Goal: Task Accomplishment & Management: Manage account settings

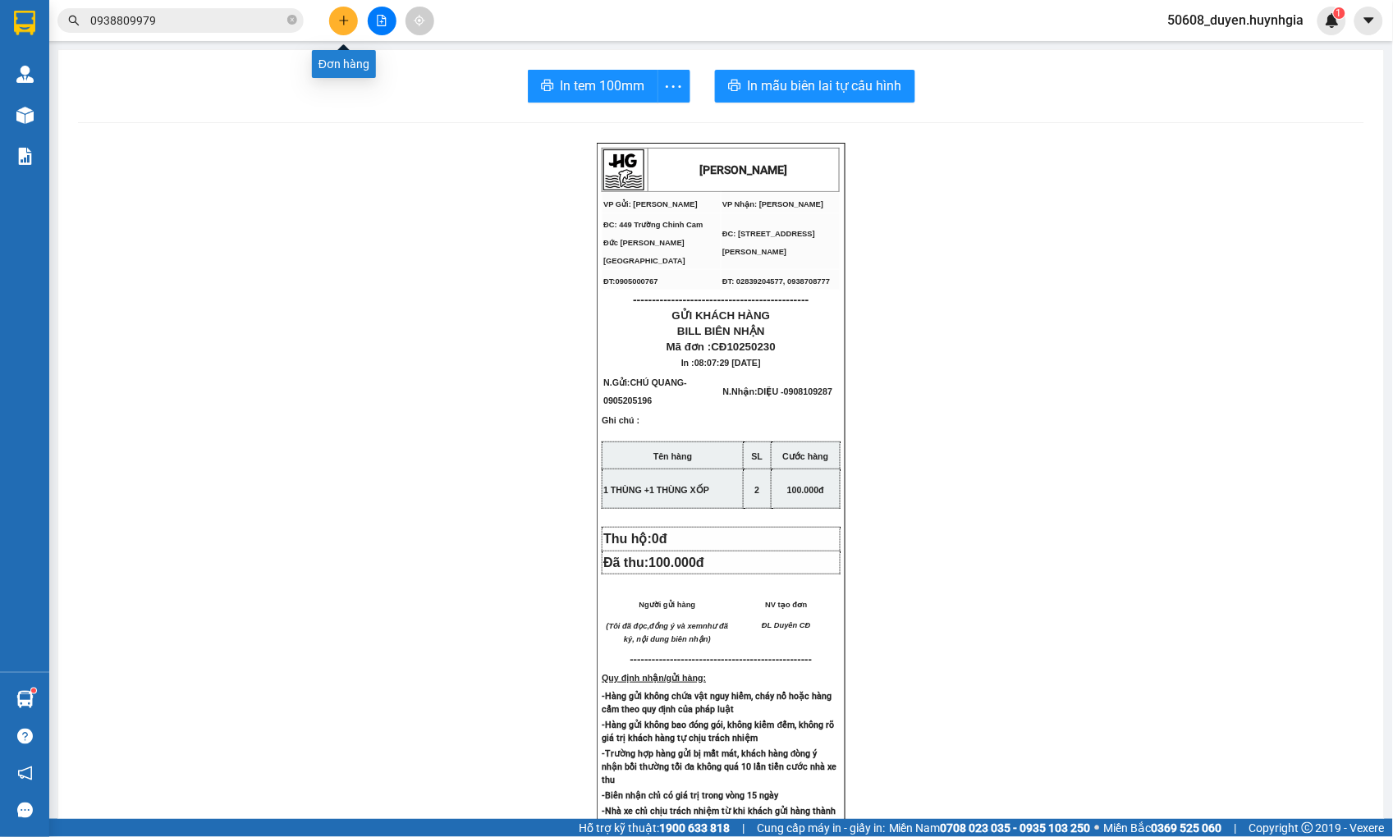
click at [341, 21] on icon "plus" at bounding box center [343, 20] width 9 height 1
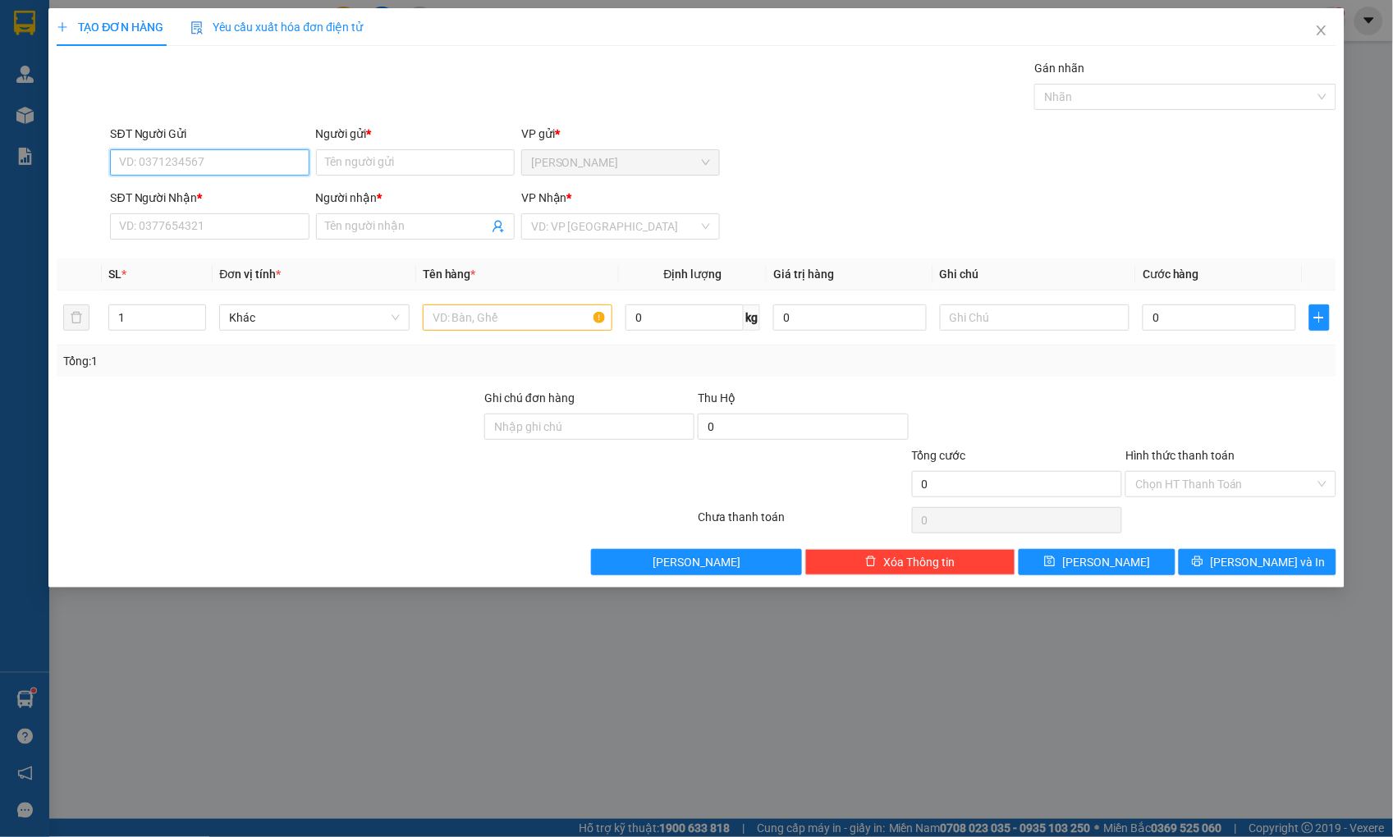
click at [236, 167] on input "SĐT Người Gửi" at bounding box center [209, 162] width 199 height 26
type input "0938809979"
click at [355, 162] on input "Người gửi *" at bounding box center [415, 162] width 199 height 26
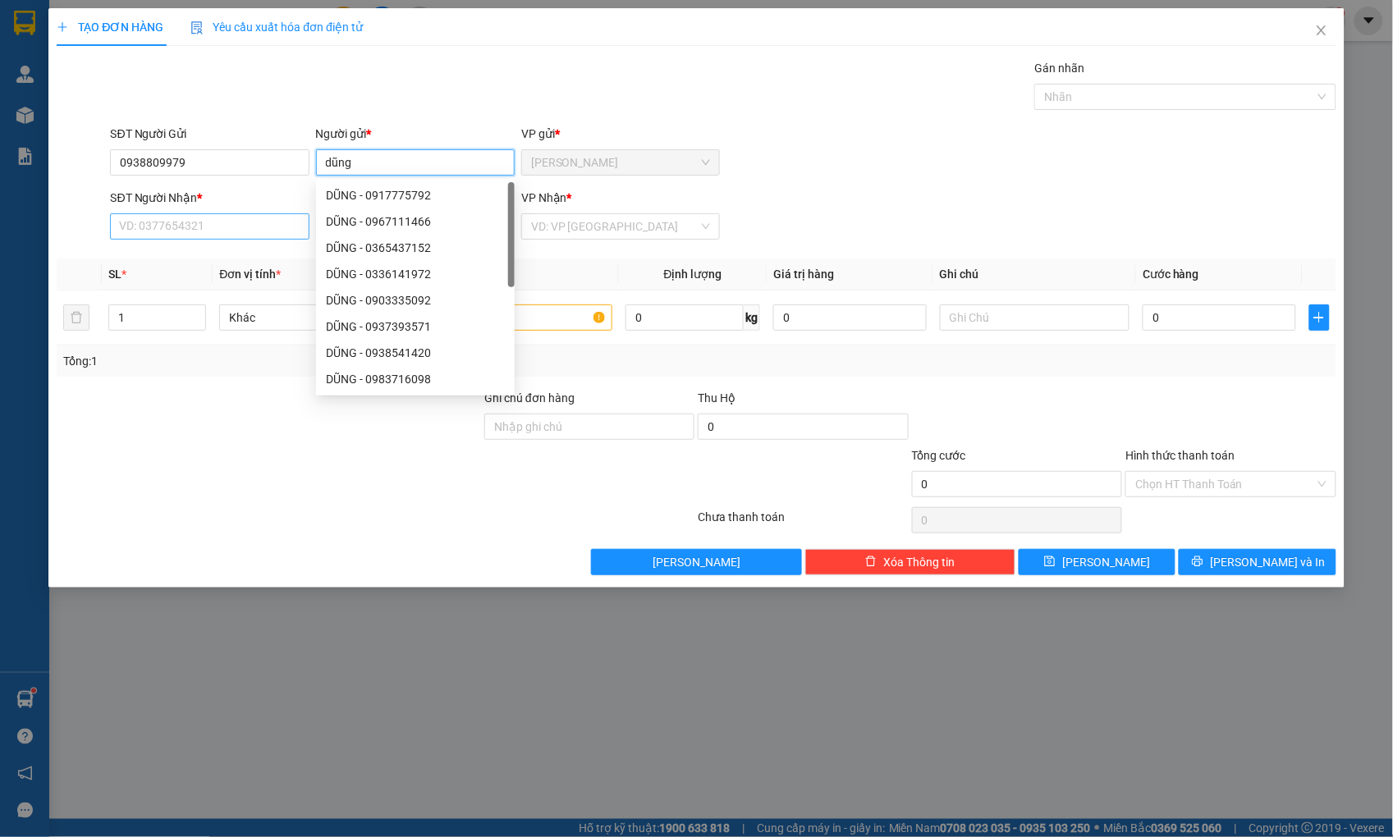
type input "dũng"
click at [217, 235] on input "SĐT Người Nhận *" at bounding box center [209, 226] width 199 height 26
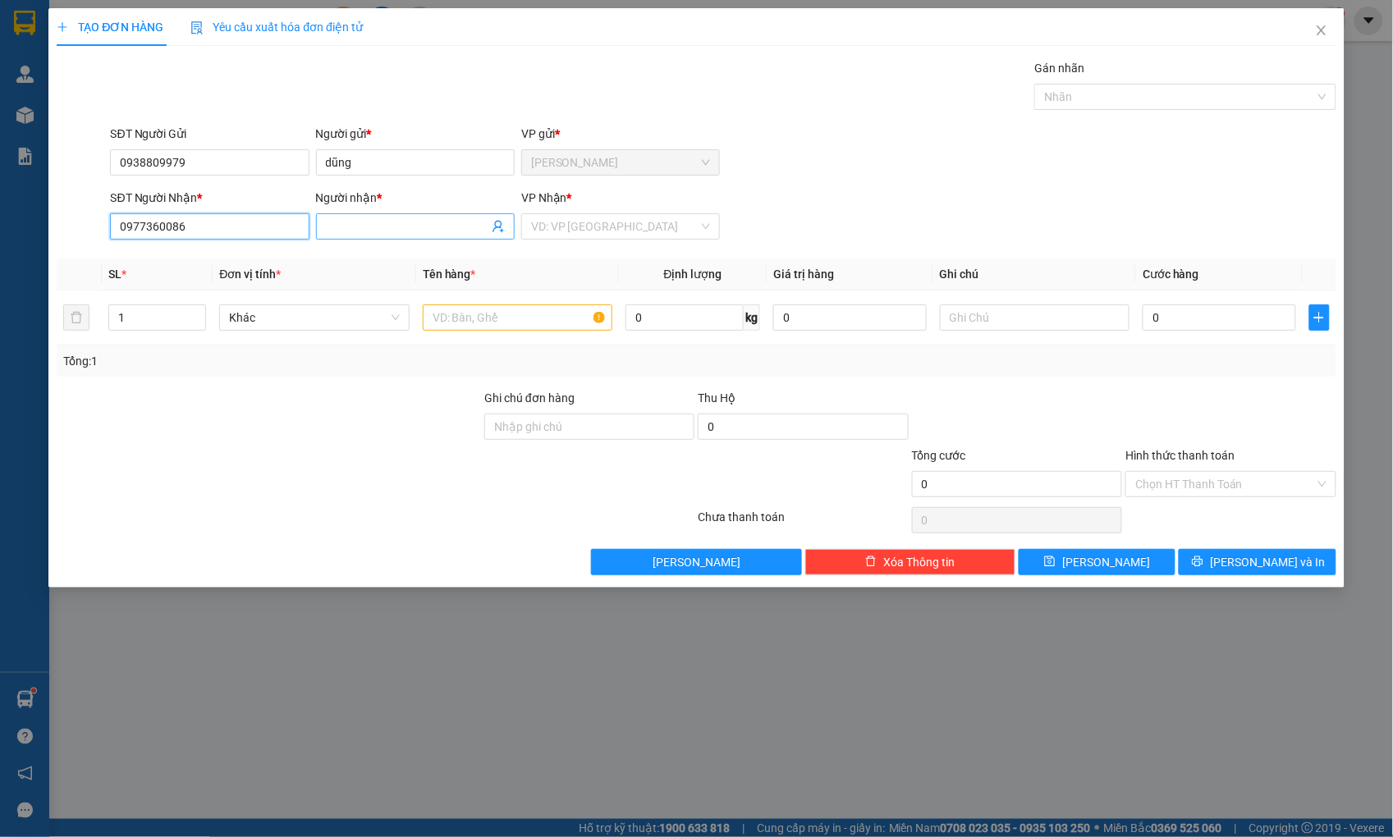
type input "0977360086"
click at [359, 232] on input "Người nhận *" at bounding box center [407, 227] width 163 height 18
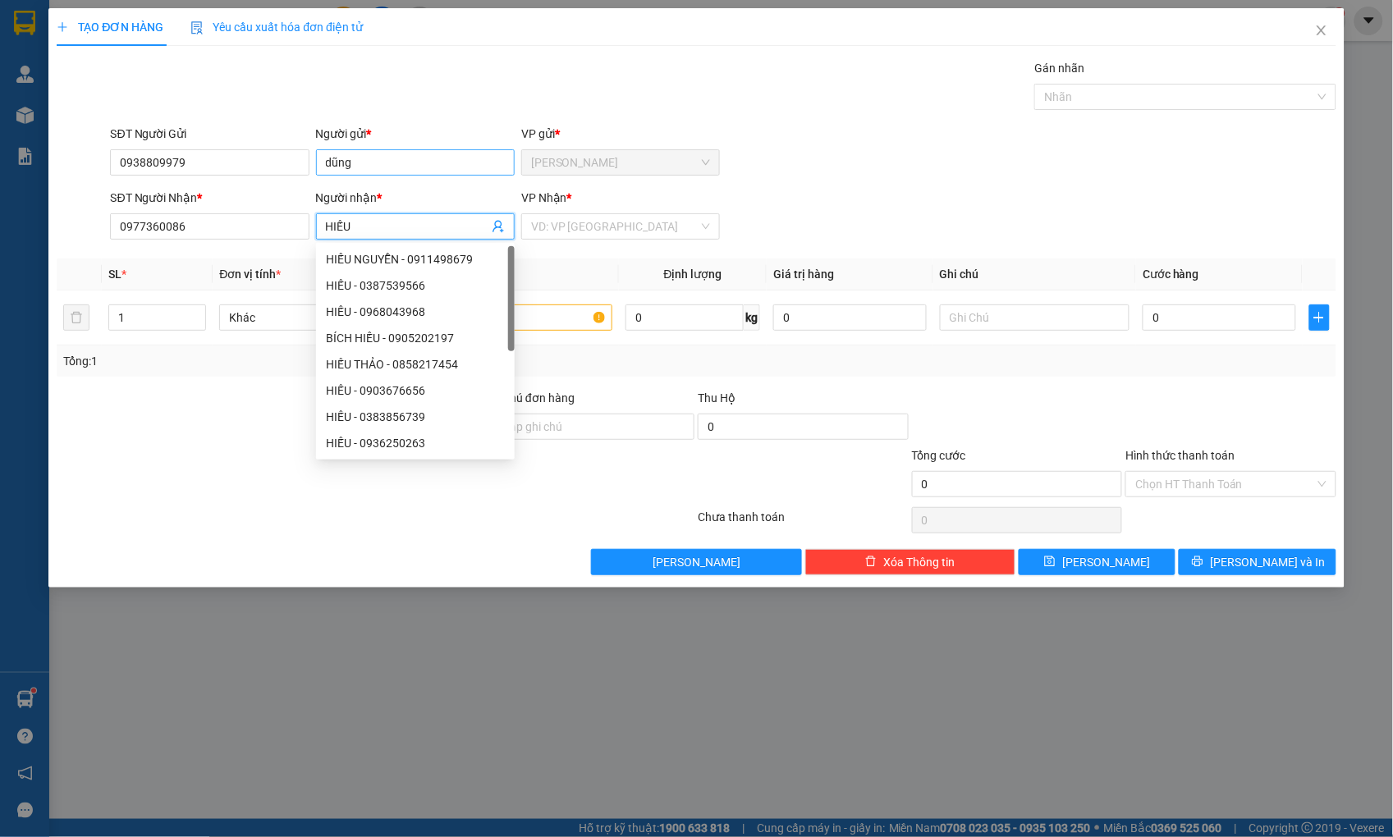
type input "HIẾU"
click at [419, 153] on input "dũng" at bounding box center [415, 162] width 199 height 26
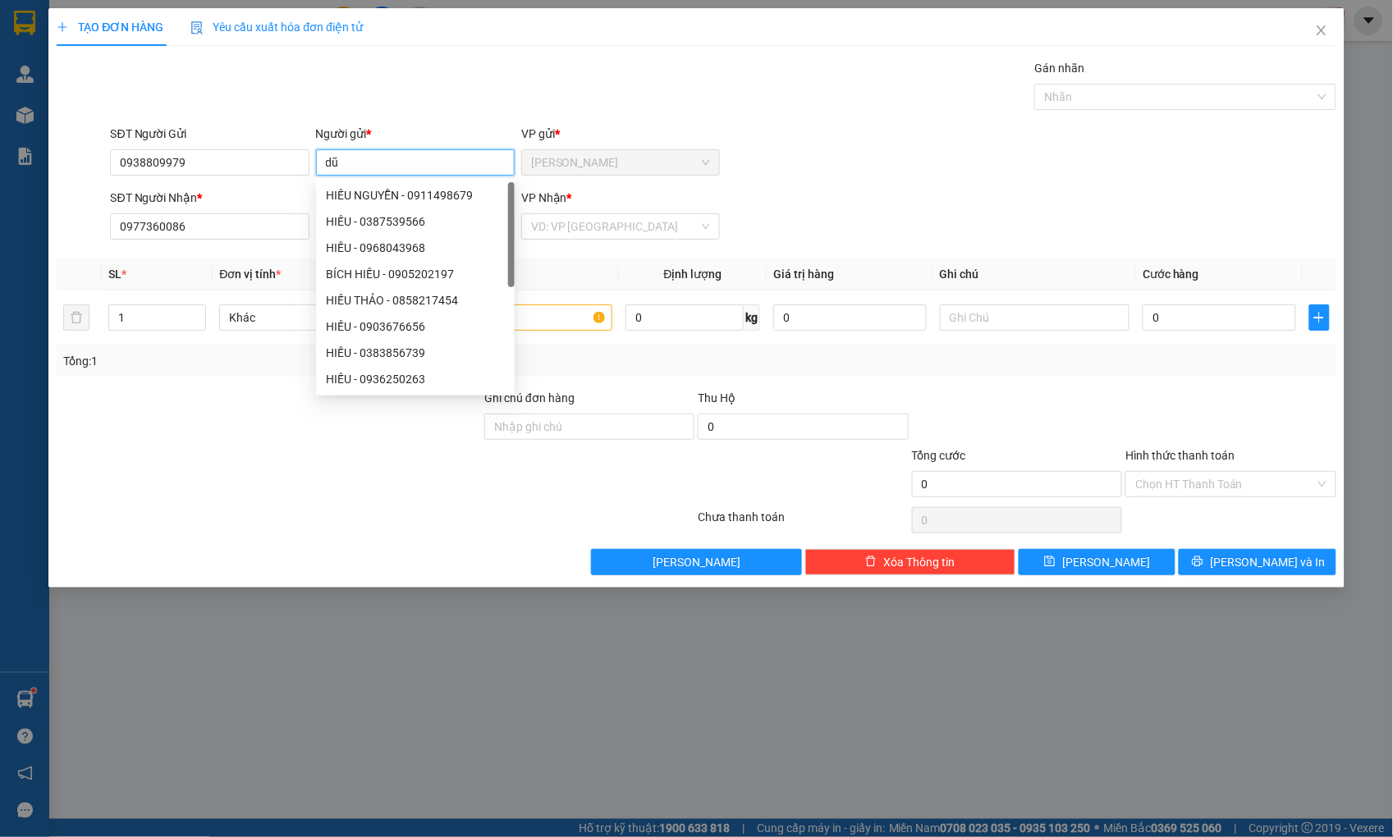
type input "d"
type input "DŨNG"
click at [573, 232] on input "search" at bounding box center [614, 226] width 167 height 25
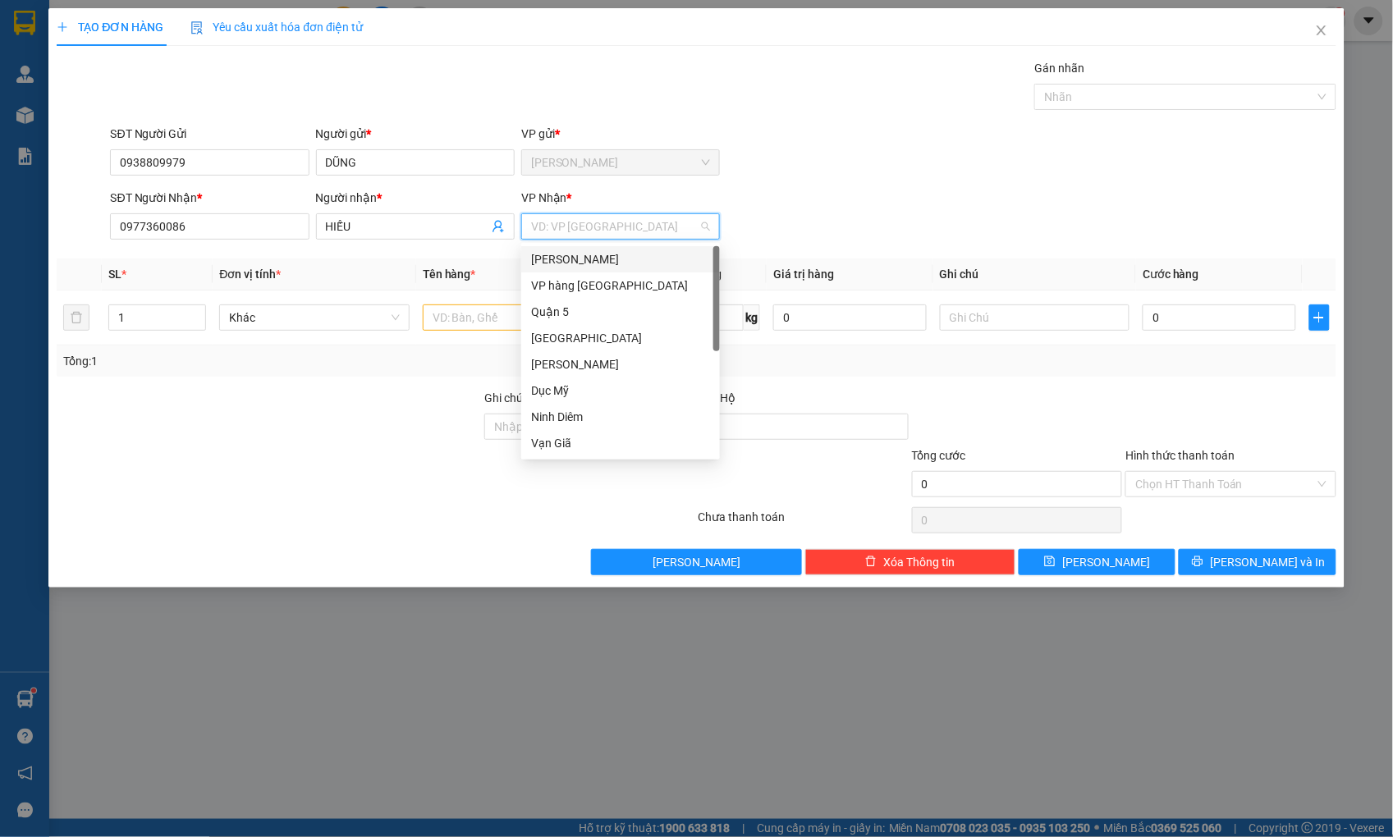
click at [575, 261] on div "[PERSON_NAME]" at bounding box center [620, 259] width 179 height 18
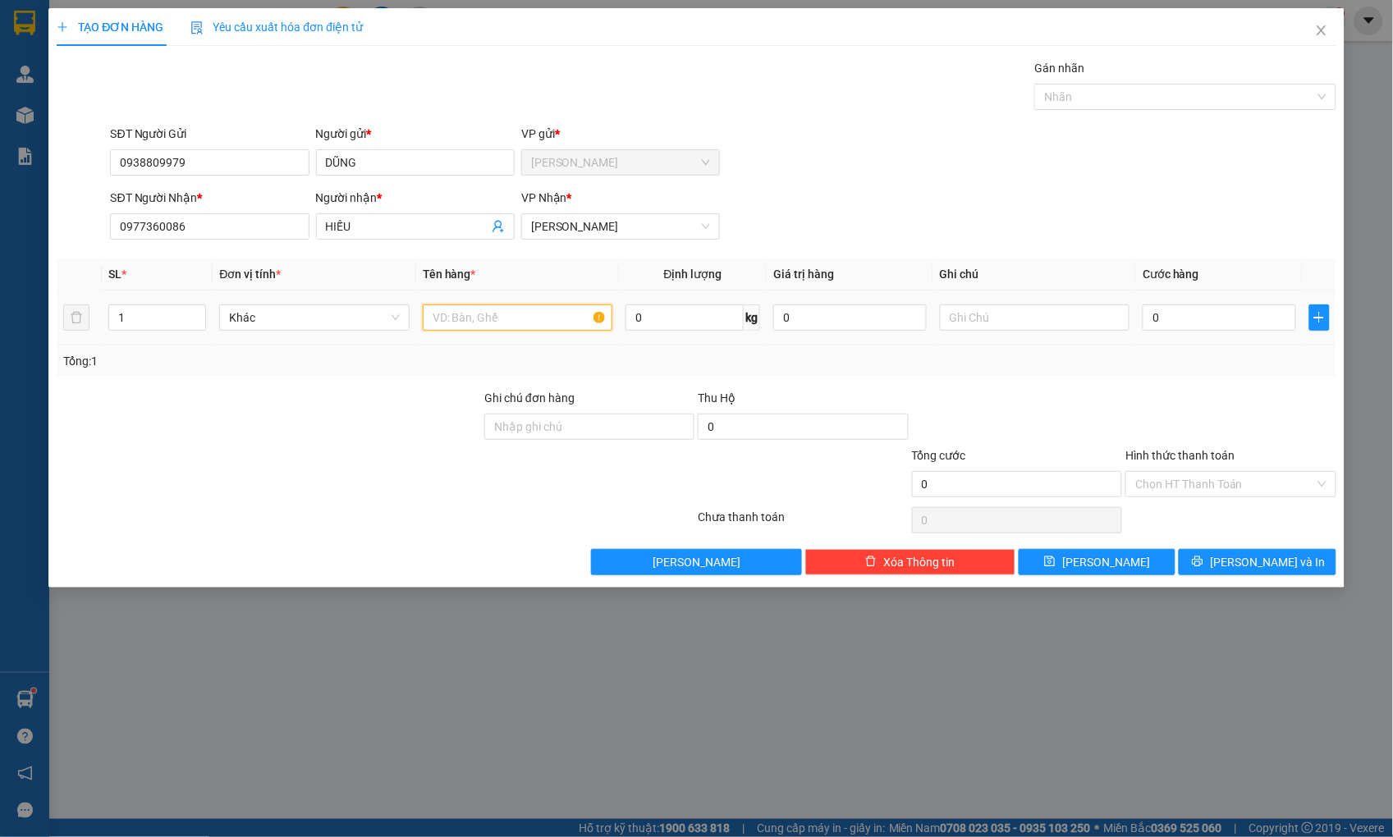
click at [462, 315] on input "text" at bounding box center [518, 318] width 190 height 26
type input "THÙNG XỐP"
click at [1156, 317] on input "0" at bounding box center [1219, 318] width 153 height 26
type input "3"
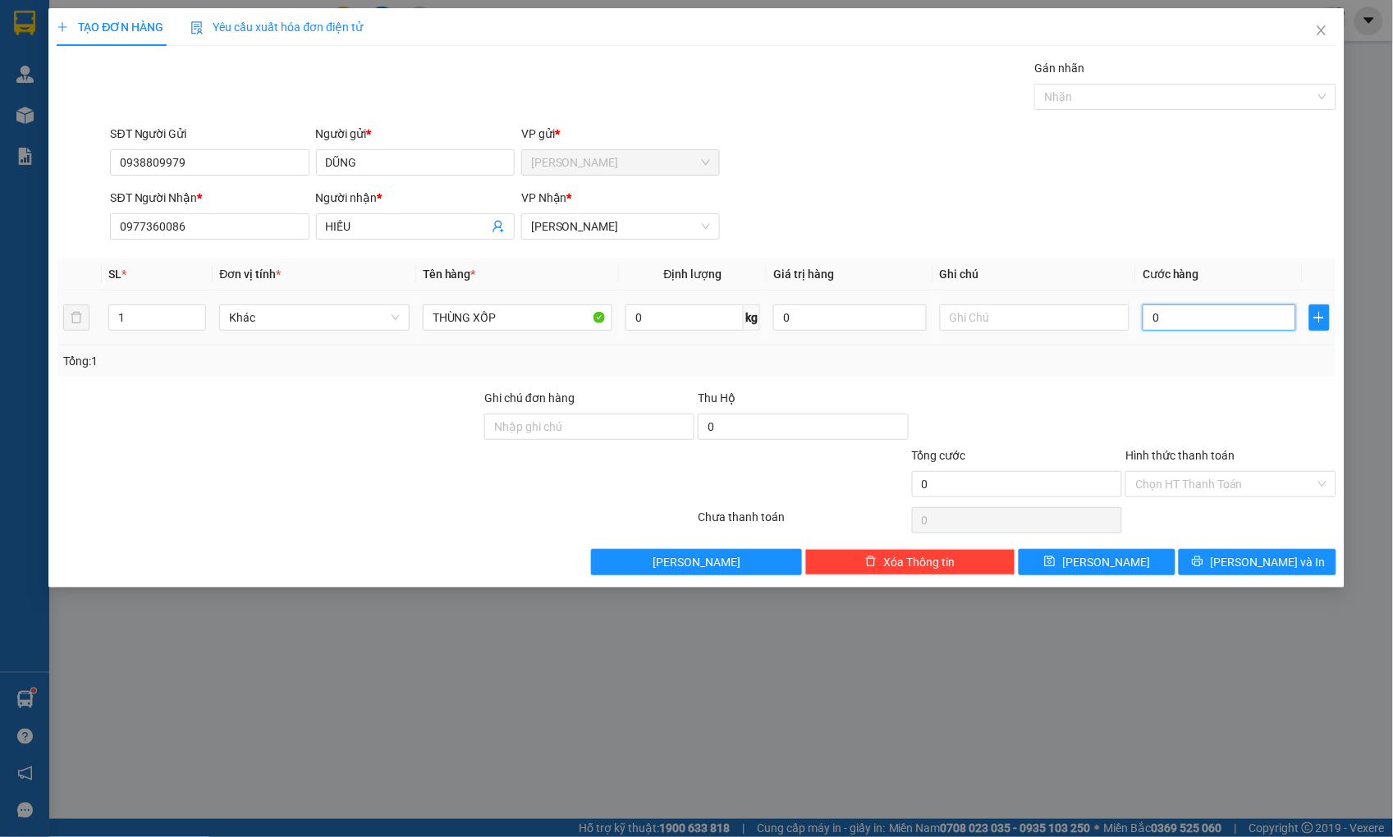
type input "3"
type input "30"
type input "30.000"
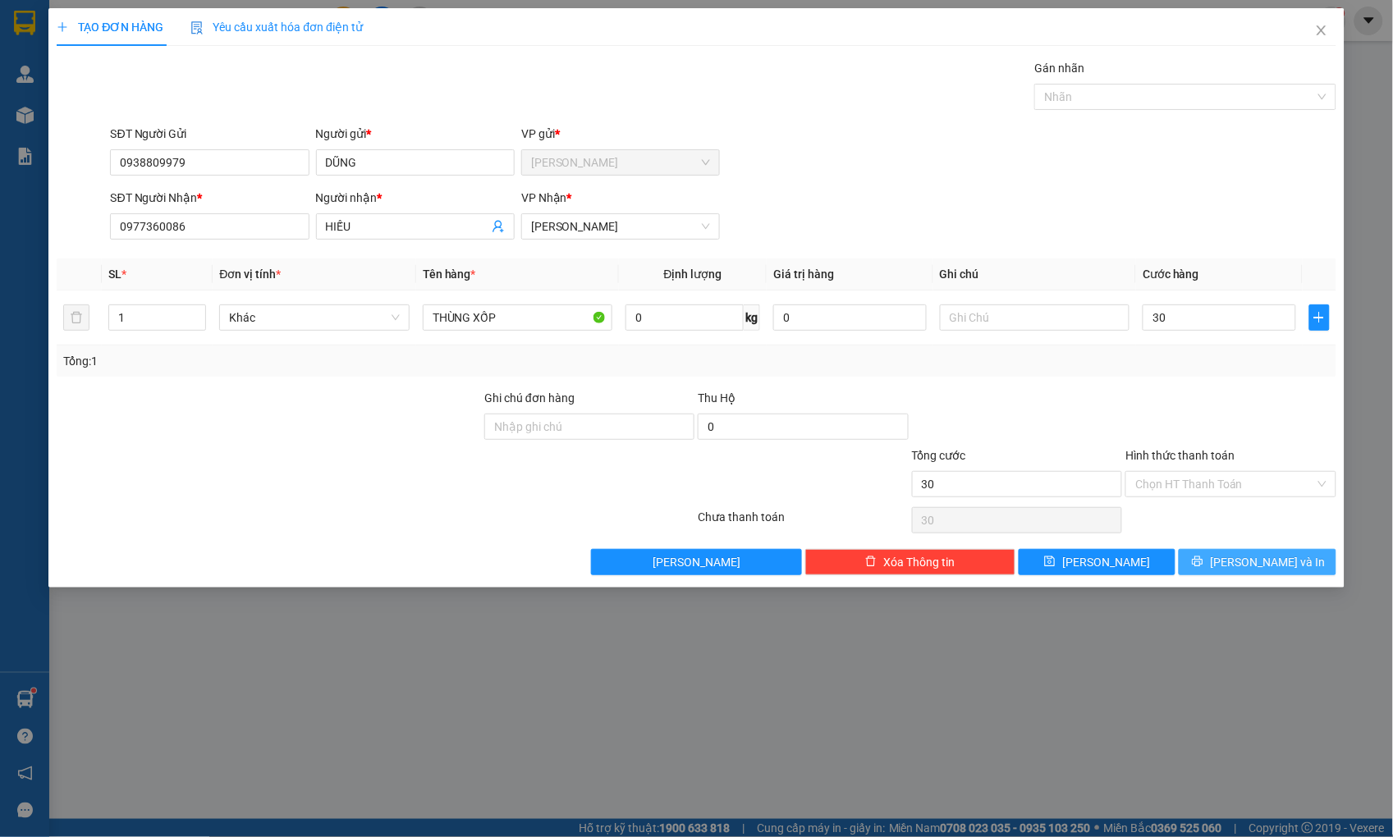
type input "30.000"
click at [1318, 552] on button "[PERSON_NAME] và In" at bounding box center [1257, 562] width 157 height 26
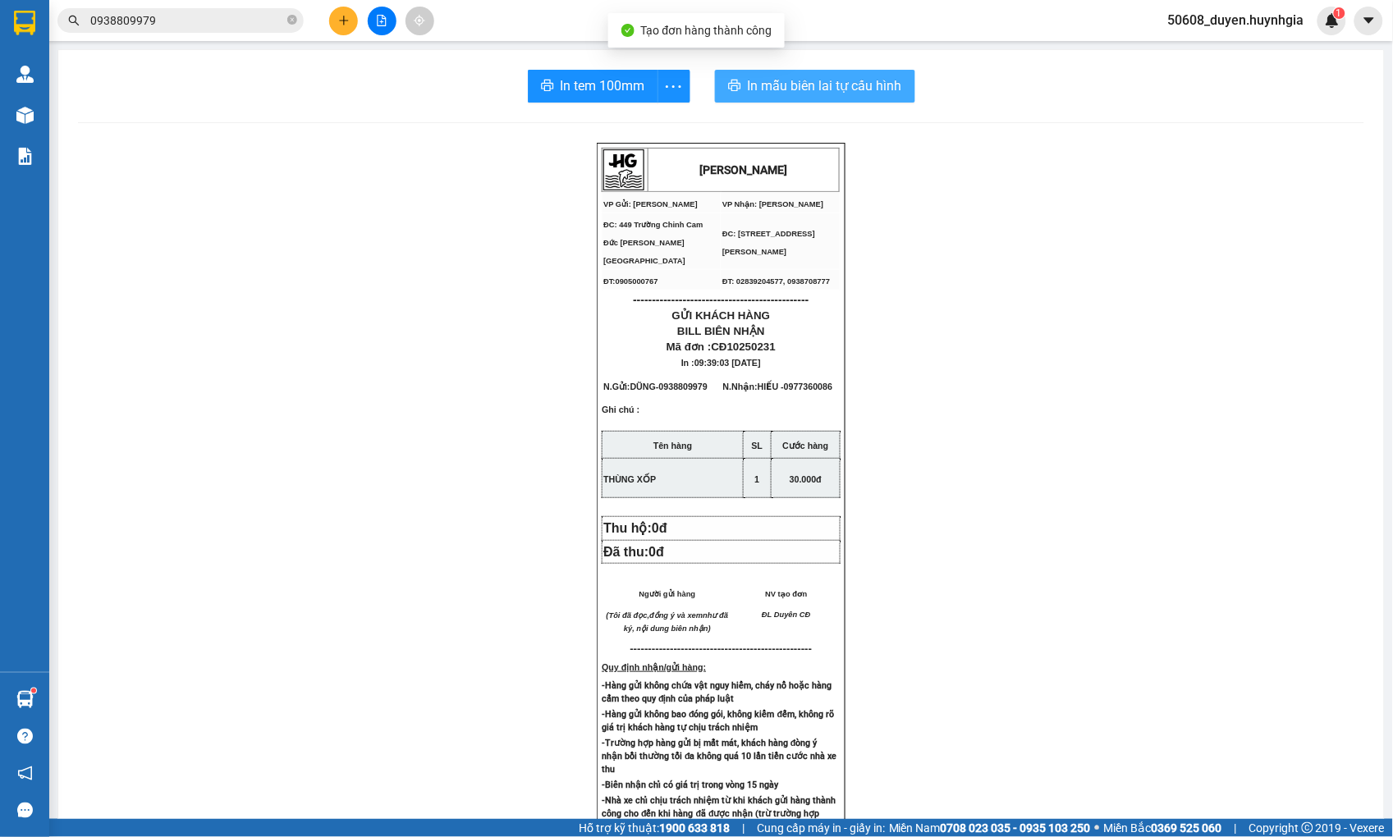
click at [801, 84] on span "In mẫu biên lai tự cấu hình" at bounding box center [825, 86] width 154 height 21
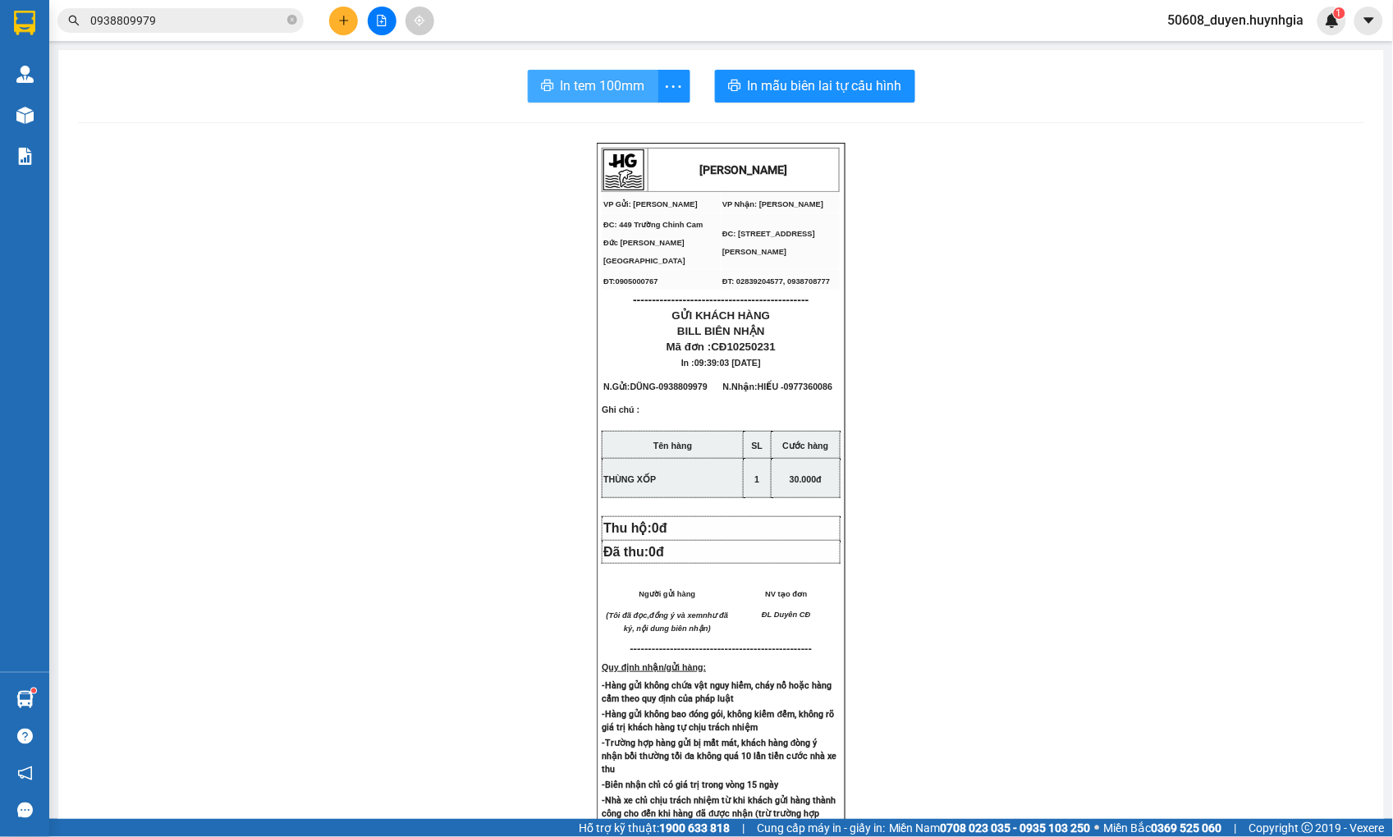
click at [625, 92] on span "In tem 100mm" at bounding box center [603, 86] width 85 height 21
click at [341, 26] on button at bounding box center [343, 21] width 29 height 29
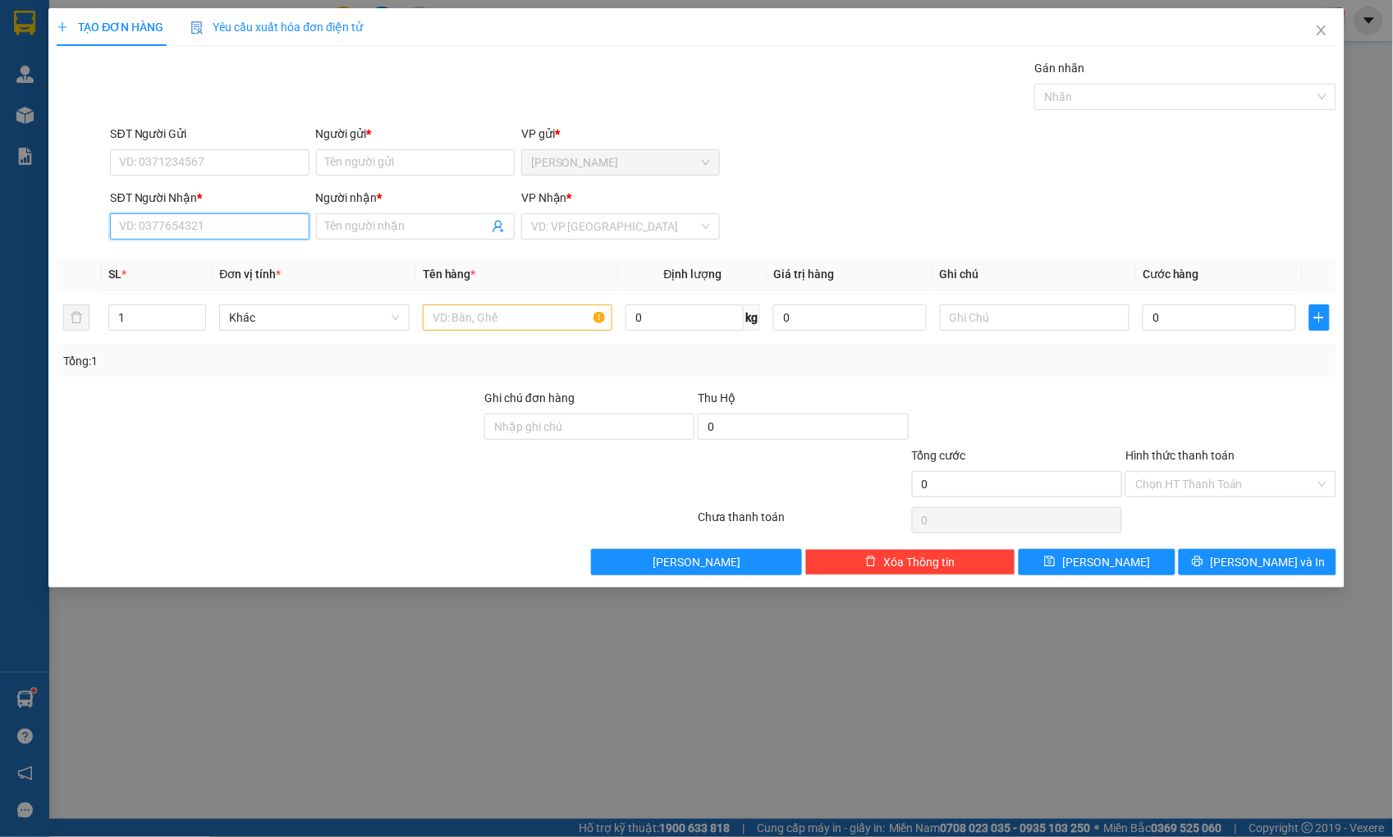
click at [242, 227] on input "SĐT Người Nhận *" at bounding box center [209, 226] width 199 height 26
click at [227, 160] on input "SĐT Người Gửi" at bounding box center [209, 162] width 199 height 26
type input "0909923789"
click at [388, 152] on input "Người gửi *" at bounding box center [415, 162] width 199 height 26
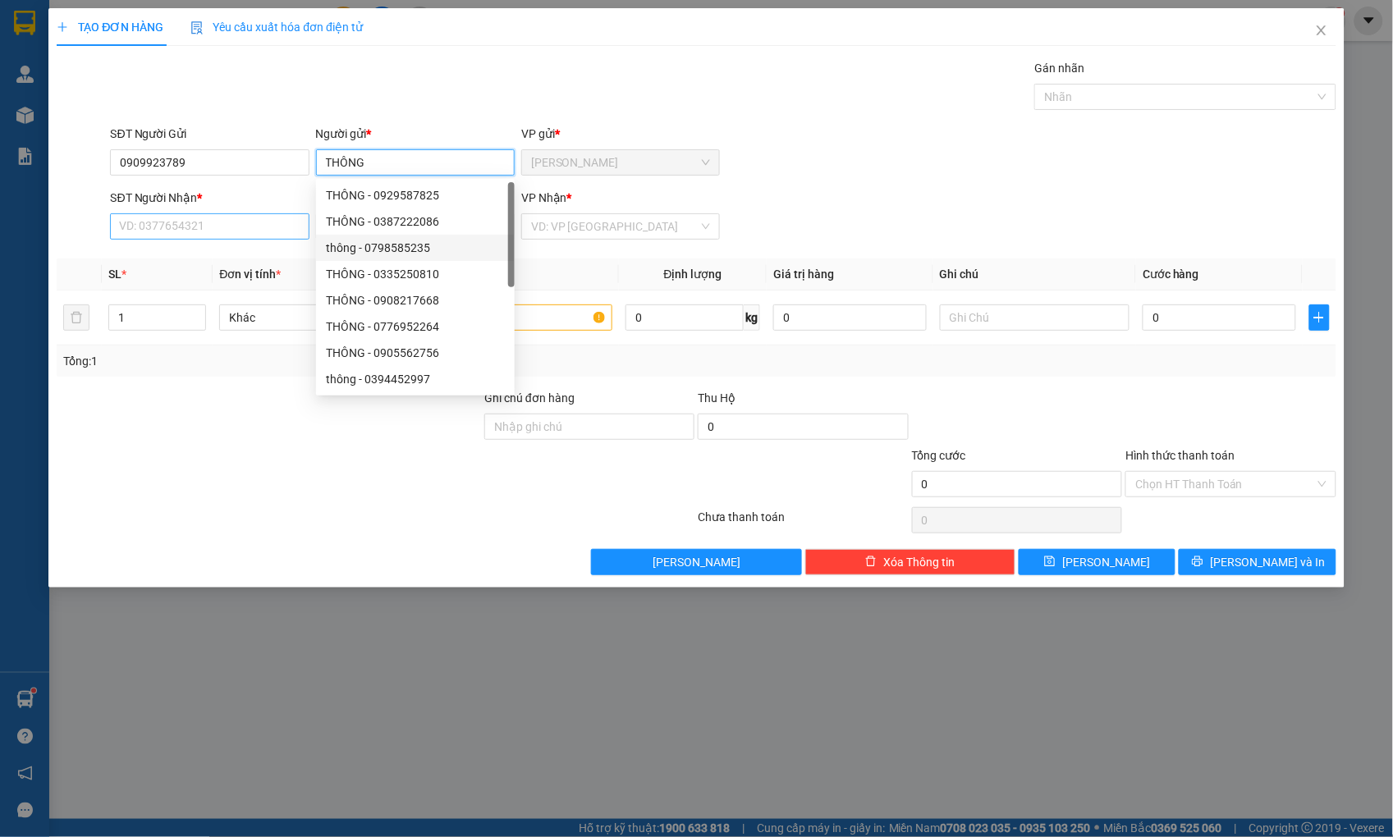
type input "THÔNG"
click at [267, 234] on input "SĐT Người Nhận *" at bounding box center [209, 226] width 199 height 26
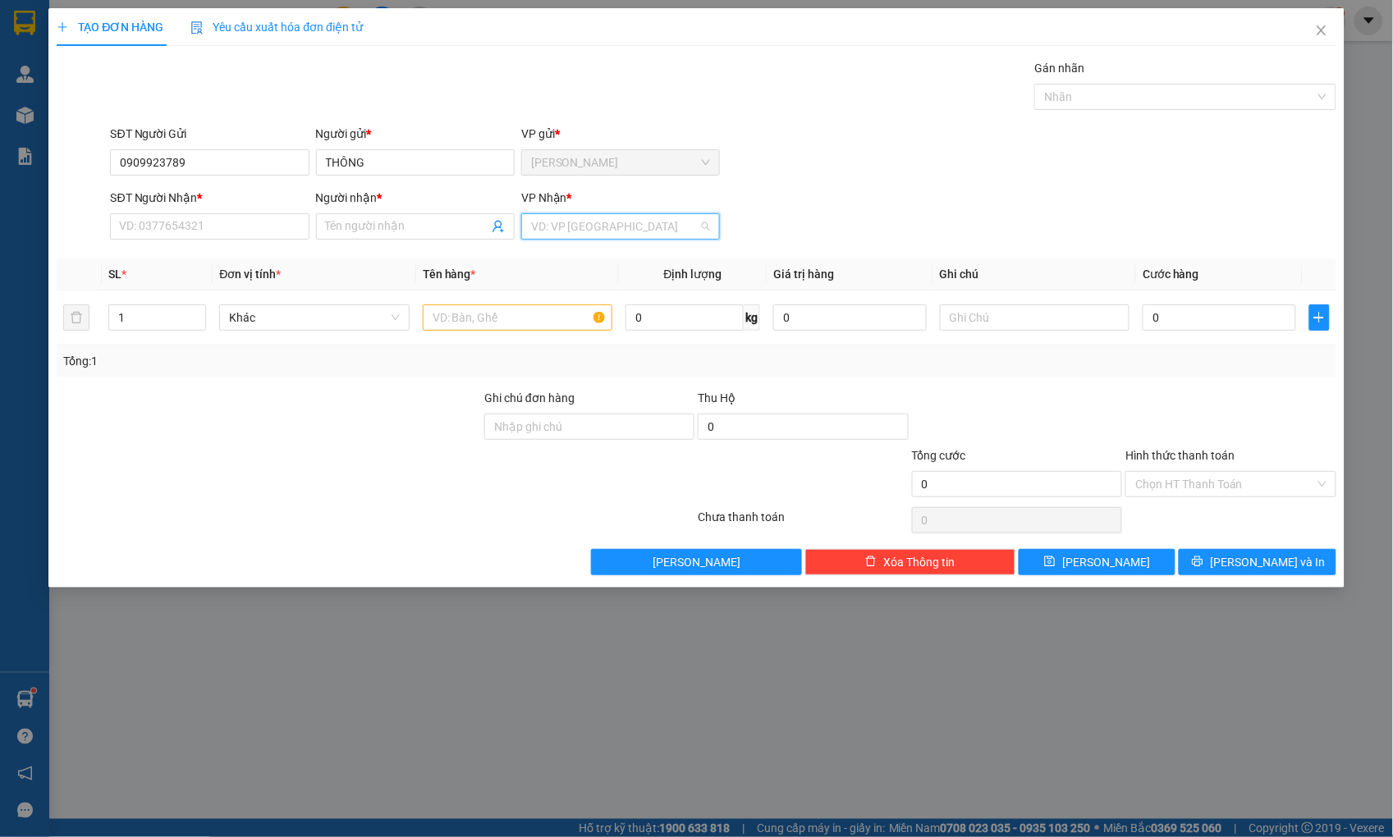
click at [594, 231] on input "search" at bounding box center [614, 226] width 167 height 25
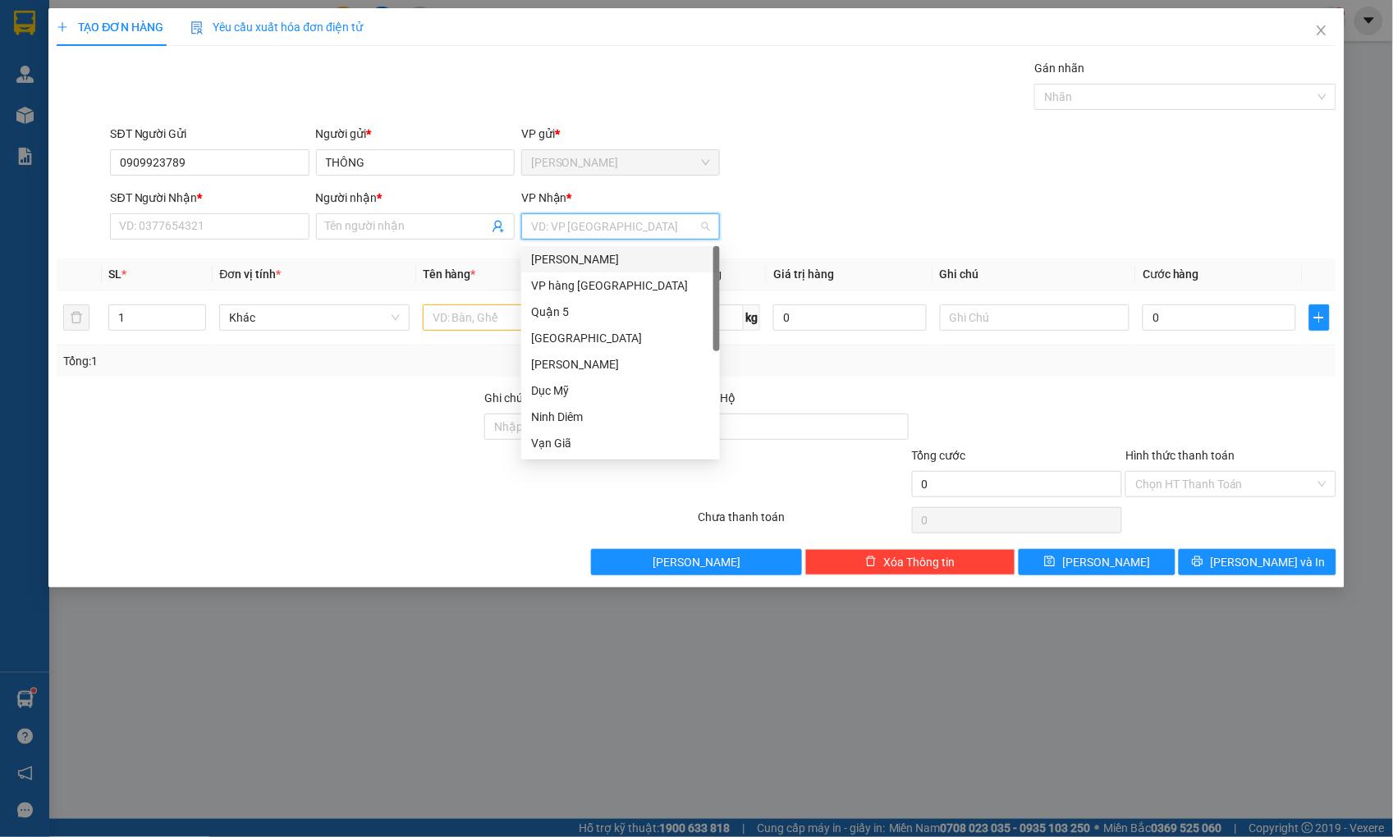
click at [594, 265] on div "[PERSON_NAME]" at bounding box center [620, 259] width 179 height 18
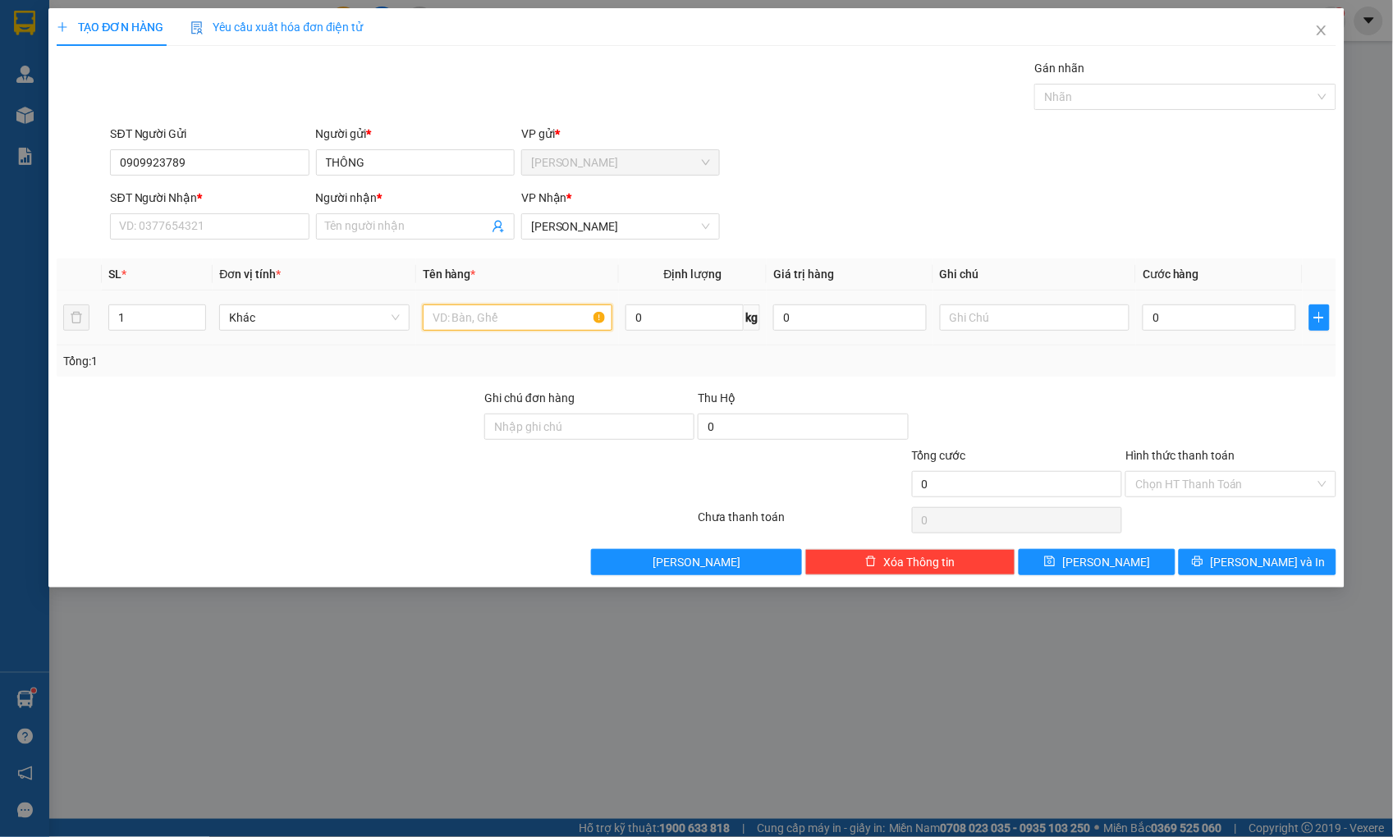
click at [490, 326] on input "text" at bounding box center [518, 318] width 190 height 26
type input "THÙNG"
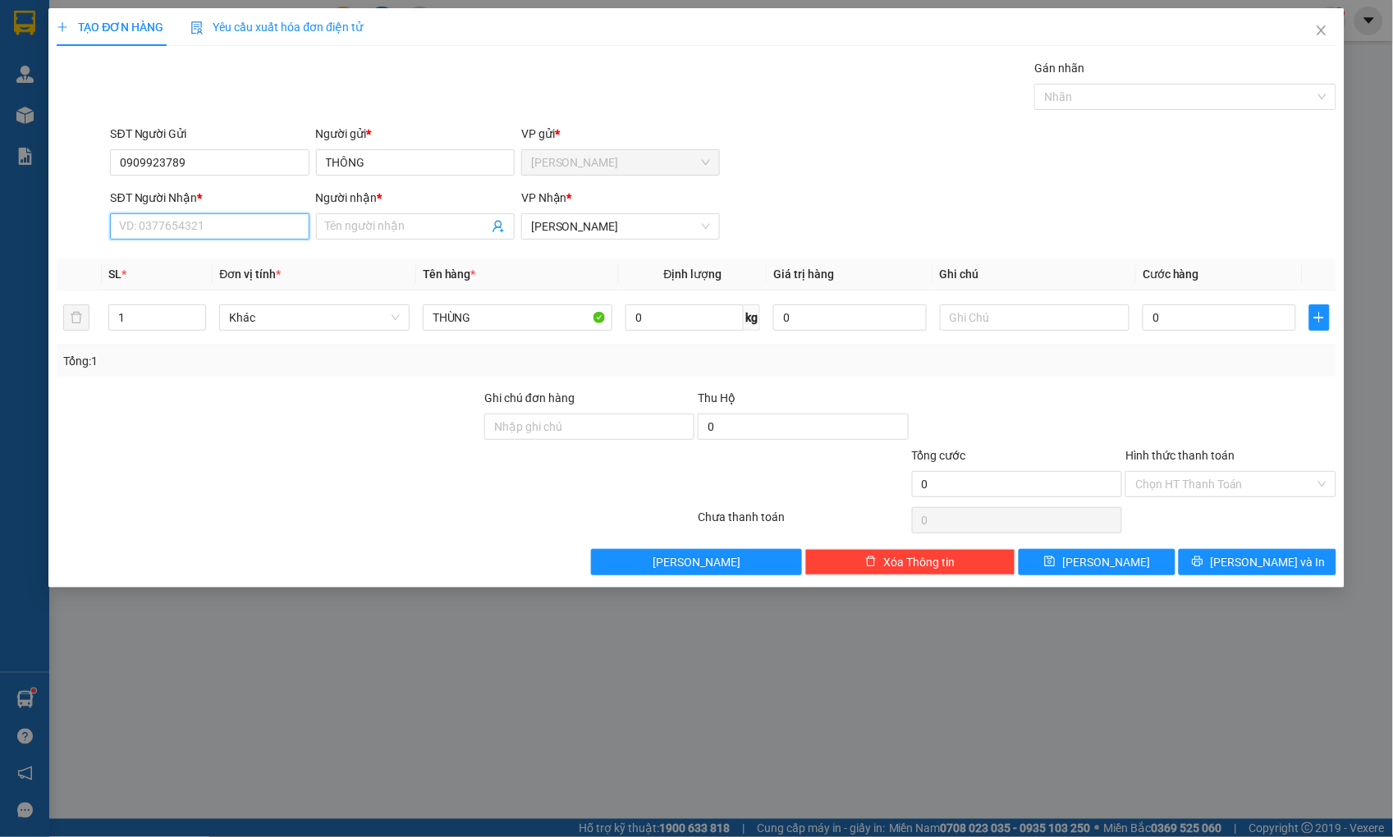
drag, startPoint x: 277, startPoint y: 217, endPoint x: 227, endPoint y: 222, distance: 50.3
click at [277, 217] on input "SĐT Người Nhận *" at bounding box center [209, 226] width 199 height 26
type input "0373569061"
click at [209, 259] on div "0373569061 - HÀ" at bounding box center [210, 259] width 179 height 18
type input "HÀ"
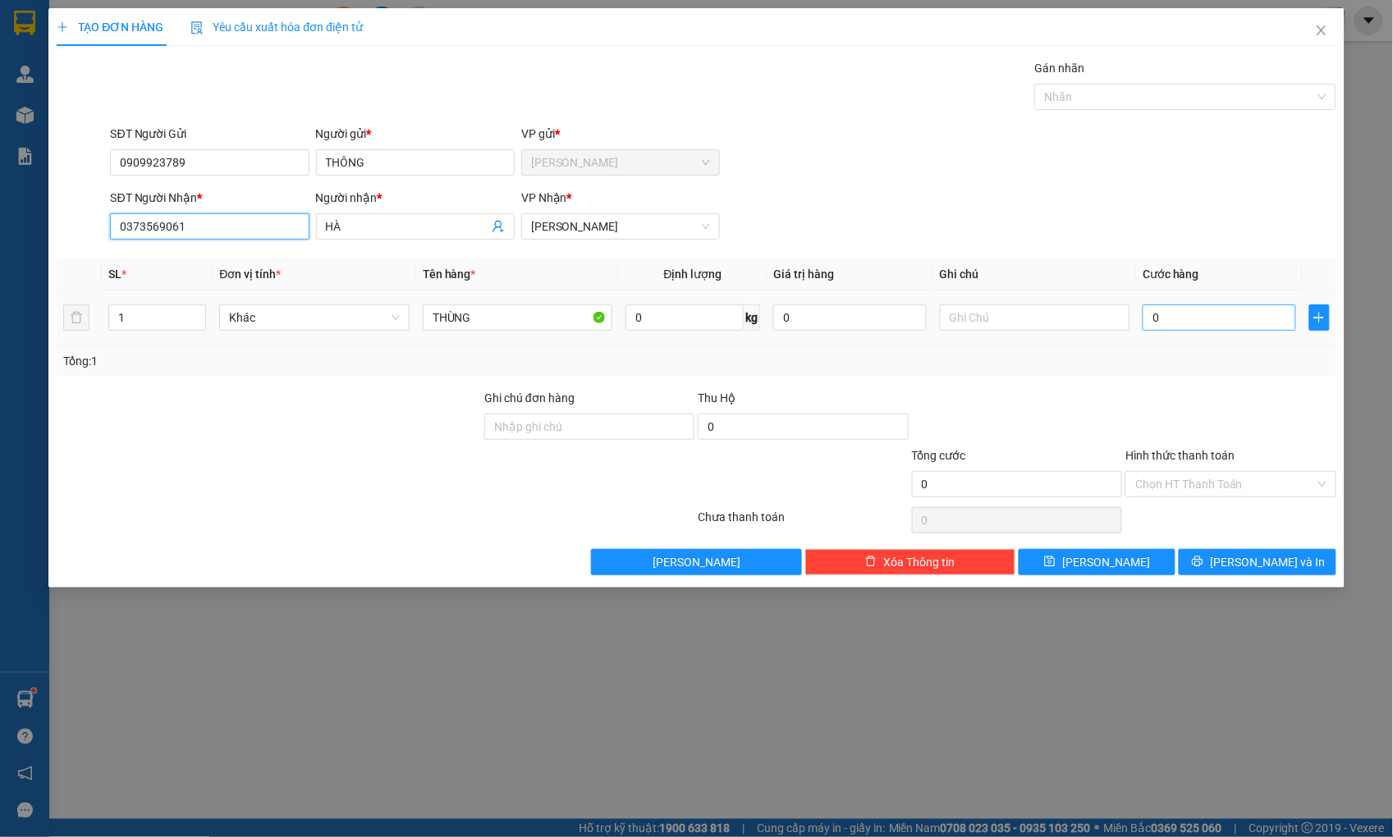
type input "0373569061"
click at [1199, 321] on input "0" at bounding box center [1219, 318] width 153 height 26
type input "4"
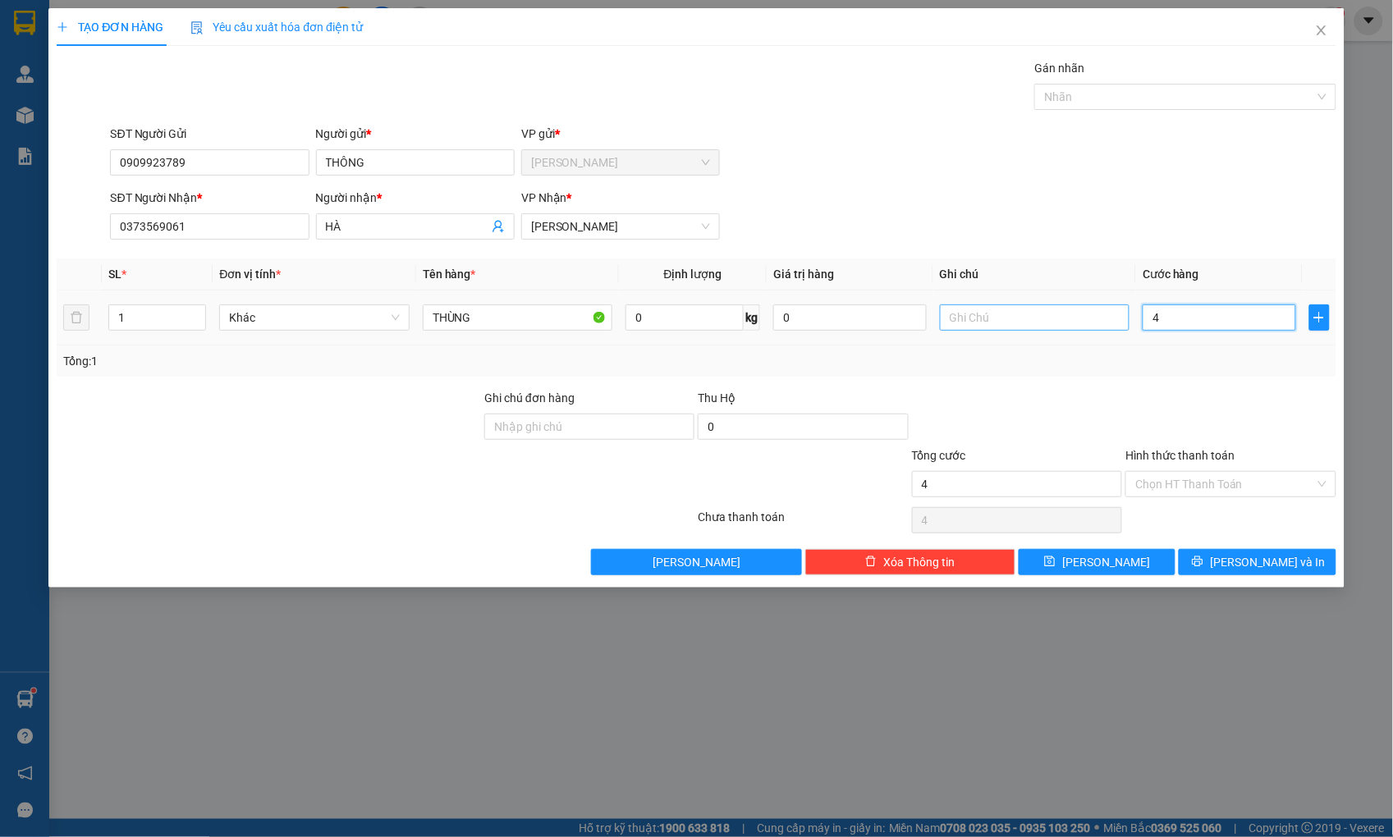
type input "40"
type input "40.000"
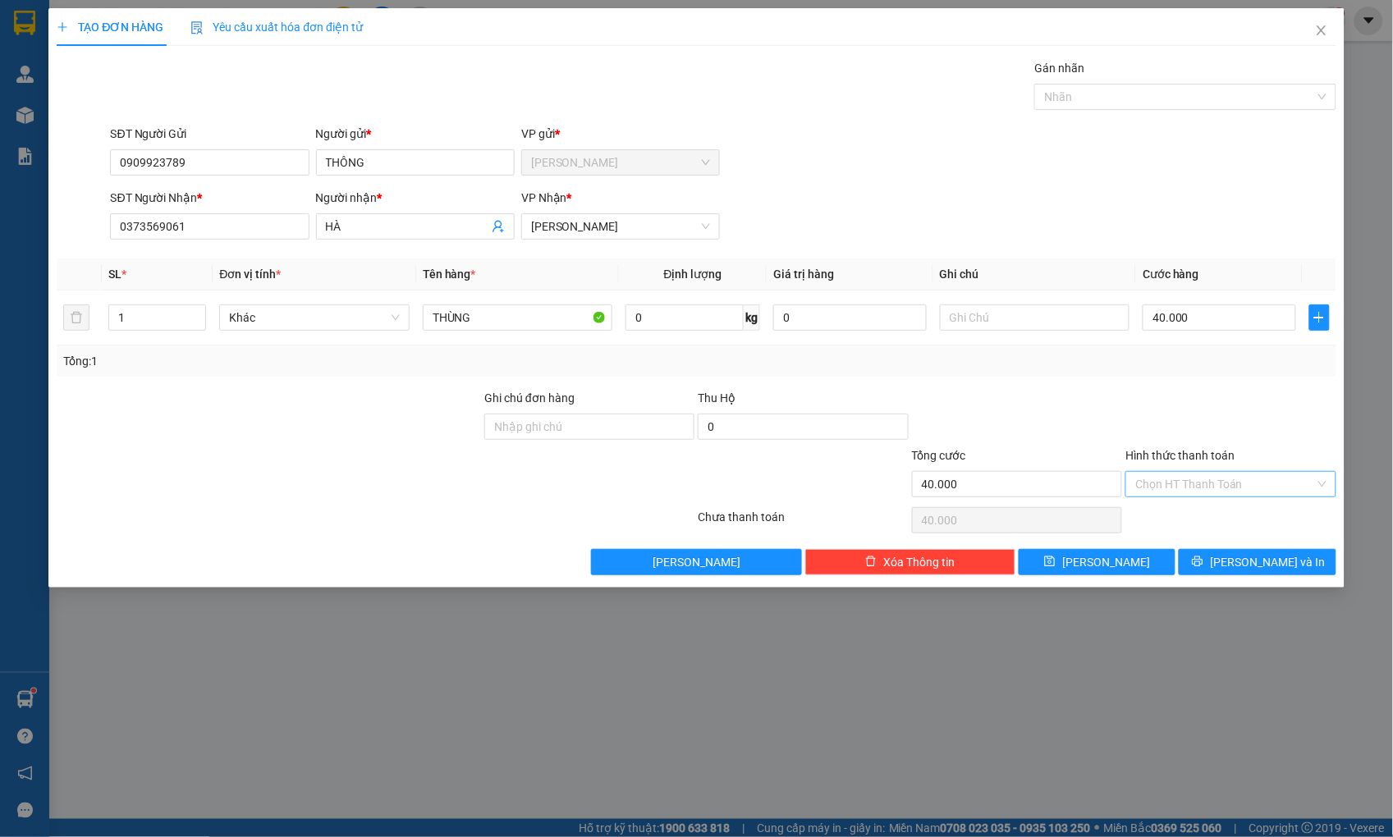
click at [1212, 483] on input "Hình thức thanh toán" at bounding box center [1224, 484] width 179 height 25
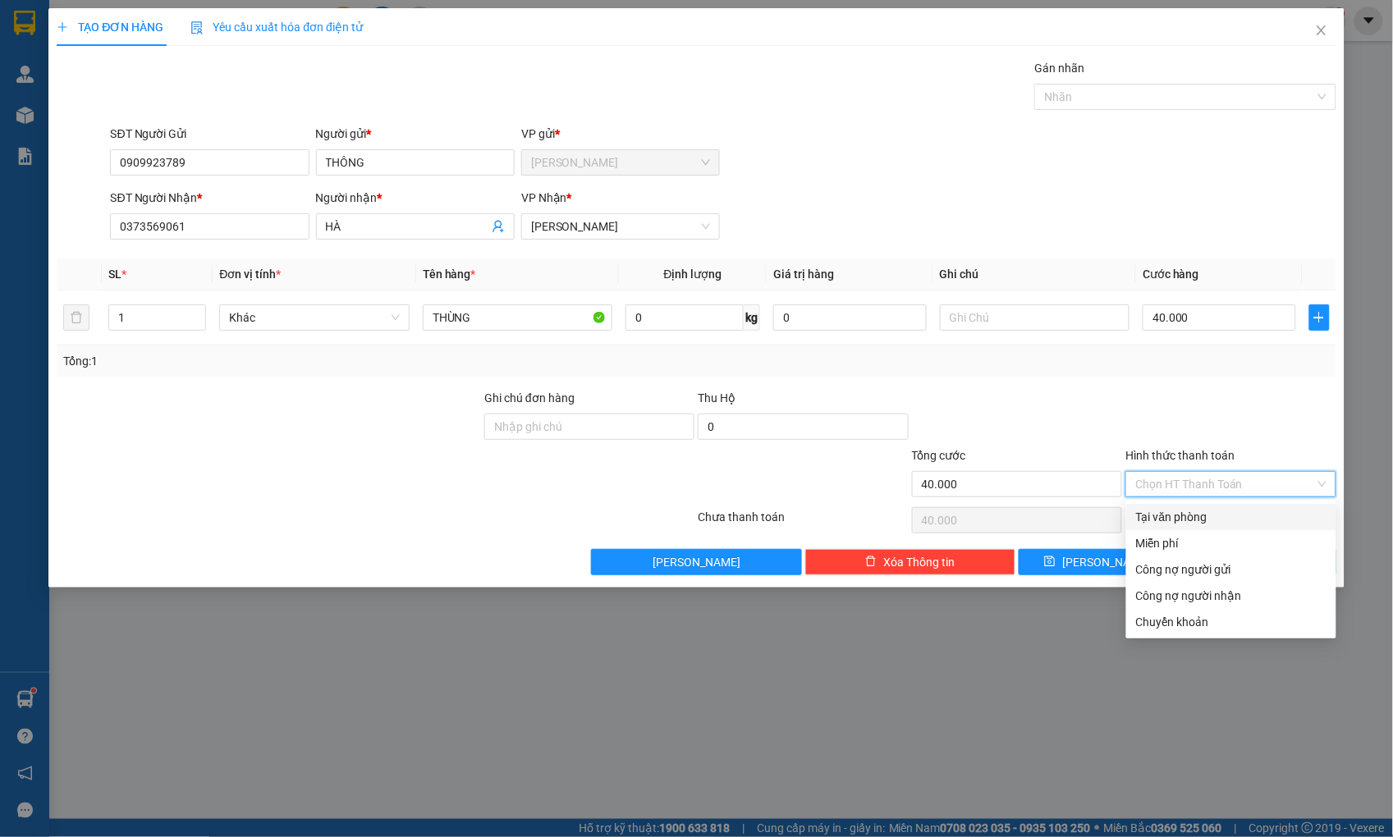
click at [1208, 512] on div "Tại văn phòng" at bounding box center [1231, 517] width 190 height 18
type input "0"
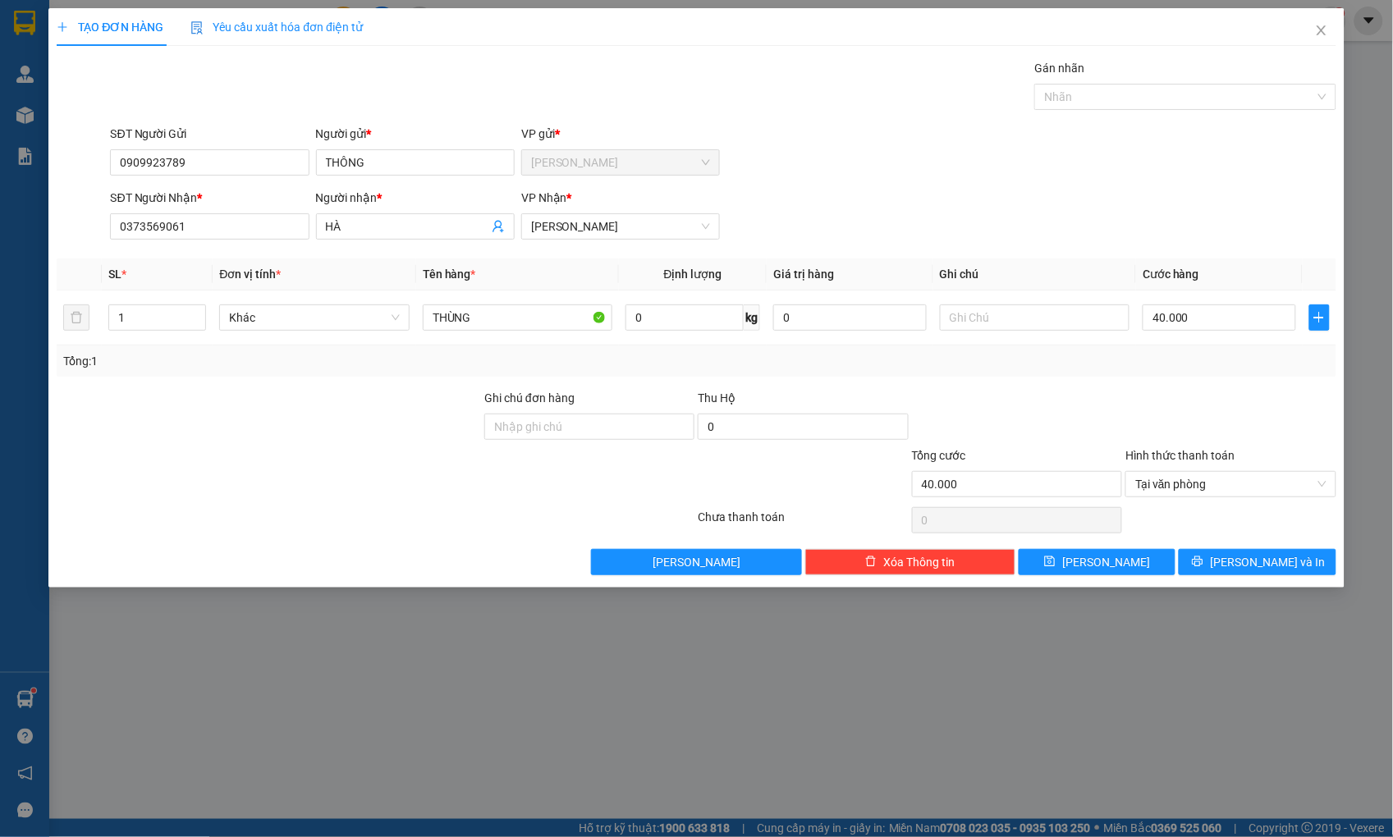
click at [1240, 408] on div at bounding box center [1230, 417] width 213 height 57
click at [268, 435] on div at bounding box center [269, 417] width 428 height 57
click at [1212, 561] on button "[PERSON_NAME] và In" at bounding box center [1257, 562] width 157 height 26
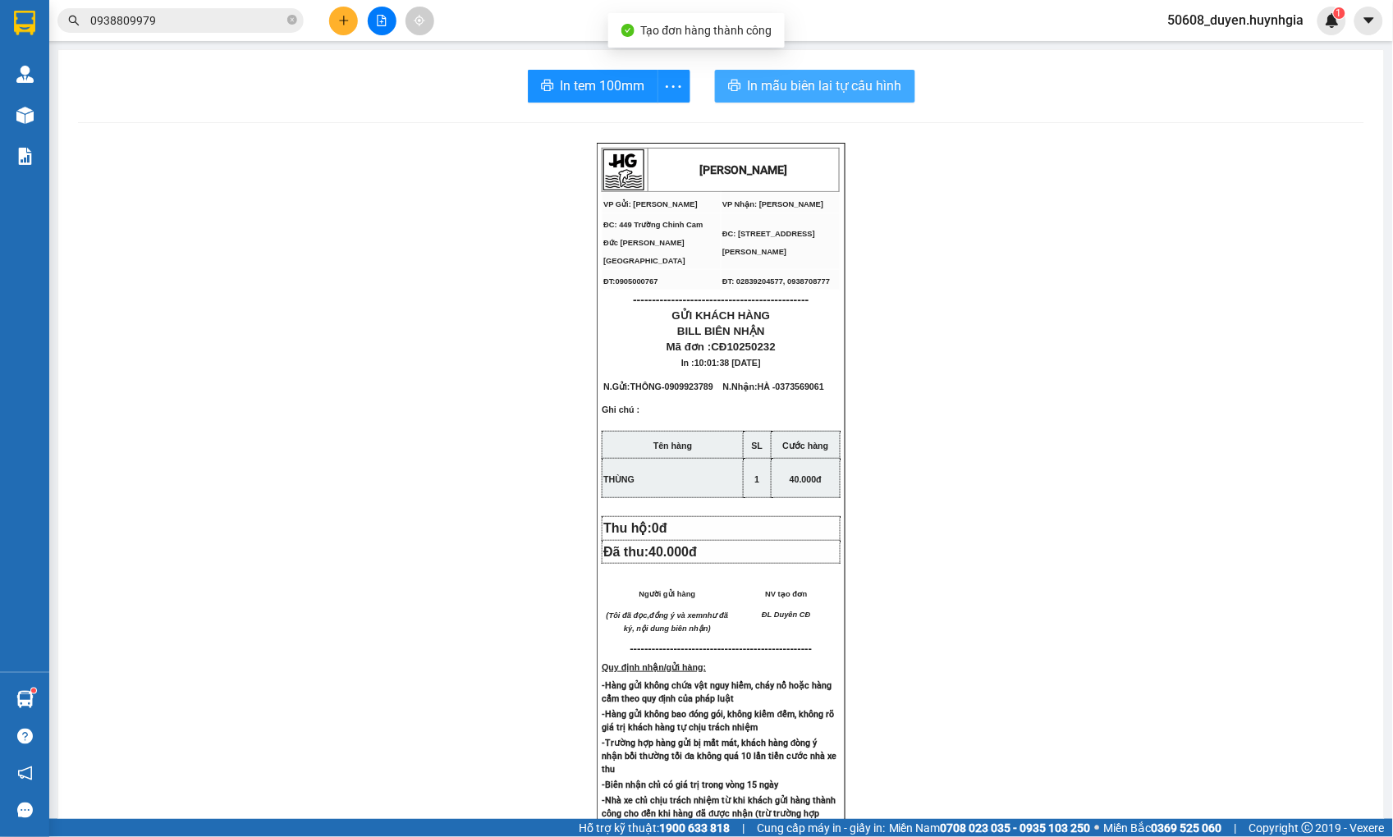
click at [759, 89] on span "In mẫu biên lai tự cấu hình" at bounding box center [825, 86] width 154 height 21
click at [562, 98] on button "In tem 100mm" at bounding box center [593, 86] width 131 height 33
drag, startPoint x: 301, startPoint y: 368, endPoint x: 312, endPoint y: 345, distance: 25.3
click at [302, 367] on div "[PERSON_NAME] VP Gửi: Cam Đức VP Nhận: [PERSON_NAME] ĐC: 449 [GEOGRAPHIC_DATA…" at bounding box center [721, 687] width 1286 height 1088
click at [260, 168] on div "[PERSON_NAME] VP Gửi: Cam Đức VP Nhận: [PERSON_NAME] ĐC: 449 [GEOGRAPHIC_DATA…" at bounding box center [721, 687] width 1286 height 1088
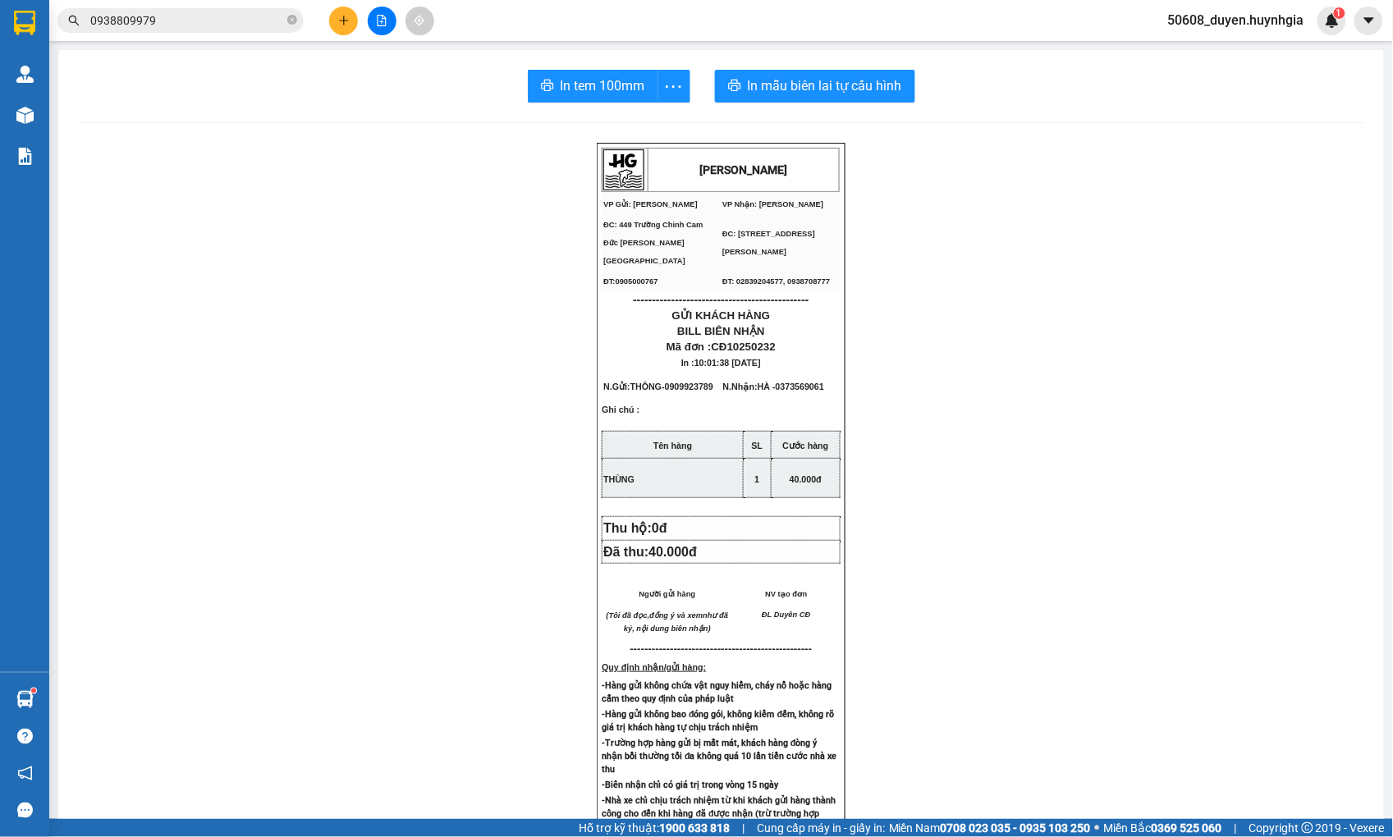
click at [323, 304] on div "[PERSON_NAME] VP Gửi: Cam Đức VP Nhận: [PERSON_NAME] ĐC: 449 [GEOGRAPHIC_DATA…" at bounding box center [721, 687] width 1286 height 1088
click at [378, 12] on button at bounding box center [382, 21] width 29 height 29
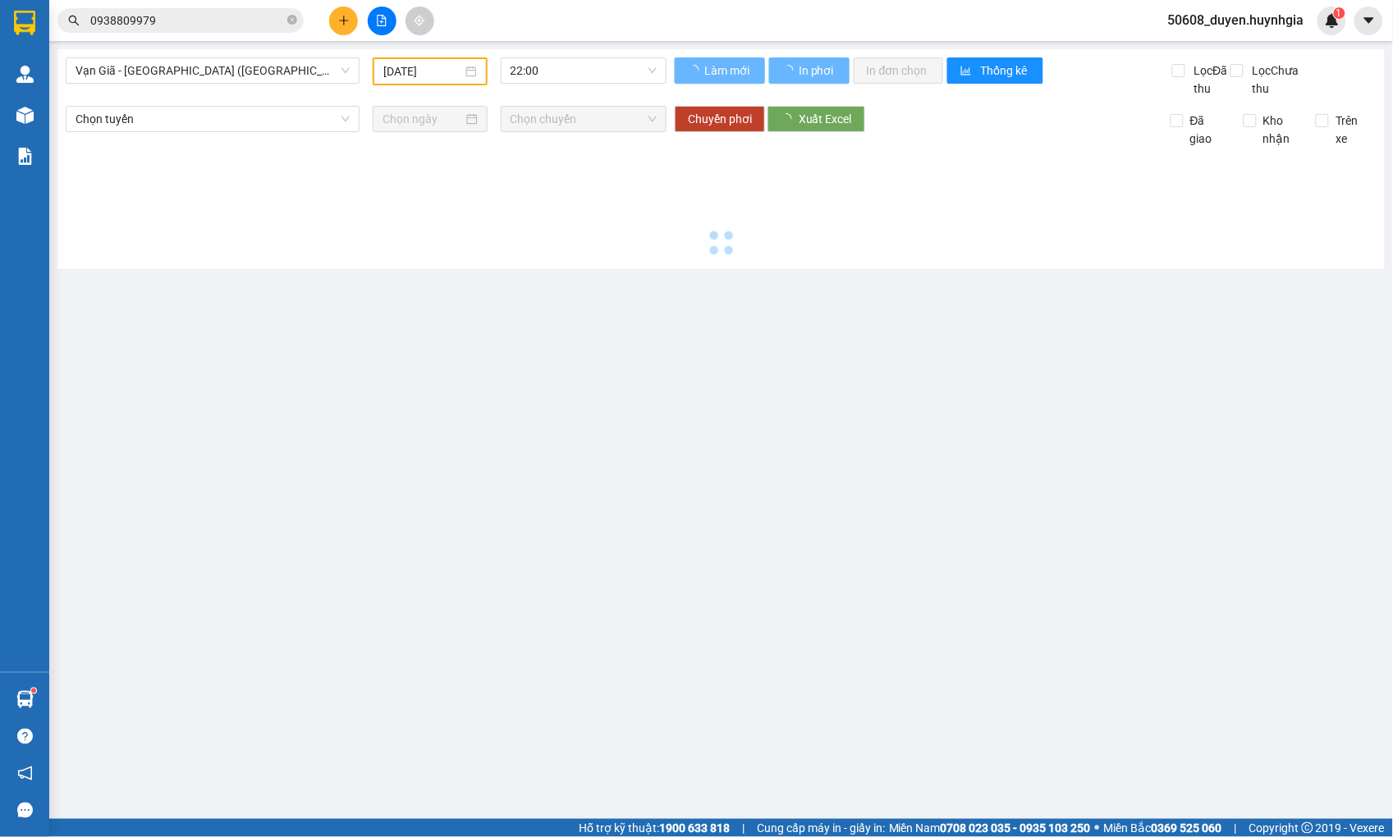
type input "[DATE]"
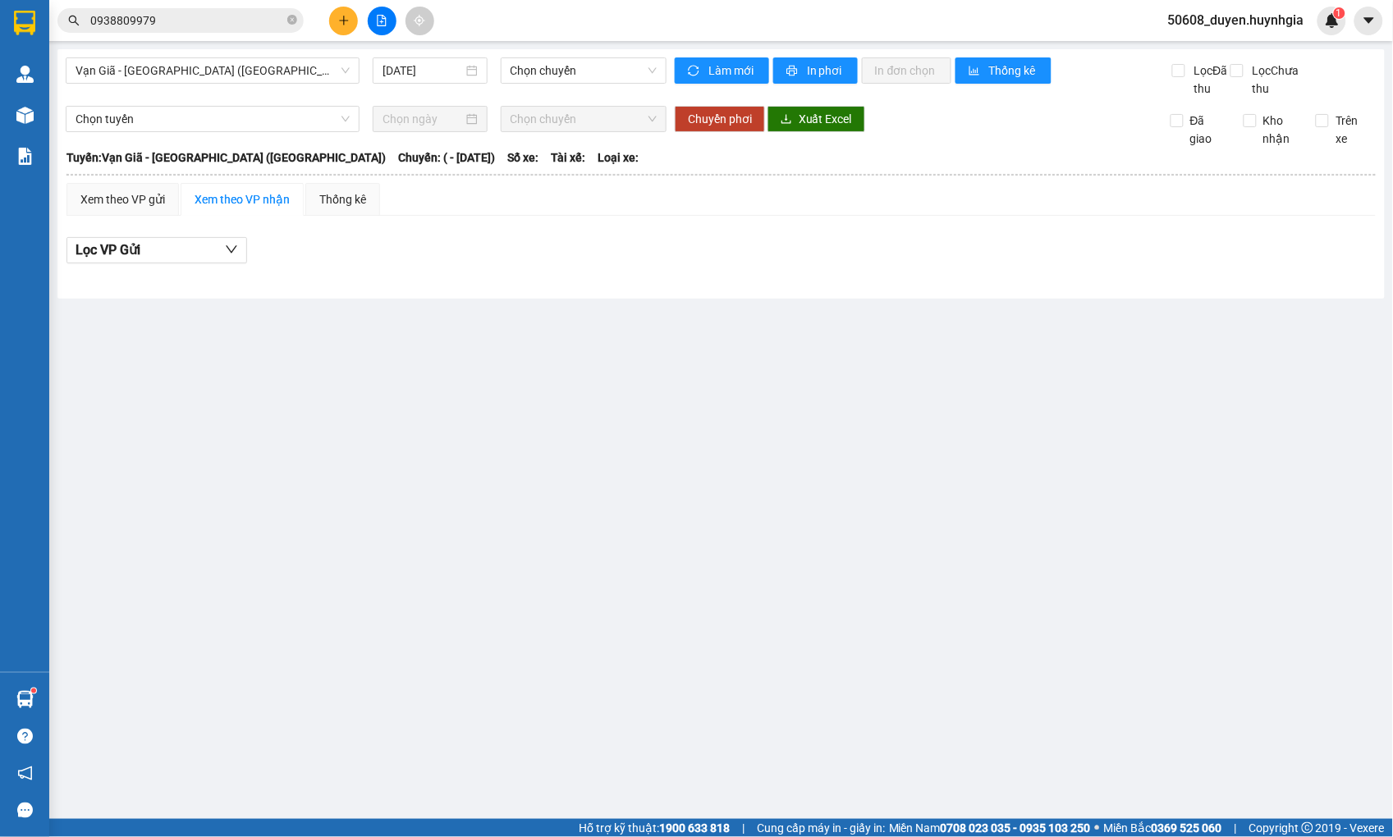
drag, startPoint x: 451, startPoint y: 462, endPoint x: 432, endPoint y: 440, distance: 29.7
click at [450, 462] on main "Vạn Giã - [GEOGRAPHIC_DATA] ([GEOGRAPHIC_DATA]) [DATE] Chọn chuyến Làm mới In p…" at bounding box center [696, 409] width 1393 height 819
click at [391, 21] on button at bounding box center [382, 21] width 29 height 29
click at [277, 75] on span "Vạn Giã - [GEOGRAPHIC_DATA] ([GEOGRAPHIC_DATA])" at bounding box center [213, 70] width 274 height 25
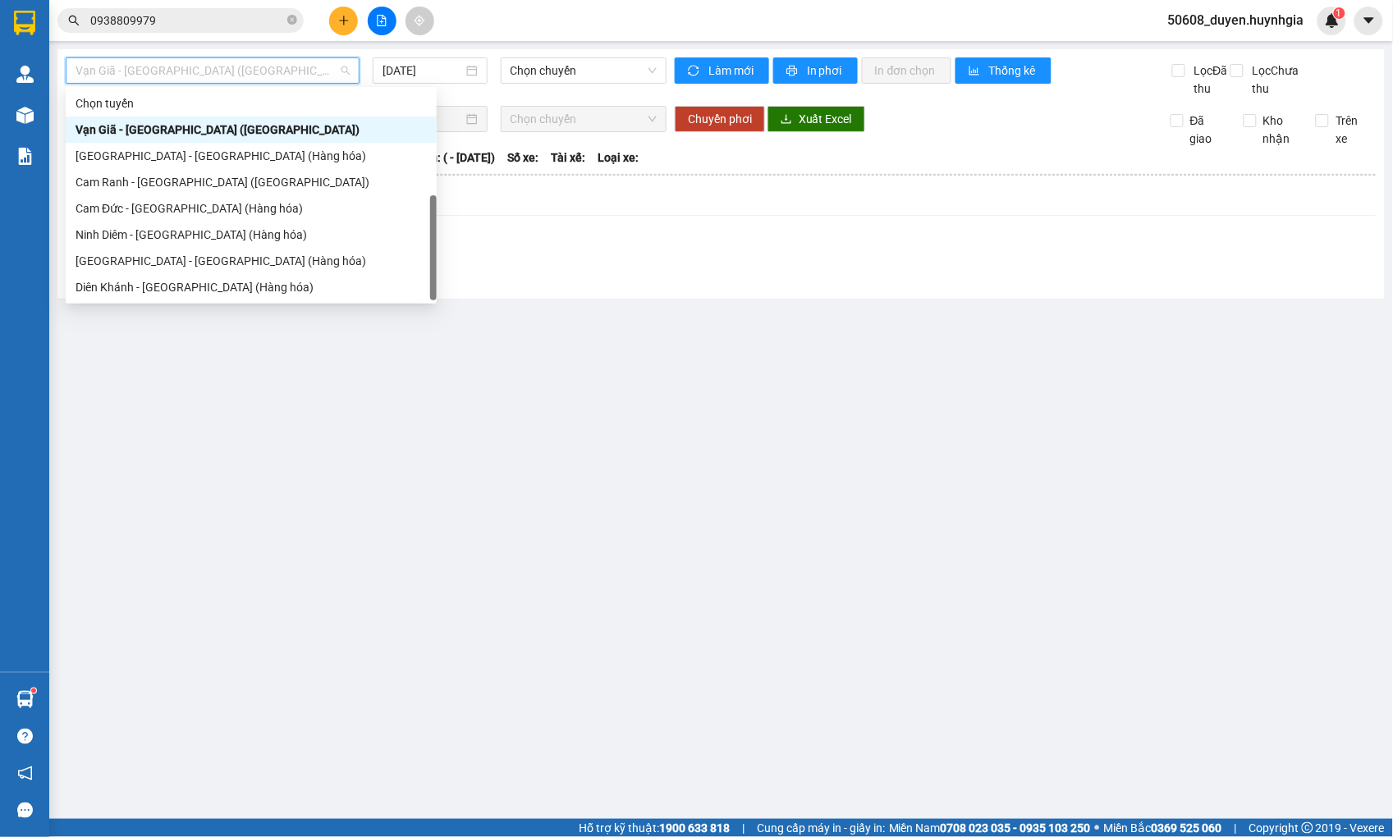
click at [140, 305] on div "[GEOGRAPHIC_DATA] - [GEOGRAPHIC_DATA] ([GEOGRAPHIC_DATA])" at bounding box center [251, 314] width 351 height 18
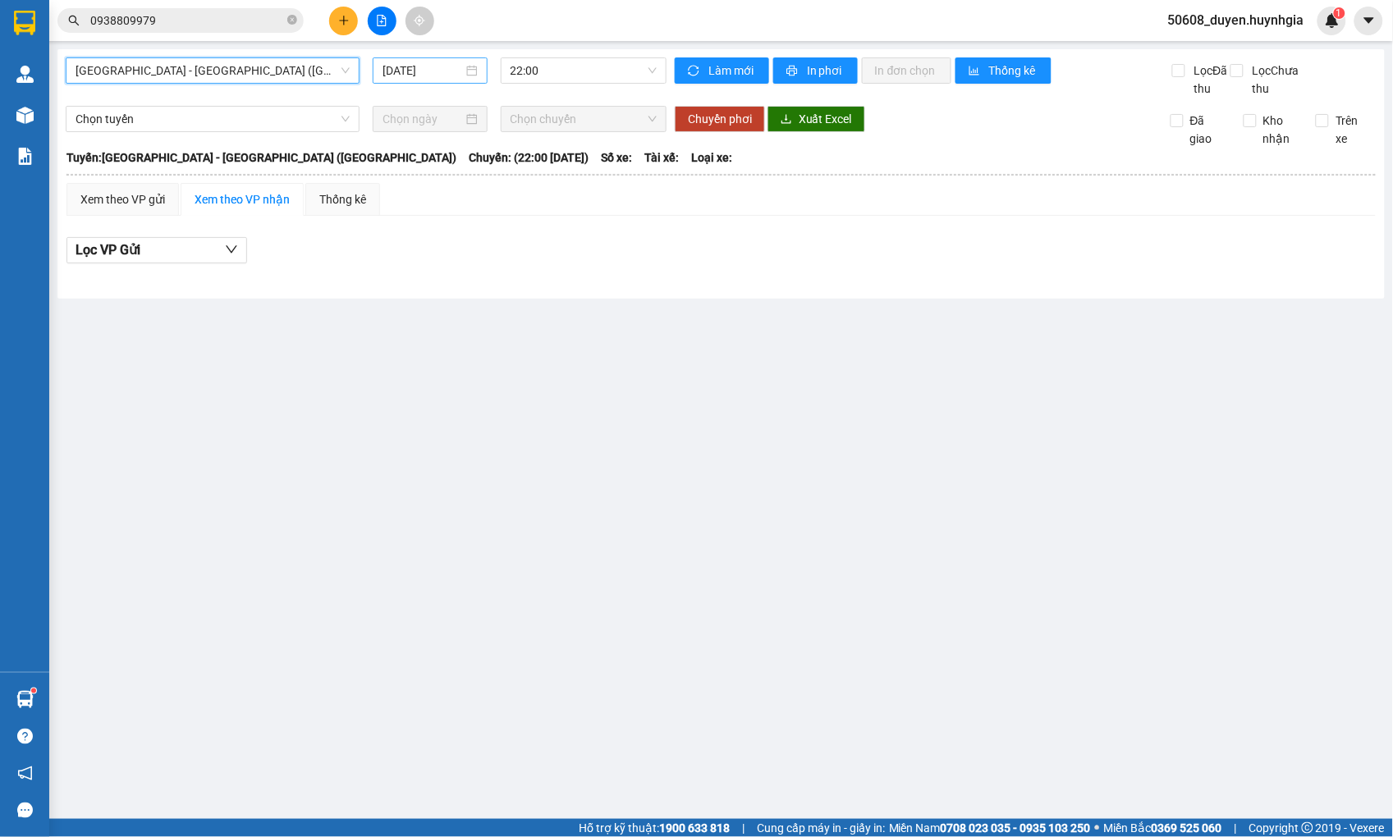
click at [399, 72] on input "[DATE]" at bounding box center [422, 71] width 80 height 18
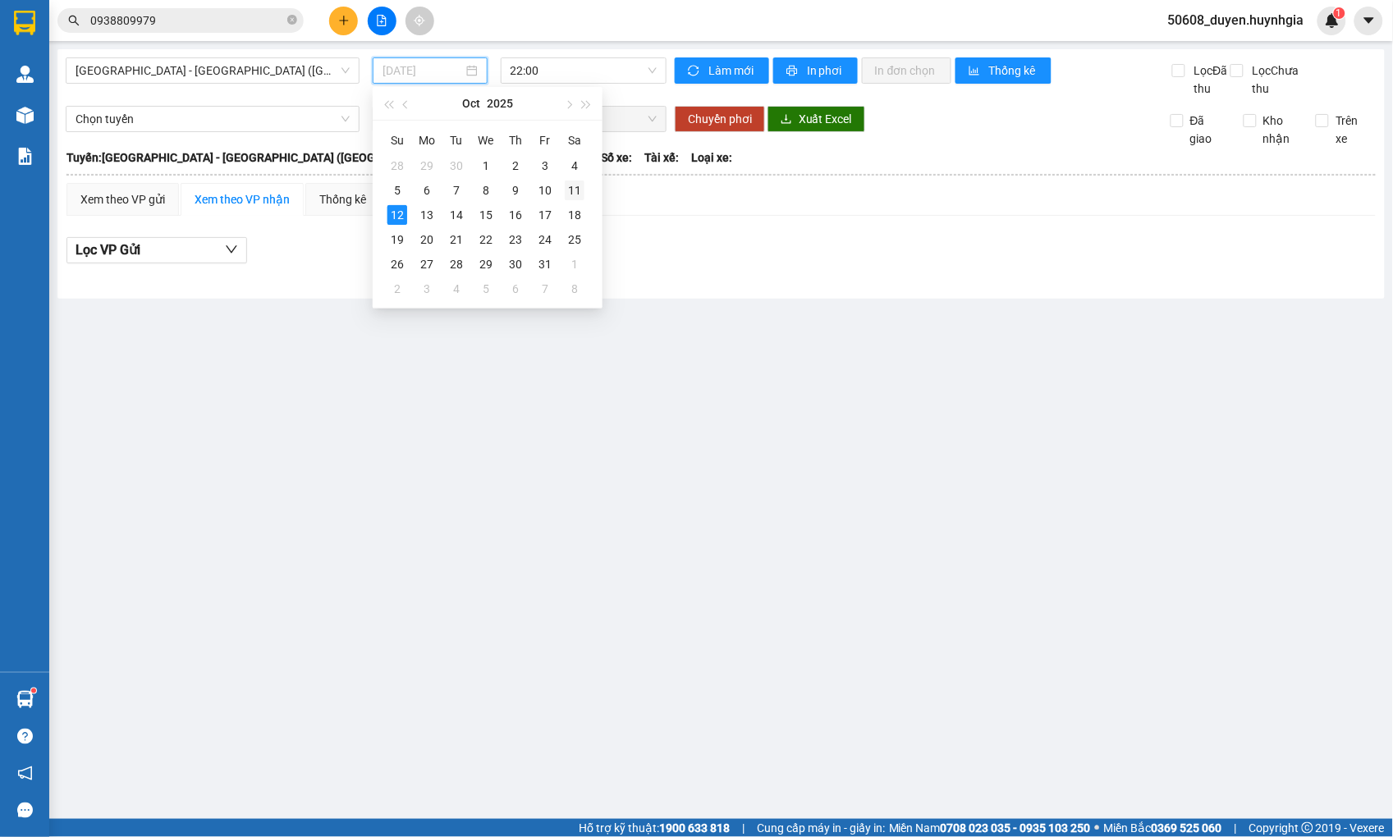
click at [571, 190] on div "11" at bounding box center [575, 191] width 20 height 20
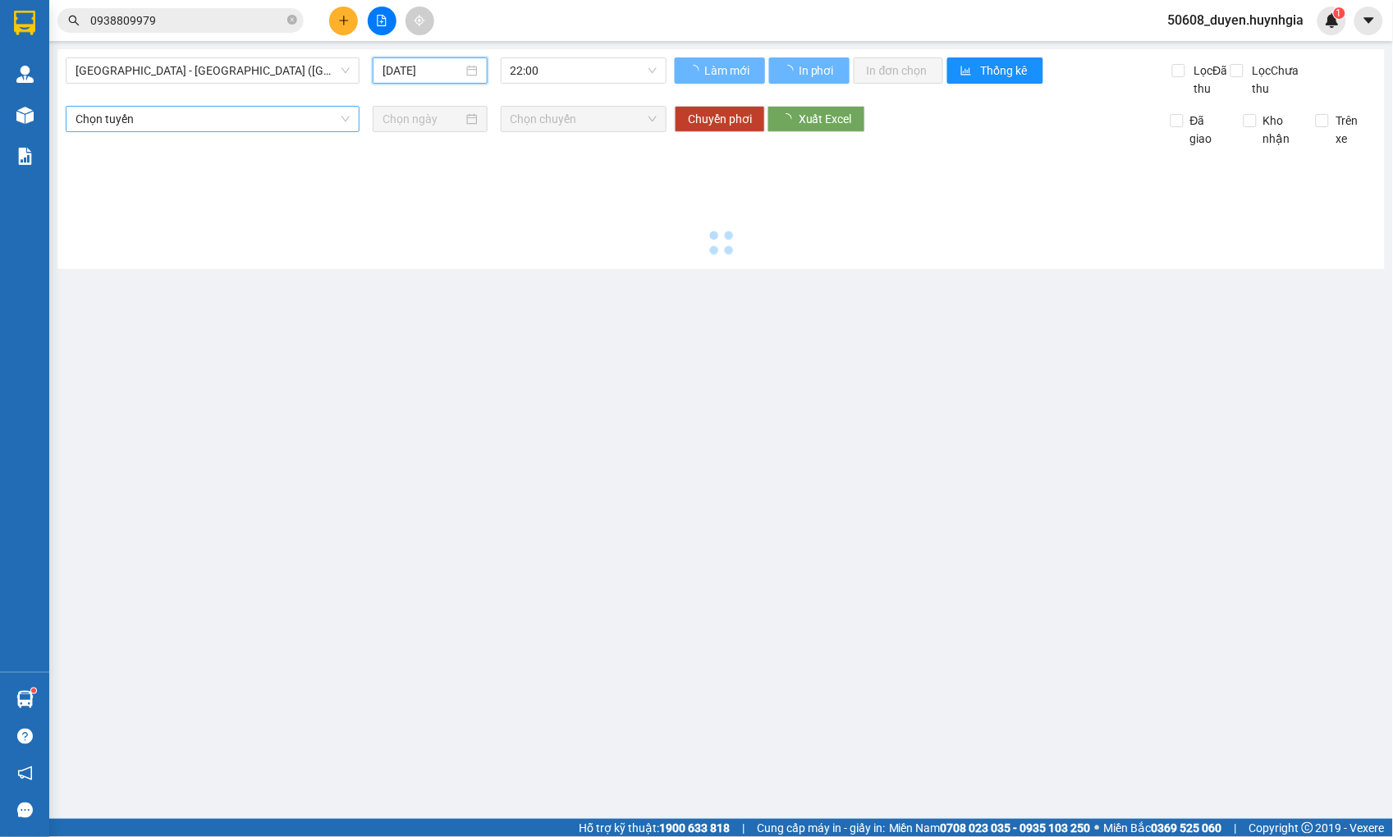
type input "[DATE]"
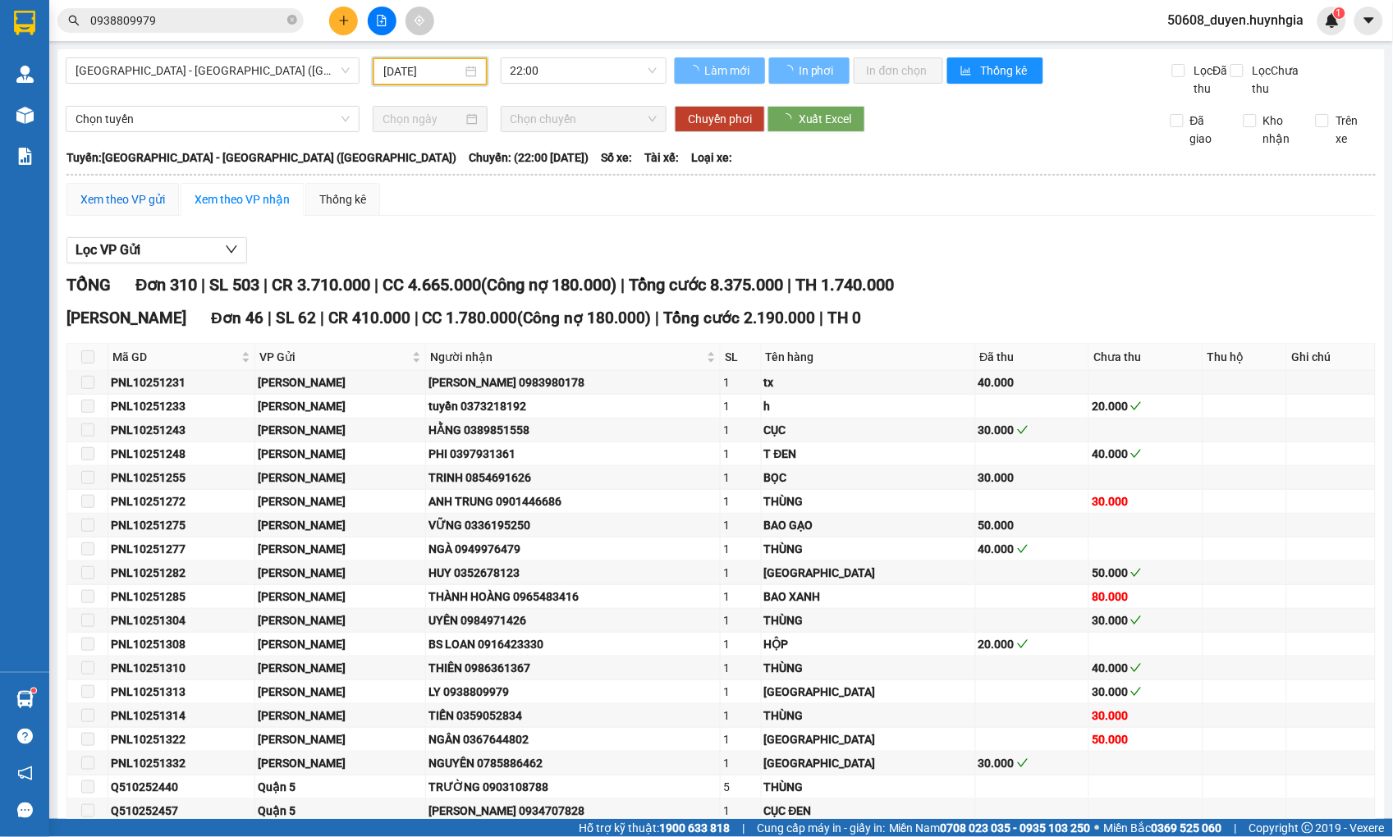
click at [132, 208] on div "Xem theo VP gửi" at bounding box center [122, 199] width 85 height 18
click at [135, 260] on span "Lọc VP nhận" at bounding box center [113, 250] width 75 height 21
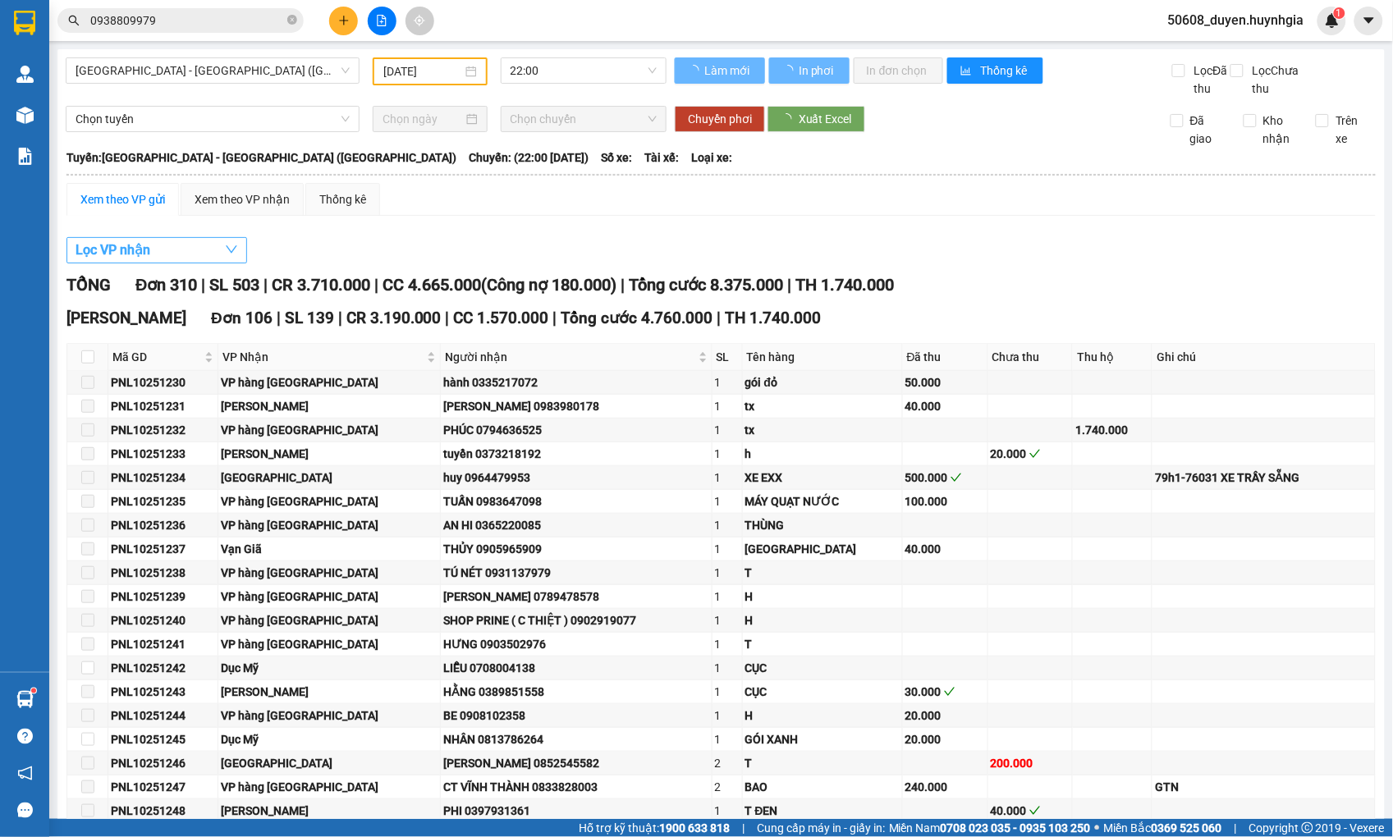
click at [232, 256] on icon "down" at bounding box center [231, 249] width 13 height 13
click at [191, 263] on button "Lọc VP nhận" at bounding box center [156, 250] width 181 height 26
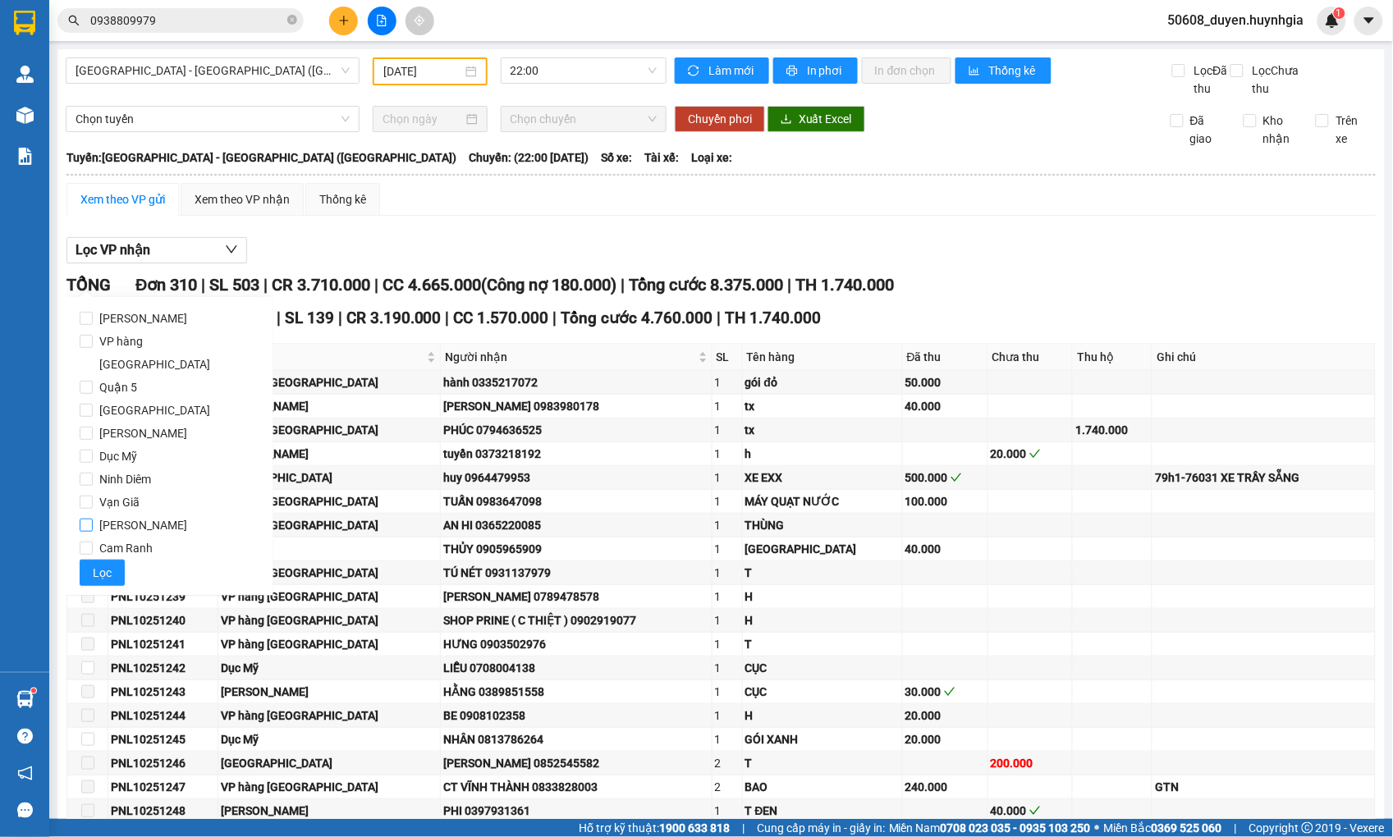
click at [94, 514] on span "[PERSON_NAME]" at bounding box center [143, 525] width 101 height 23
click at [93, 519] on input "[PERSON_NAME]" at bounding box center [86, 525] width 13 height 13
click at [94, 564] on span "Lọc" at bounding box center [102, 573] width 19 height 18
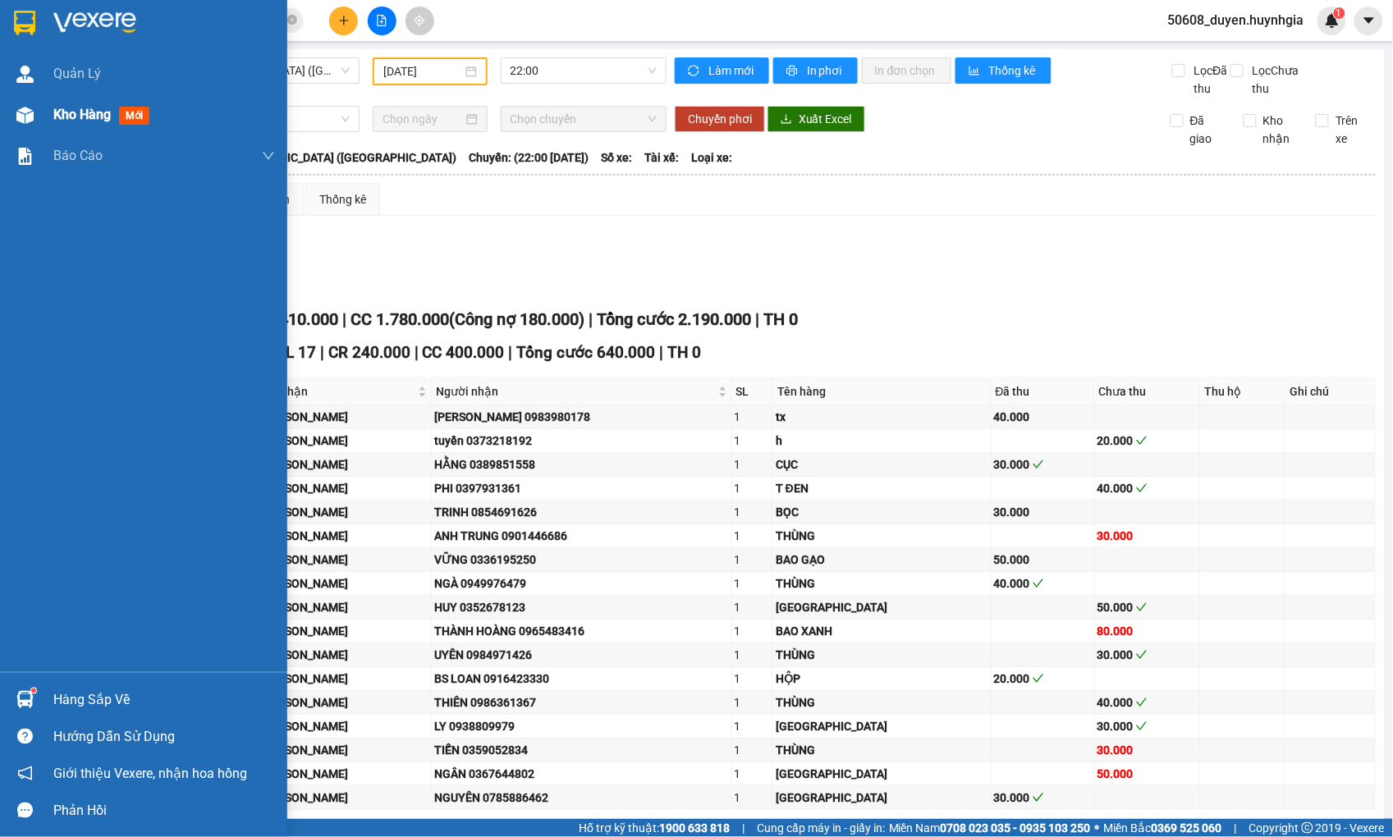
click at [61, 122] on span "Kho hàng" at bounding box center [81, 115] width 57 height 16
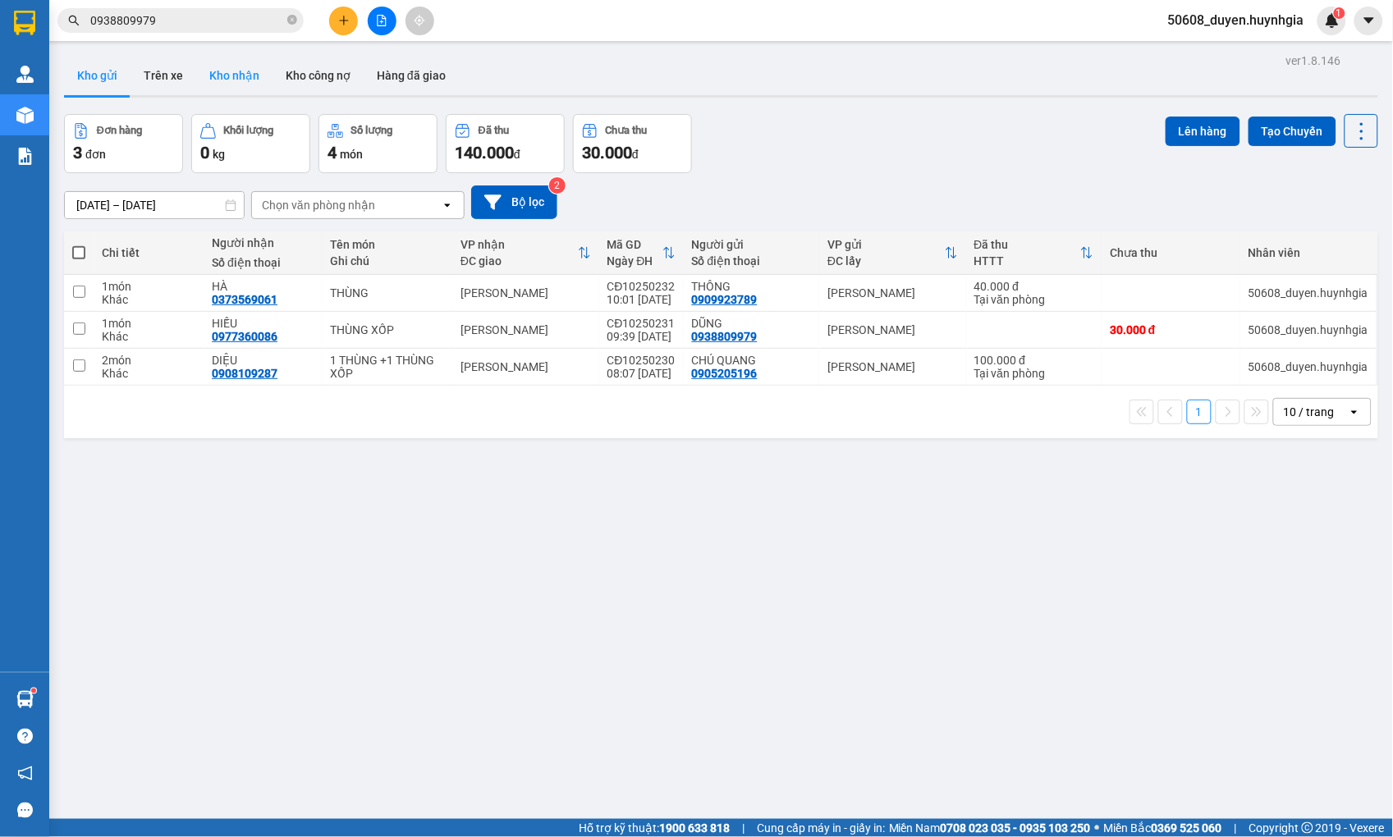
click at [233, 71] on button "Kho nhận" at bounding box center [234, 75] width 76 height 39
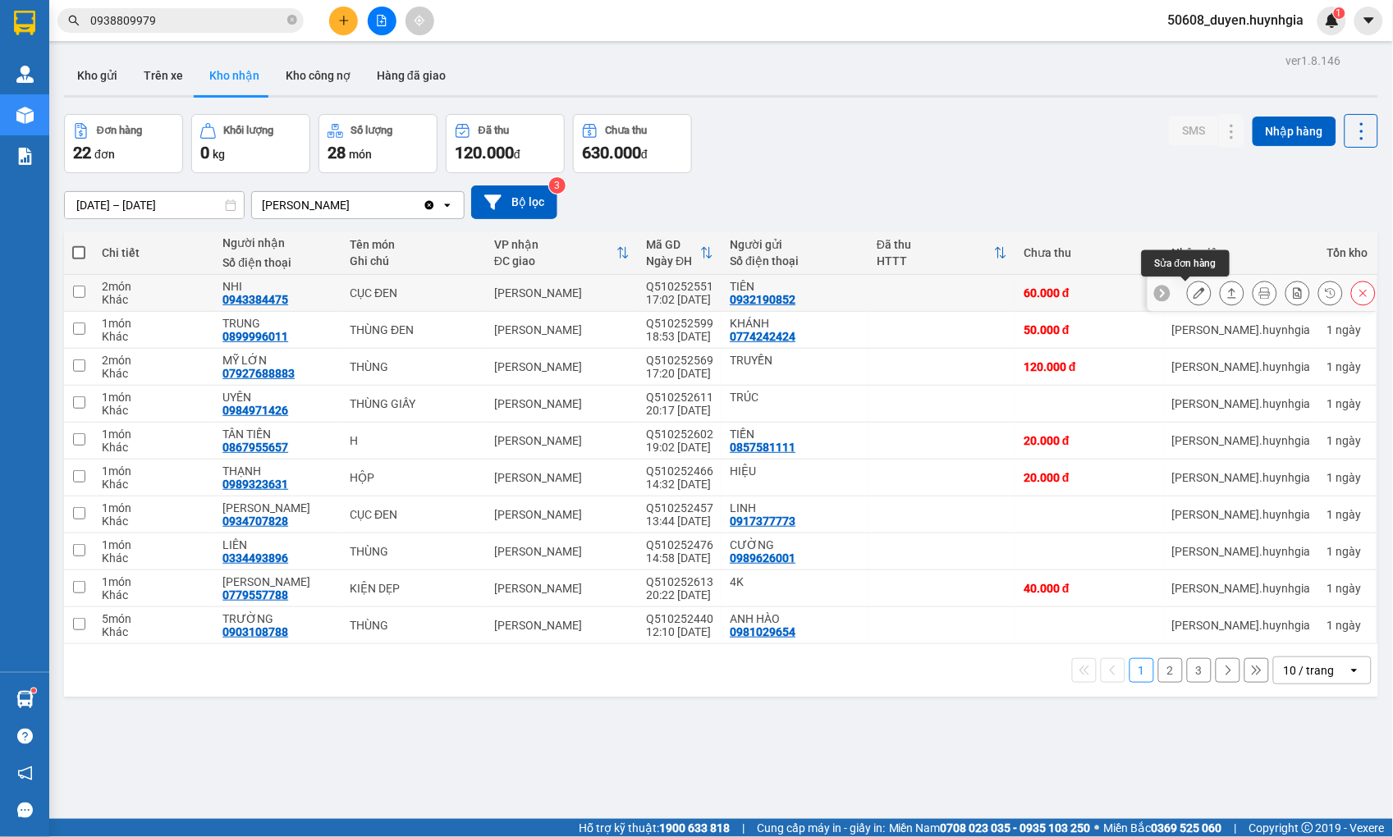
click at [1193, 292] on icon at bounding box center [1198, 292] width 11 height 11
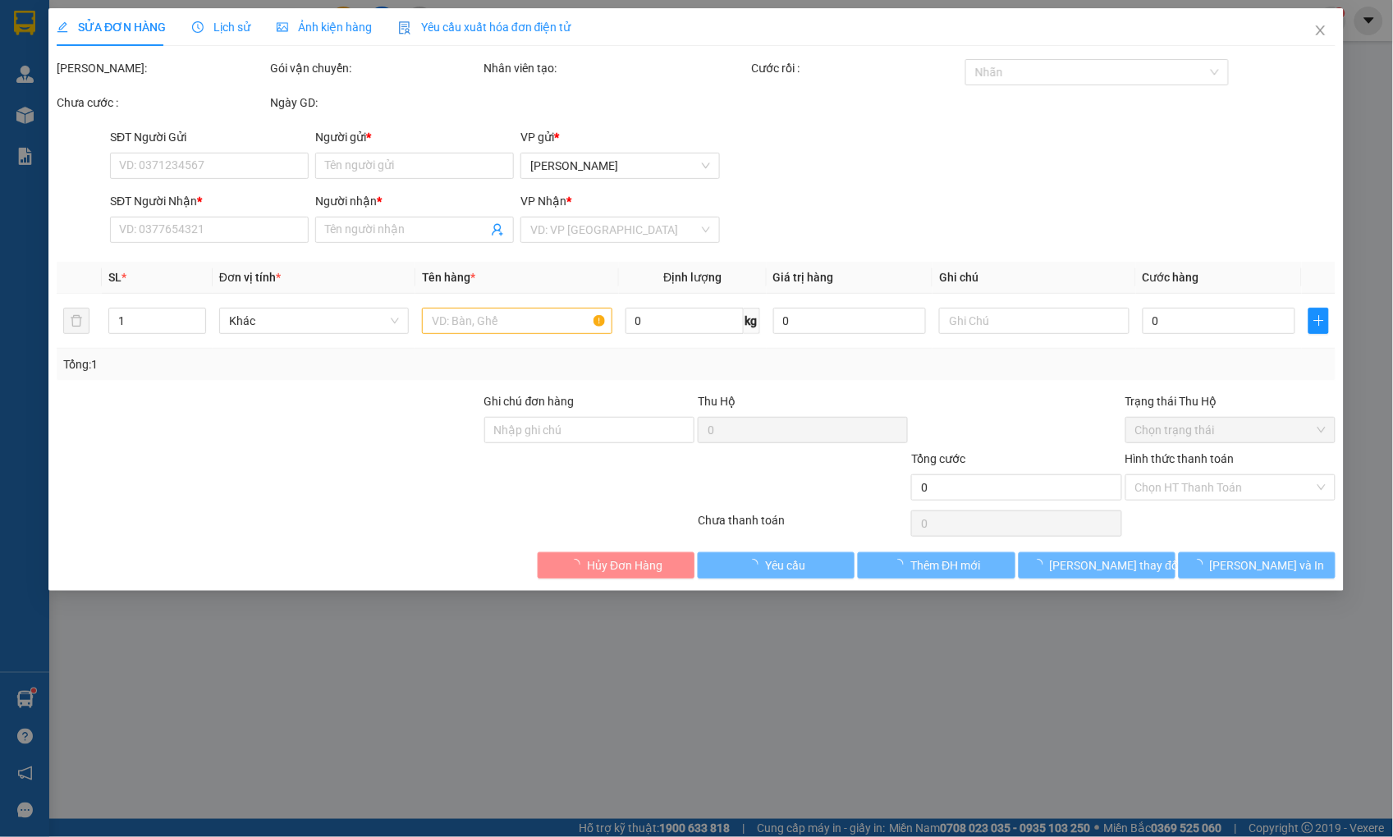
type input "0932190852"
type input "TIÊN"
type input "0943384475"
type input "NHI"
type input "60.000"
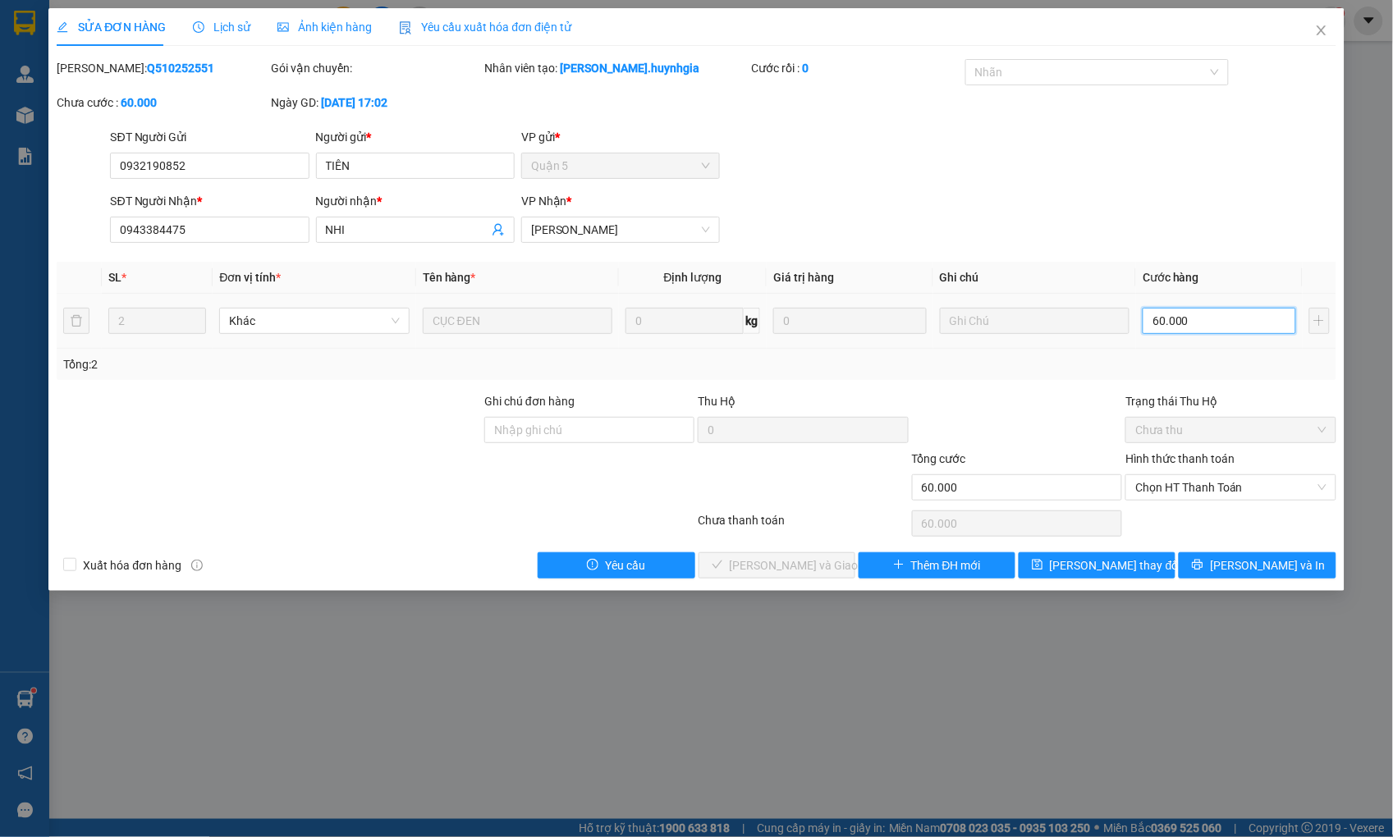
click at [1201, 317] on input "60.000" at bounding box center [1219, 321] width 153 height 26
click at [1192, 483] on span "Chọn HT Thanh Toán" at bounding box center [1230, 487] width 190 height 25
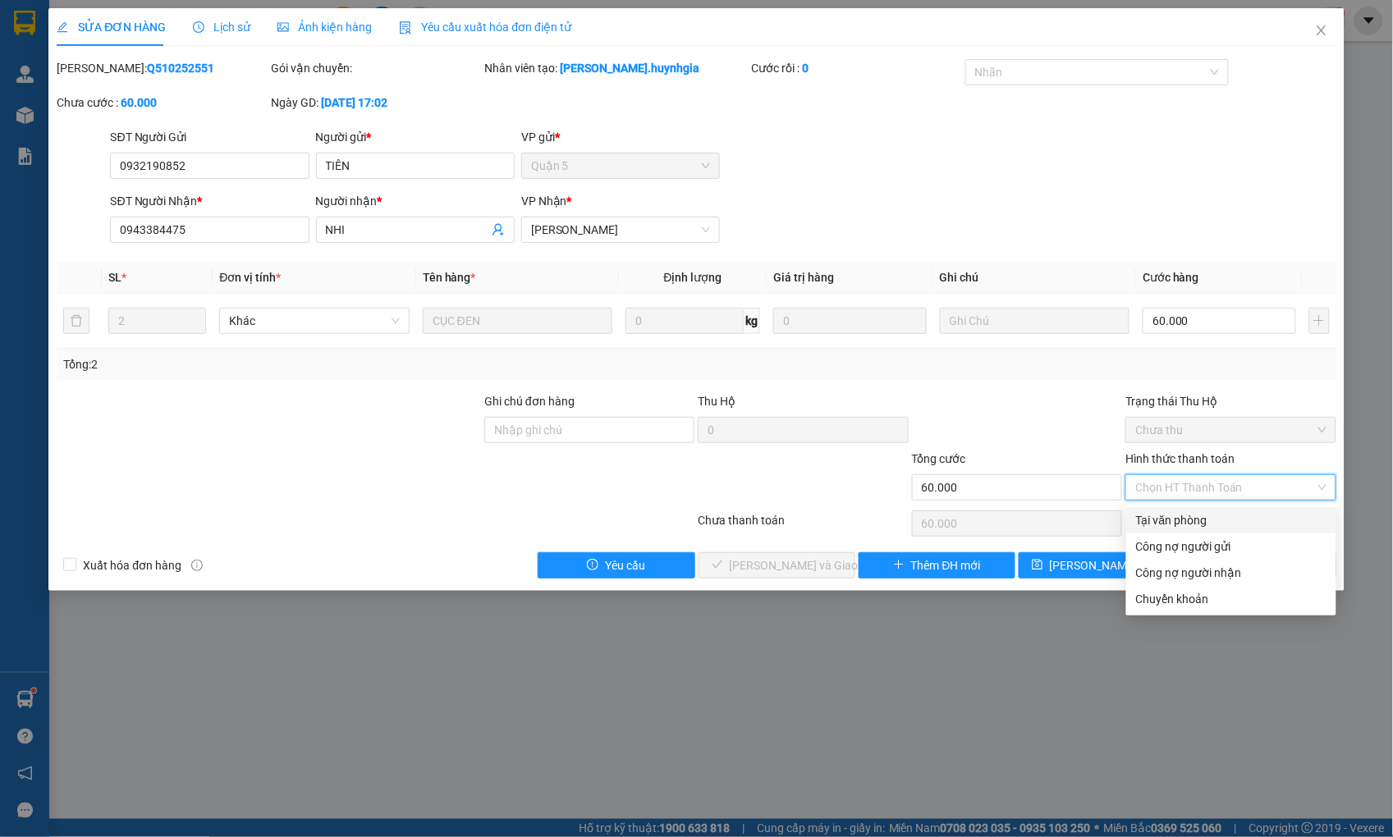
click at [1194, 515] on div "Tại văn phòng" at bounding box center [1231, 520] width 190 height 18
type input "0"
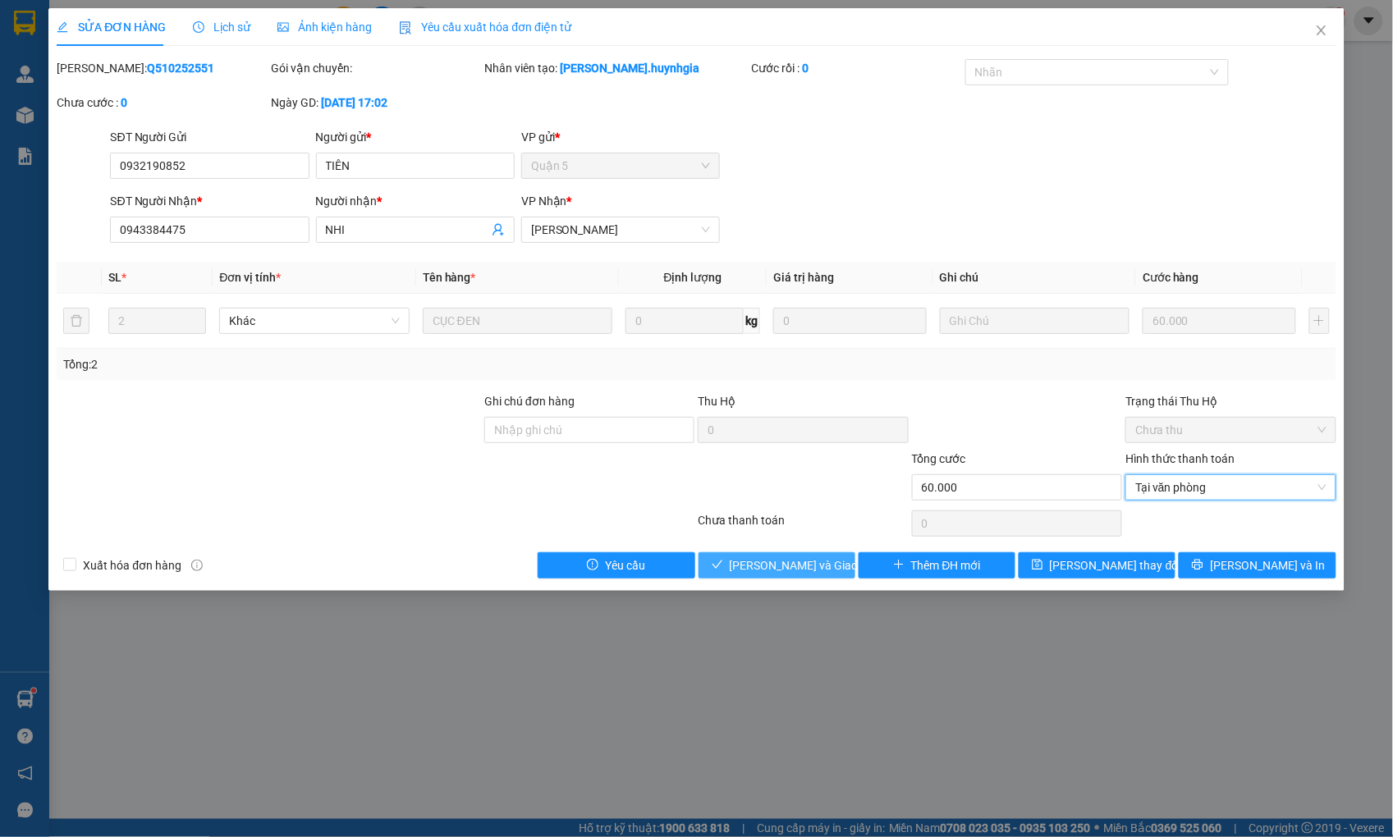
click at [799, 569] on span "[PERSON_NAME] và Giao hàng" at bounding box center [809, 565] width 158 height 18
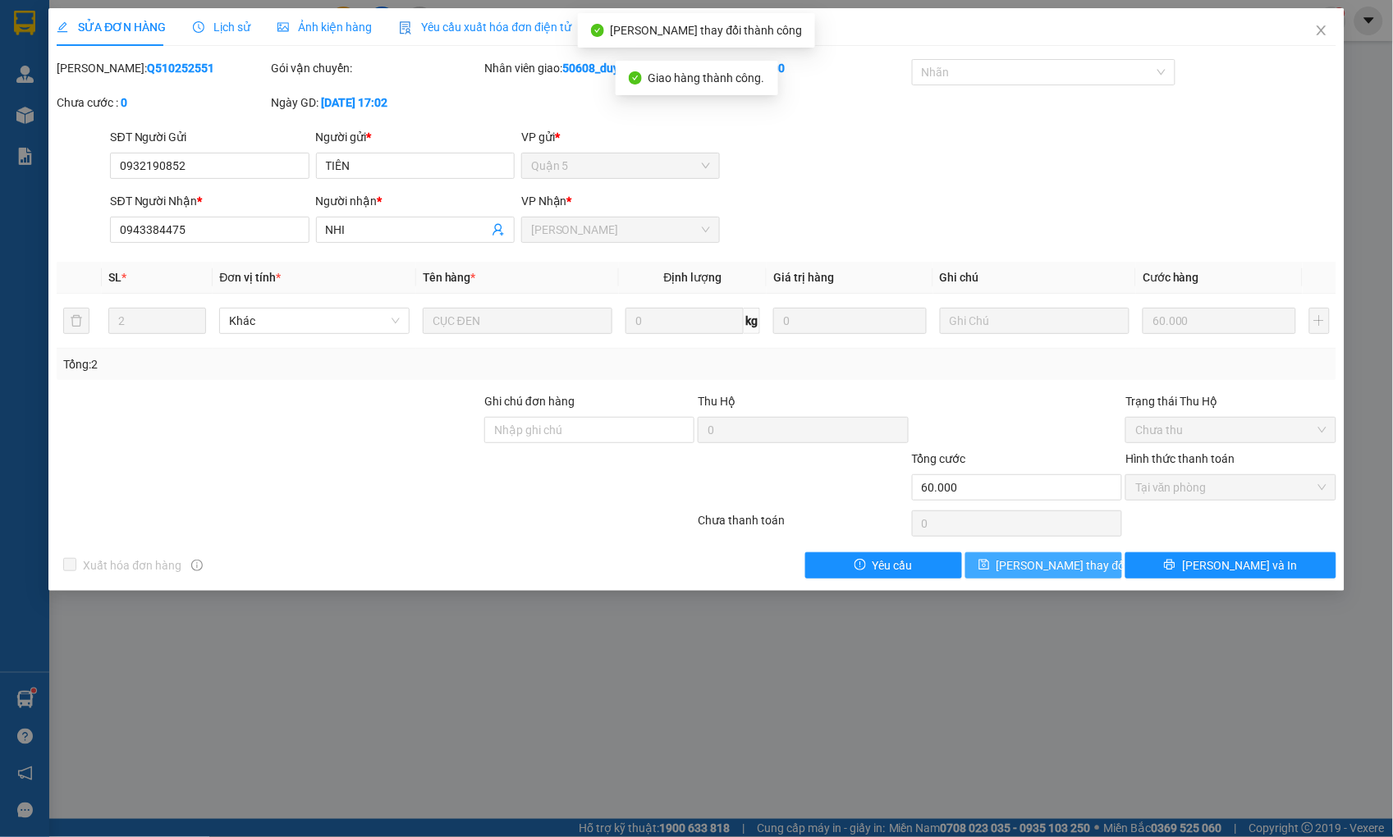
drag, startPoint x: 1059, startPoint y: 579, endPoint x: 1069, endPoint y: 569, distance: 14.5
click at [1069, 569] on span "[PERSON_NAME] thay đổi" at bounding box center [1061, 565] width 131 height 18
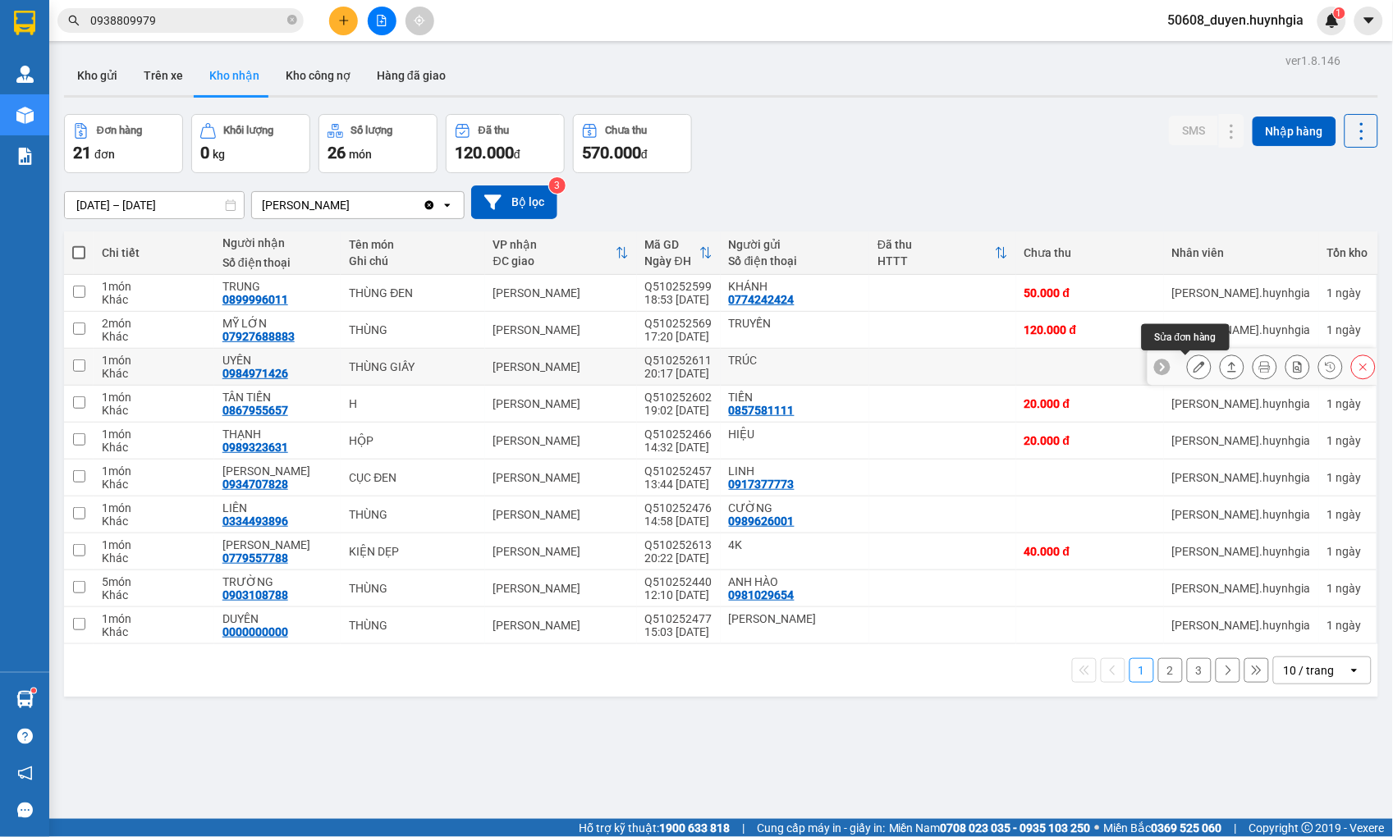
click at [1193, 365] on icon at bounding box center [1198, 366] width 11 height 11
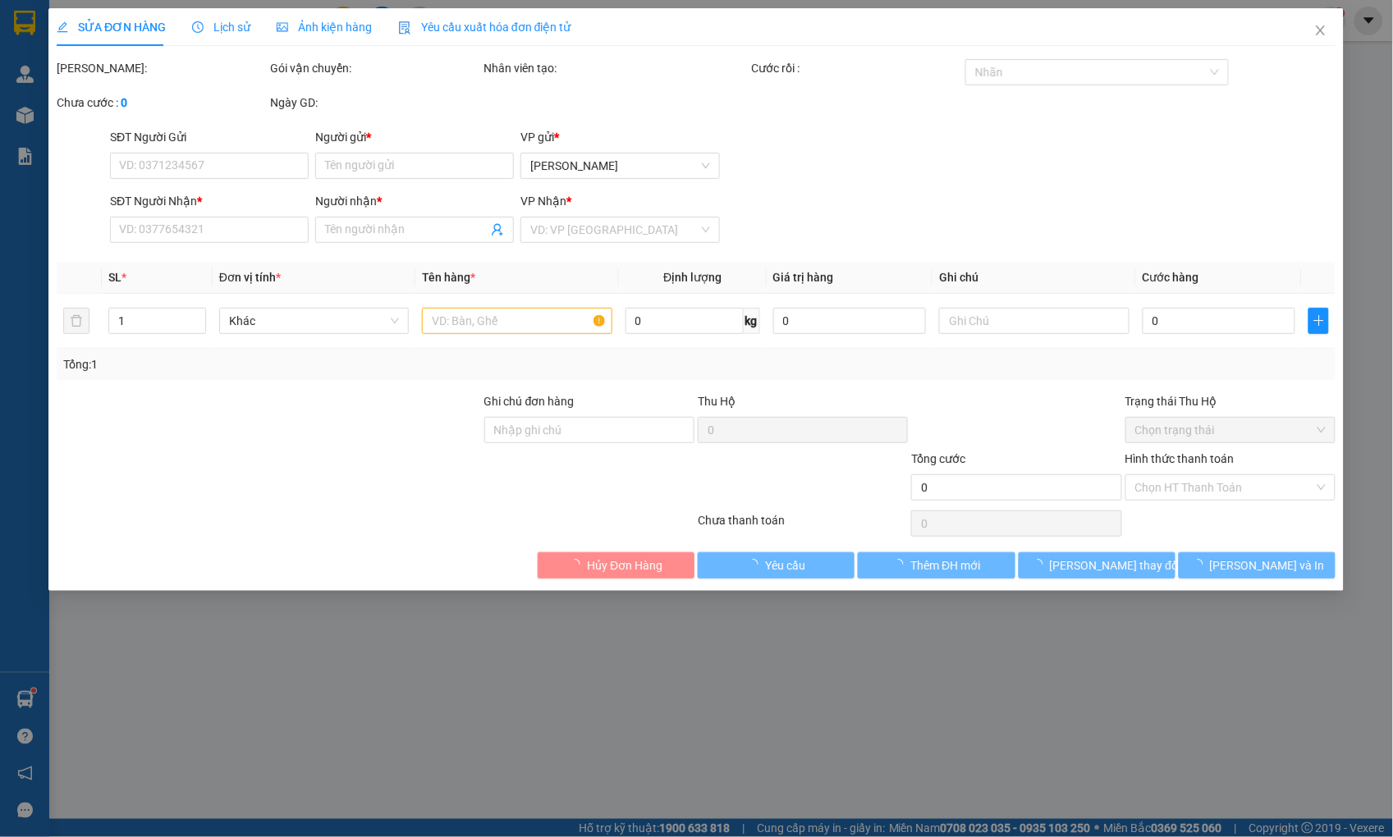
type input "TRÚC"
type input "0984971426"
type input "UYÊN"
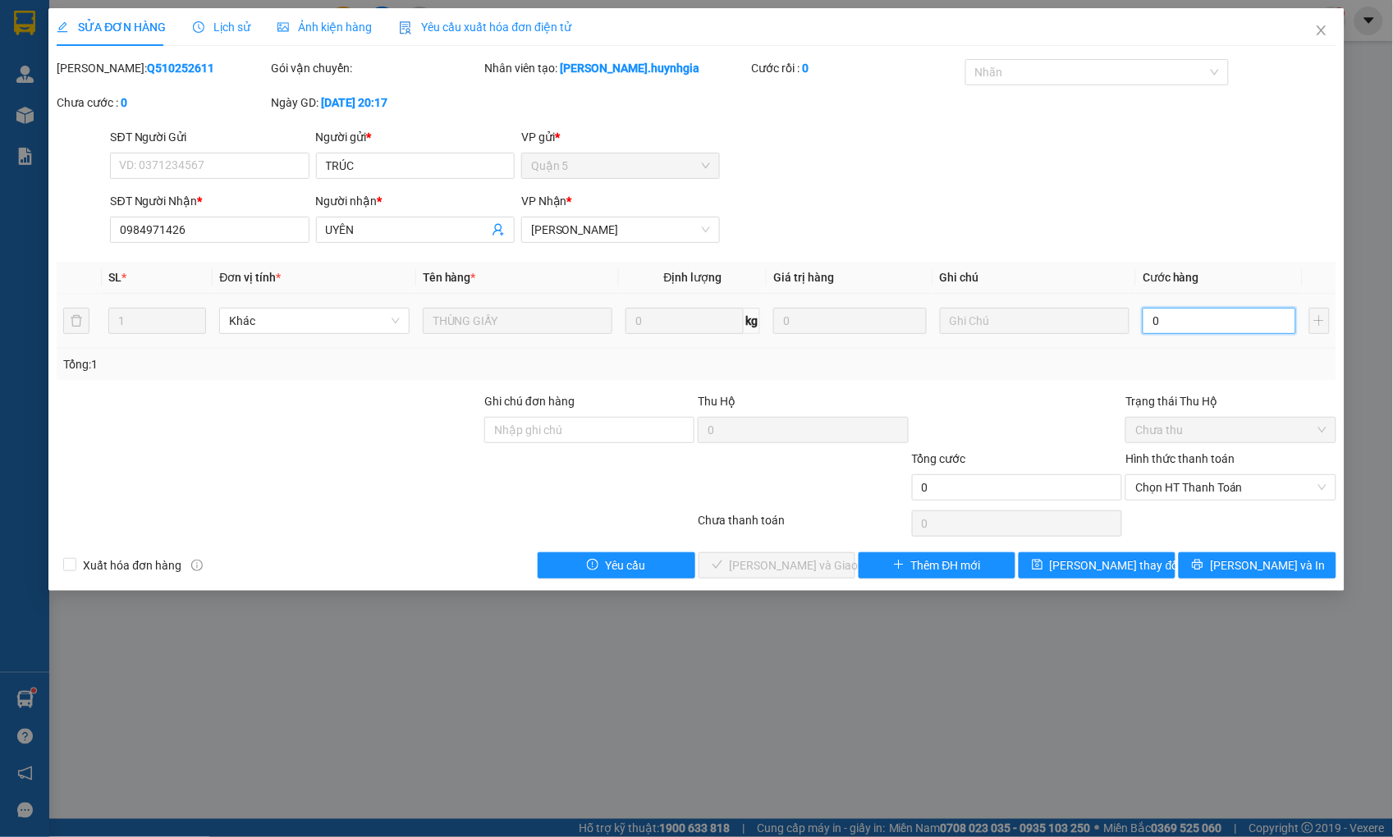
click at [1176, 321] on input "0" at bounding box center [1219, 321] width 153 height 26
type input "3"
type input "30"
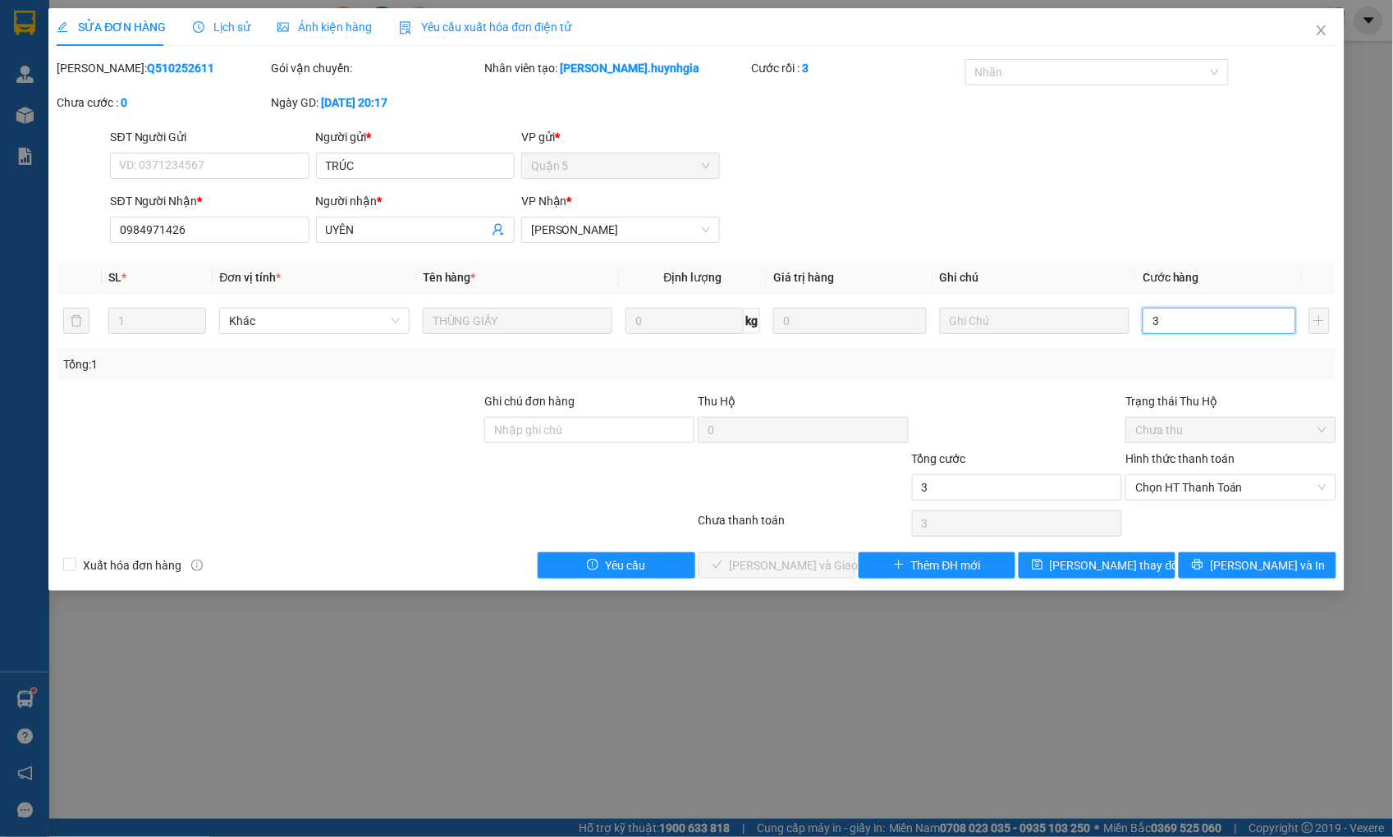
type input "30"
click at [1251, 484] on span "Chọn HT Thanh Toán" at bounding box center [1230, 487] width 190 height 25
type input "30"
type input "30.000"
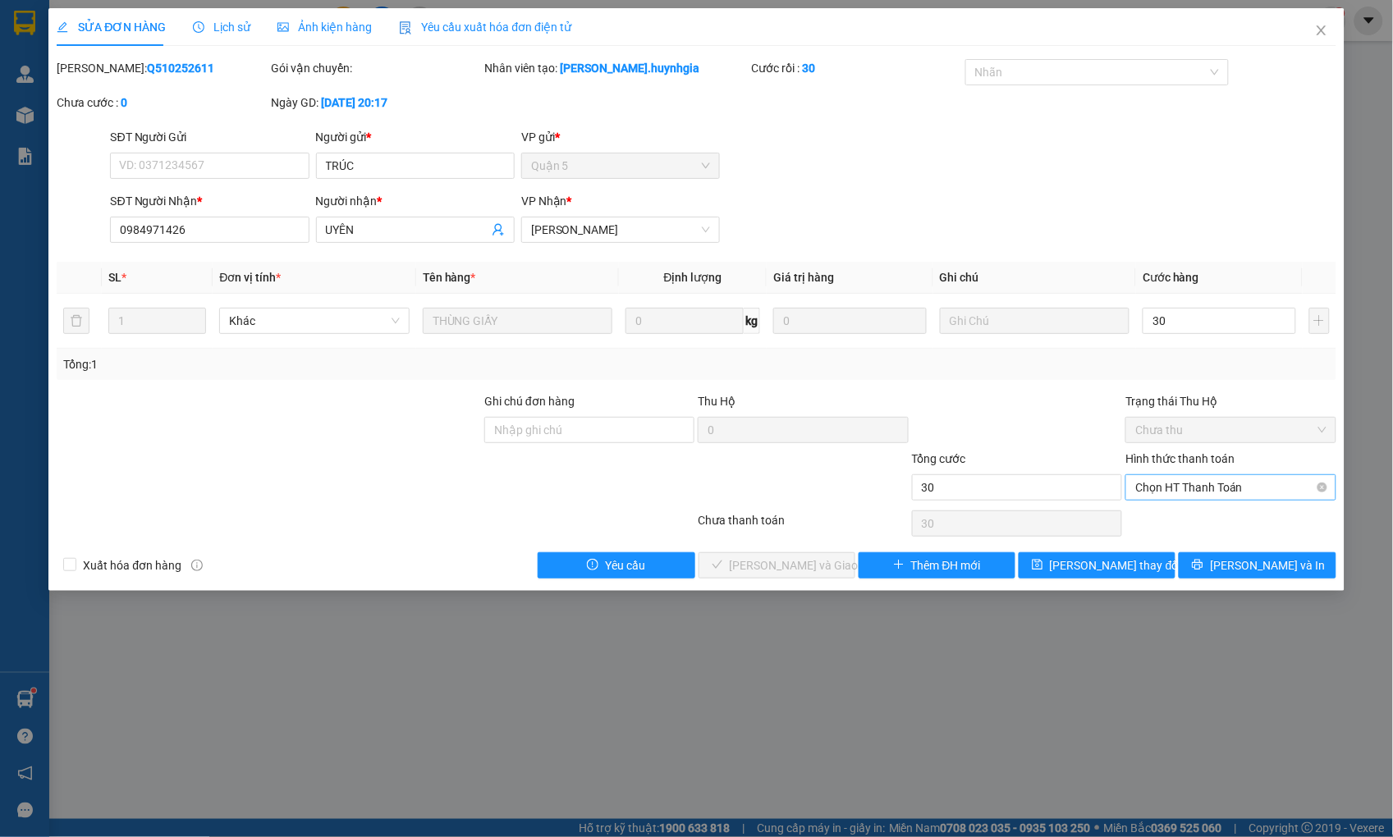
type input "30.000"
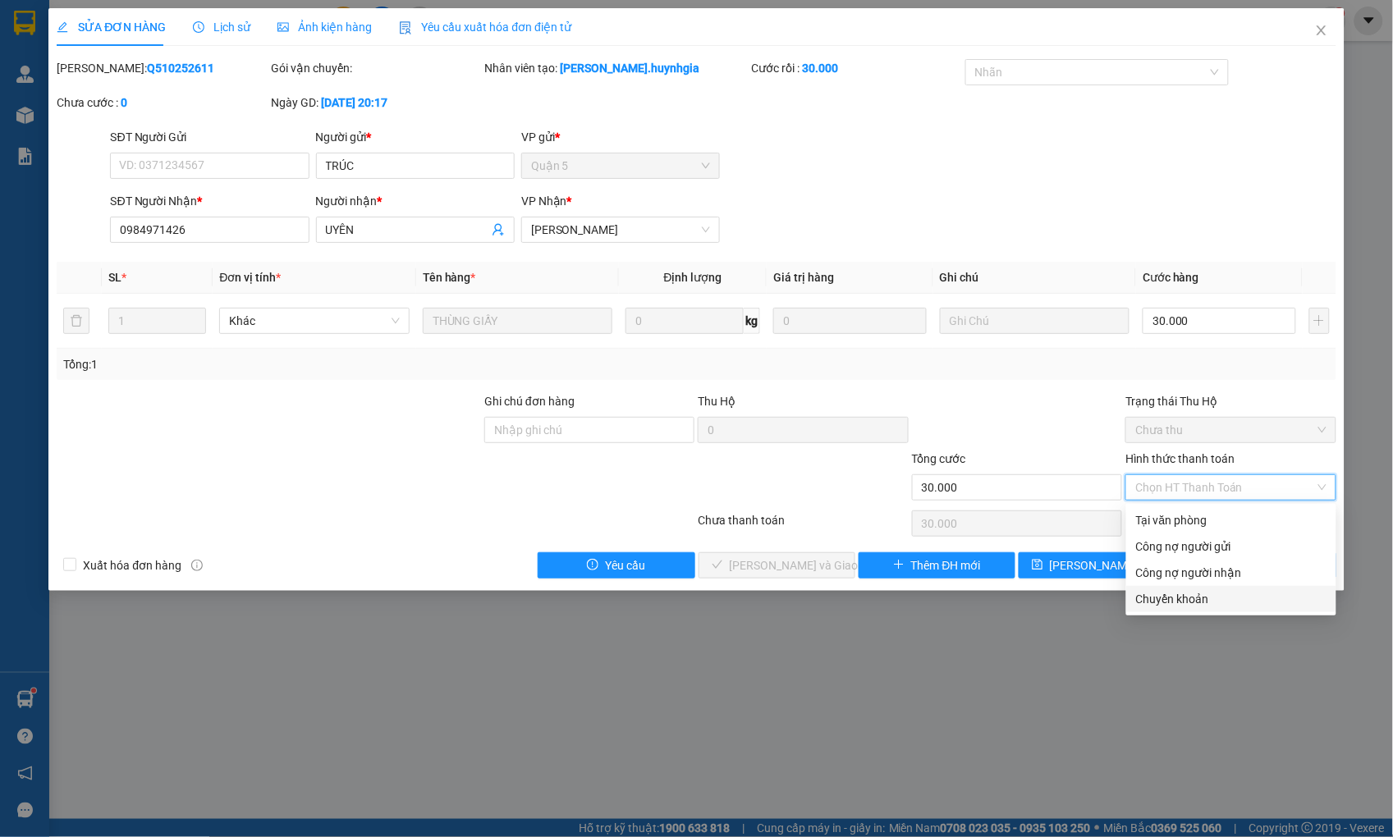
click at [1200, 602] on div "Chuyển khoản" at bounding box center [1231, 599] width 190 height 18
type input "0"
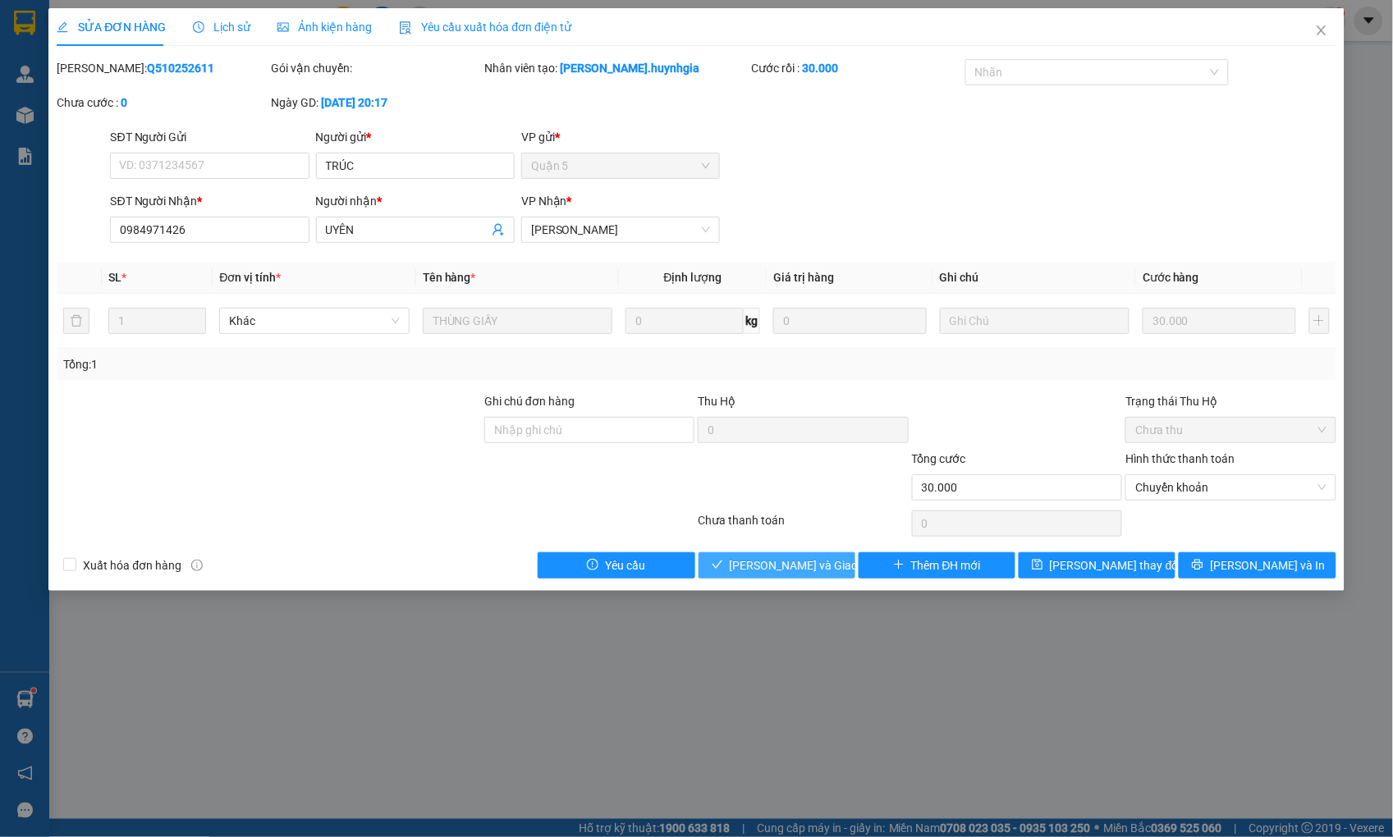
click at [814, 568] on span "[PERSON_NAME] và Giao hàng" at bounding box center [809, 565] width 158 height 18
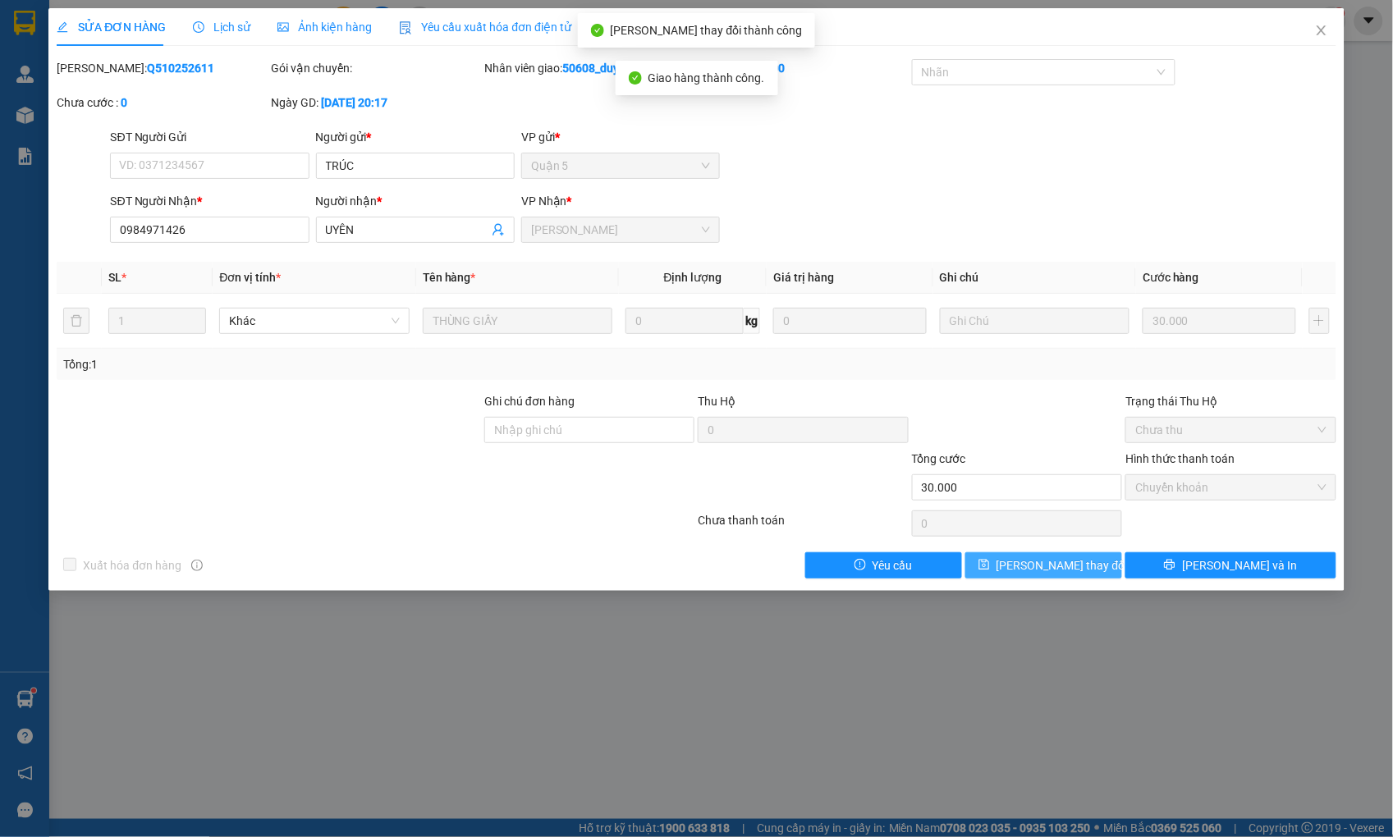
click at [1085, 567] on button "[PERSON_NAME] thay đổi" at bounding box center [1043, 565] width 157 height 26
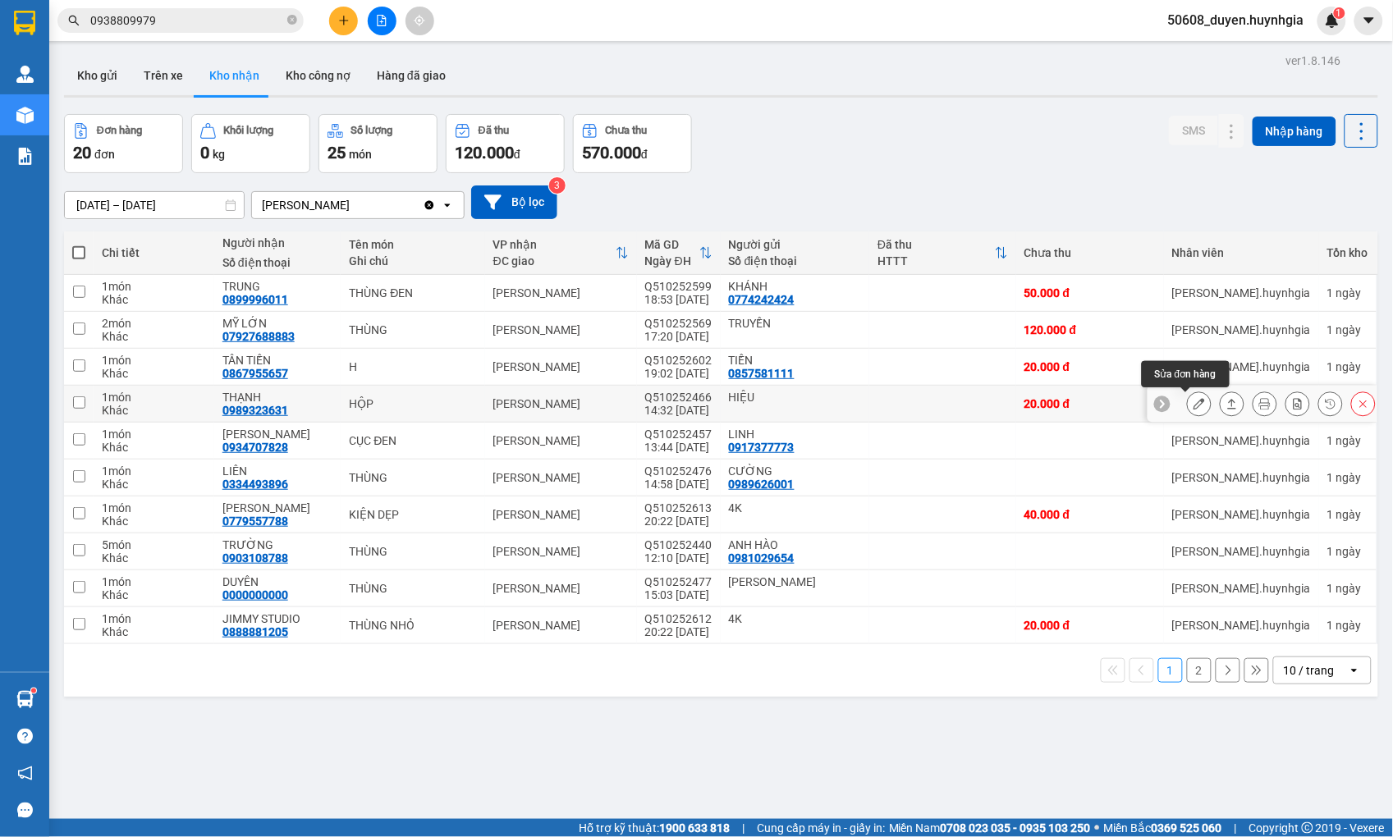
click at [1193, 404] on icon at bounding box center [1198, 403] width 11 height 11
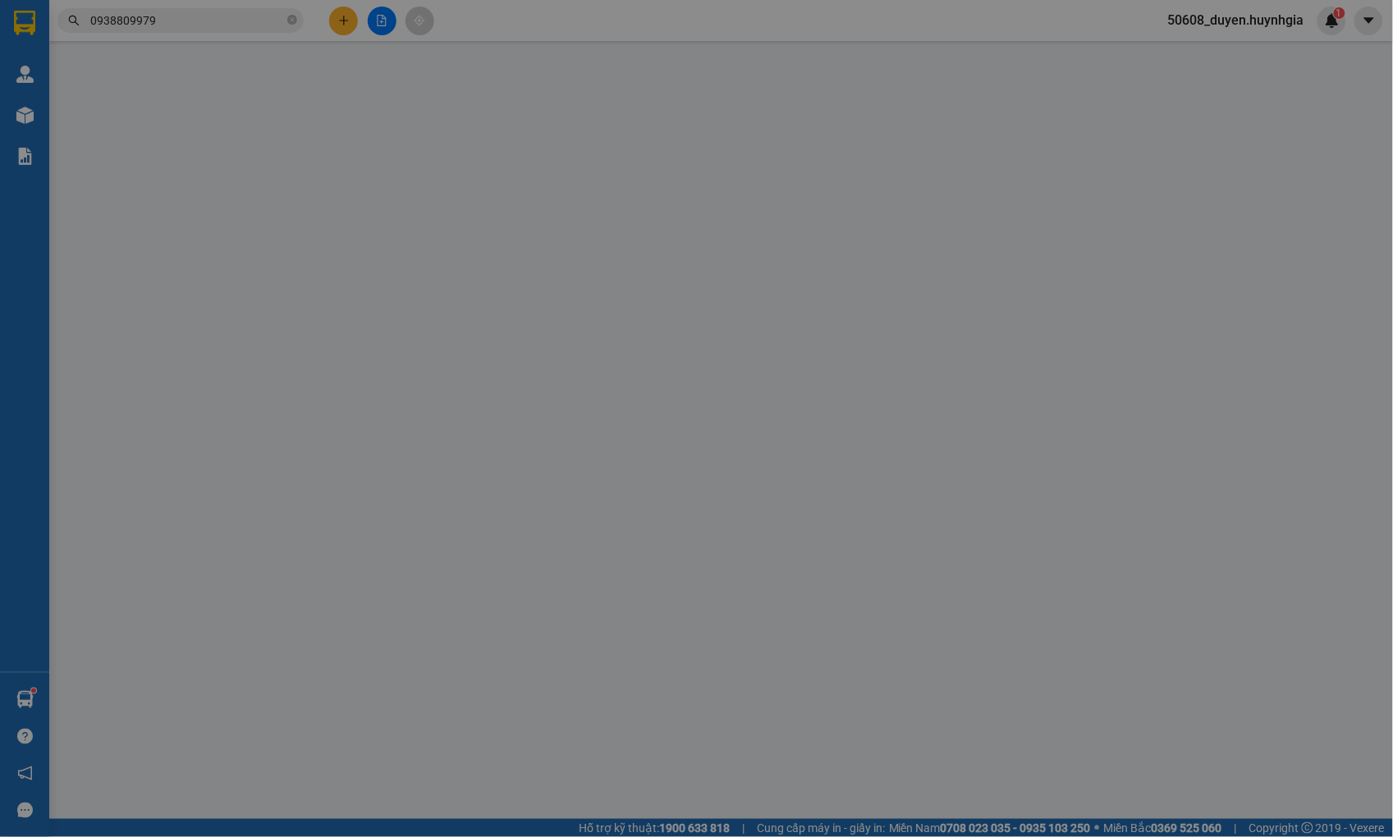
type input "HIỆU"
type input "0989323631"
type input "THẠNH"
type input "20.000"
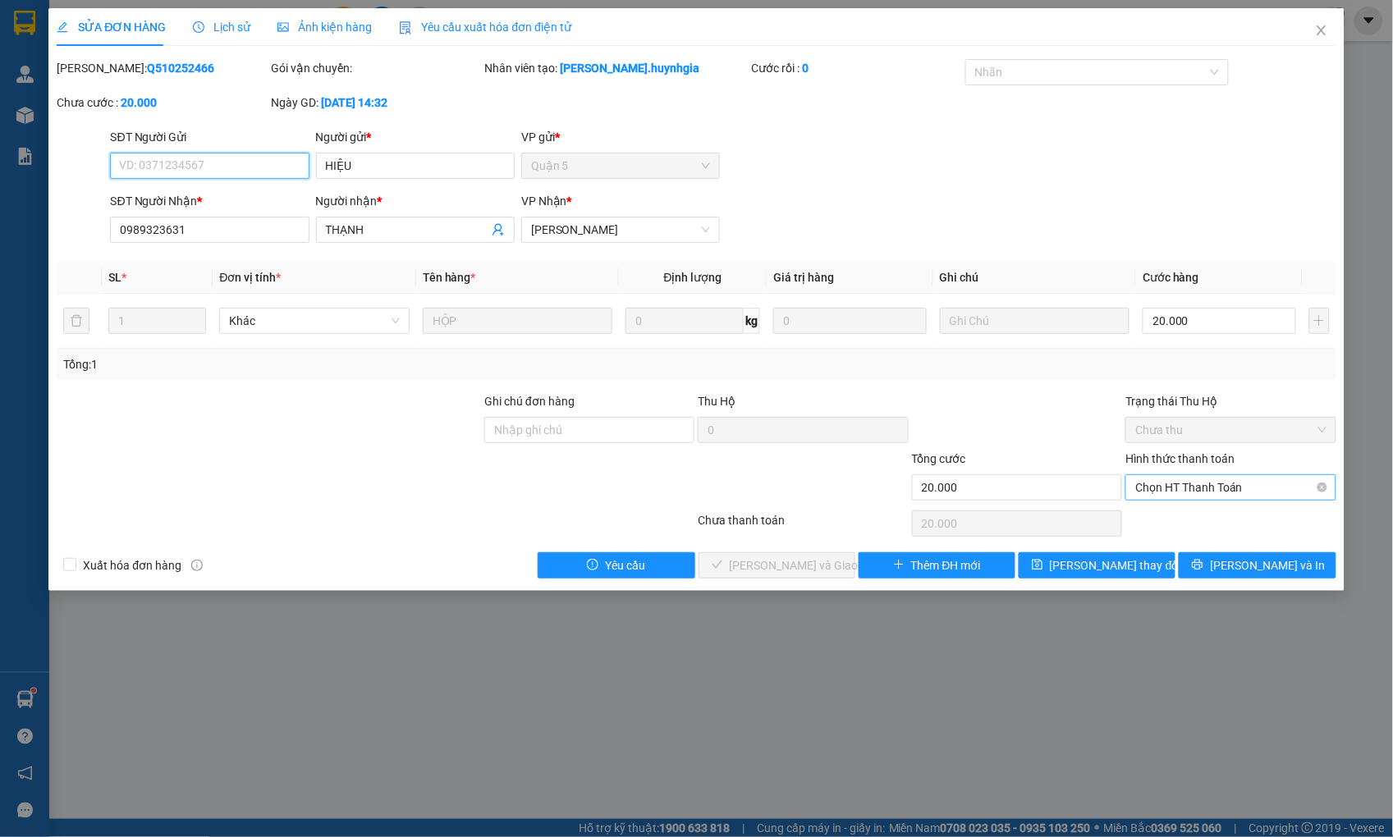
click at [1193, 493] on span "Chọn HT Thanh Toán" at bounding box center [1230, 487] width 190 height 25
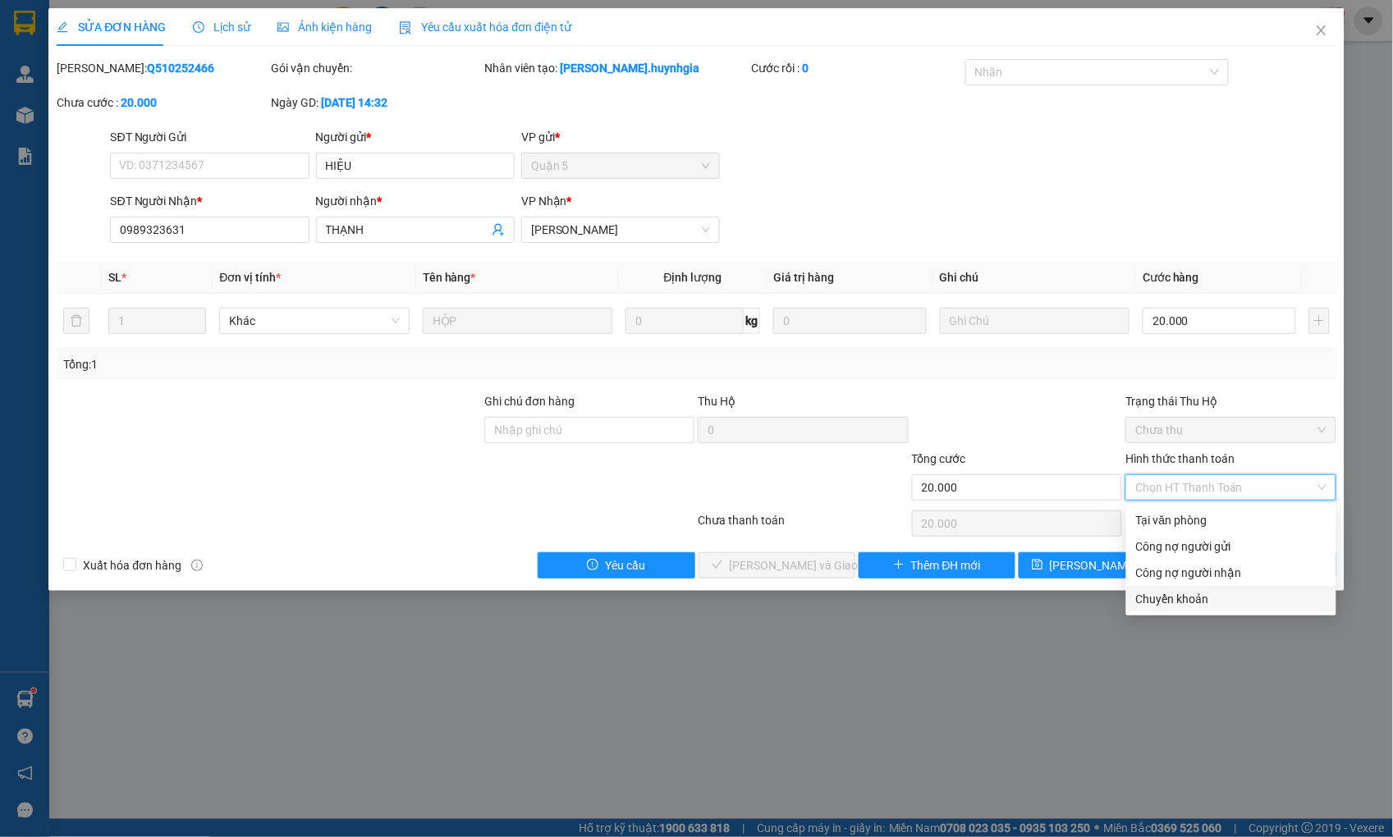
click at [1180, 599] on div "Chuyển khoản" at bounding box center [1231, 599] width 190 height 18
type input "0"
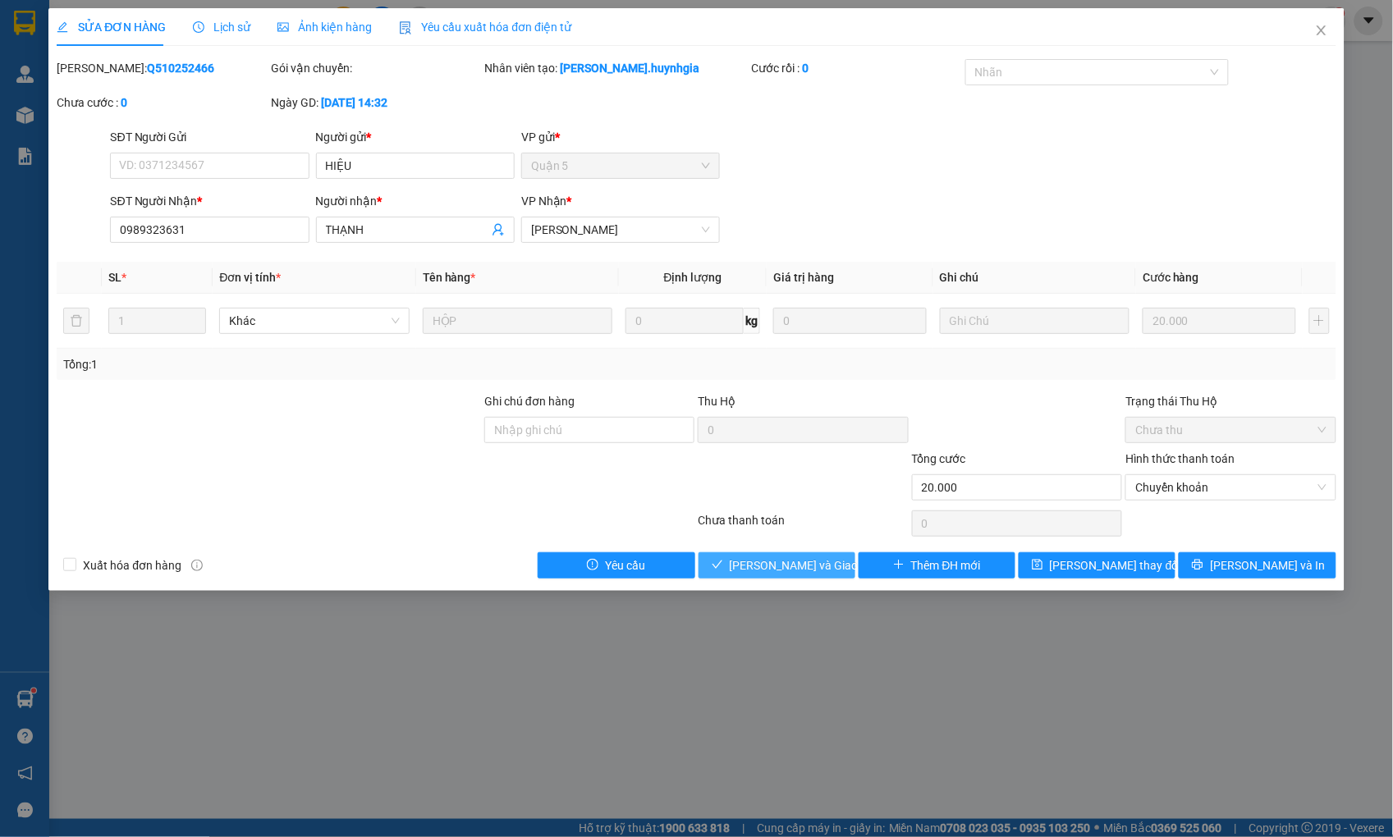
click at [804, 569] on span "[PERSON_NAME] và Giao hàng" at bounding box center [809, 565] width 158 height 18
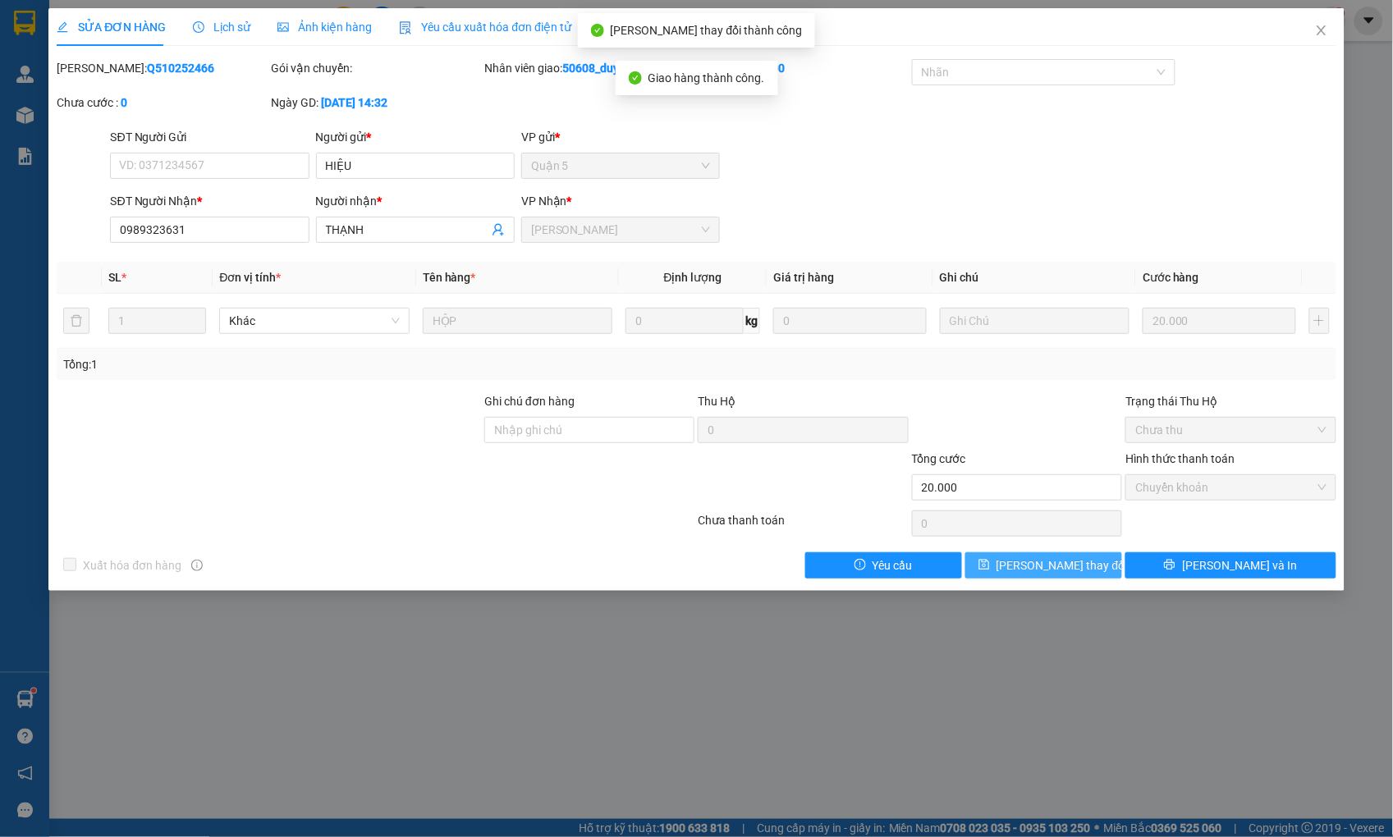
click at [1085, 566] on button "[PERSON_NAME] thay đổi" at bounding box center [1043, 565] width 157 height 26
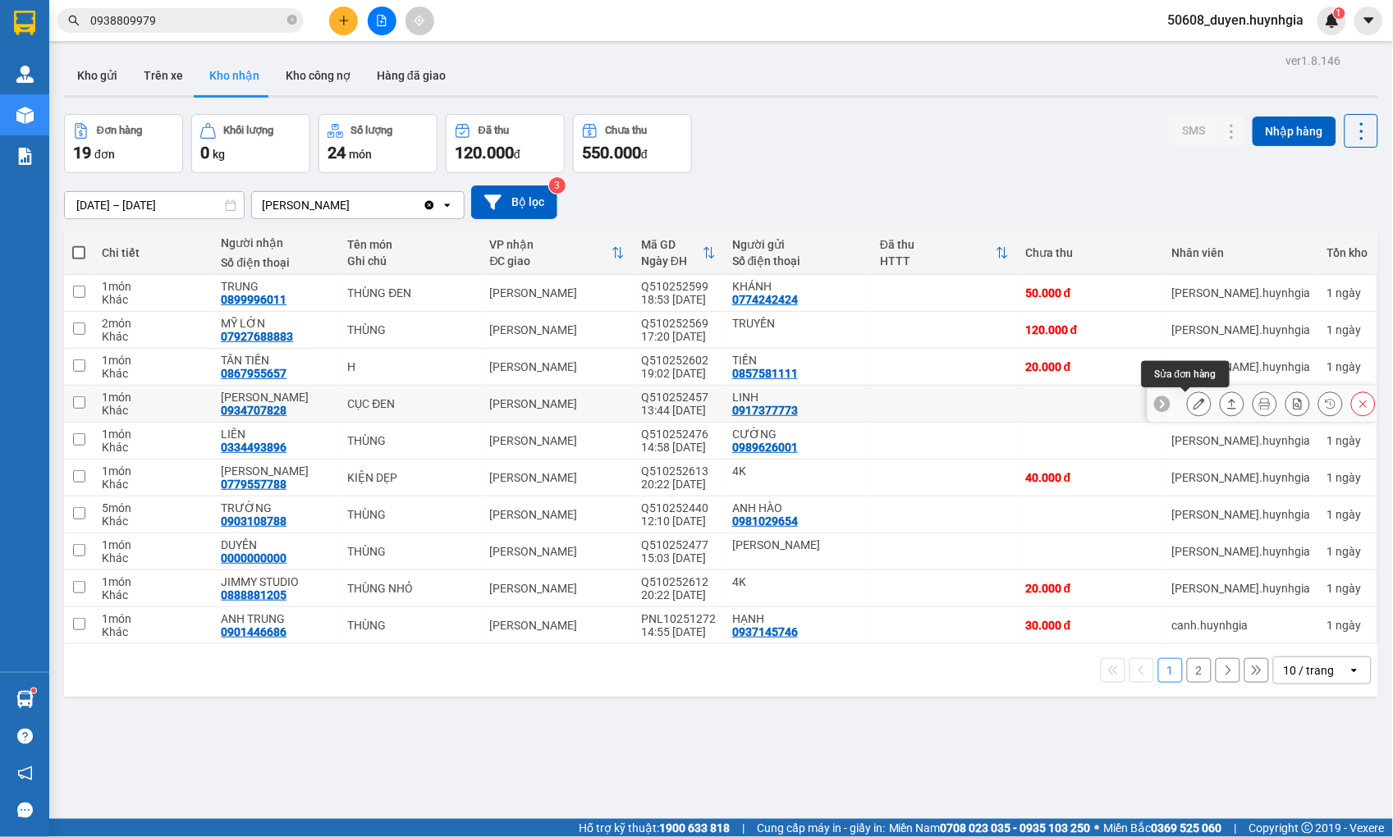
click at [1188, 404] on button at bounding box center [1199, 404] width 23 height 29
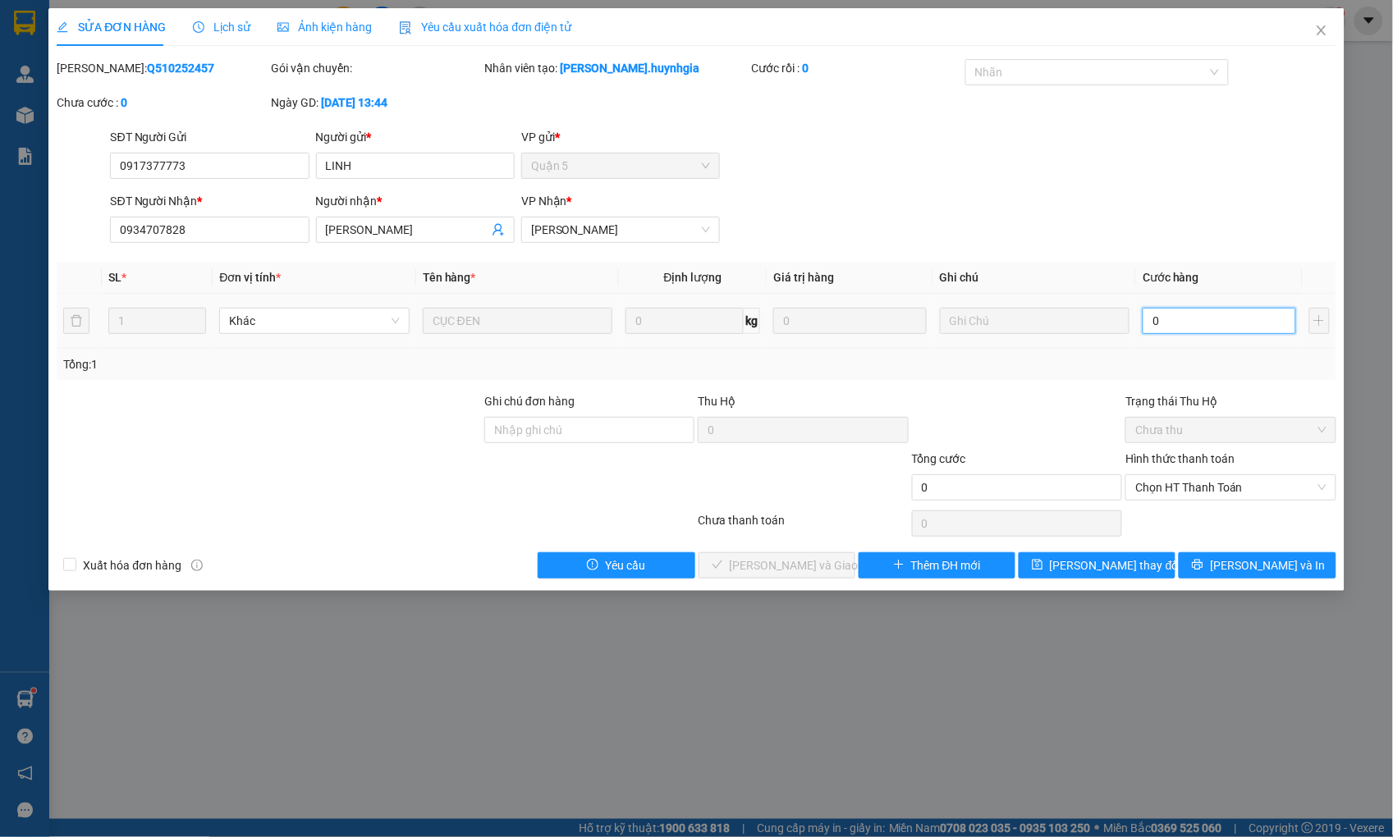
click at [1229, 318] on input "0" at bounding box center [1219, 321] width 153 height 26
click at [1223, 492] on span "Chọn HT Thanh Toán" at bounding box center [1230, 487] width 190 height 25
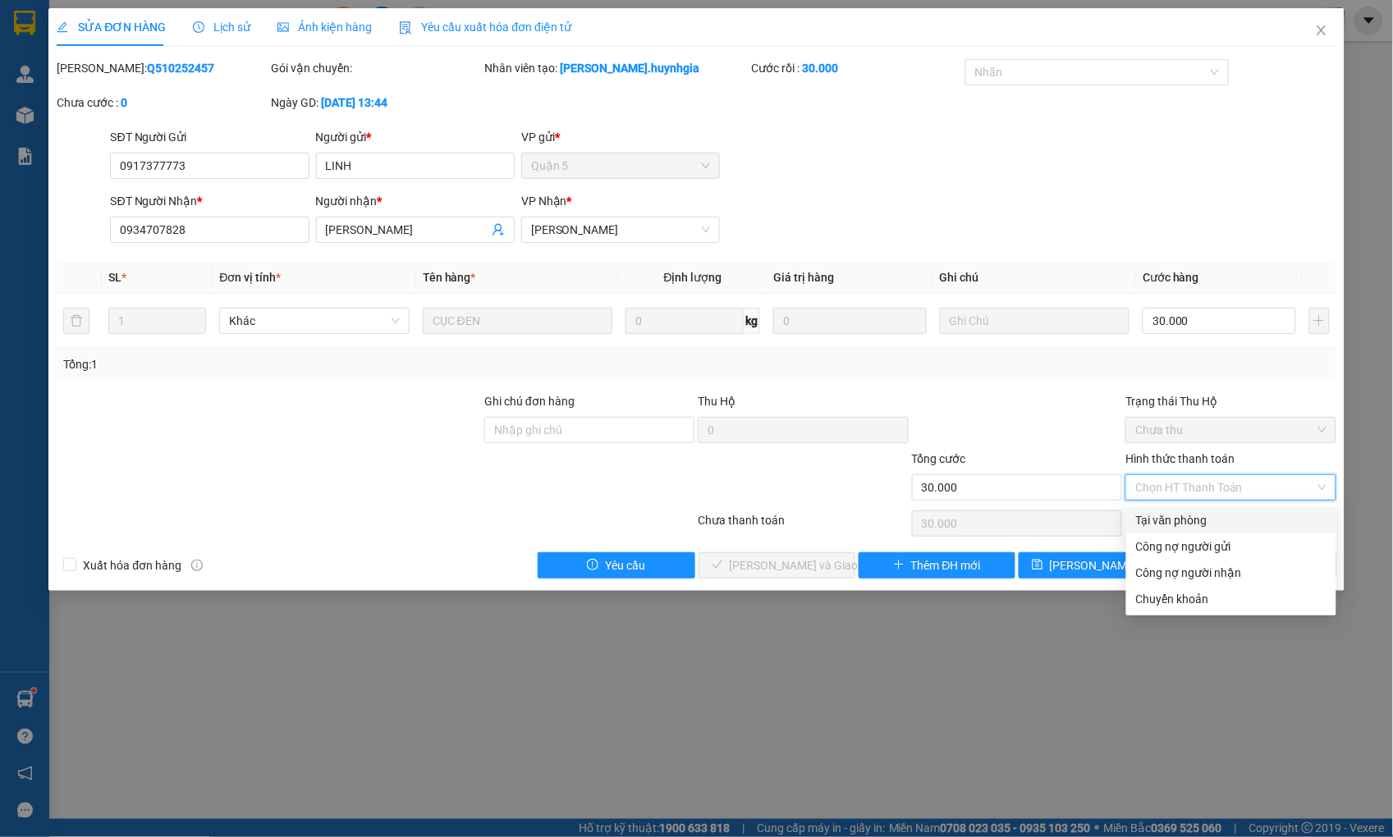
click at [1191, 519] on div "Tại văn phòng" at bounding box center [1231, 520] width 190 height 18
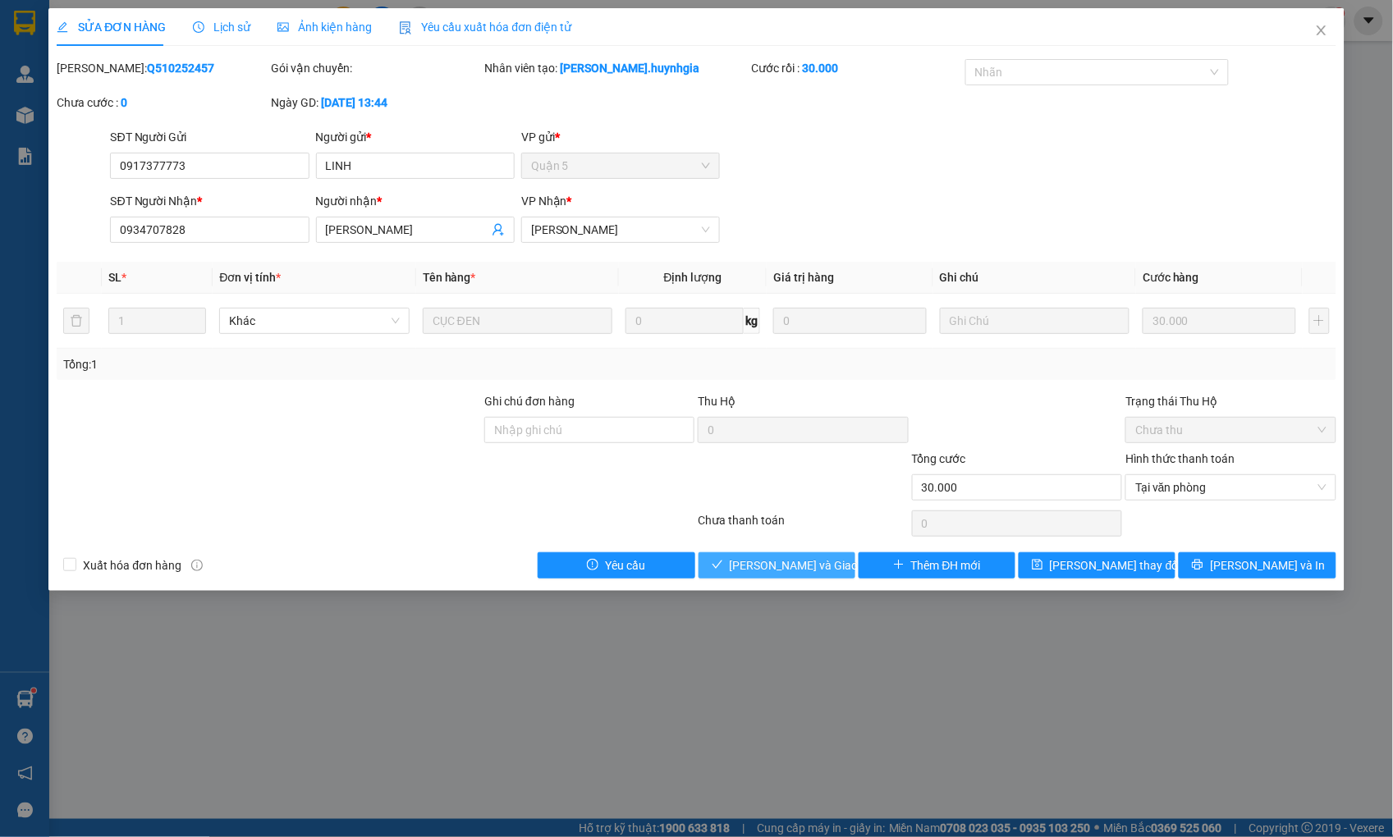
click at [815, 559] on span "[PERSON_NAME] và Giao hàng" at bounding box center [809, 565] width 158 height 18
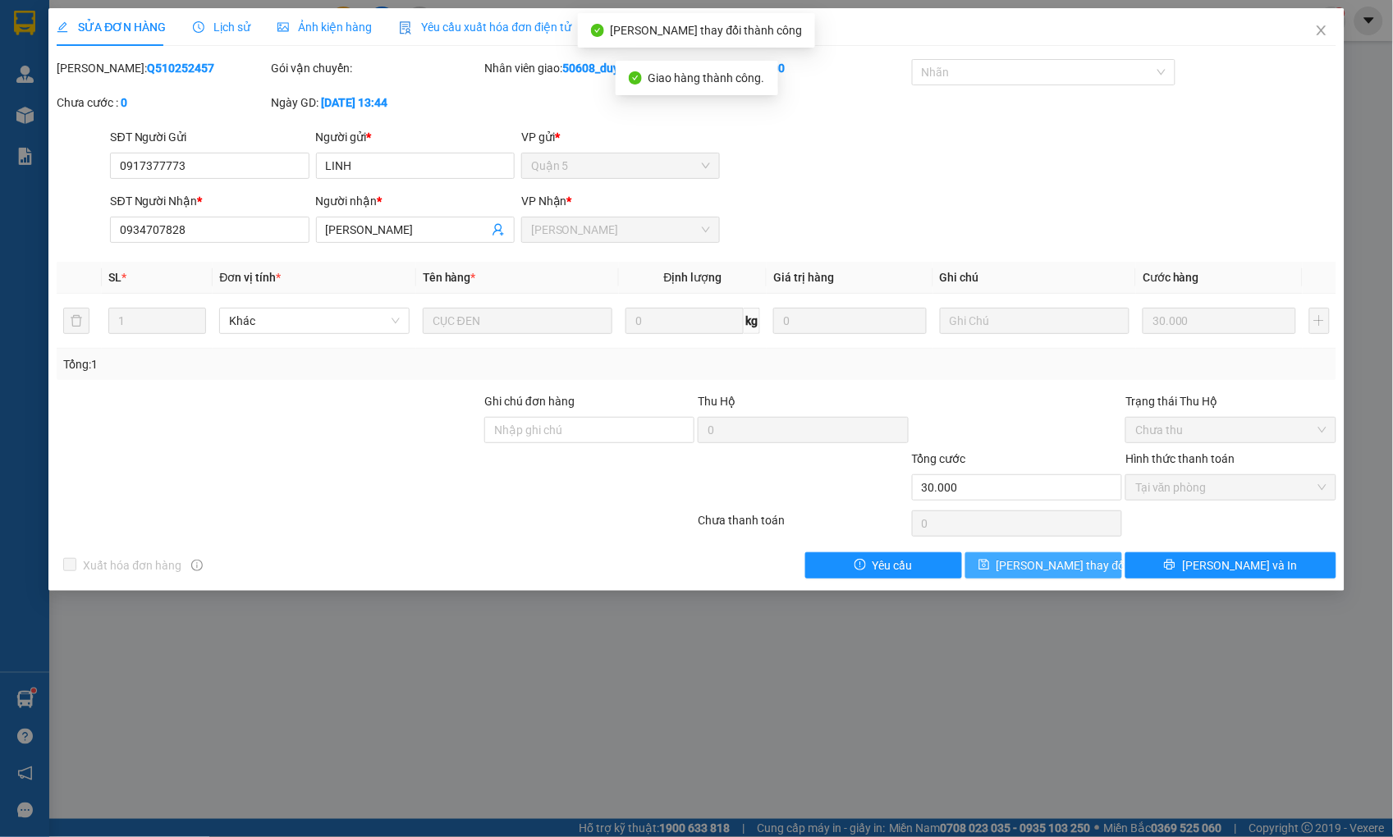
click at [1082, 560] on span "[PERSON_NAME] thay đổi" at bounding box center [1061, 565] width 131 height 18
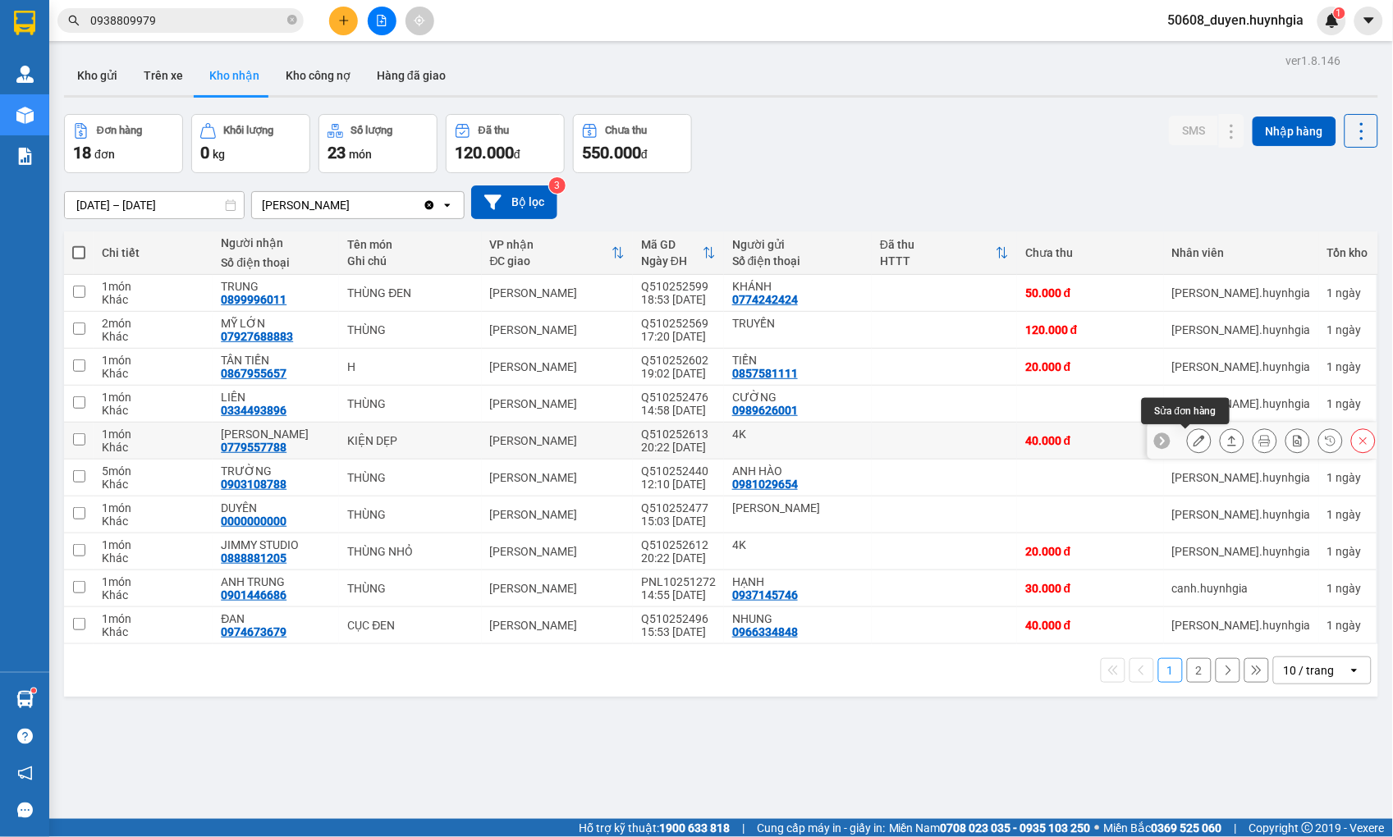
click at [1192, 441] on button at bounding box center [1199, 441] width 23 height 29
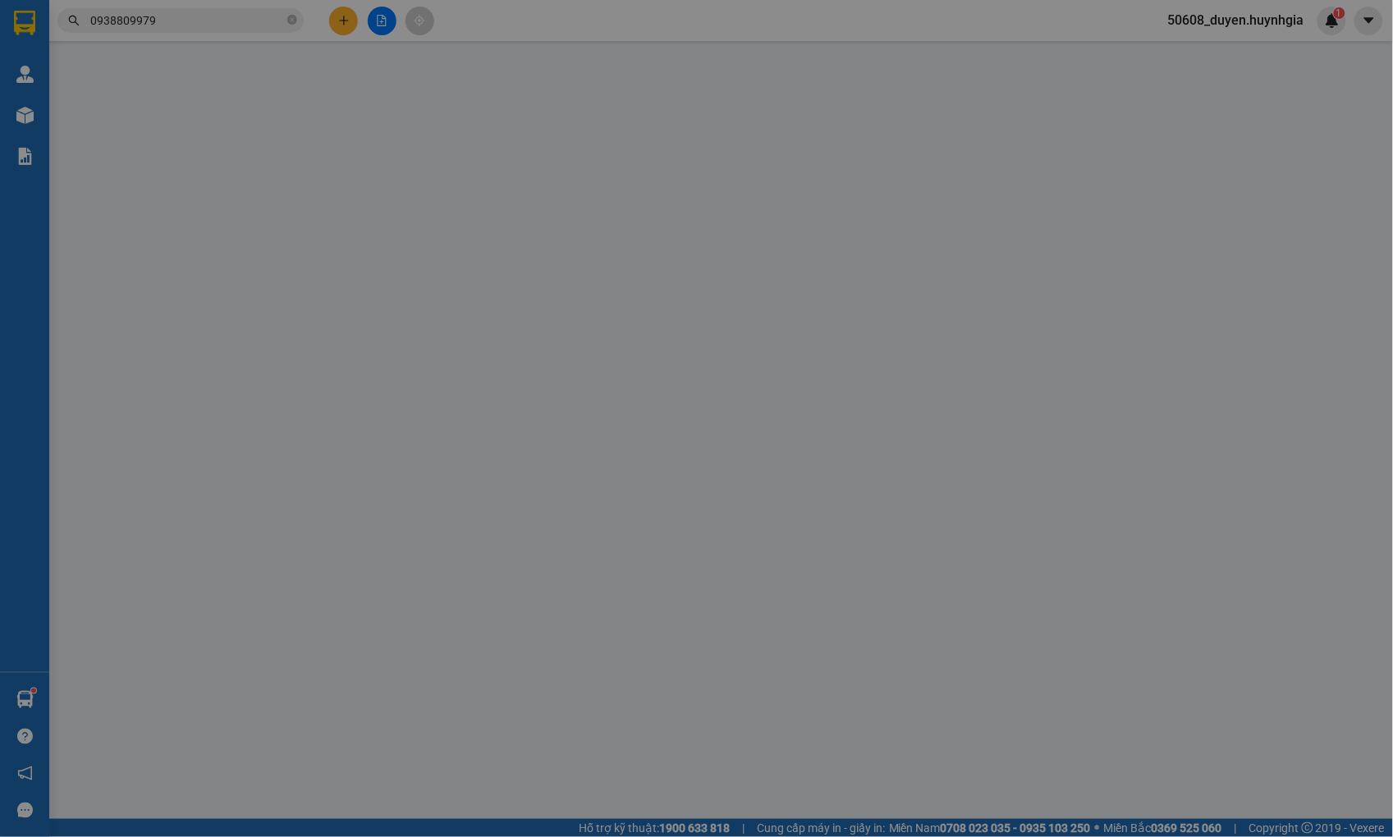
type input "4K"
type input "0779557788"
type input "[PERSON_NAME]"
type input "40.000"
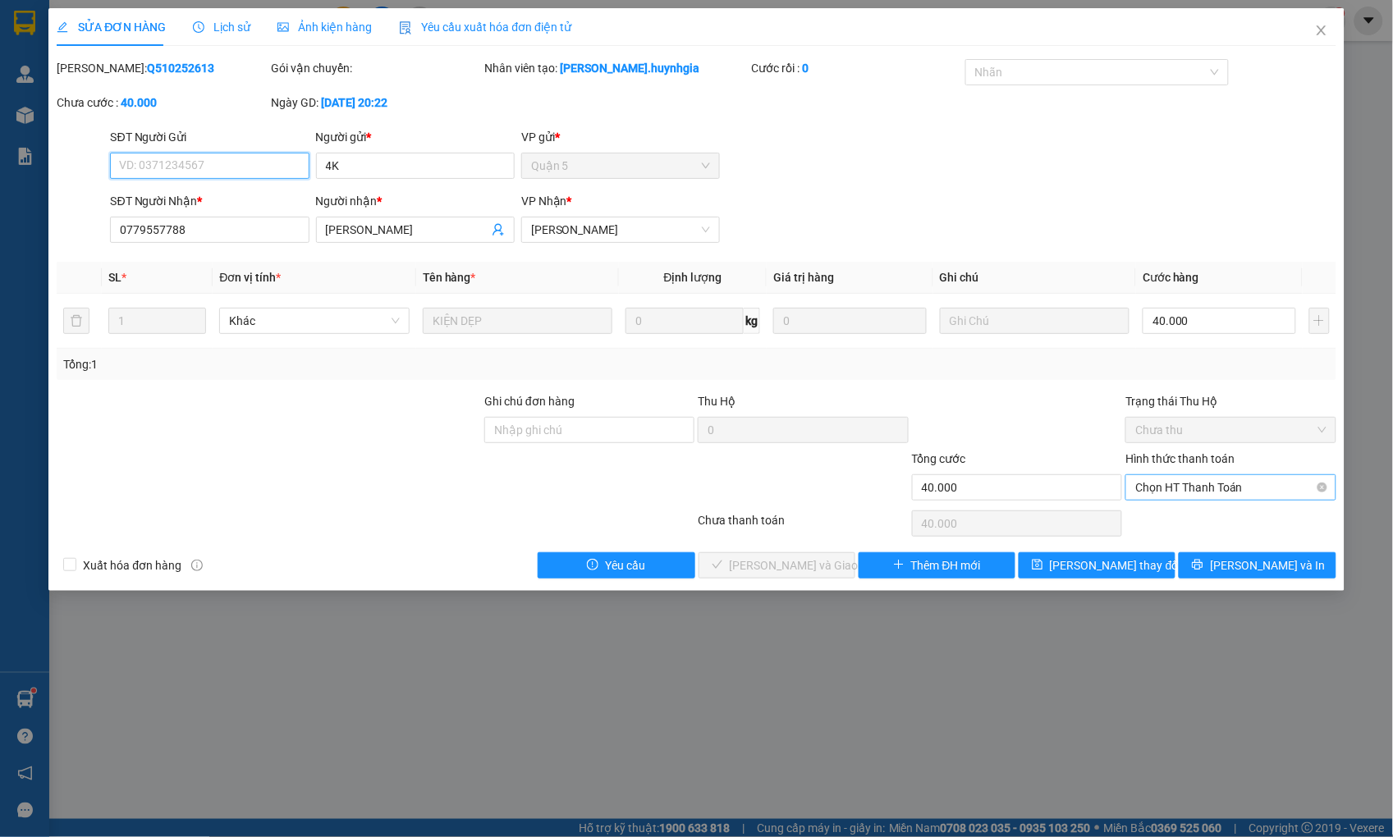
click at [1211, 489] on span "Chọn HT Thanh Toán" at bounding box center [1230, 487] width 190 height 25
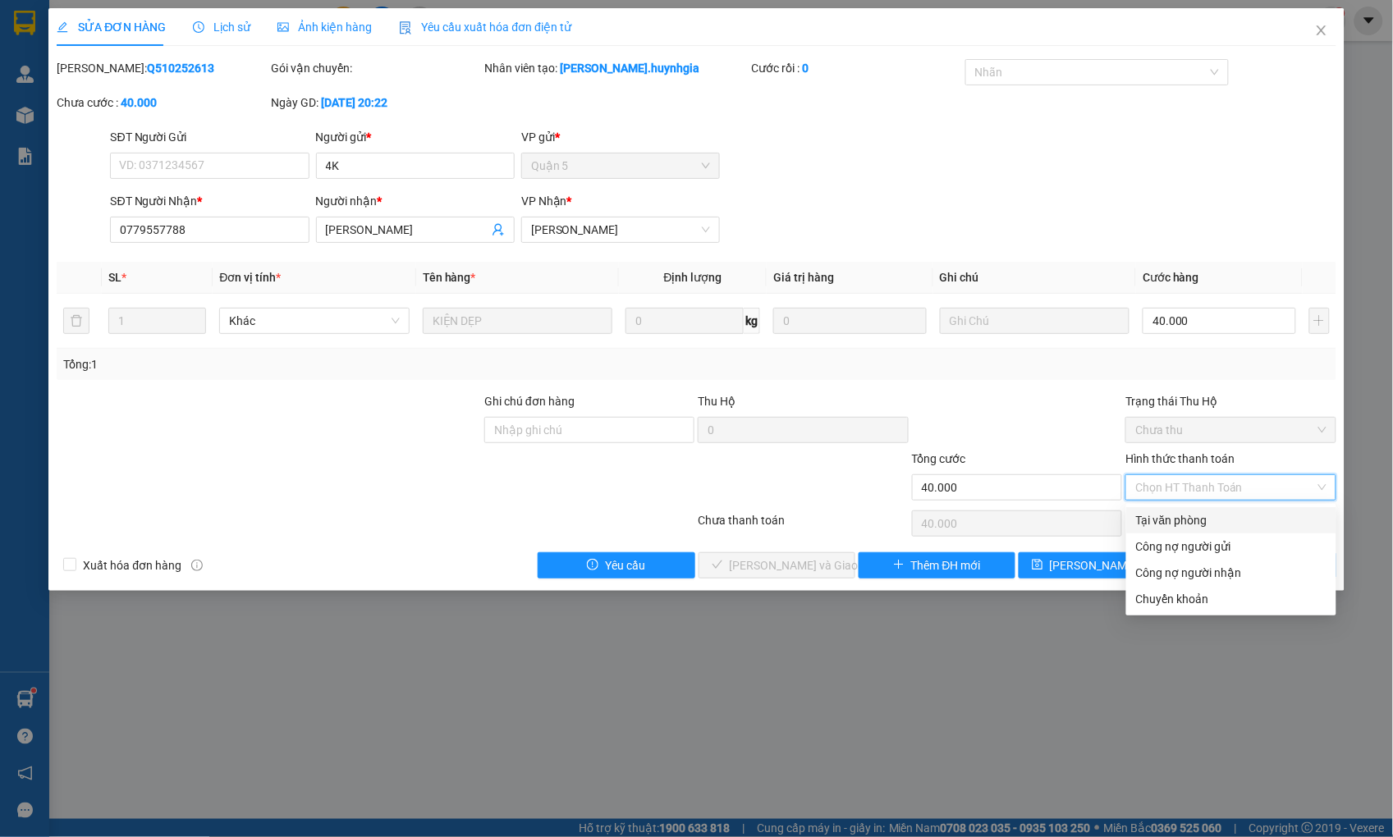
click at [1191, 517] on div "Tại văn phòng" at bounding box center [1231, 520] width 190 height 18
type input "0"
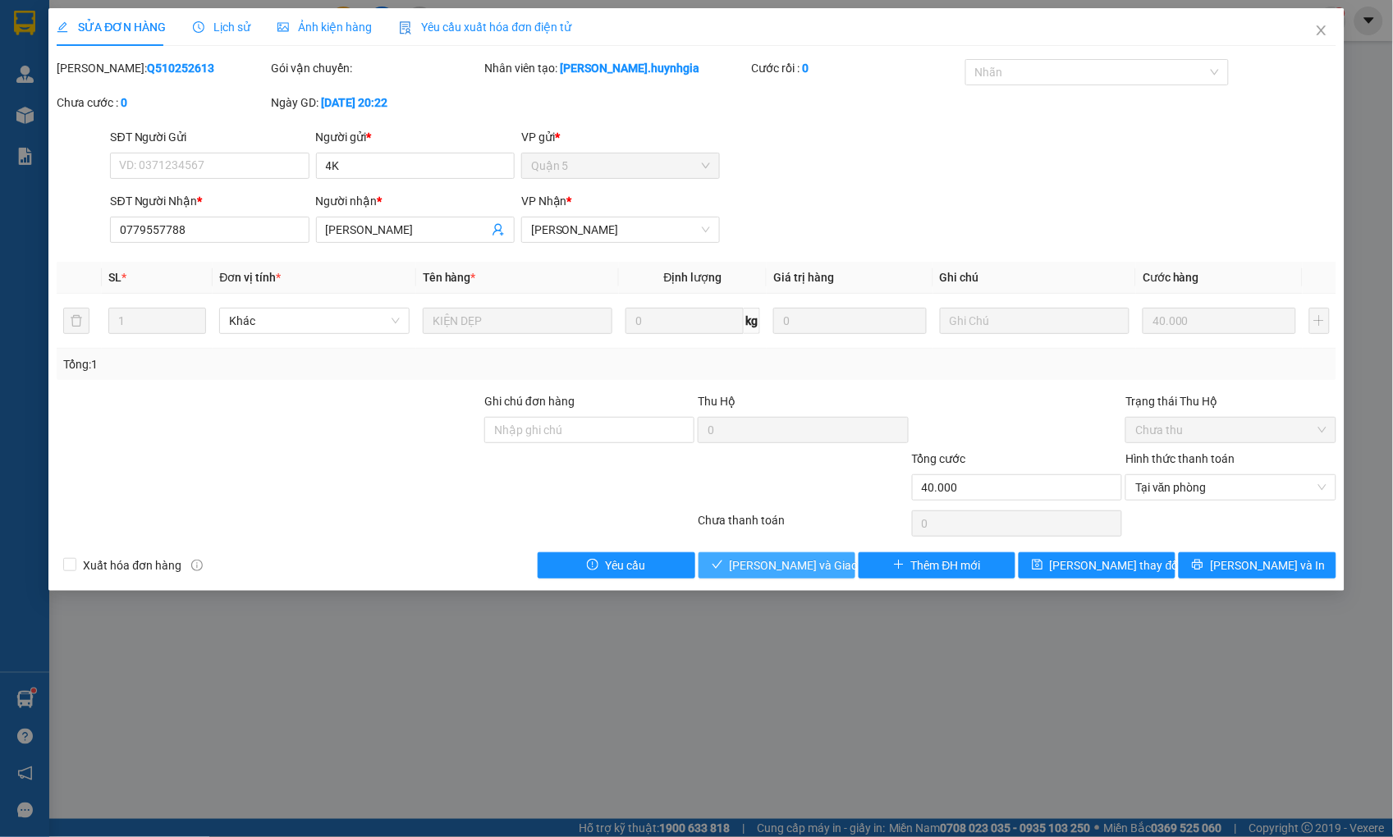
click at [840, 558] on button "[PERSON_NAME] và Giao hàng" at bounding box center [776, 565] width 157 height 26
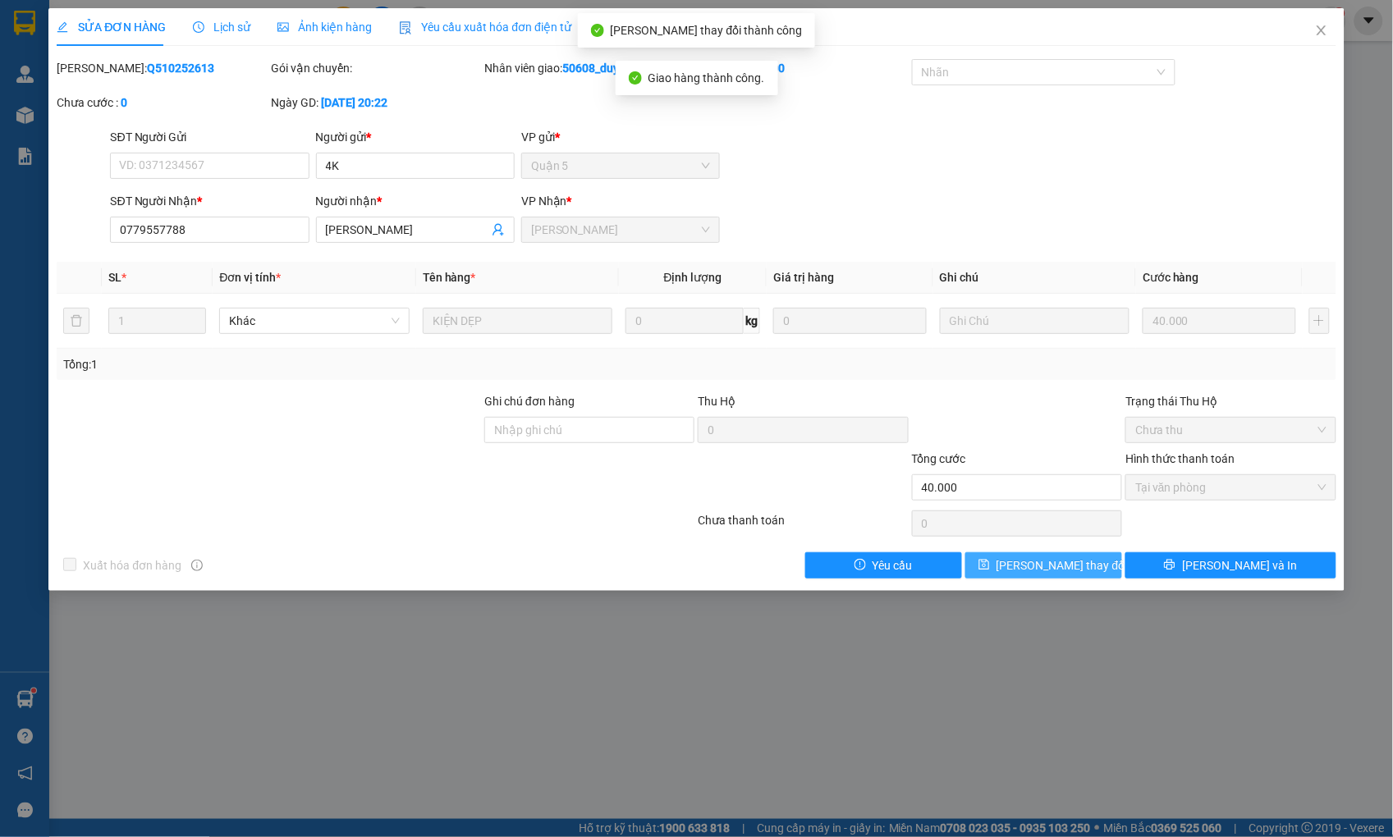
click at [1074, 568] on span "[PERSON_NAME] thay đổi" at bounding box center [1061, 565] width 131 height 18
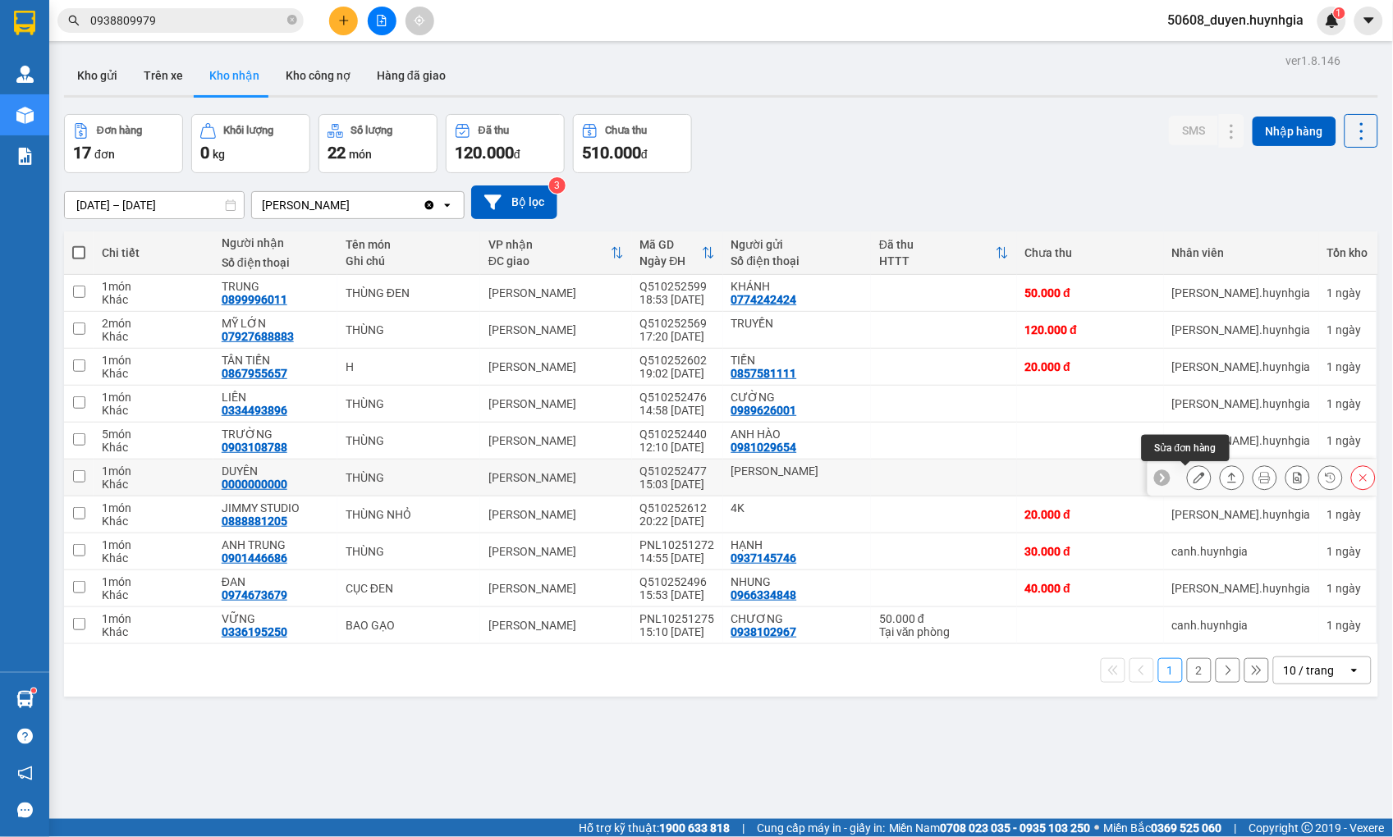
click at [1188, 479] on button at bounding box center [1199, 478] width 23 height 29
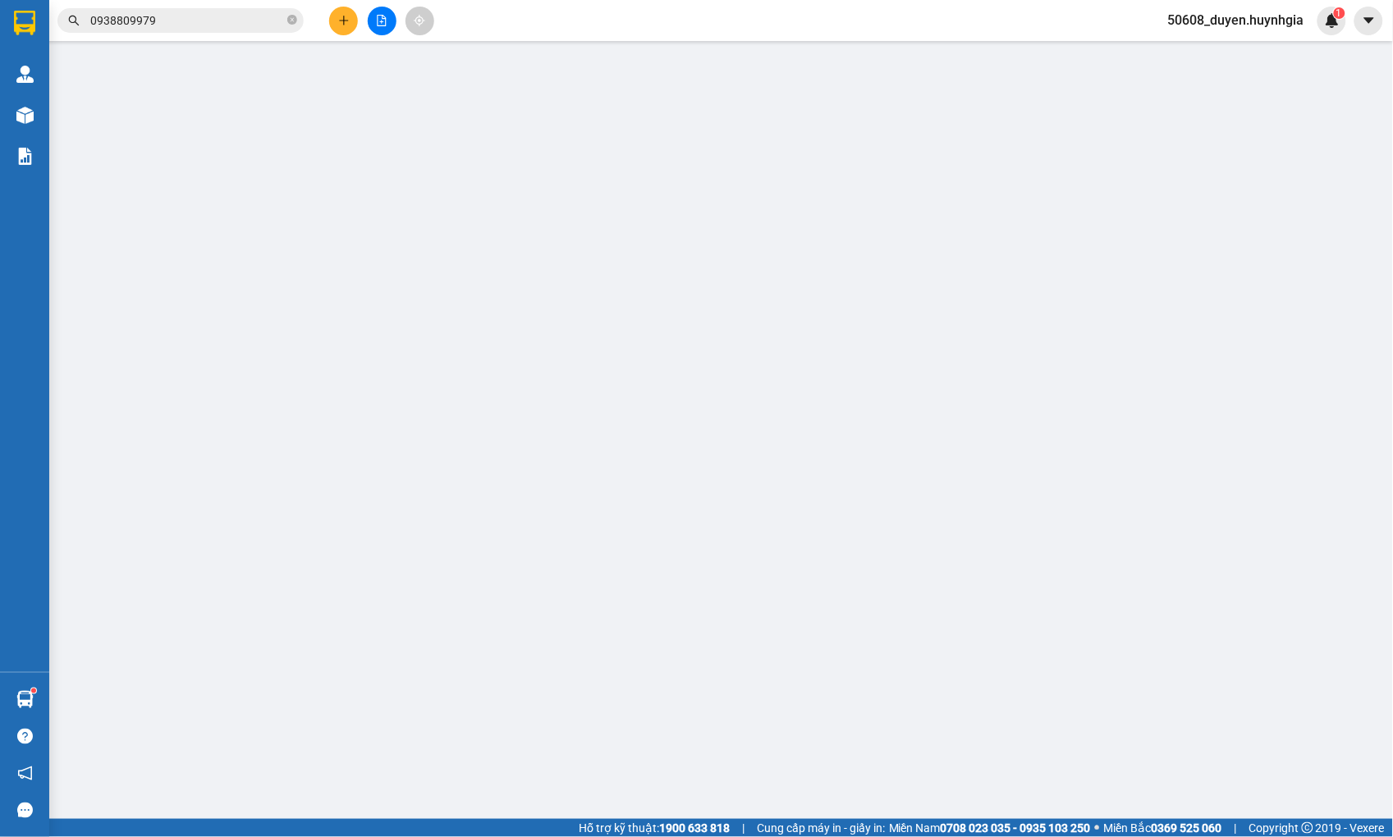
type input "[PERSON_NAME]"
type input "0000000000"
type input "DUYÊN"
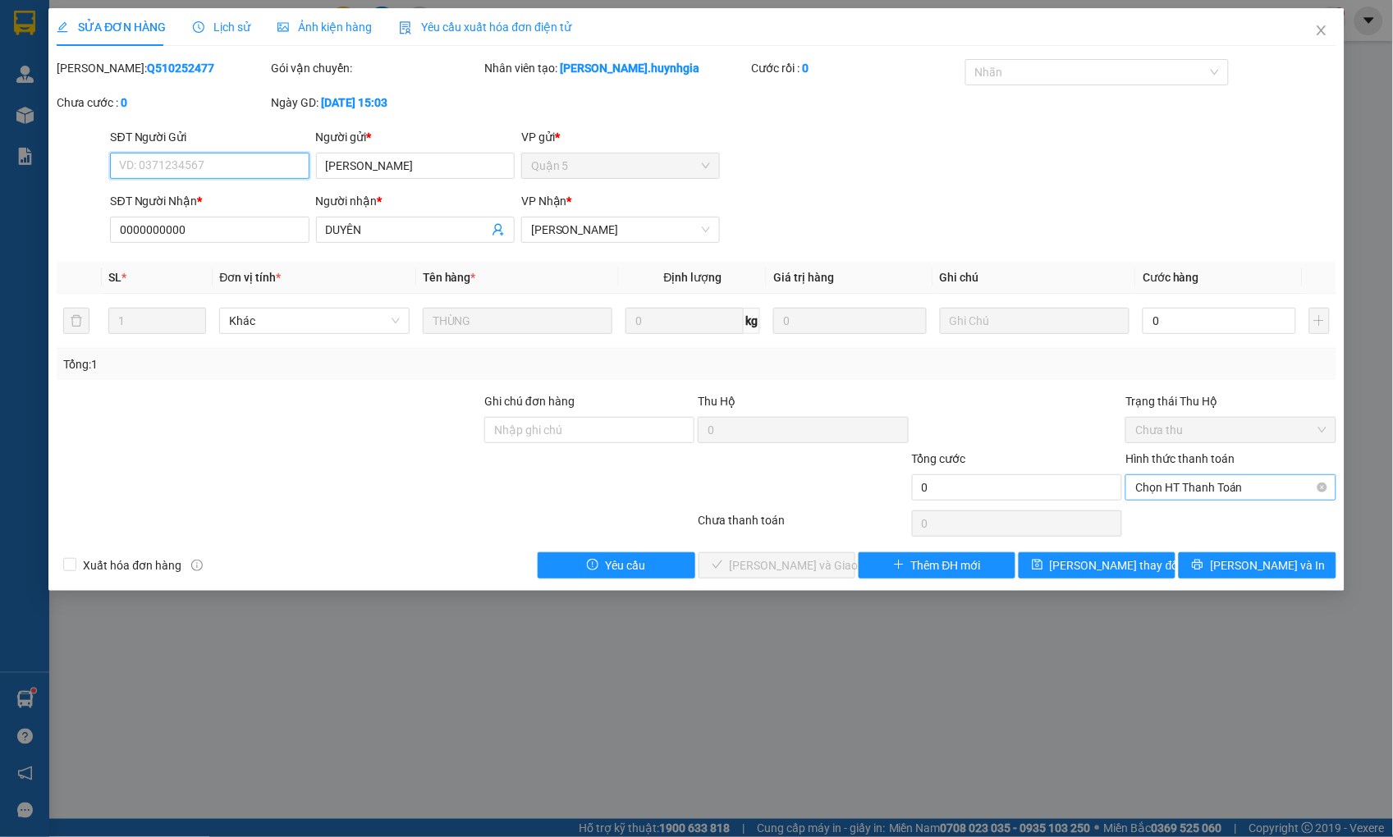
click at [1199, 482] on span "Chọn HT Thanh Toán" at bounding box center [1230, 487] width 190 height 25
click at [1177, 323] on input "0" at bounding box center [1219, 321] width 153 height 26
type input "5"
type input "50"
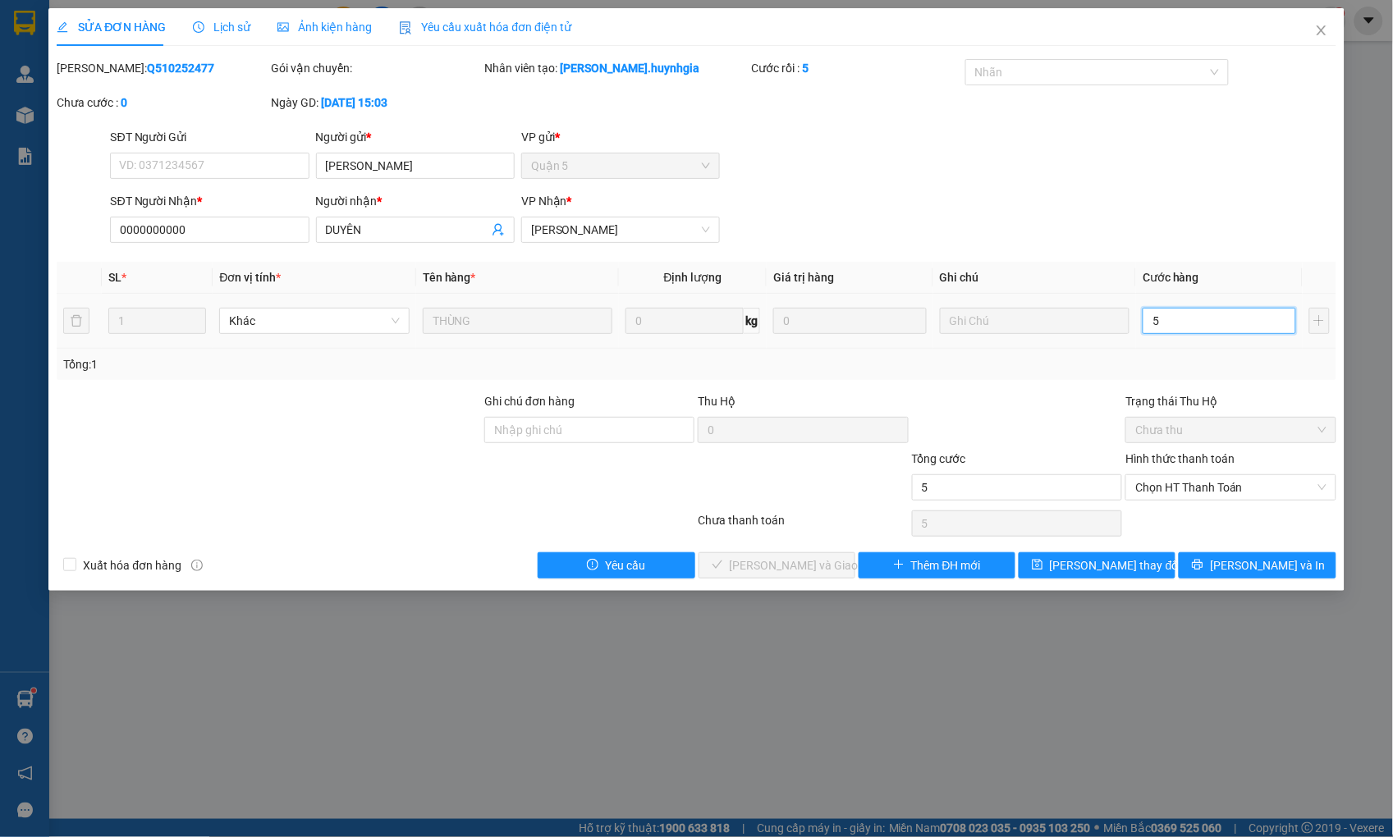
type input "50"
click at [1196, 489] on span "Chọn HT Thanh Toán" at bounding box center [1230, 487] width 190 height 25
type input "50.000"
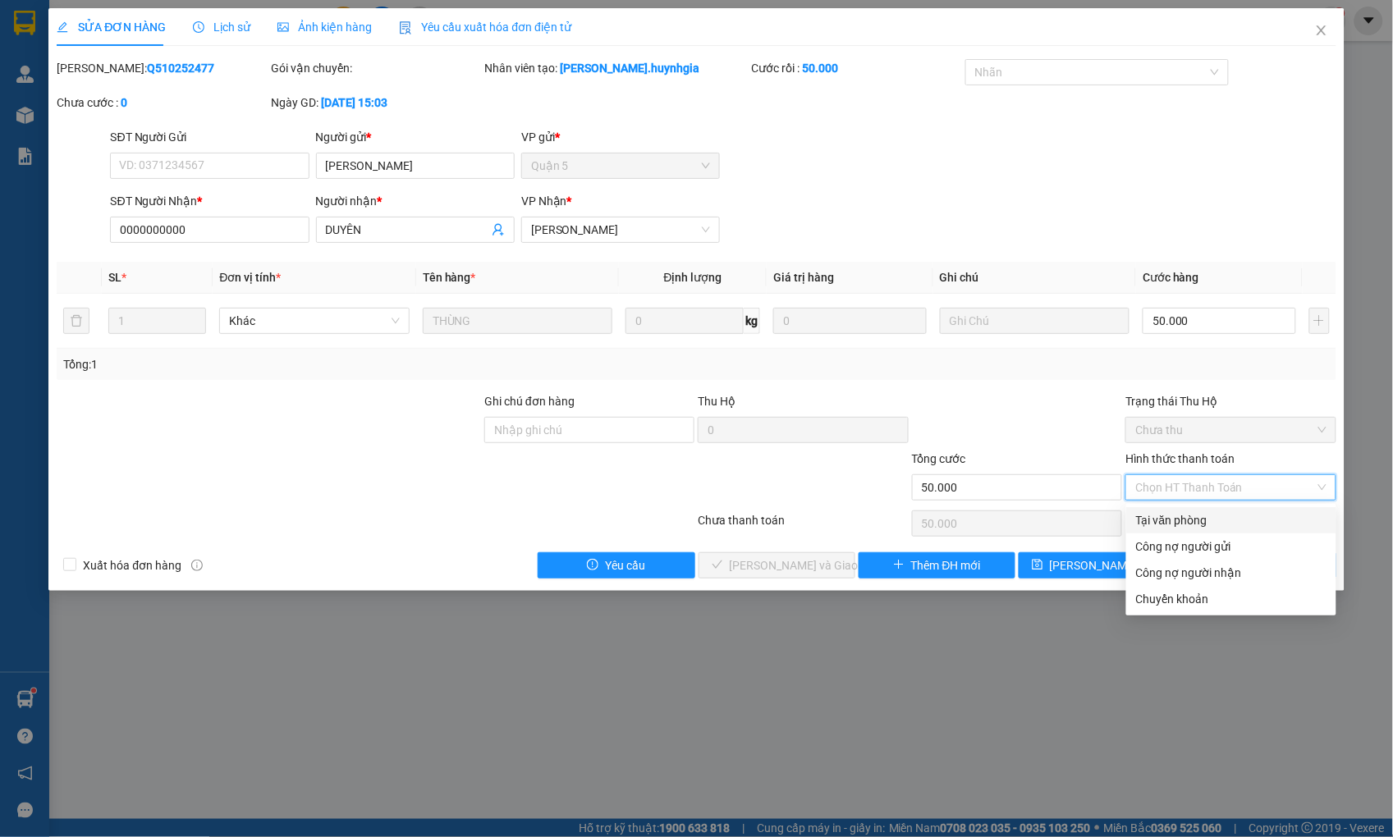
click at [1188, 514] on div "Tại văn phòng" at bounding box center [1231, 520] width 190 height 18
type input "0"
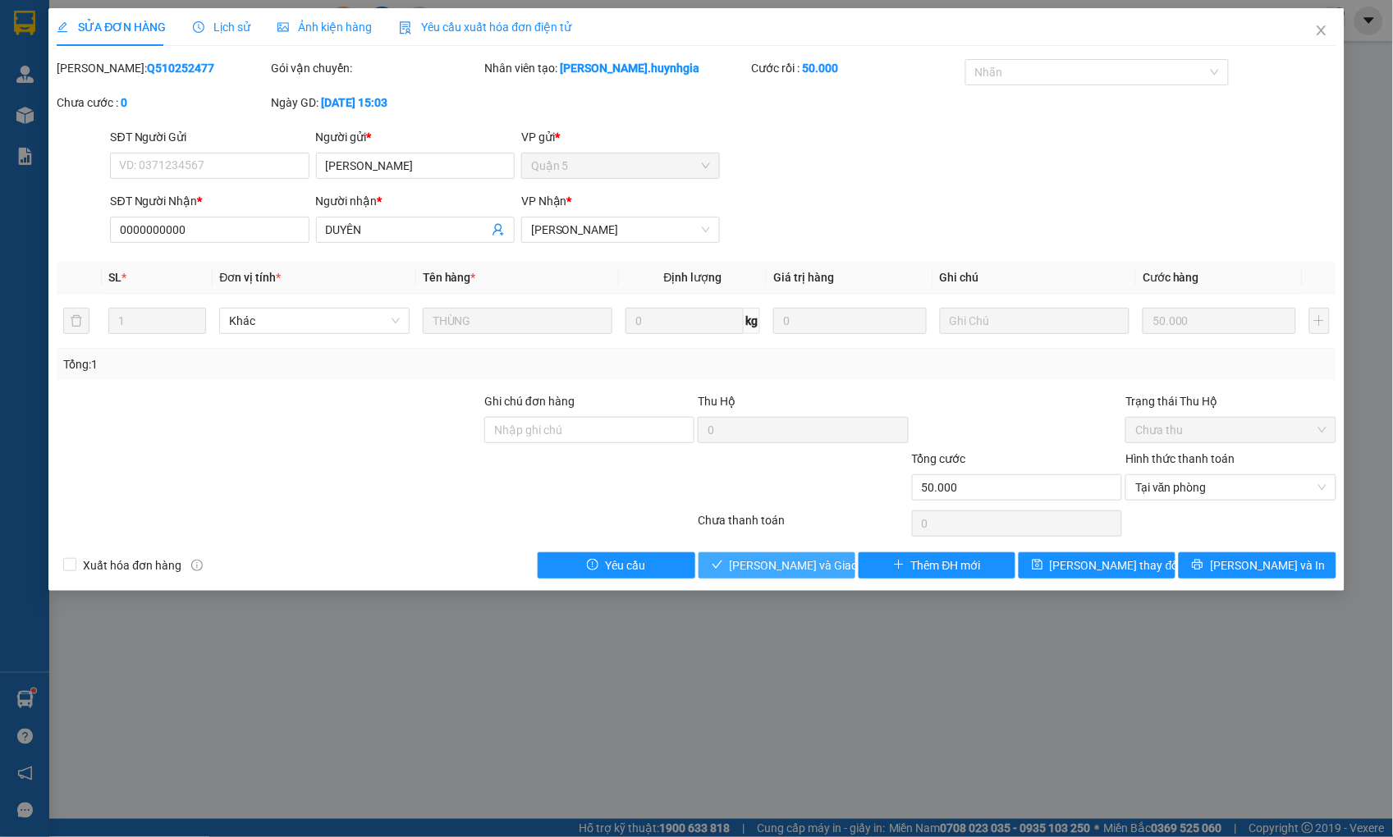
click at [804, 556] on span "[PERSON_NAME] và Giao hàng" at bounding box center [809, 565] width 158 height 18
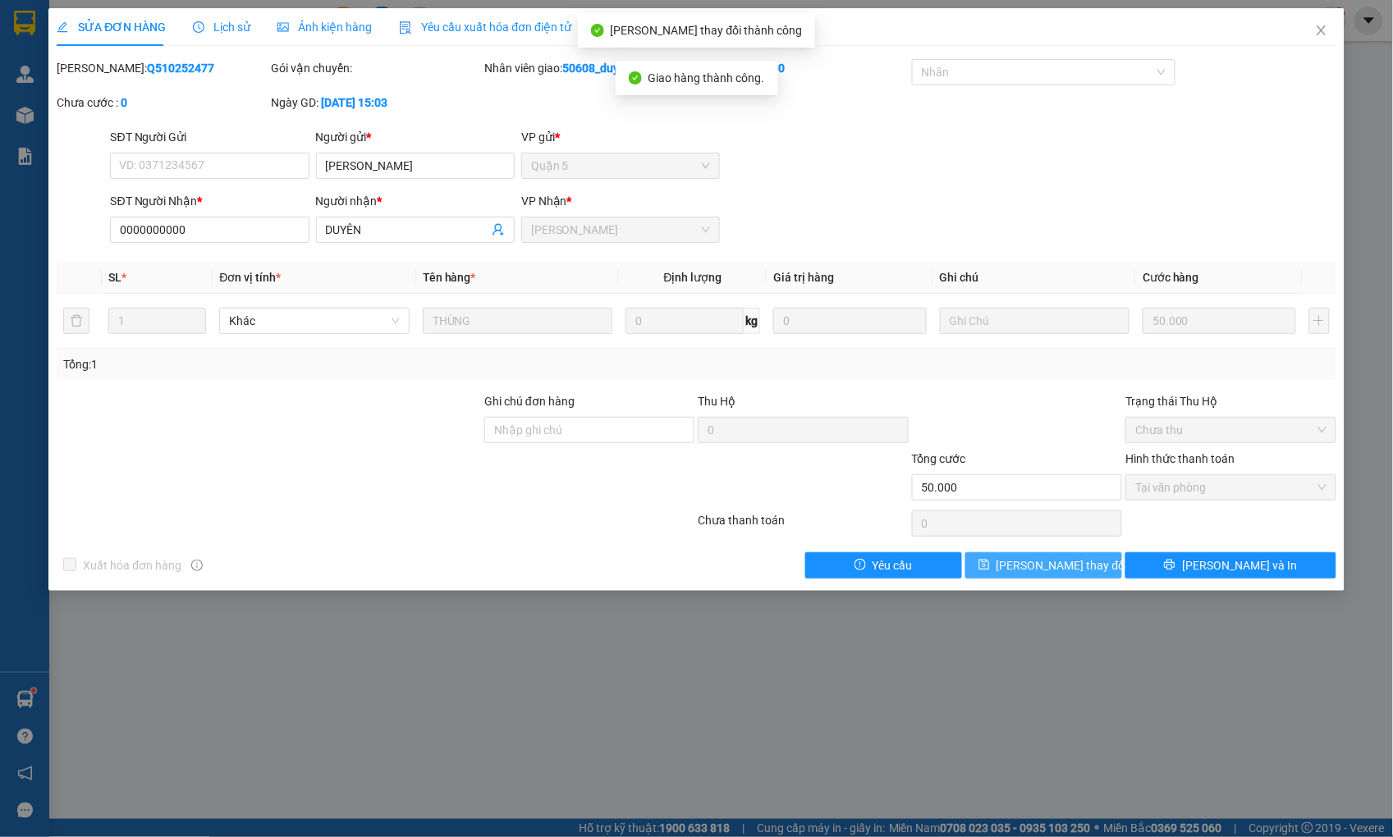
click at [1052, 560] on span "[PERSON_NAME] thay đổi" at bounding box center [1061, 565] width 131 height 18
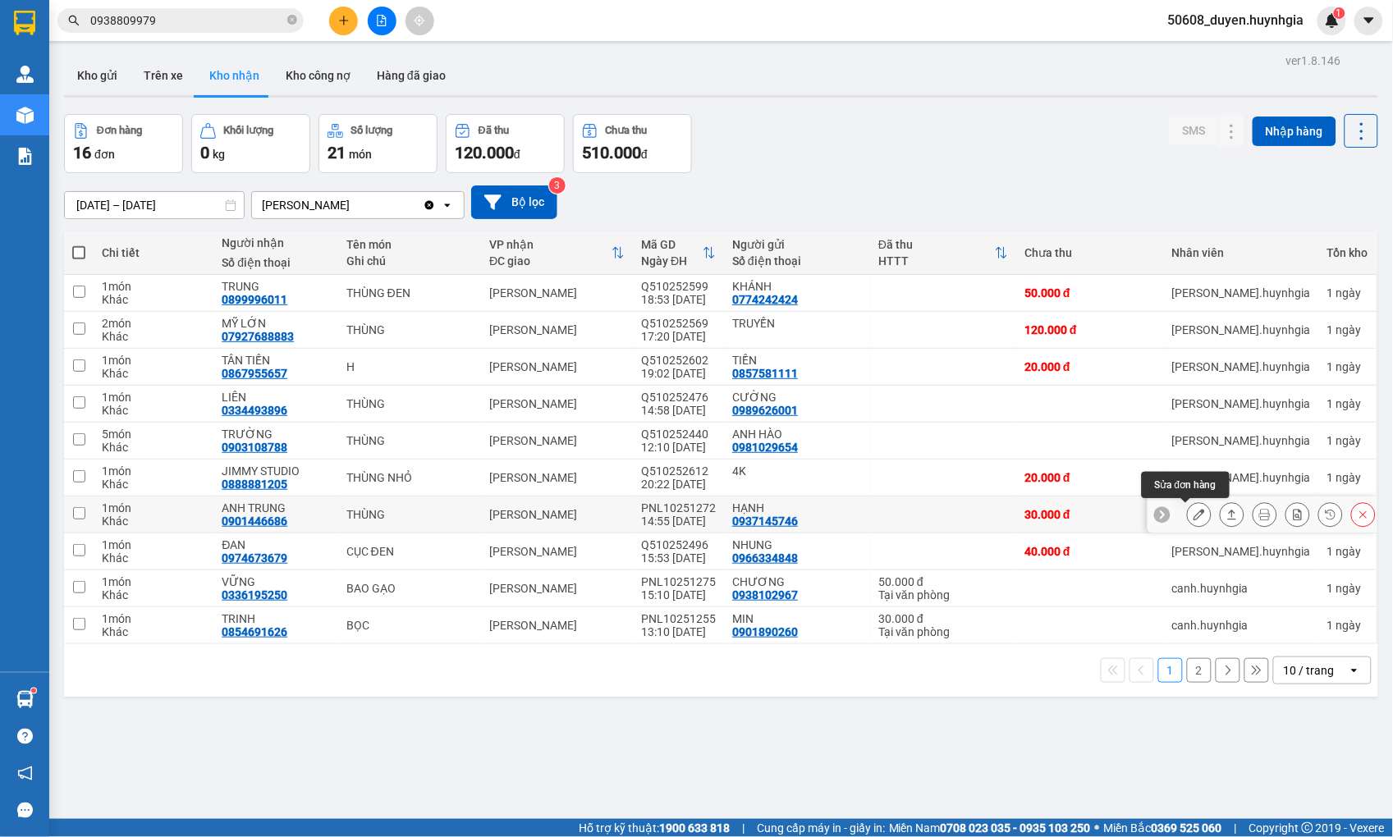
click at [1193, 511] on icon at bounding box center [1198, 514] width 11 height 11
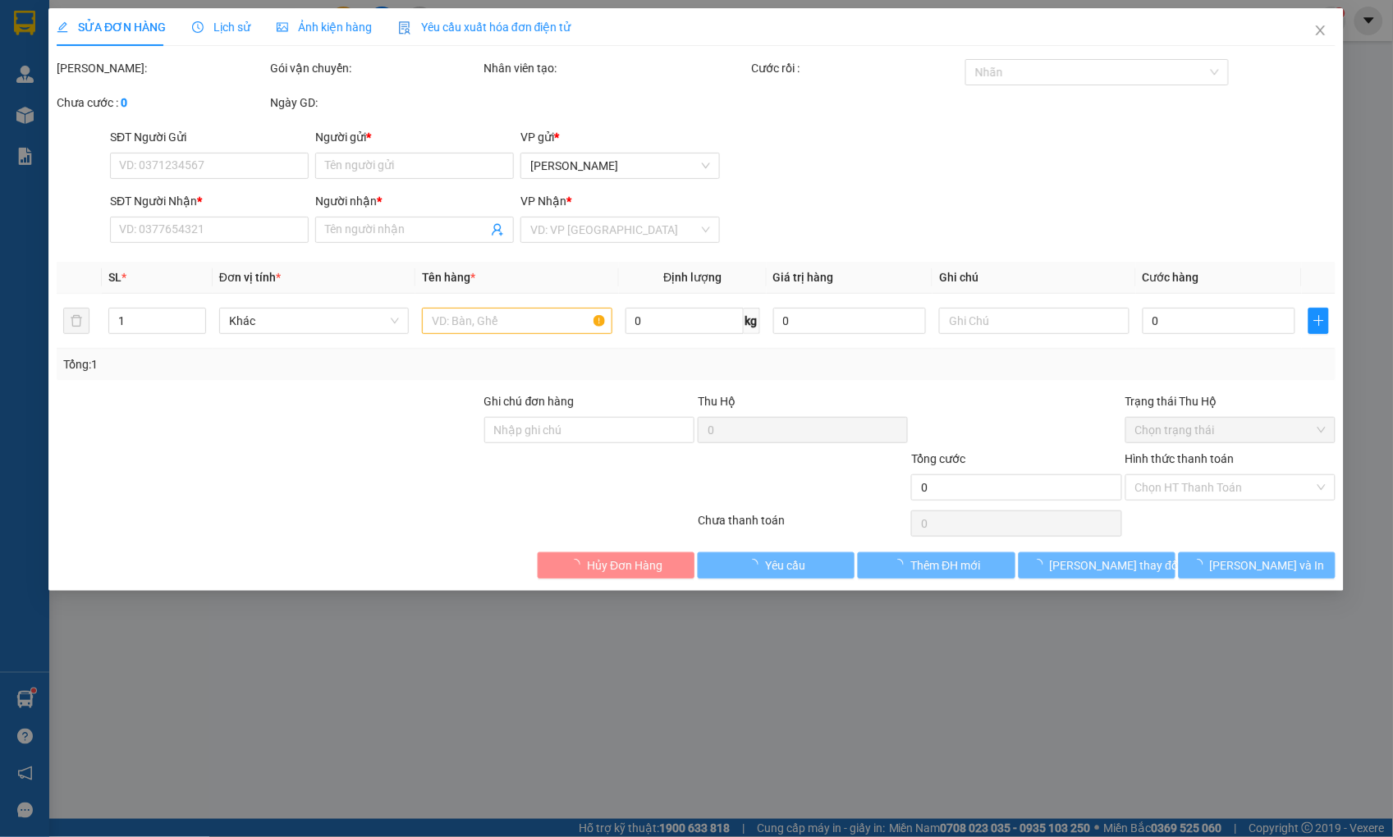
type input "0937145746"
type input "HẠNH"
type input "0901446686"
type input "ANH TRUNG"
type input "30.000"
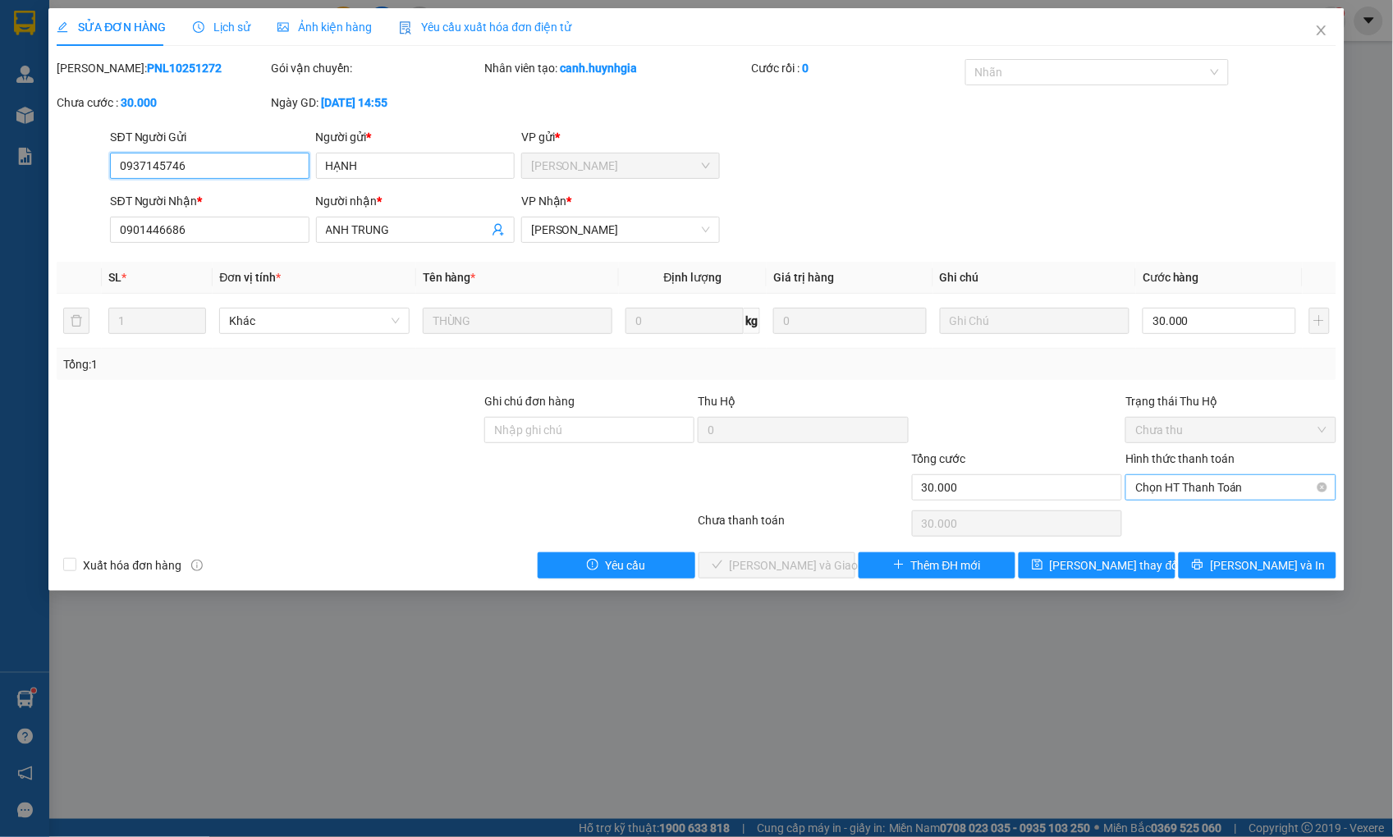
click at [1201, 489] on span "Chọn HT Thanh Toán" at bounding box center [1230, 487] width 190 height 25
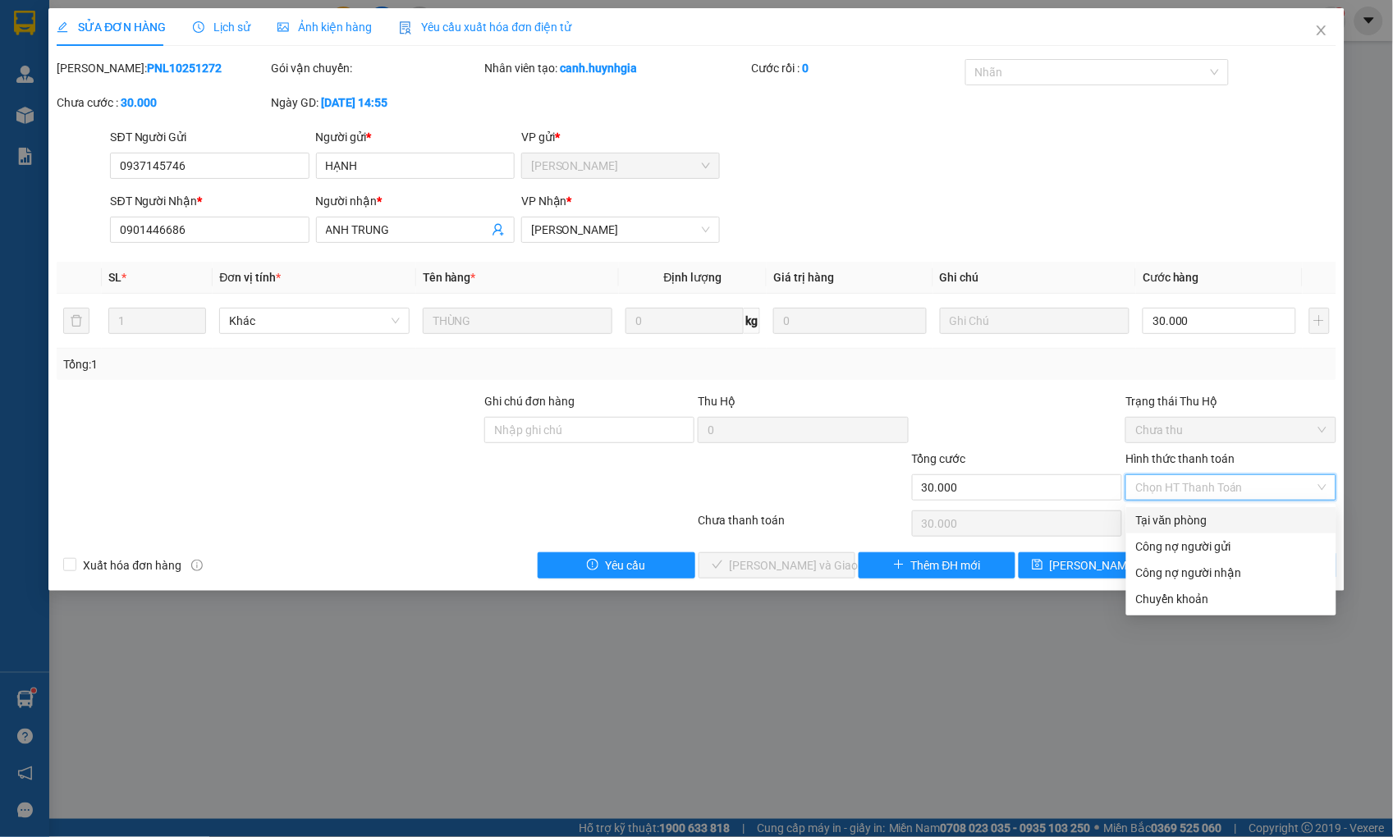
click at [1170, 515] on div "Tại văn phòng" at bounding box center [1231, 520] width 190 height 18
type input "0"
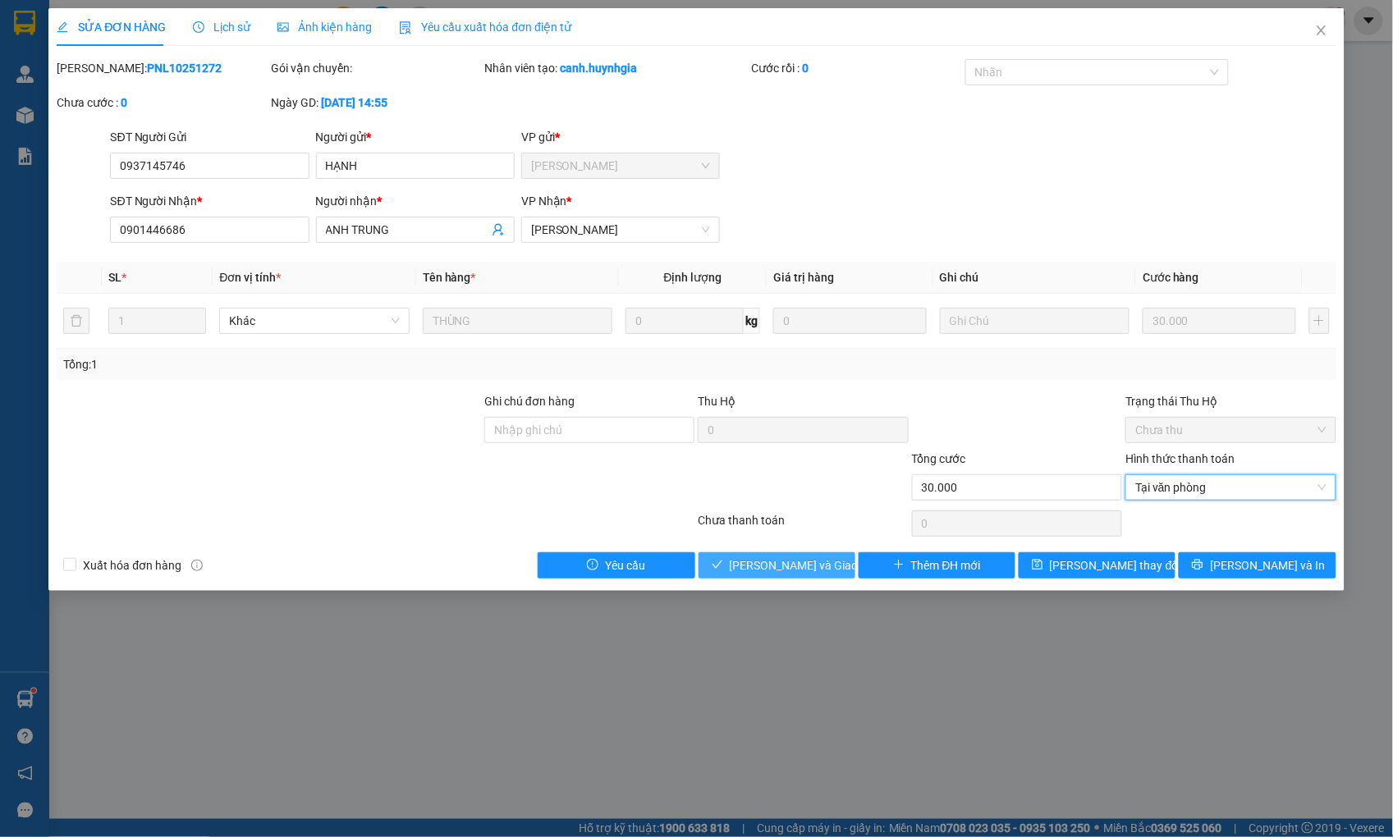
click at [799, 558] on span "[PERSON_NAME] và Giao hàng" at bounding box center [809, 565] width 158 height 18
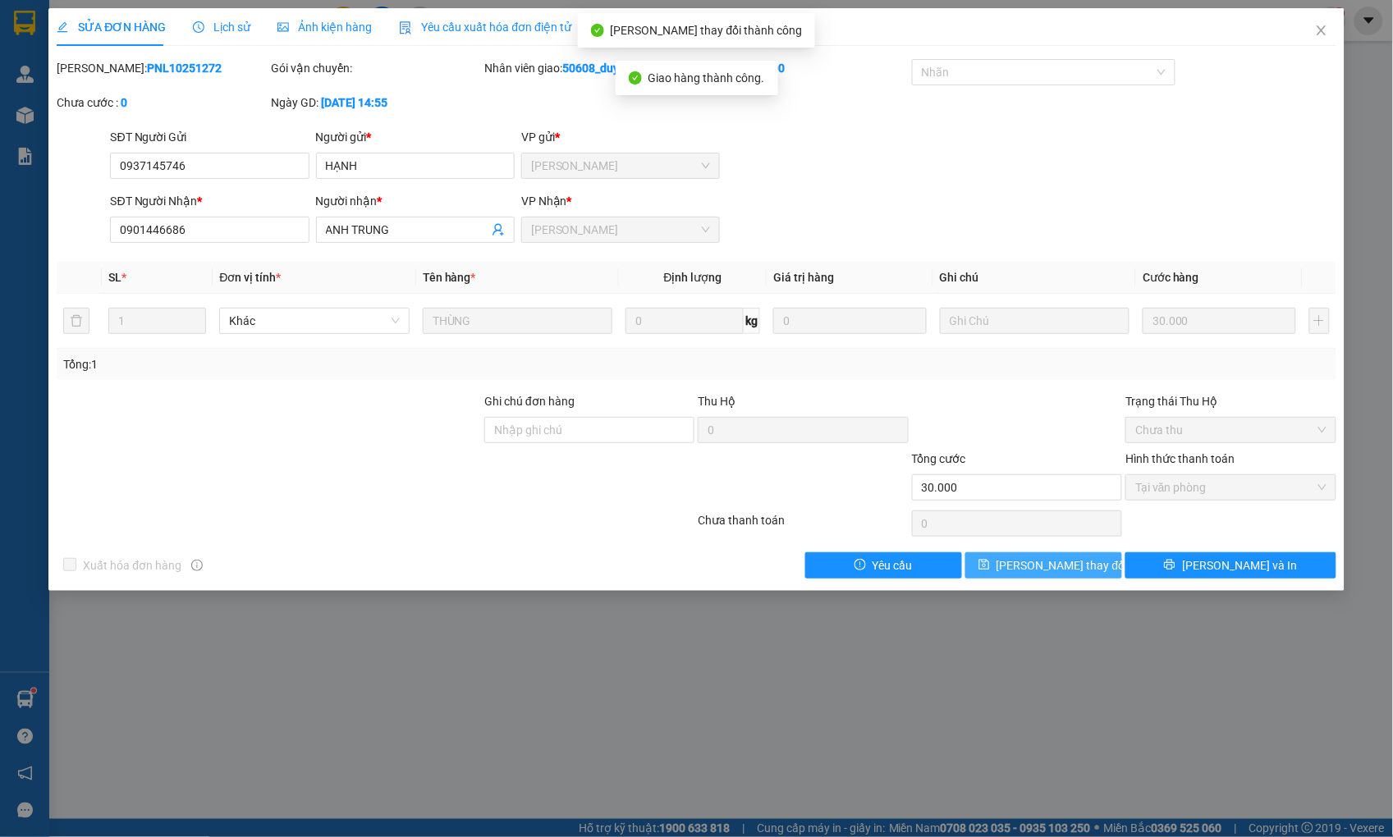
click at [1088, 566] on button "[PERSON_NAME] thay đổi" at bounding box center [1043, 565] width 157 height 26
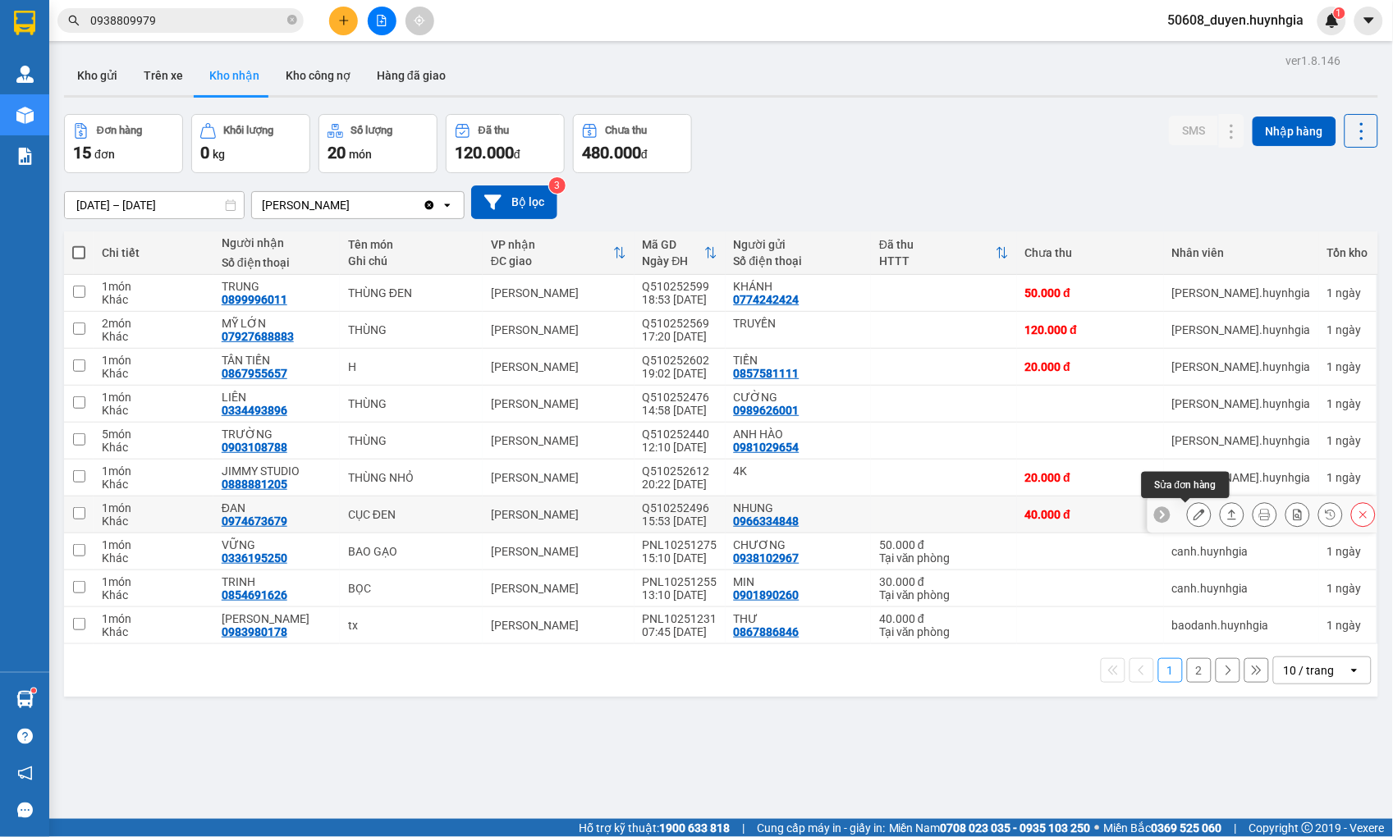
click at [1193, 517] on icon at bounding box center [1198, 514] width 11 height 11
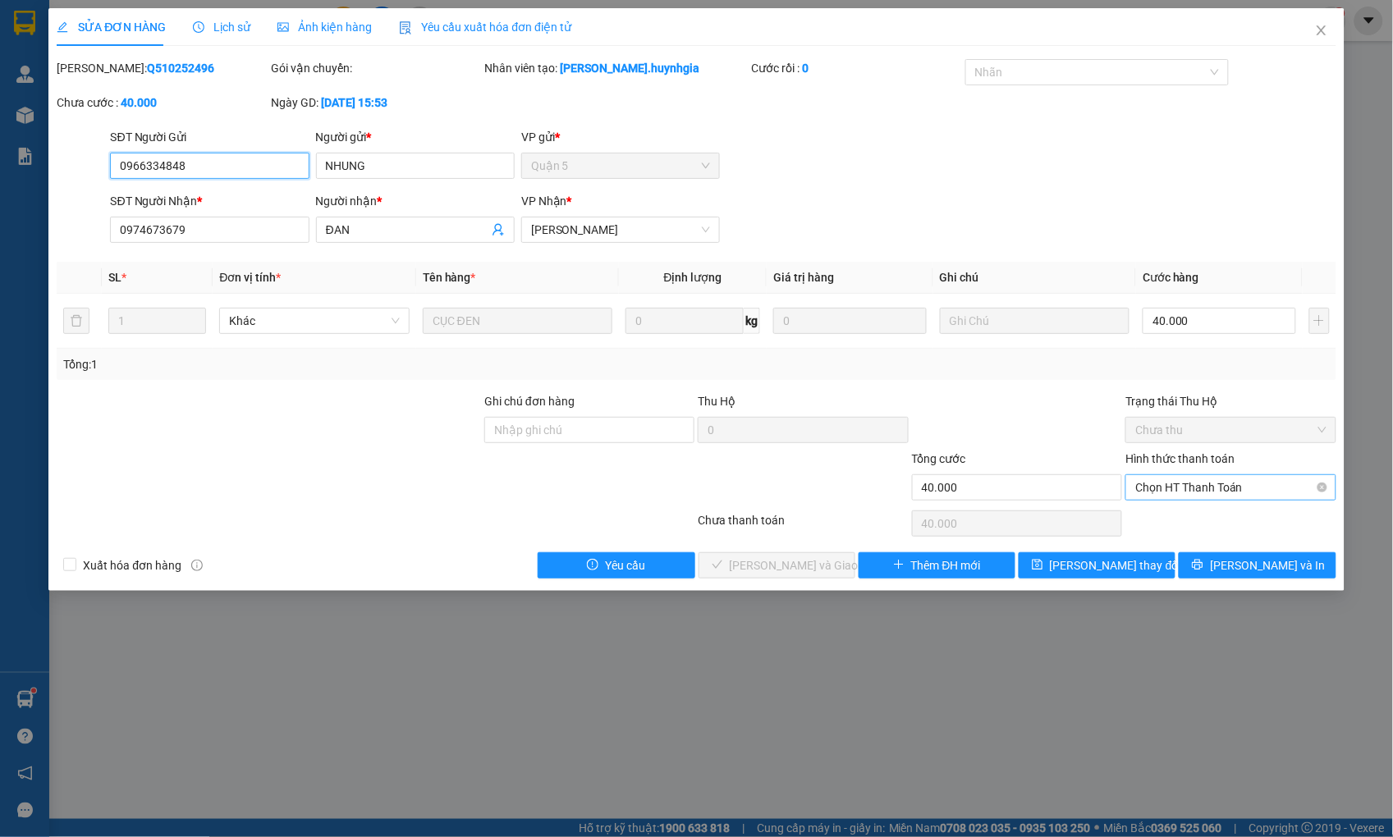
click at [1196, 489] on span "Chọn HT Thanh Toán" at bounding box center [1230, 487] width 190 height 25
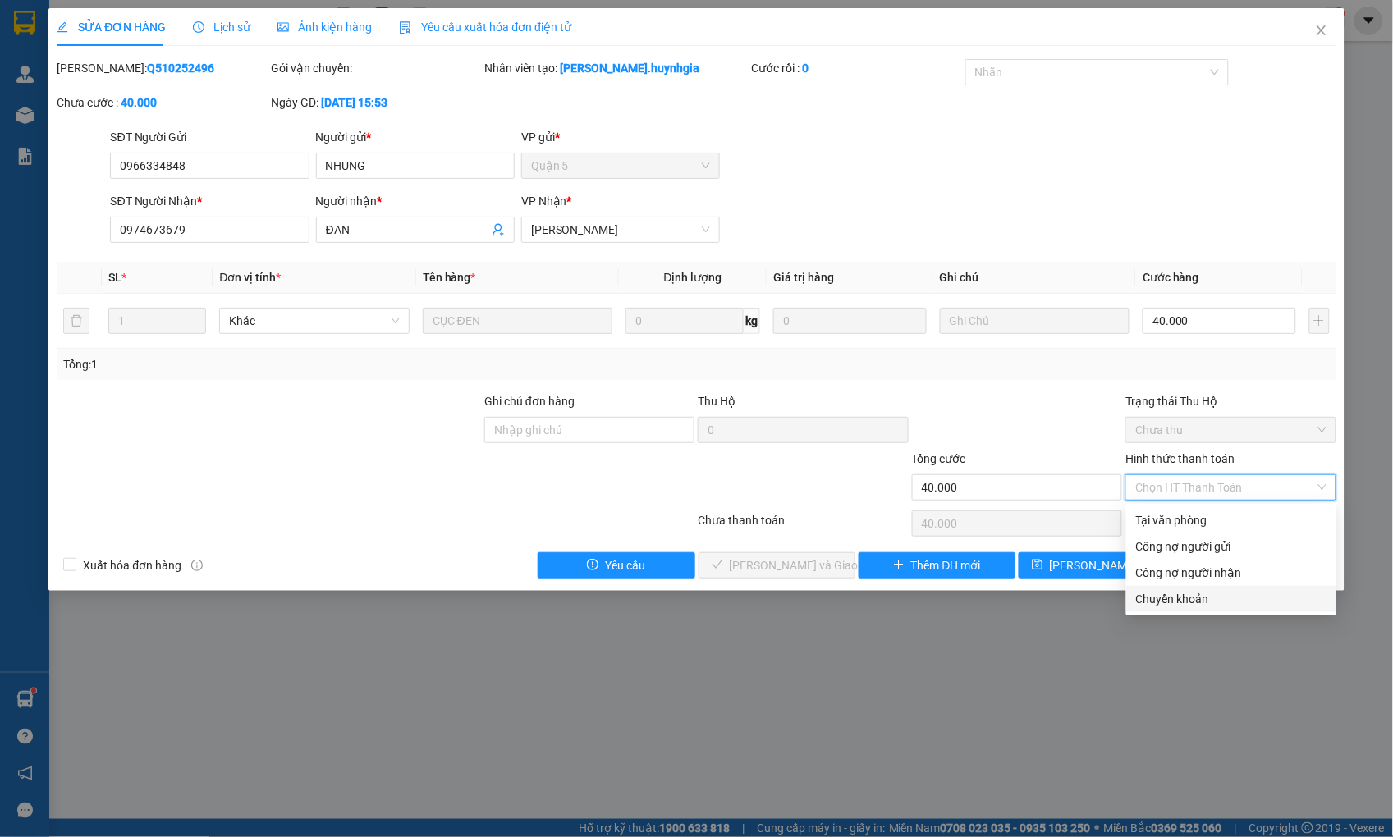
click at [1193, 593] on div "Chuyển khoản" at bounding box center [1231, 599] width 190 height 18
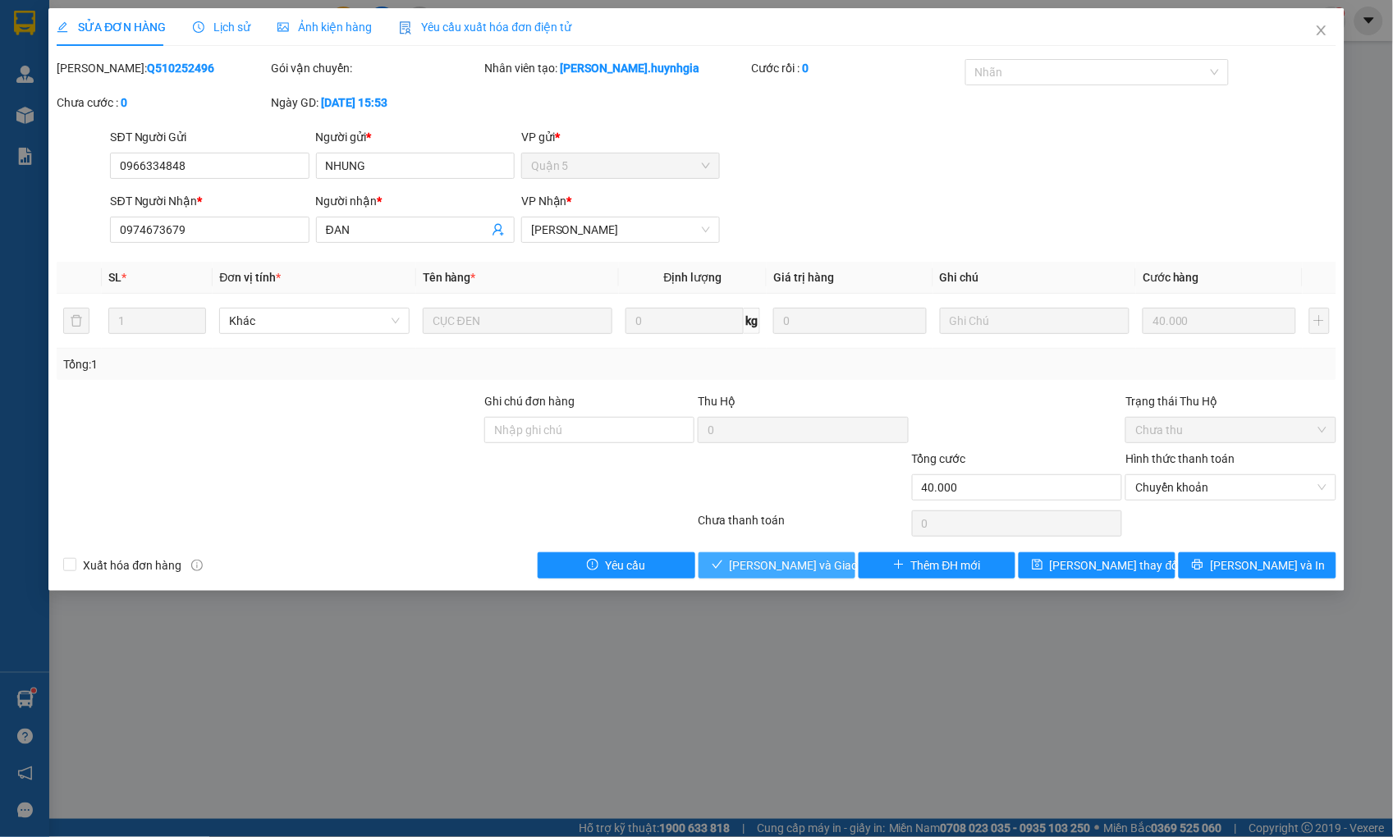
click at [819, 569] on span "[PERSON_NAME] và Giao hàng" at bounding box center [809, 565] width 158 height 18
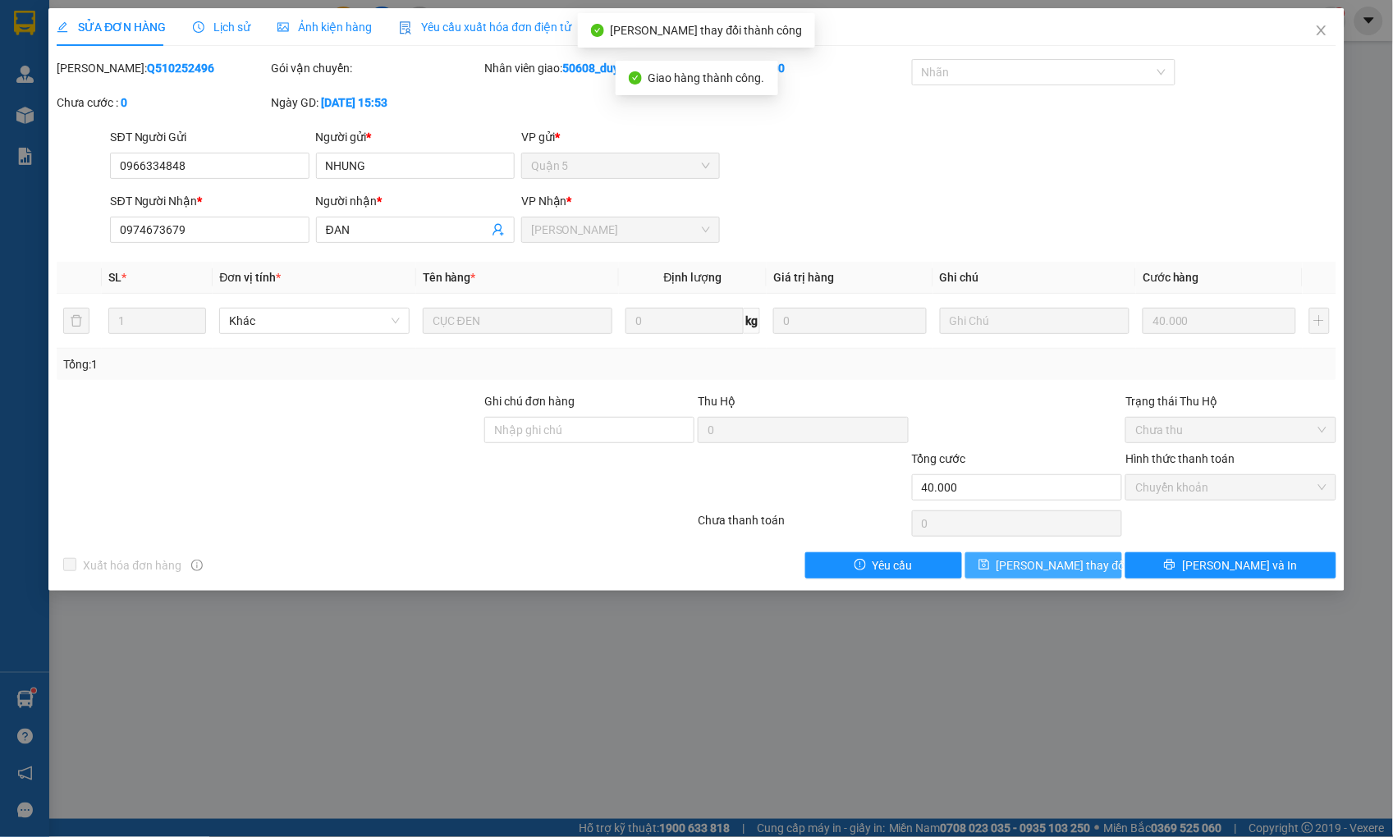
click at [1053, 564] on span "[PERSON_NAME] thay đổi" at bounding box center [1061, 565] width 131 height 18
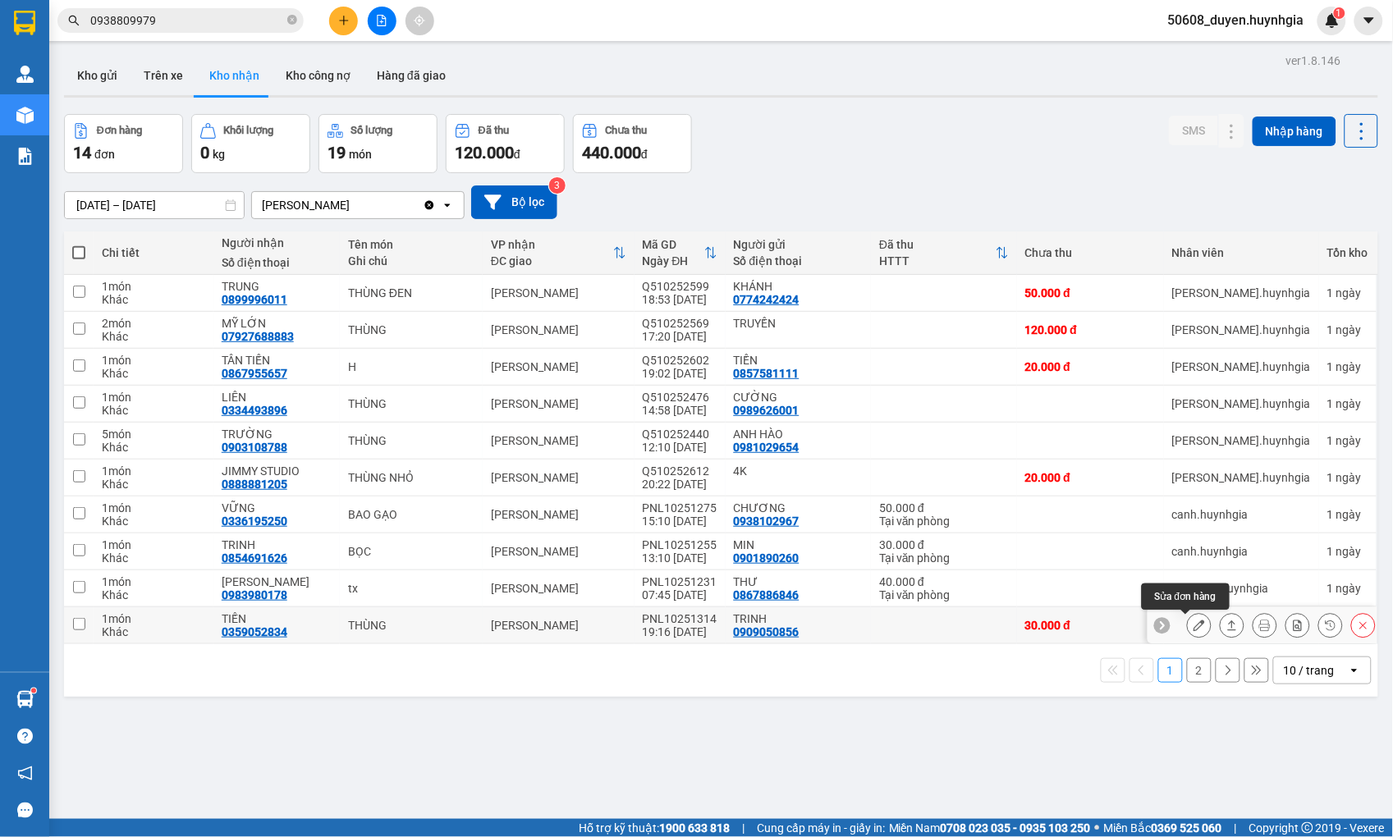
click at [1193, 627] on icon at bounding box center [1198, 625] width 11 height 11
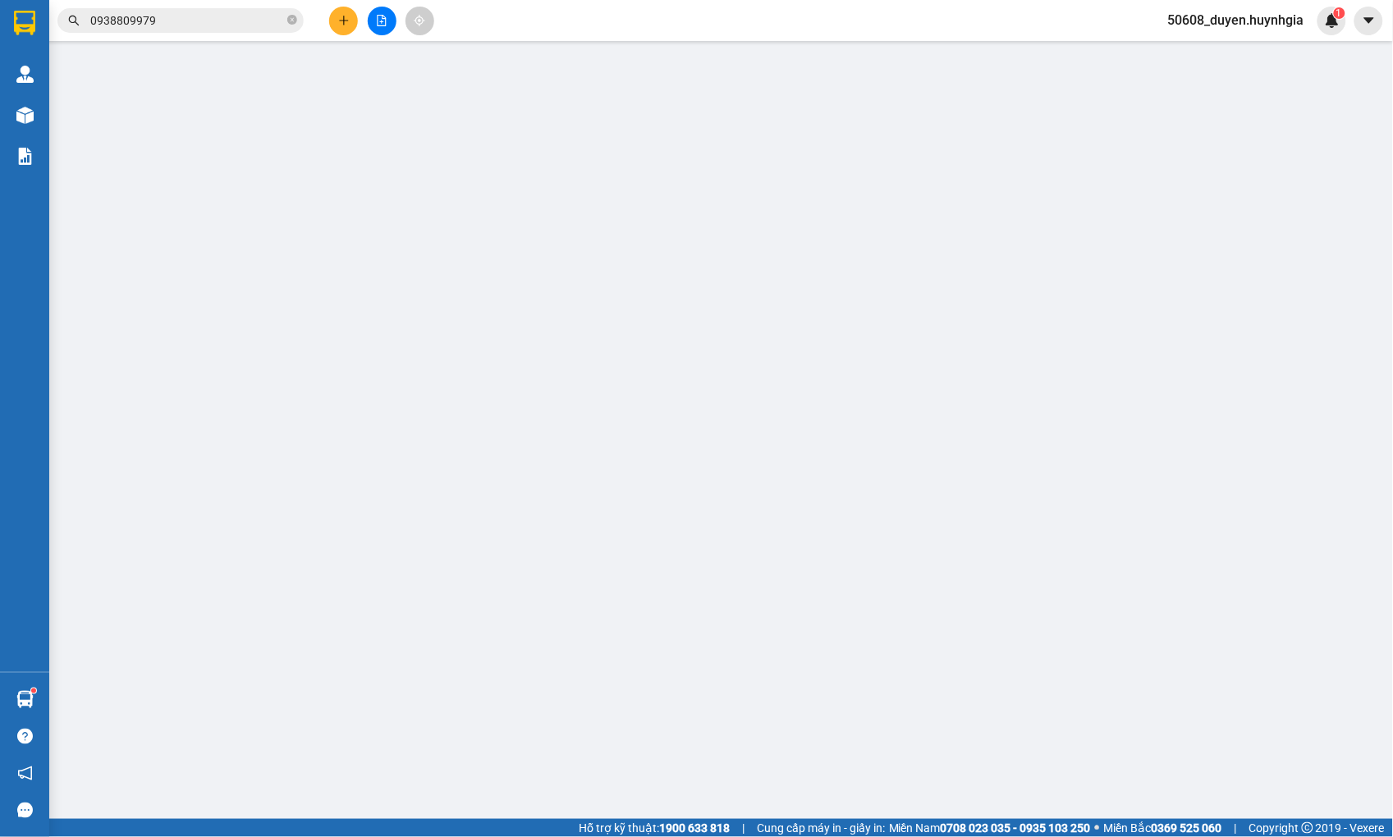
type input "0909050856"
type input "TRINH"
type input "0359052834"
type input "TIẾN"
type input "30.000"
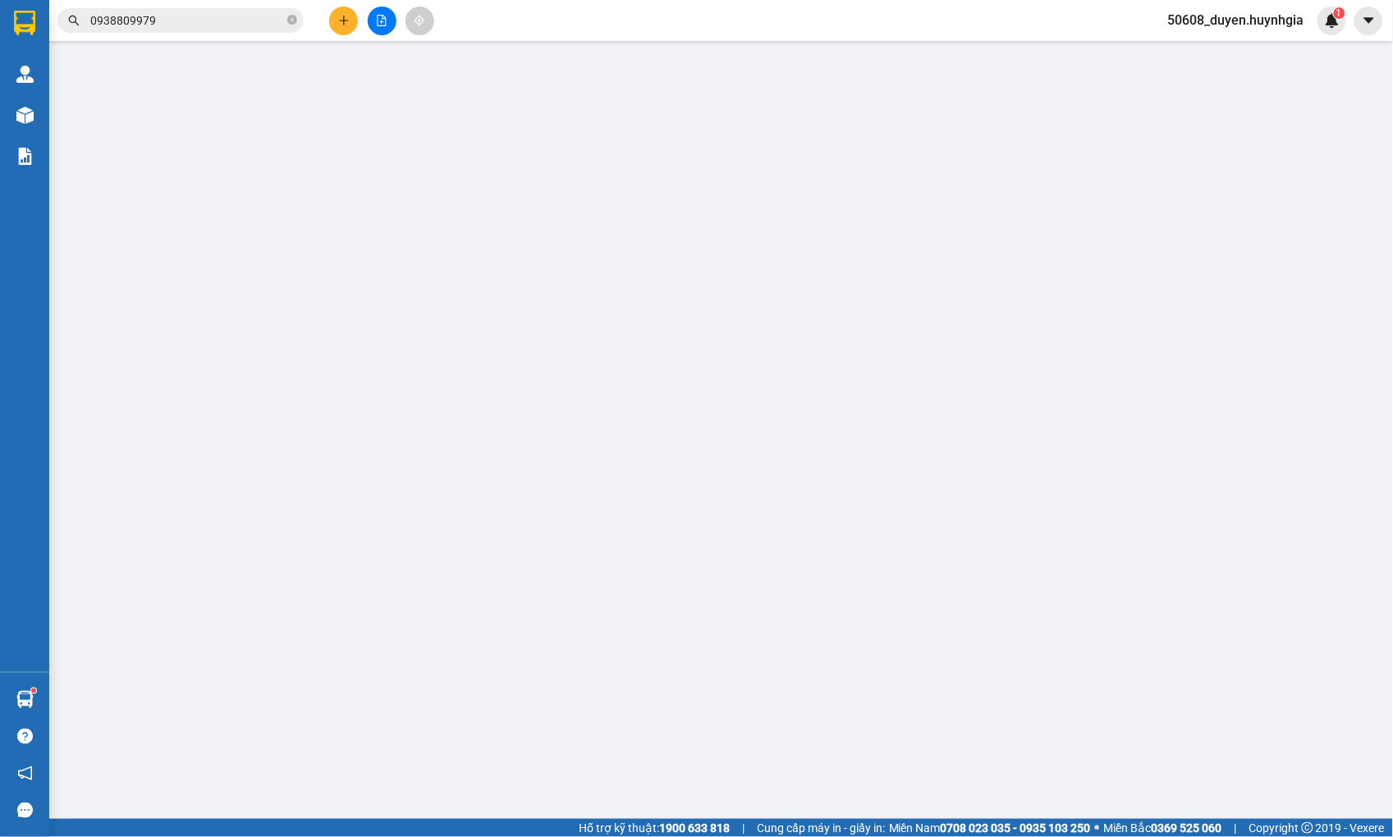
type input "30.000"
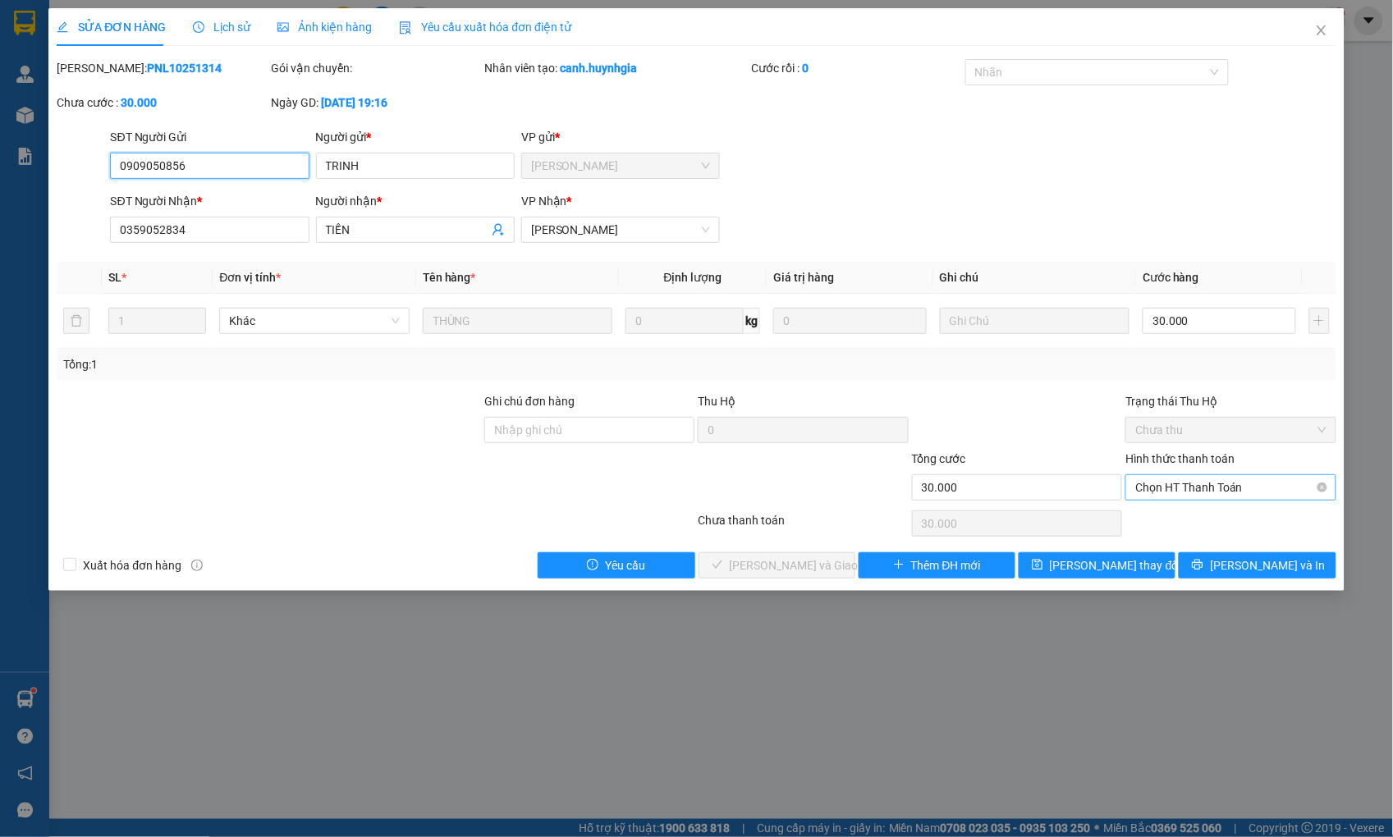
click at [1175, 489] on span "Chọn HT Thanh Toán" at bounding box center [1230, 487] width 190 height 25
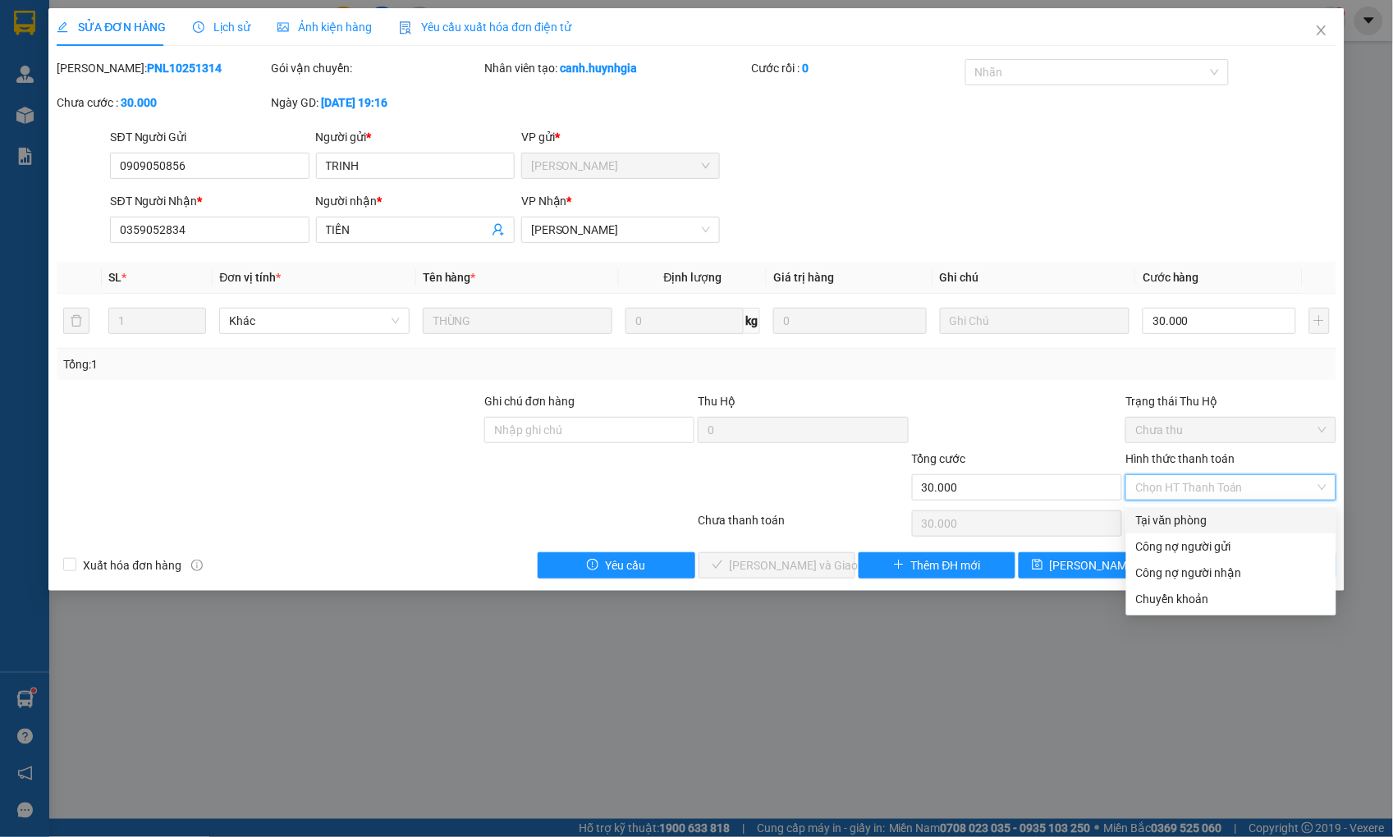
drag, startPoint x: 1183, startPoint y: 511, endPoint x: 1101, endPoint y: 535, distance: 85.7
click at [1179, 511] on div "Tại văn phòng" at bounding box center [1231, 520] width 190 height 18
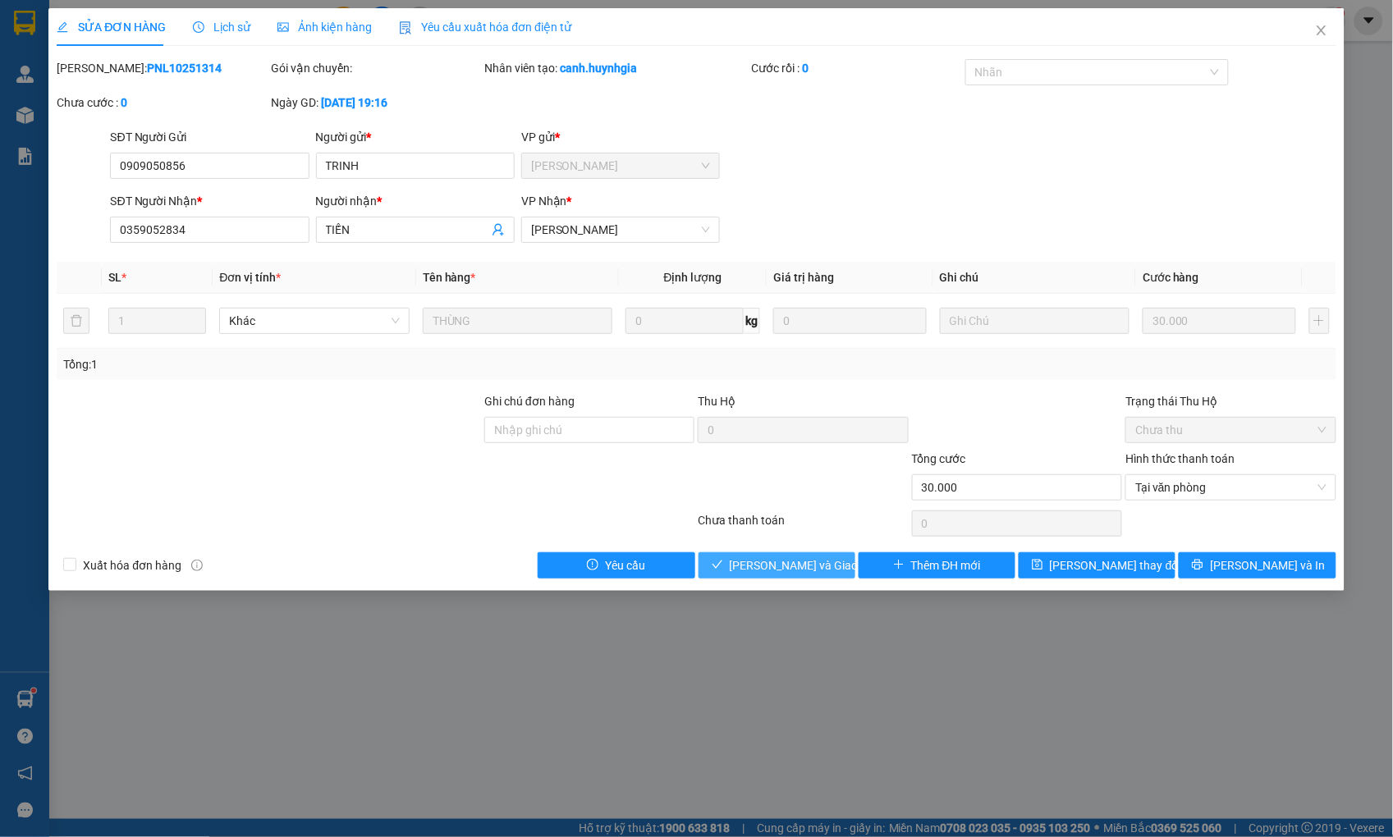
click at [816, 561] on span "[PERSON_NAME] và Giao hàng" at bounding box center [809, 565] width 158 height 18
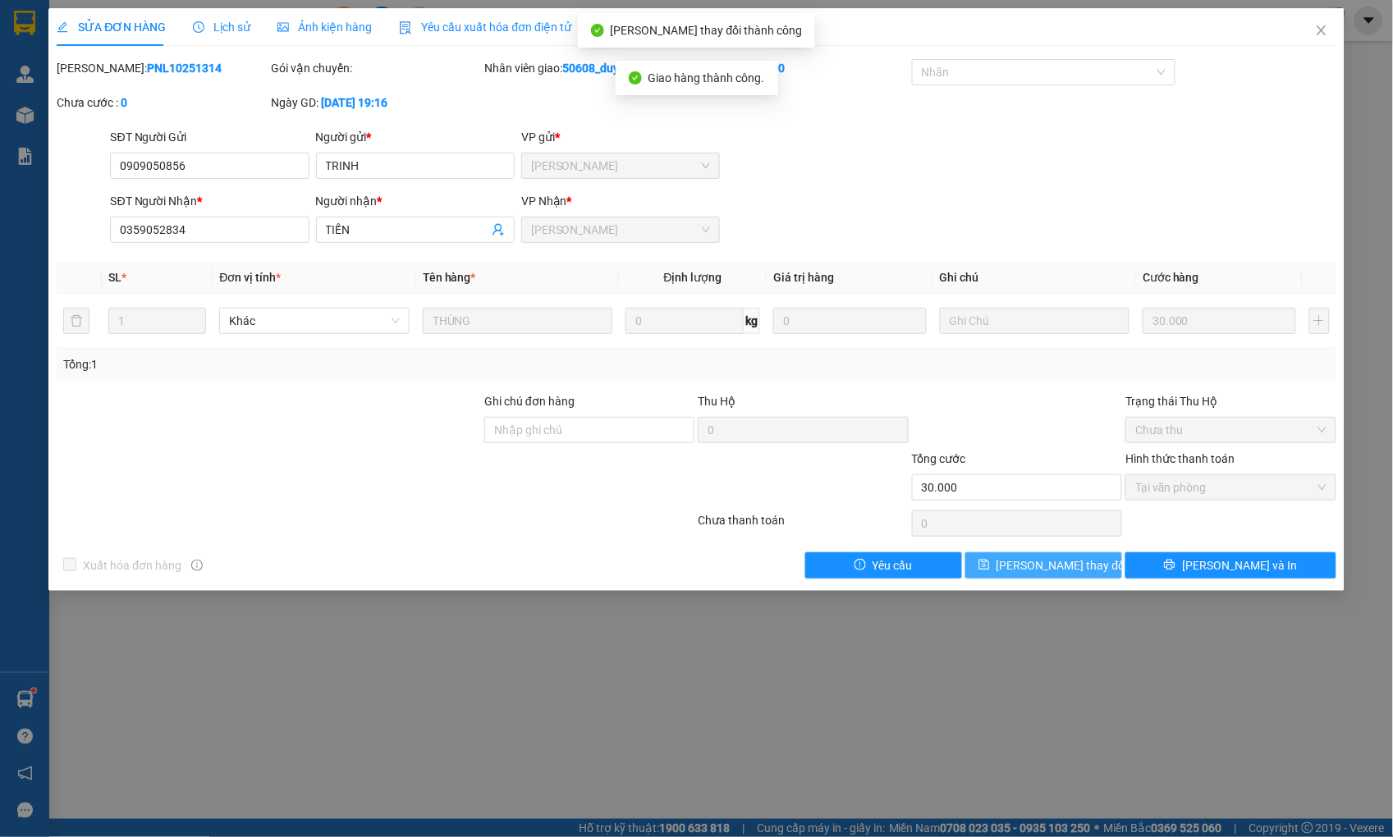
click at [1080, 567] on span "[PERSON_NAME] thay đổi" at bounding box center [1061, 565] width 131 height 18
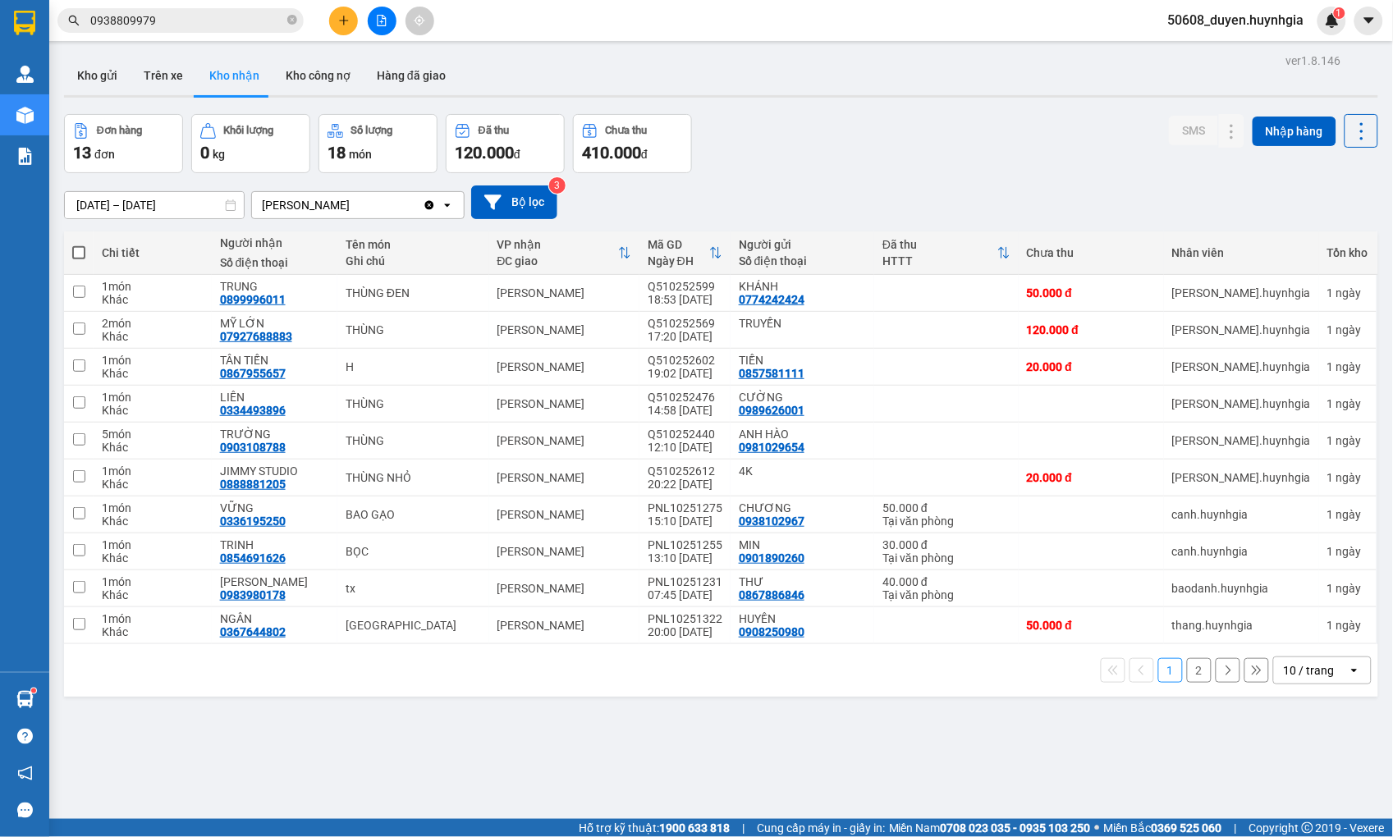
click at [1190, 666] on button "2" at bounding box center [1199, 670] width 25 height 25
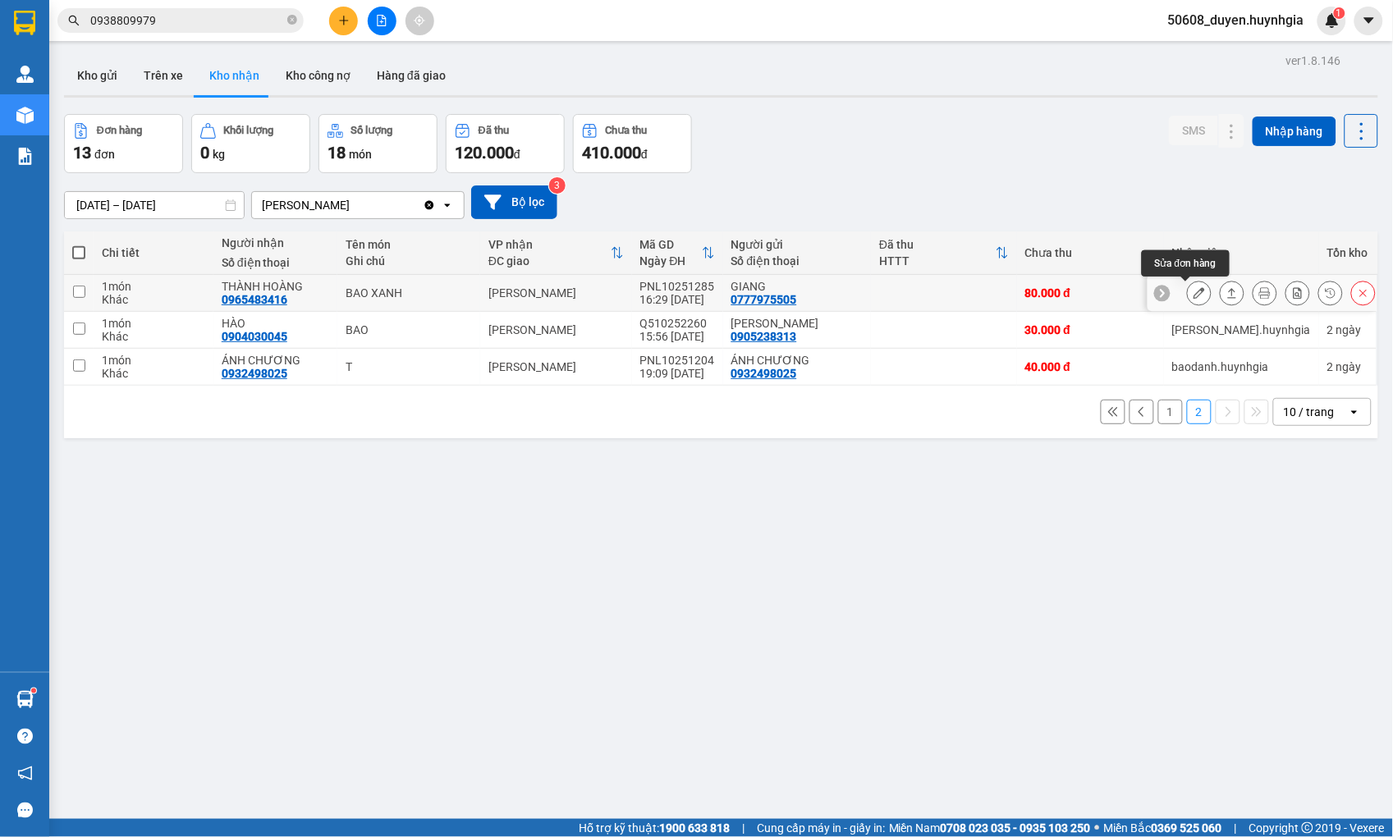
click at [1193, 291] on icon at bounding box center [1198, 292] width 11 height 11
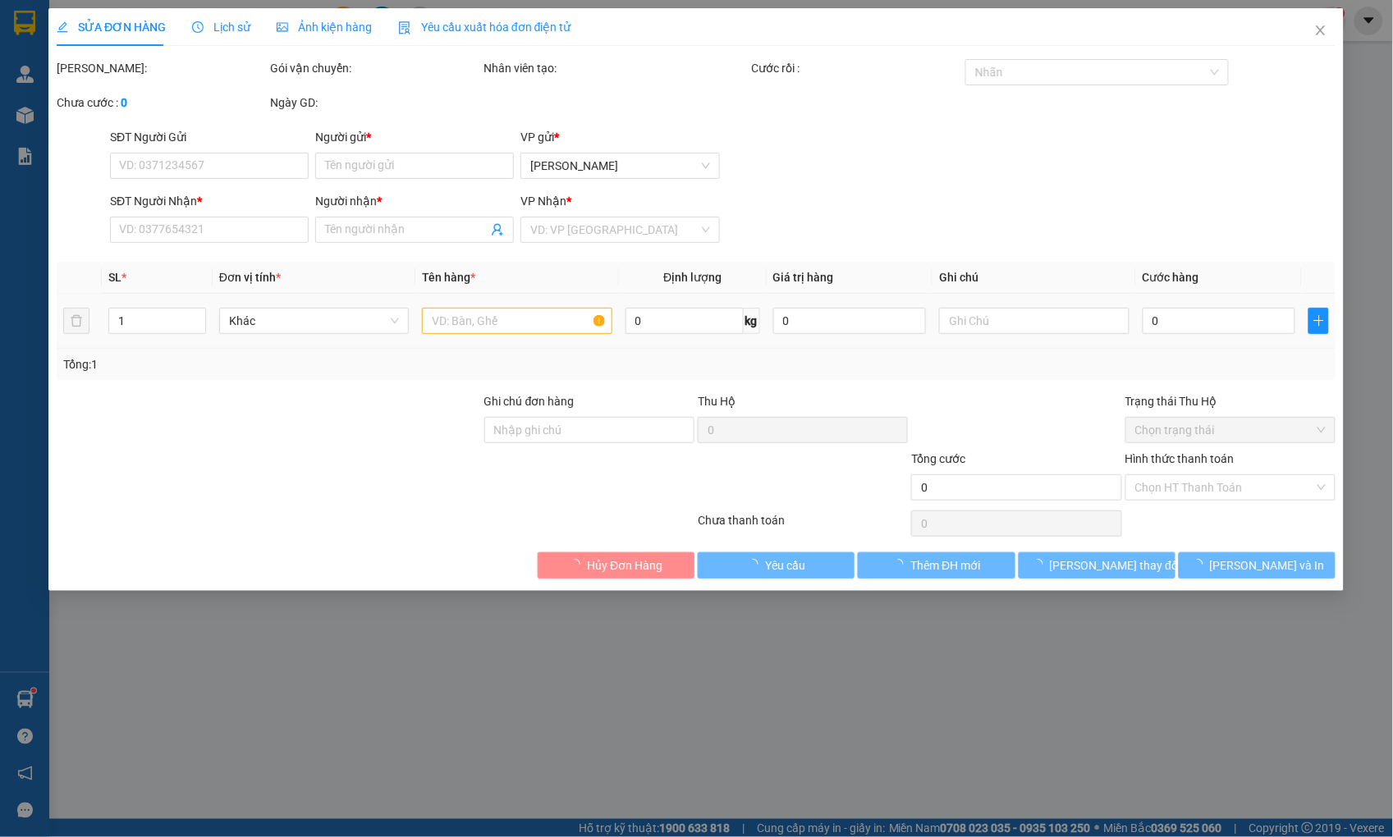
type input "0777975505"
type input "GIANG"
type input "0965483416"
type input "THÀNH HOÀNG"
type input "80.000"
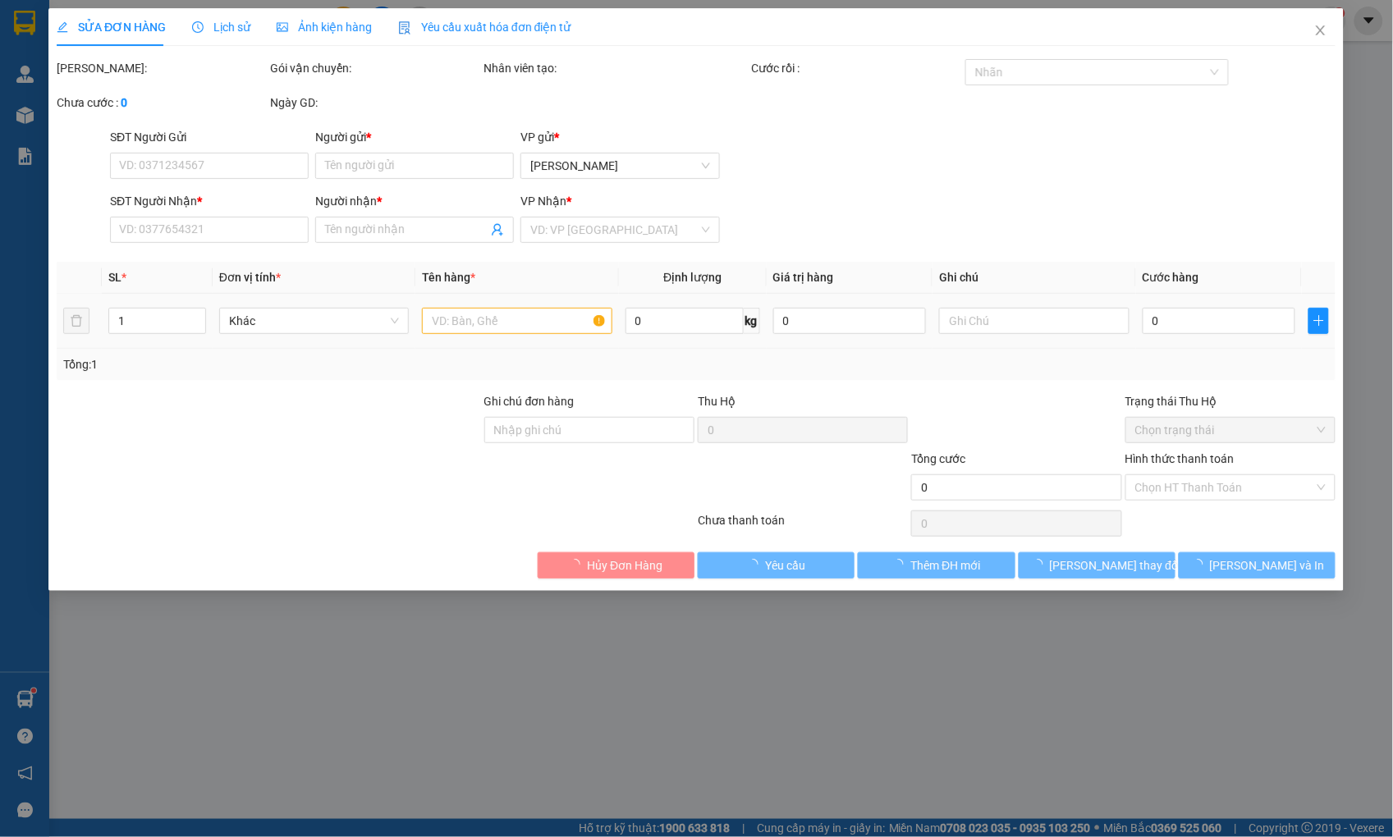
type input "80.000"
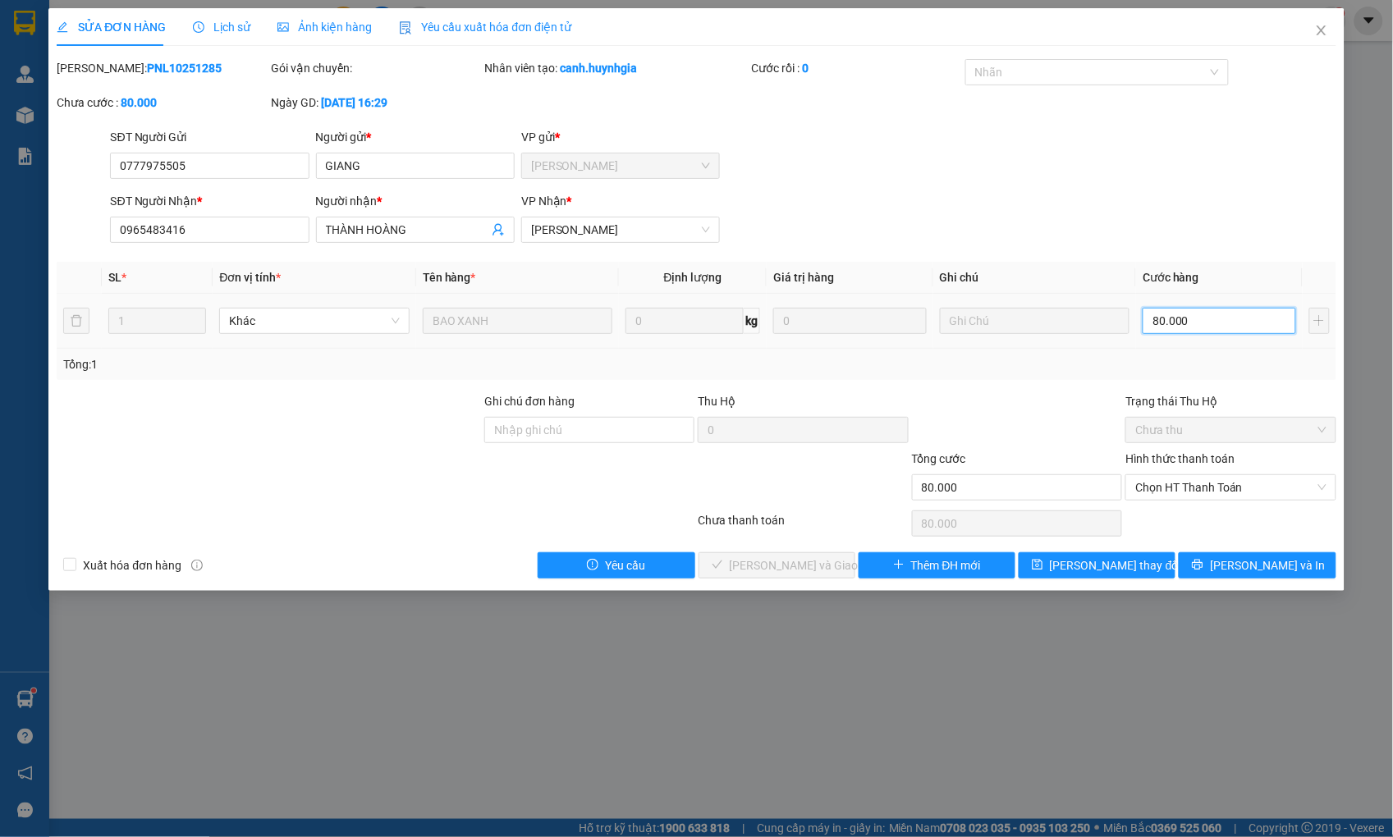
click at [1179, 321] on input "80.000" at bounding box center [1219, 321] width 153 height 26
type input "1"
type input "10"
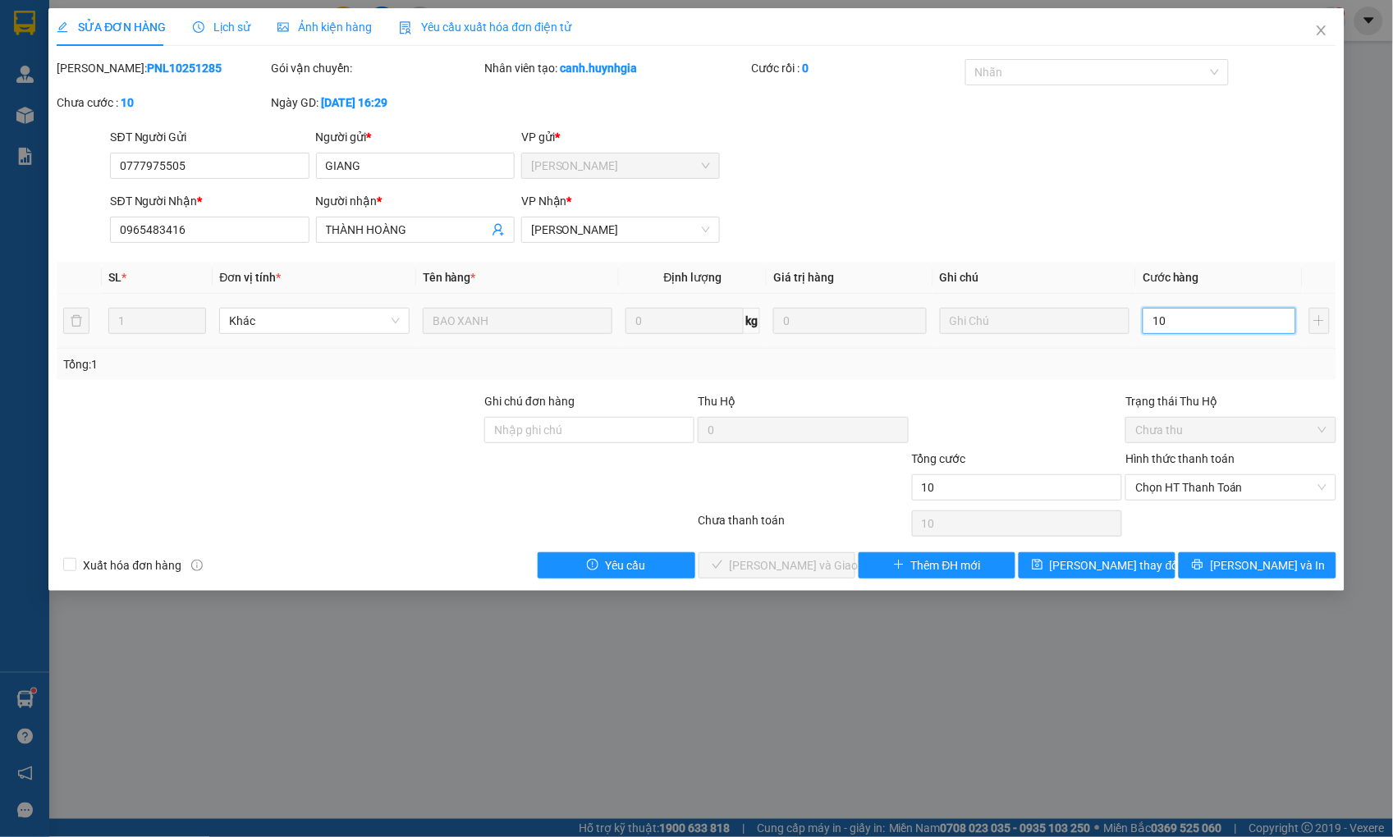
type input "100"
click at [1176, 493] on span "Chọn HT Thanh Toán" at bounding box center [1230, 487] width 190 height 25
type input "100.000"
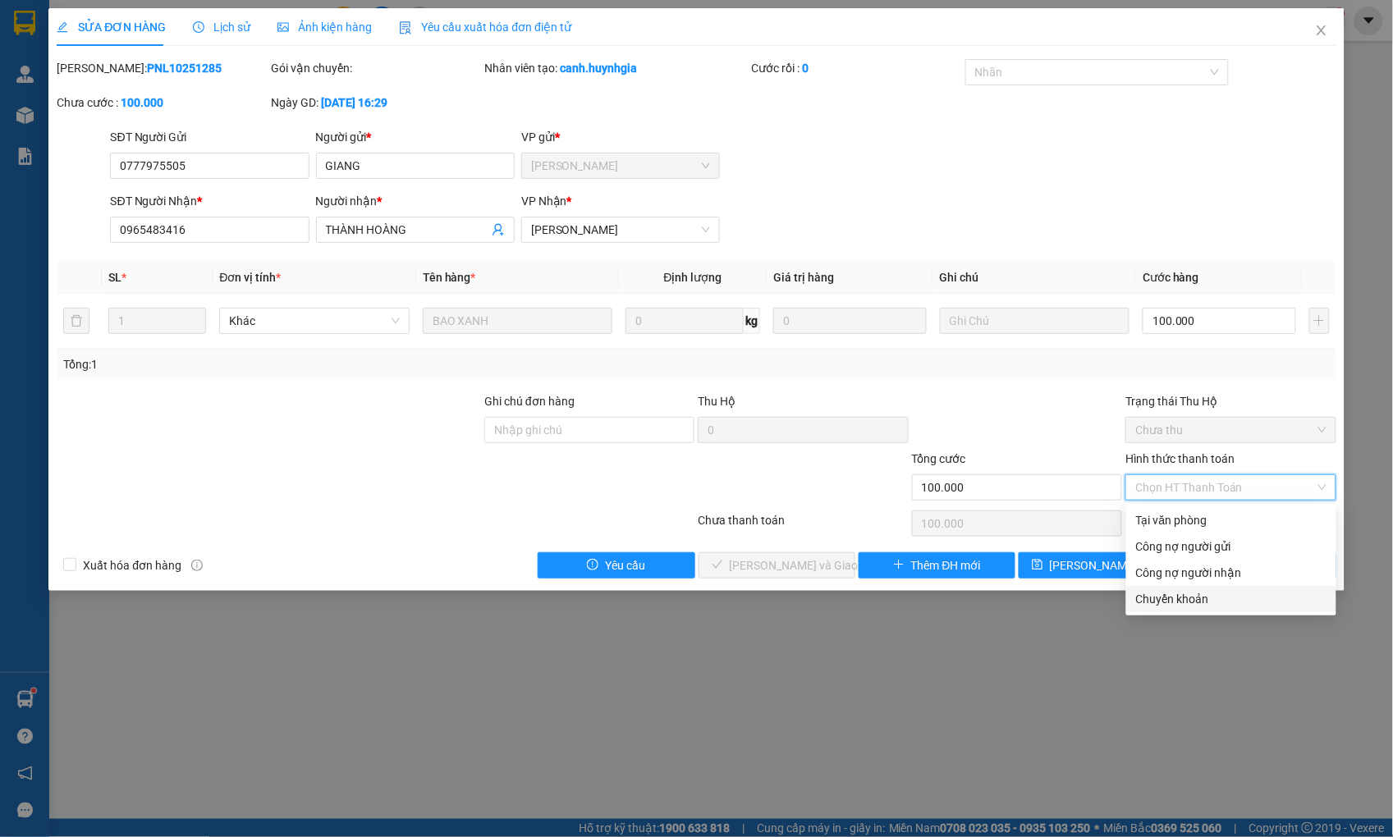
drag, startPoint x: 1180, startPoint y: 601, endPoint x: 1170, endPoint y: 602, distance: 9.9
click at [1177, 602] on div "Chuyển khoản" at bounding box center [1231, 599] width 190 height 18
type input "0"
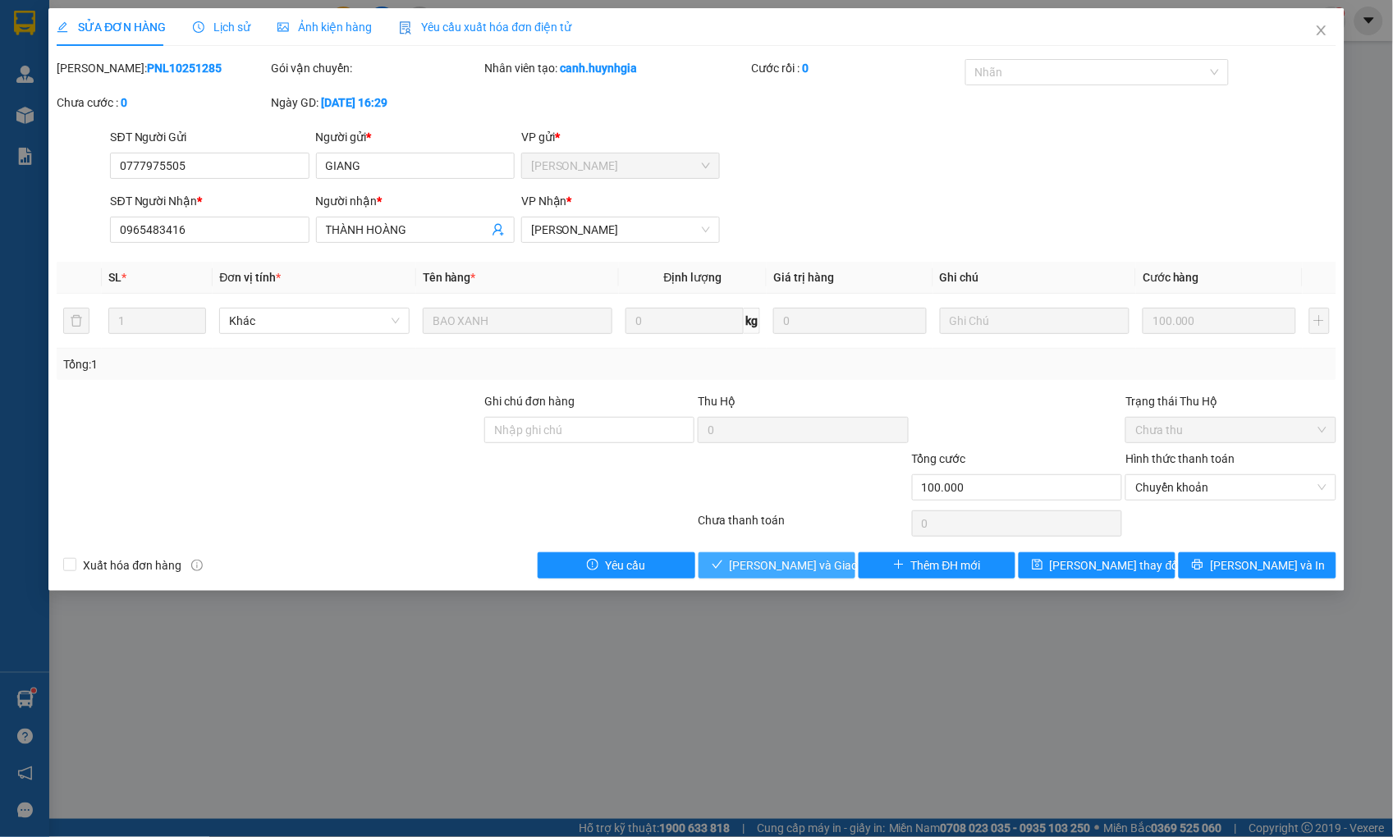
click at [814, 561] on span "[PERSON_NAME] và Giao hàng" at bounding box center [809, 565] width 158 height 18
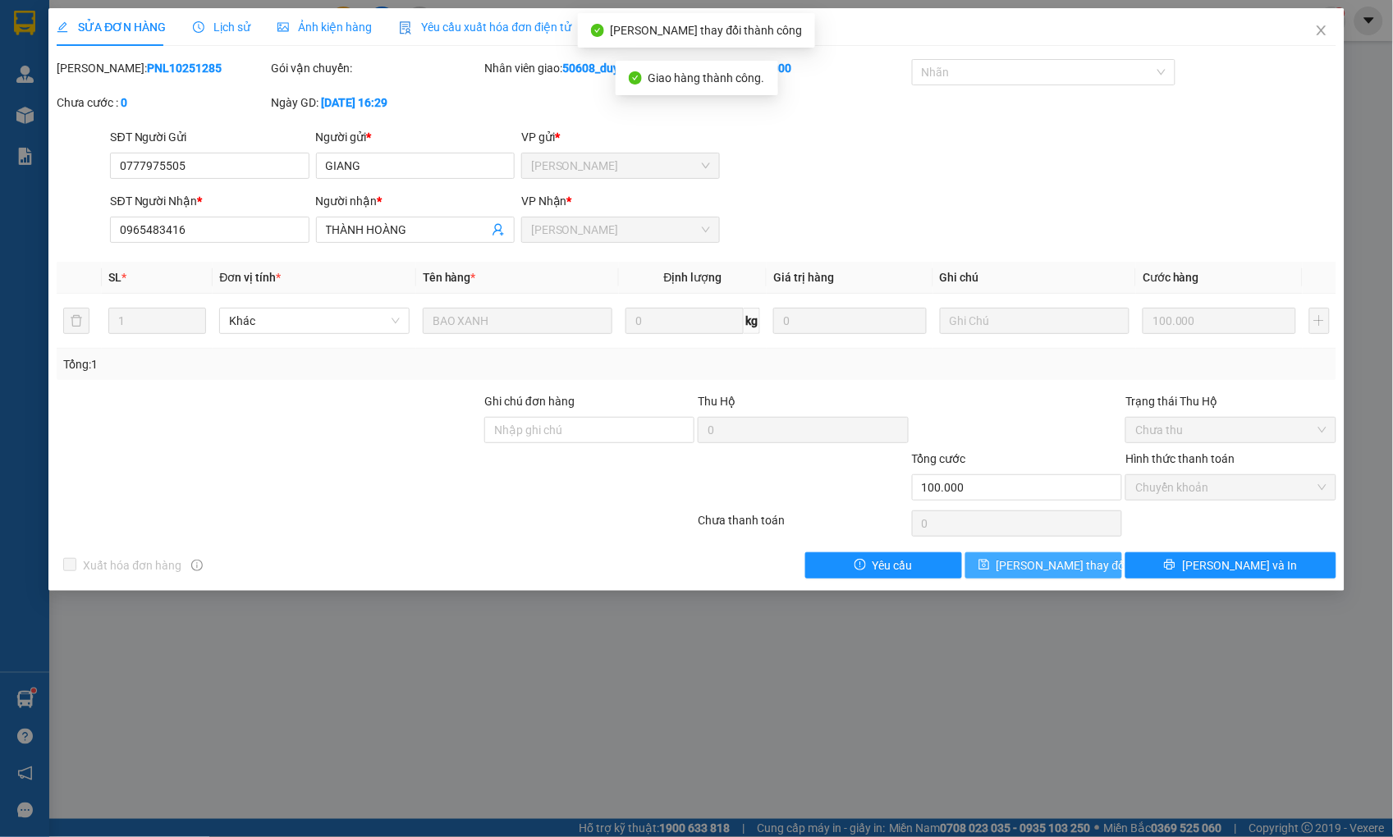
click at [1088, 559] on button "[PERSON_NAME] thay đổi" at bounding box center [1043, 565] width 157 height 26
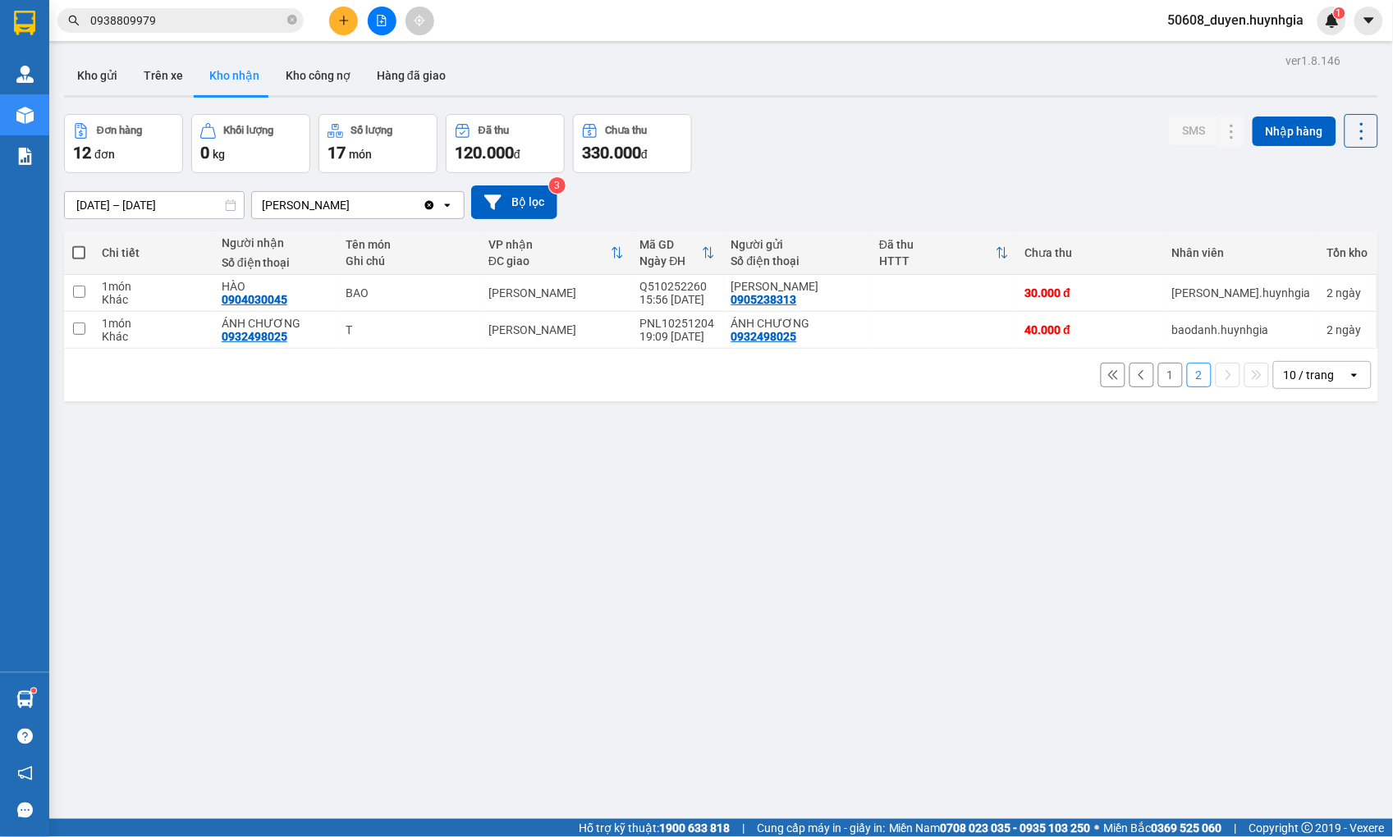
click at [1158, 367] on button "1" at bounding box center [1170, 375] width 25 height 25
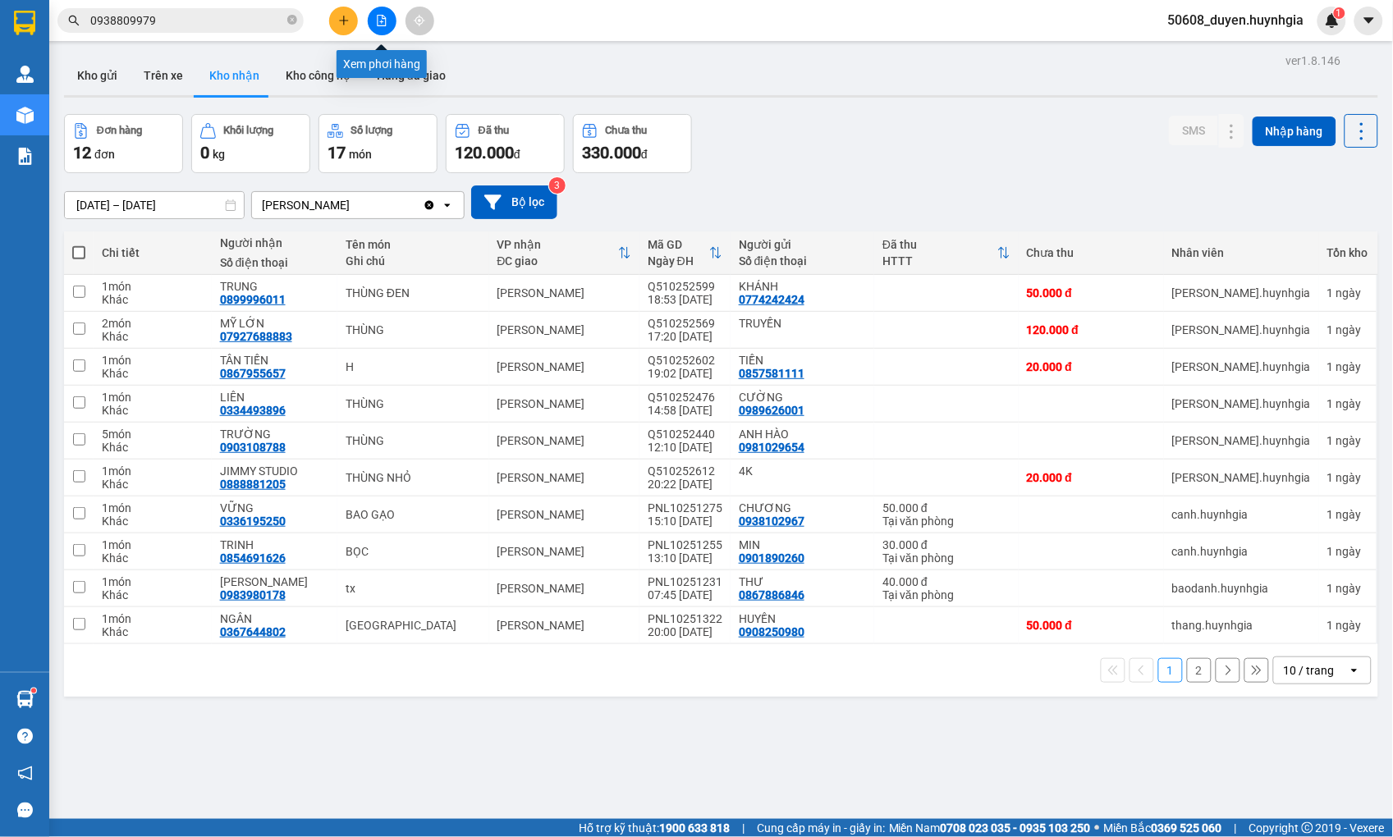
click at [376, 20] on icon "file-add" at bounding box center [381, 20] width 11 height 11
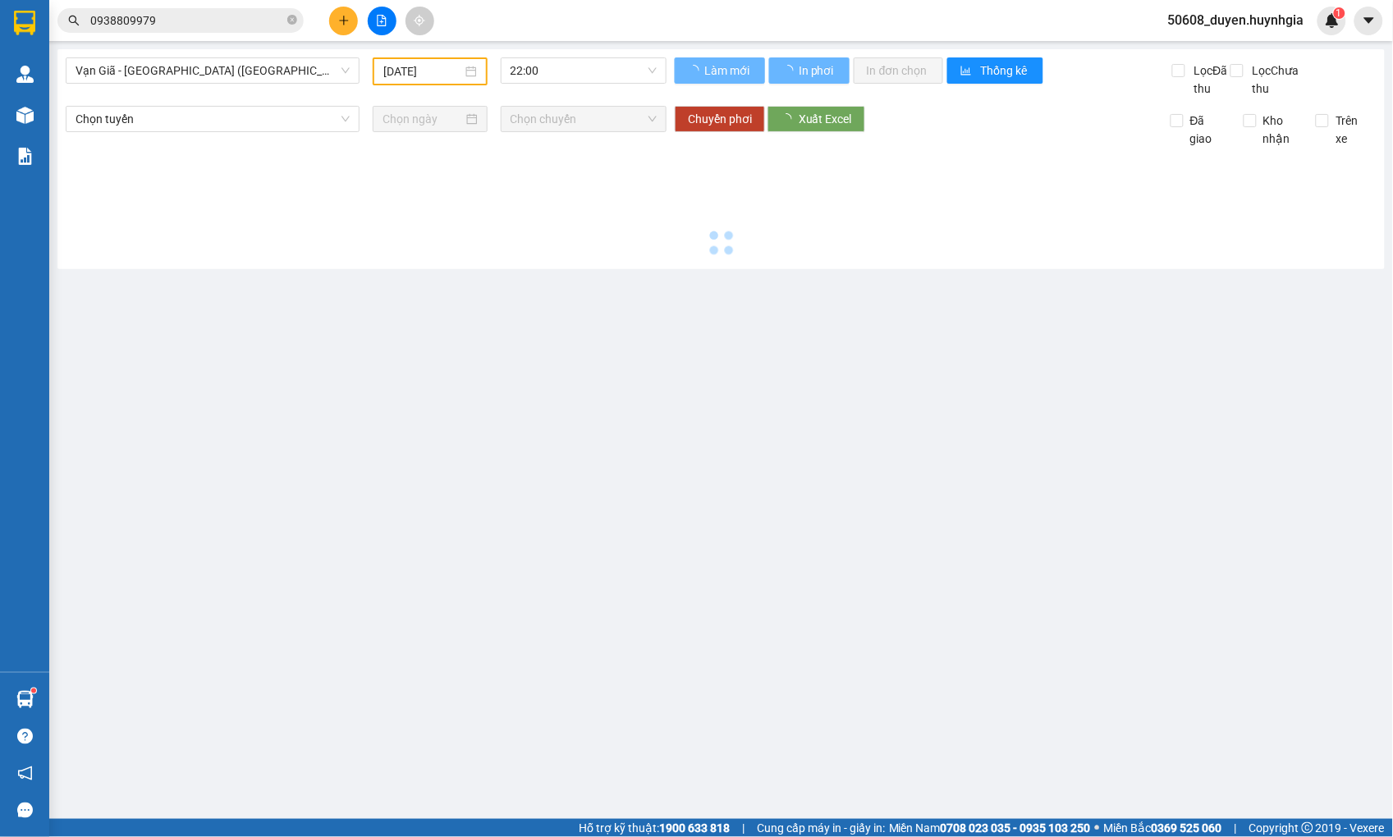
type input "[DATE]"
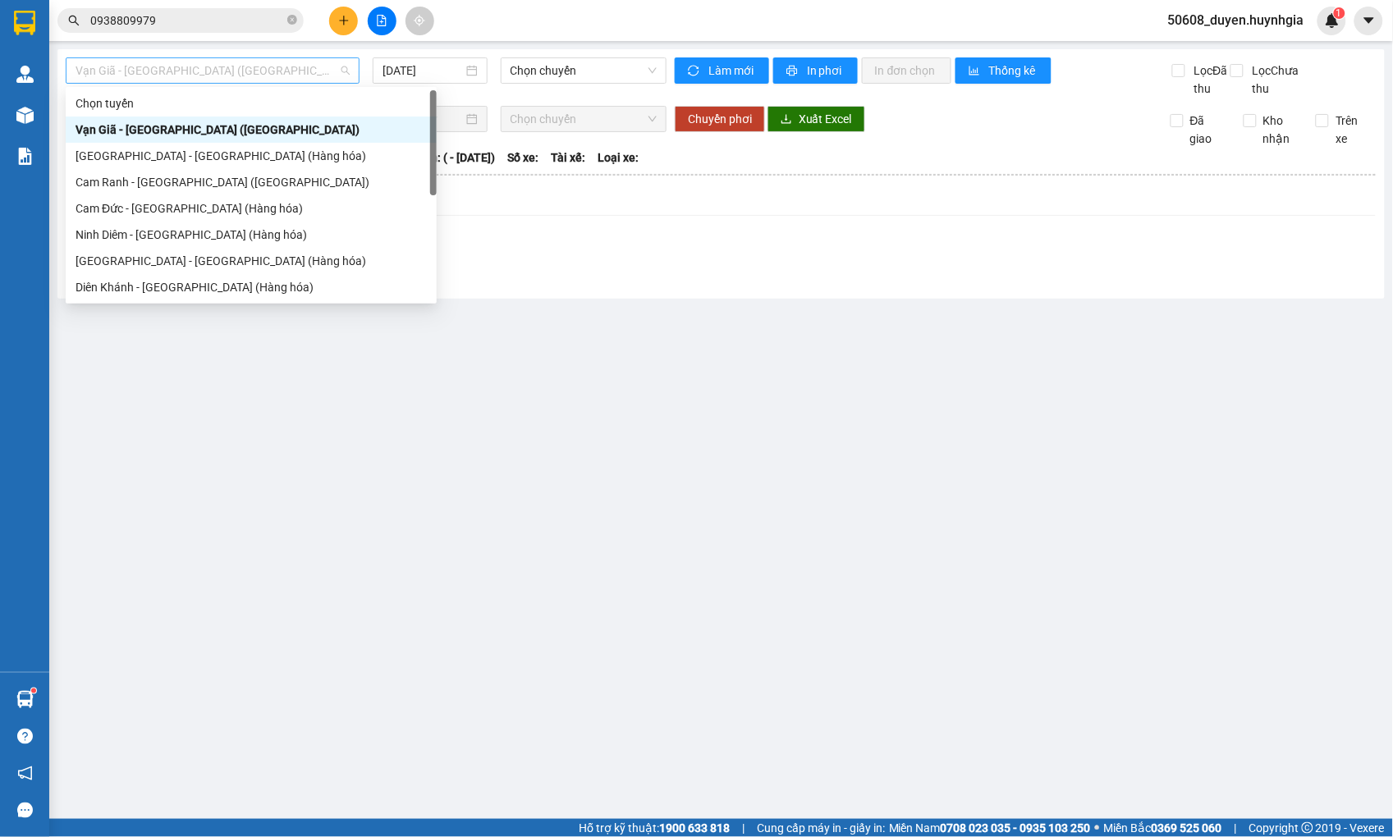
click at [230, 77] on span "Vạn Giã - [GEOGRAPHIC_DATA] ([GEOGRAPHIC_DATA])" at bounding box center [213, 70] width 274 height 25
click at [154, 305] on div "[GEOGRAPHIC_DATA] - [GEOGRAPHIC_DATA] ([GEOGRAPHIC_DATA])" at bounding box center [251, 314] width 351 height 18
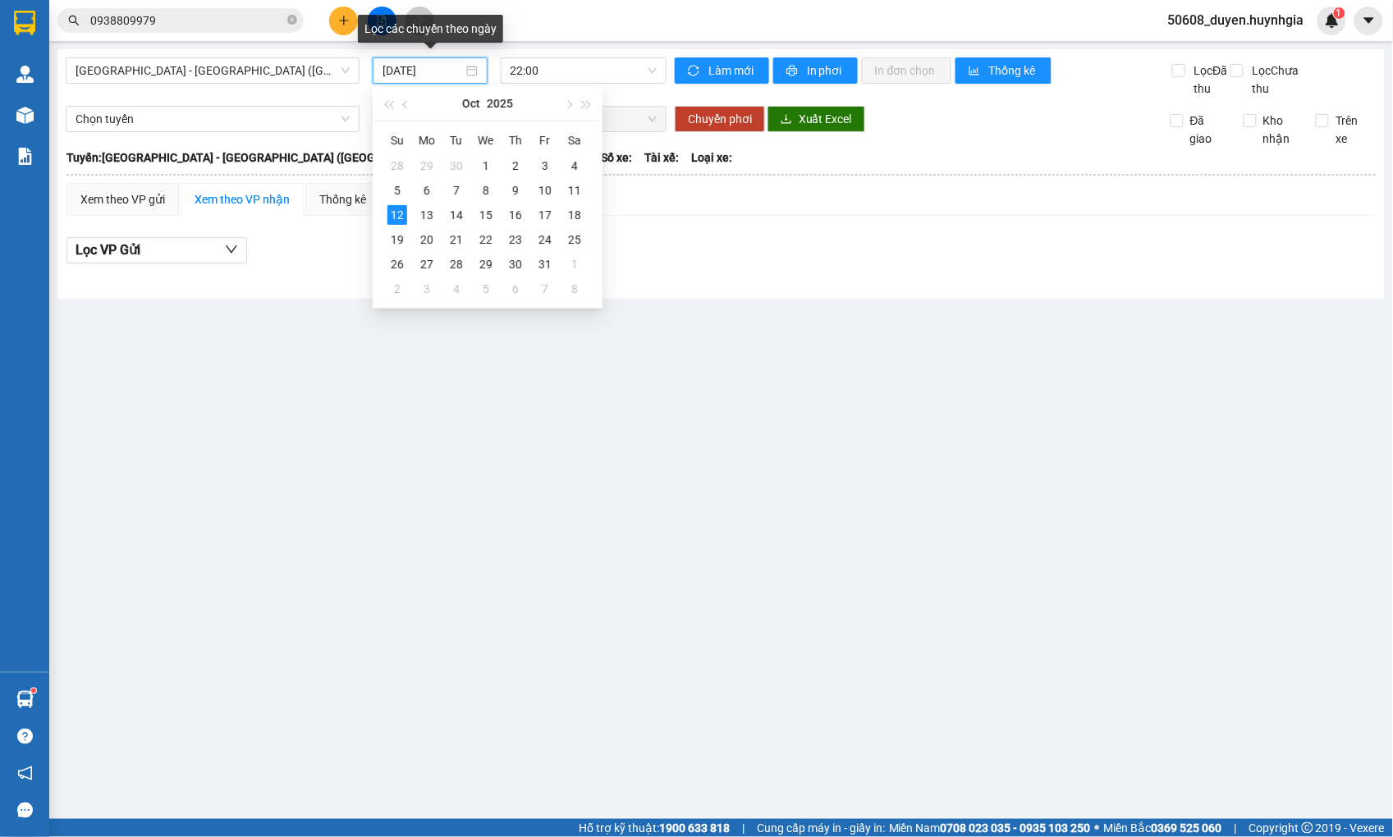
click at [384, 71] on input "[DATE]" at bounding box center [422, 71] width 80 height 18
click at [578, 186] on div "11" at bounding box center [575, 191] width 20 height 20
type input "[DATE]"
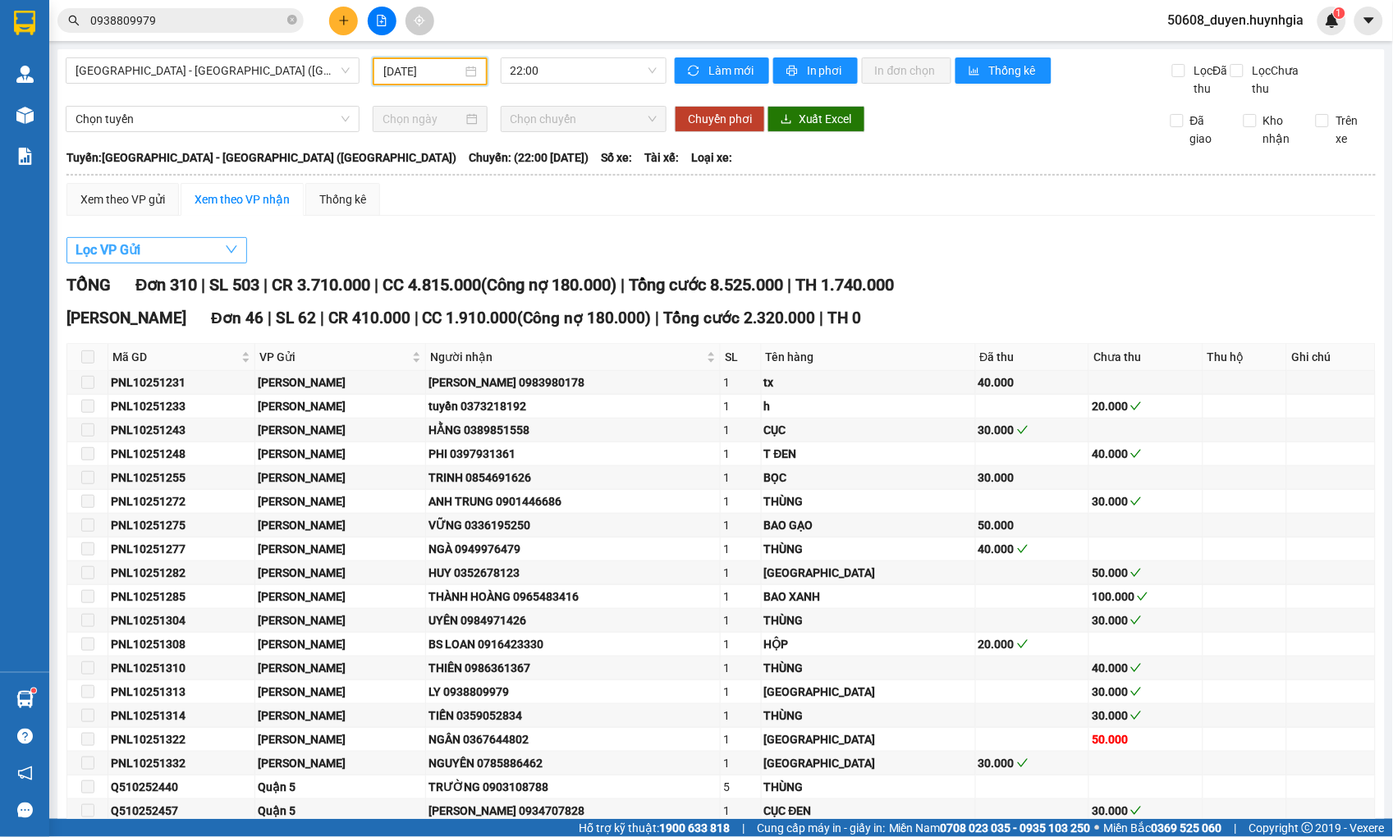
click at [105, 259] on span "Lọc VP Gửi" at bounding box center [108, 250] width 65 height 21
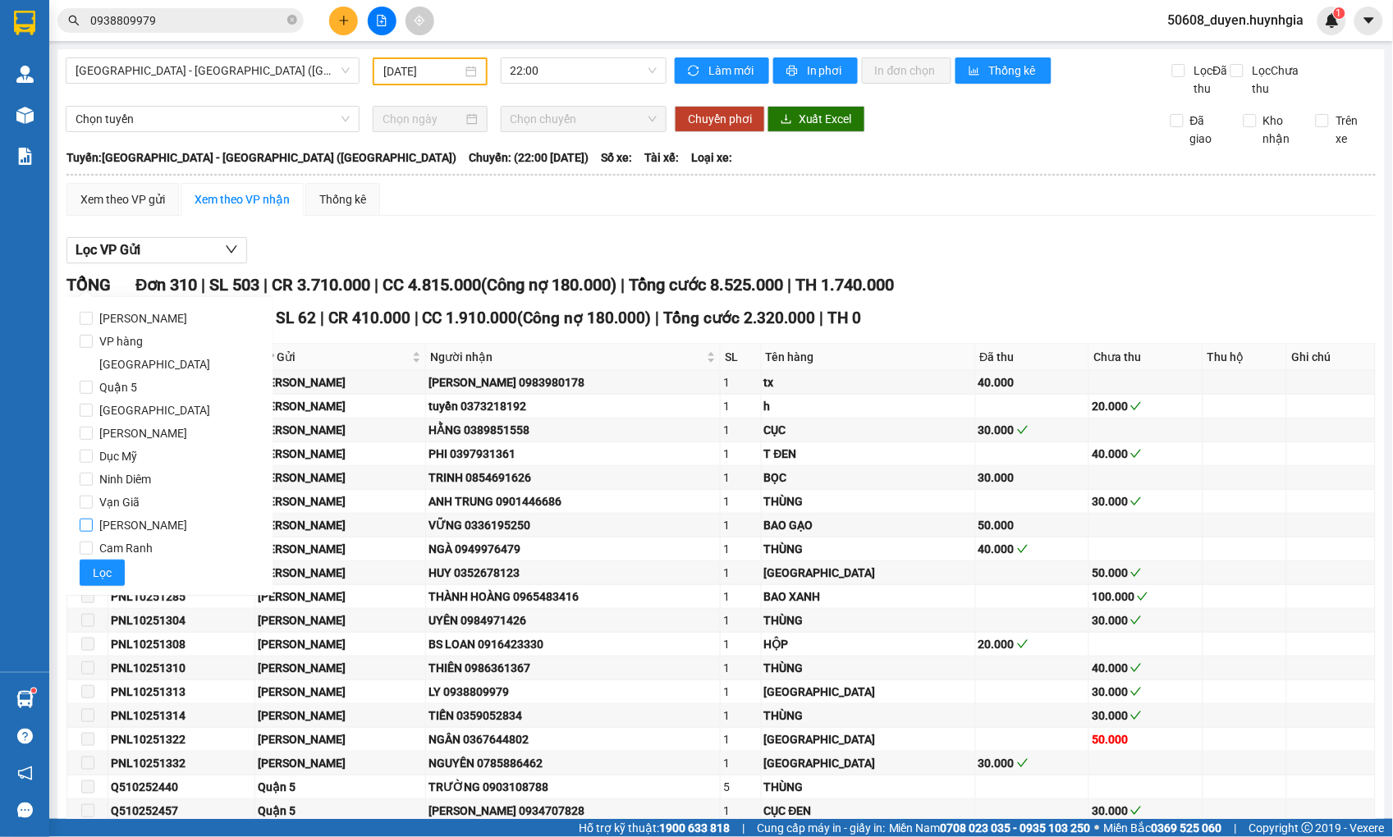
click at [82, 519] on input "[PERSON_NAME]" at bounding box center [86, 525] width 13 height 13
checkbox input "true"
click at [102, 564] on span "Lọc" at bounding box center [102, 573] width 19 height 18
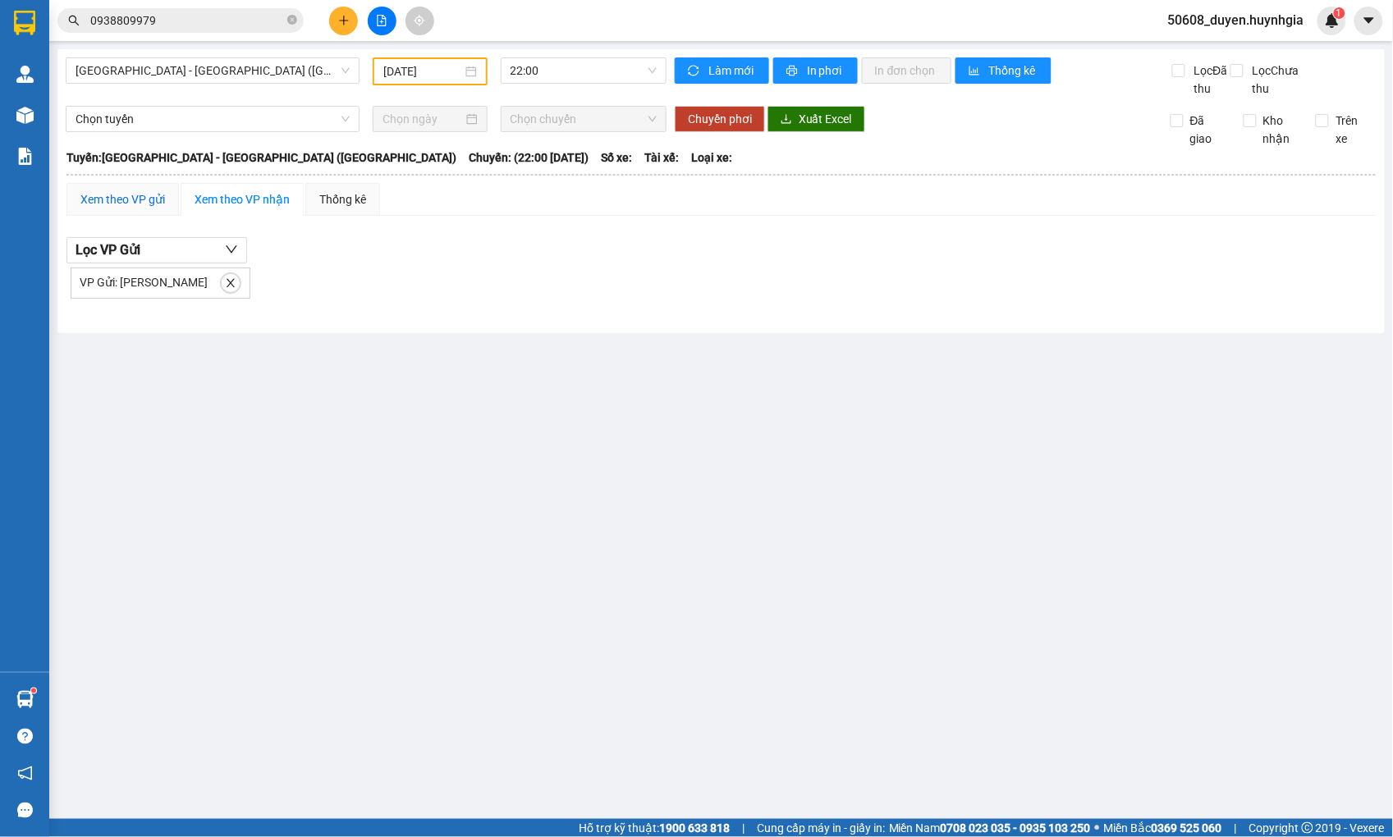
click at [132, 208] on div "Xem theo VP gửi" at bounding box center [122, 199] width 85 height 18
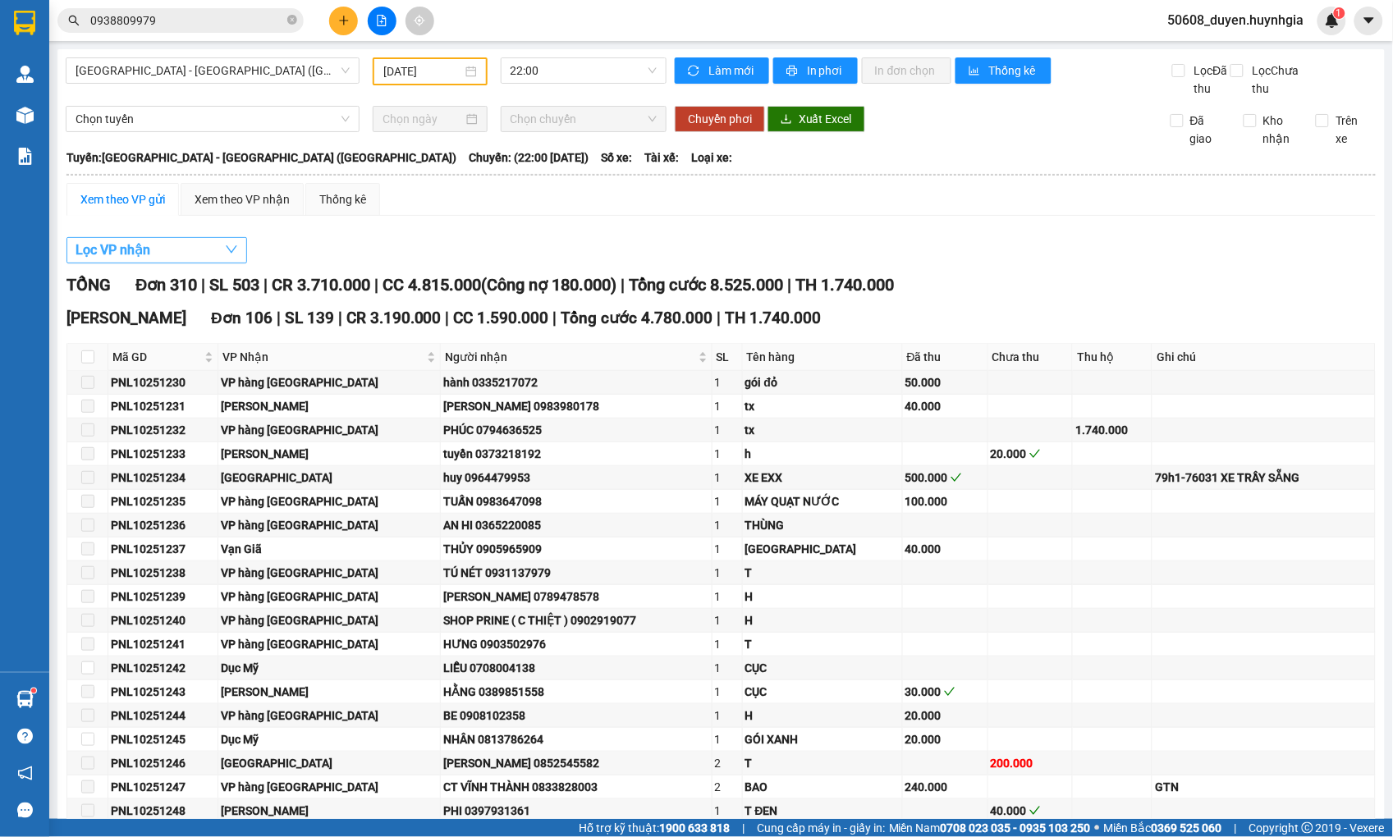
click at [100, 260] on span "Lọc VP nhận" at bounding box center [113, 250] width 75 height 21
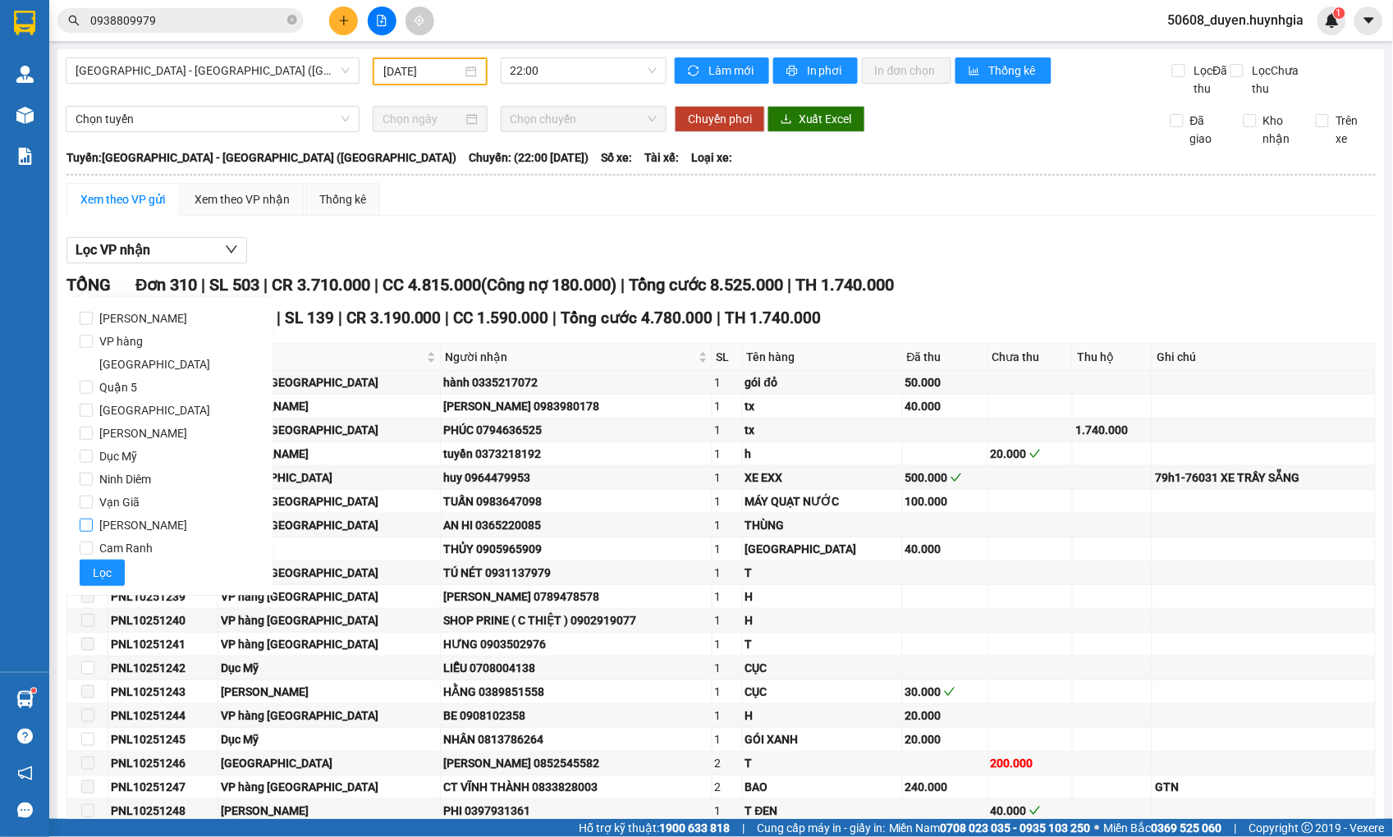
click at [83, 519] on input "[PERSON_NAME]" at bounding box center [86, 525] width 13 height 13
click at [97, 564] on span "Lọc" at bounding box center [102, 573] width 19 height 18
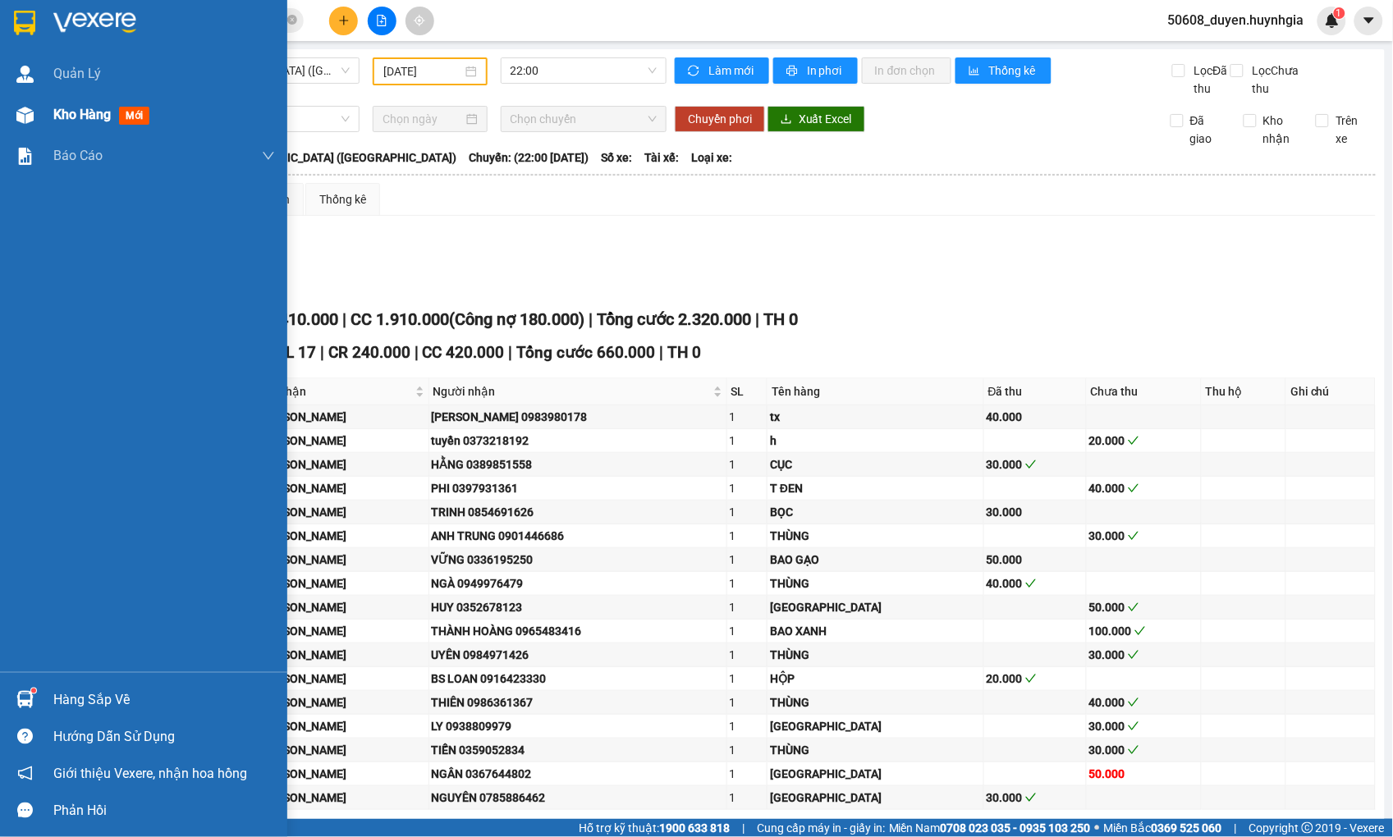
click at [23, 109] on img at bounding box center [24, 115] width 17 height 17
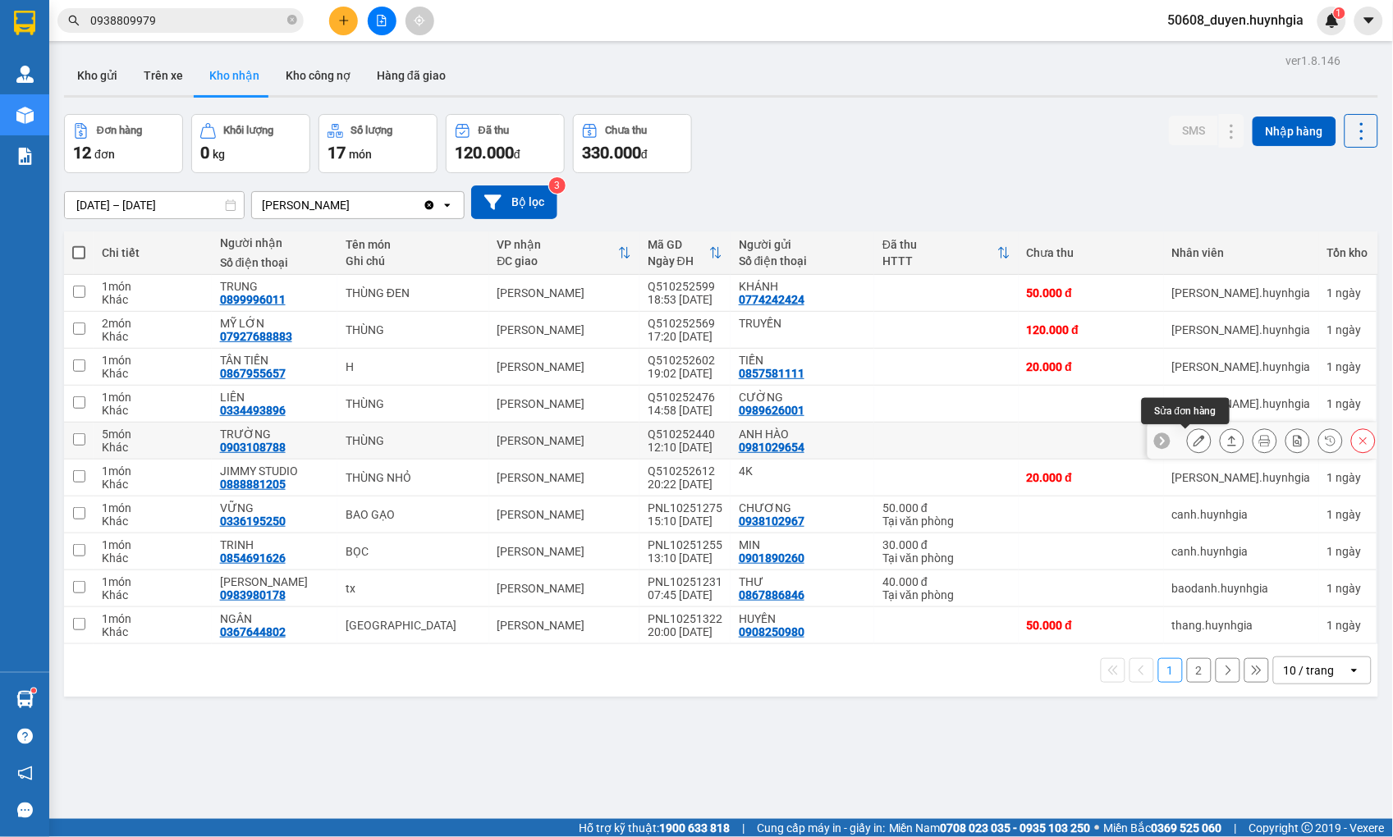
click at [1188, 433] on button at bounding box center [1199, 441] width 23 height 29
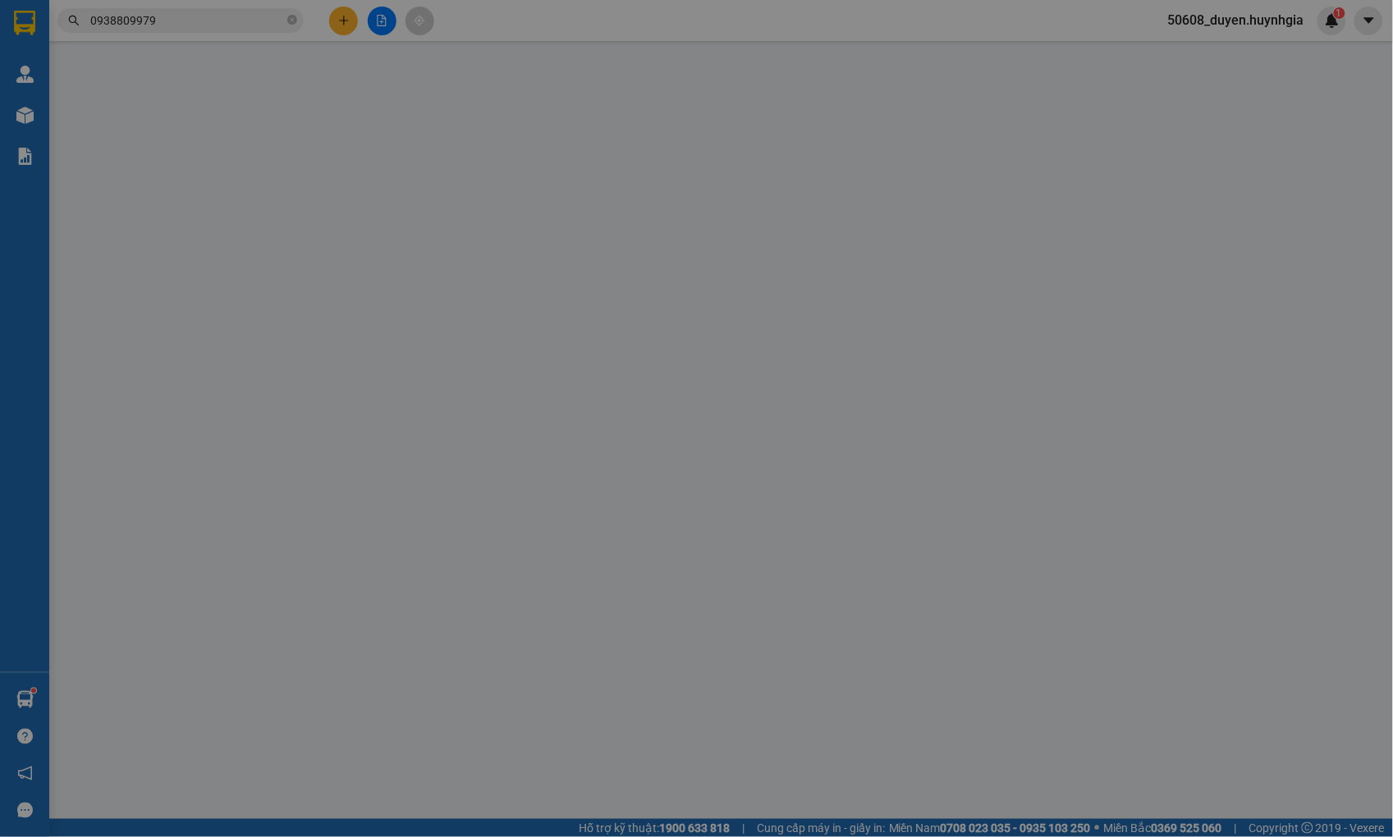
type input "0981029654"
type input "ANH HÀO"
type input "0903108788"
type input "TRƯỜNG"
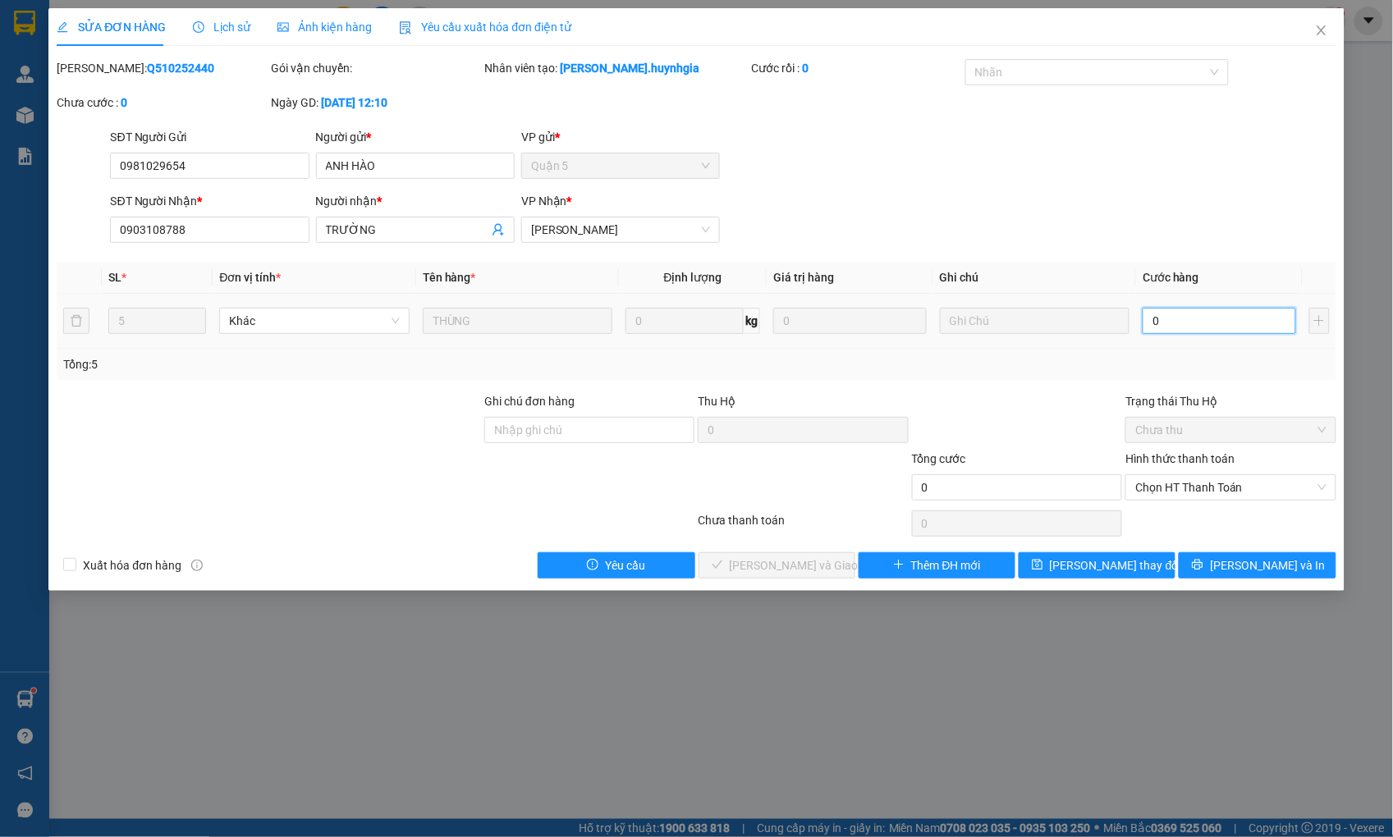
click at [1199, 322] on input "0" at bounding box center [1219, 321] width 153 height 26
type input "3"
type input "30"
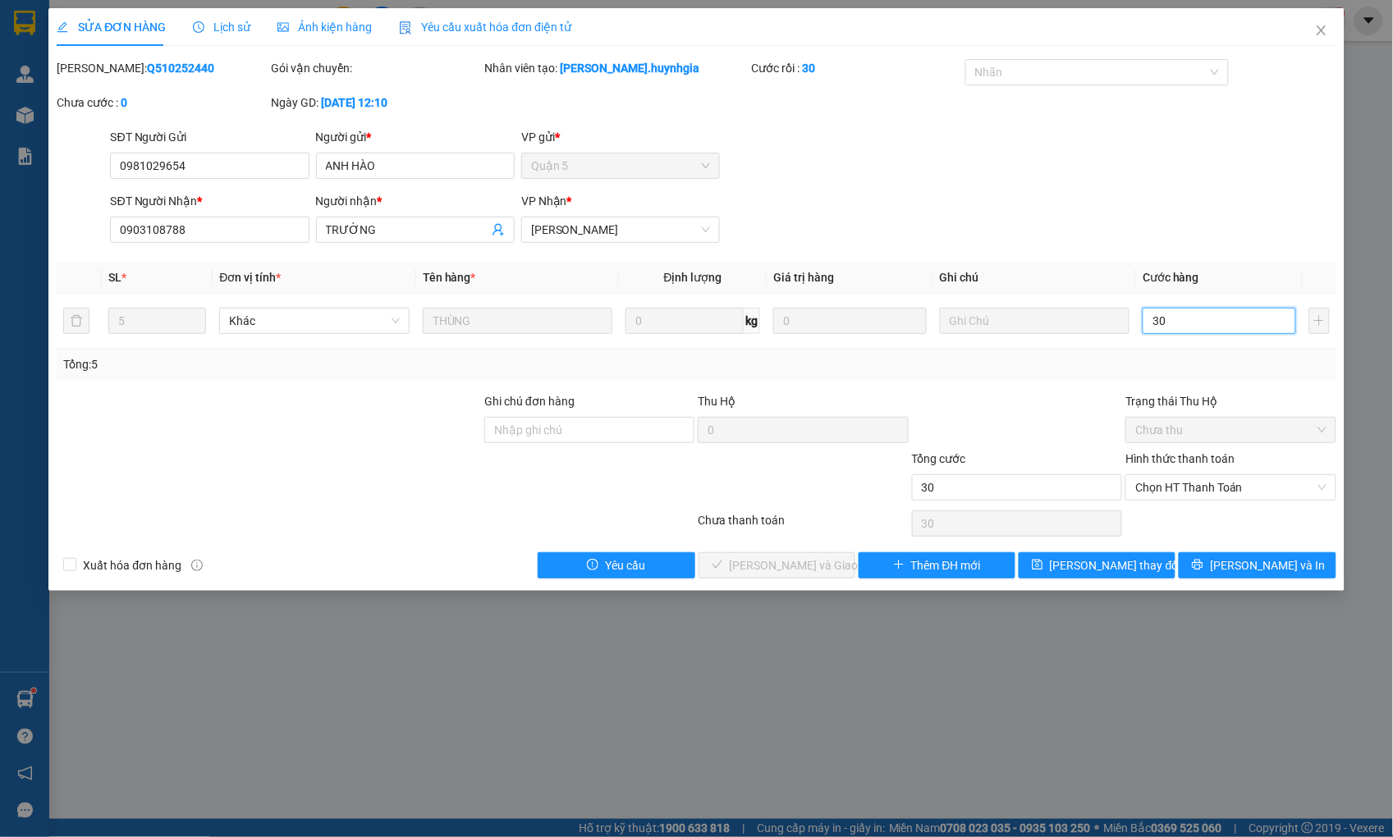
type input "300"
click at [1161, 493] on span "Chọn HT Thanh Toán" at bounding box center [1230, 487] width 190 height 25
type input "300.000"
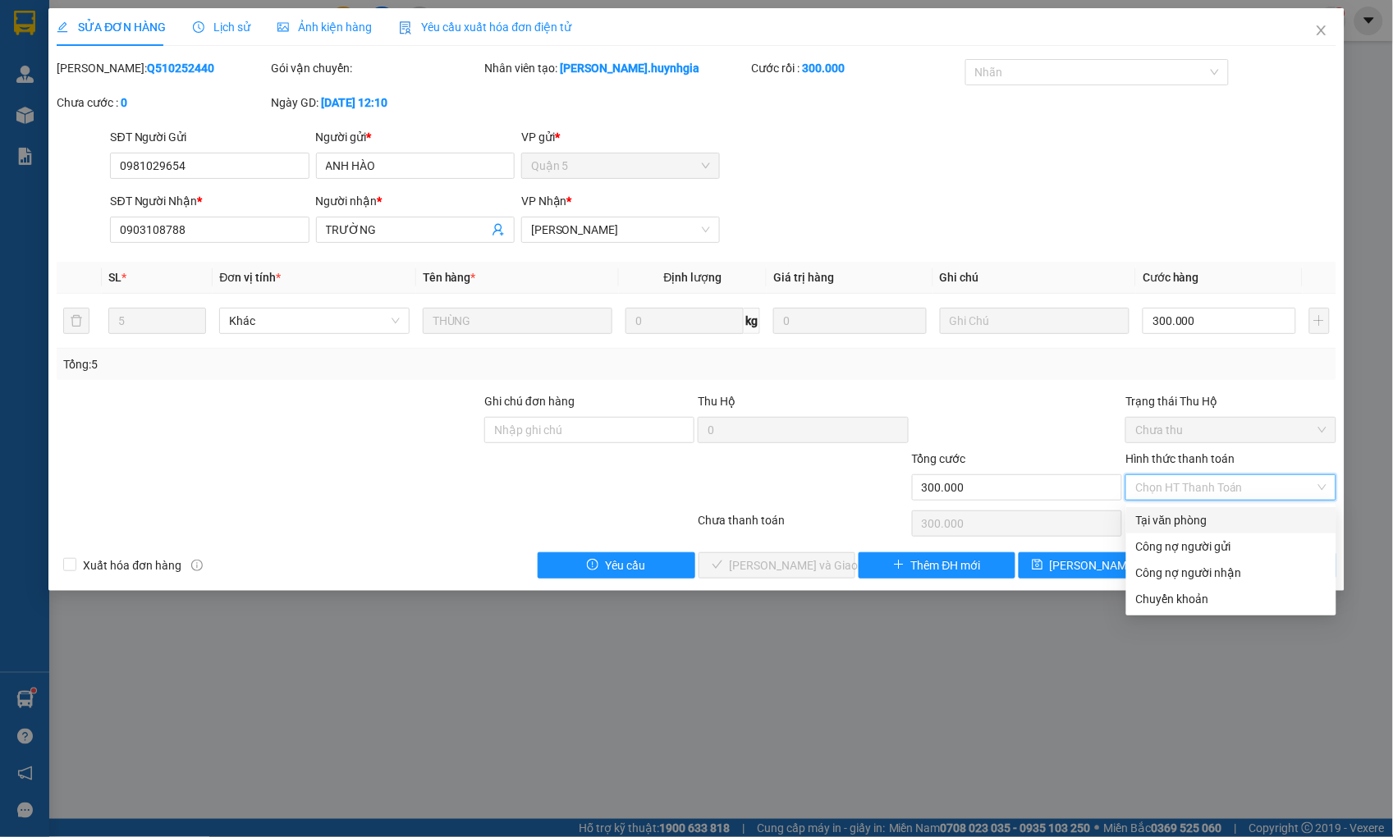
click at [1176, 515] on div "Tại văn phòng" at bounding box center [1231, 520] width 190 height 18
type input "0"
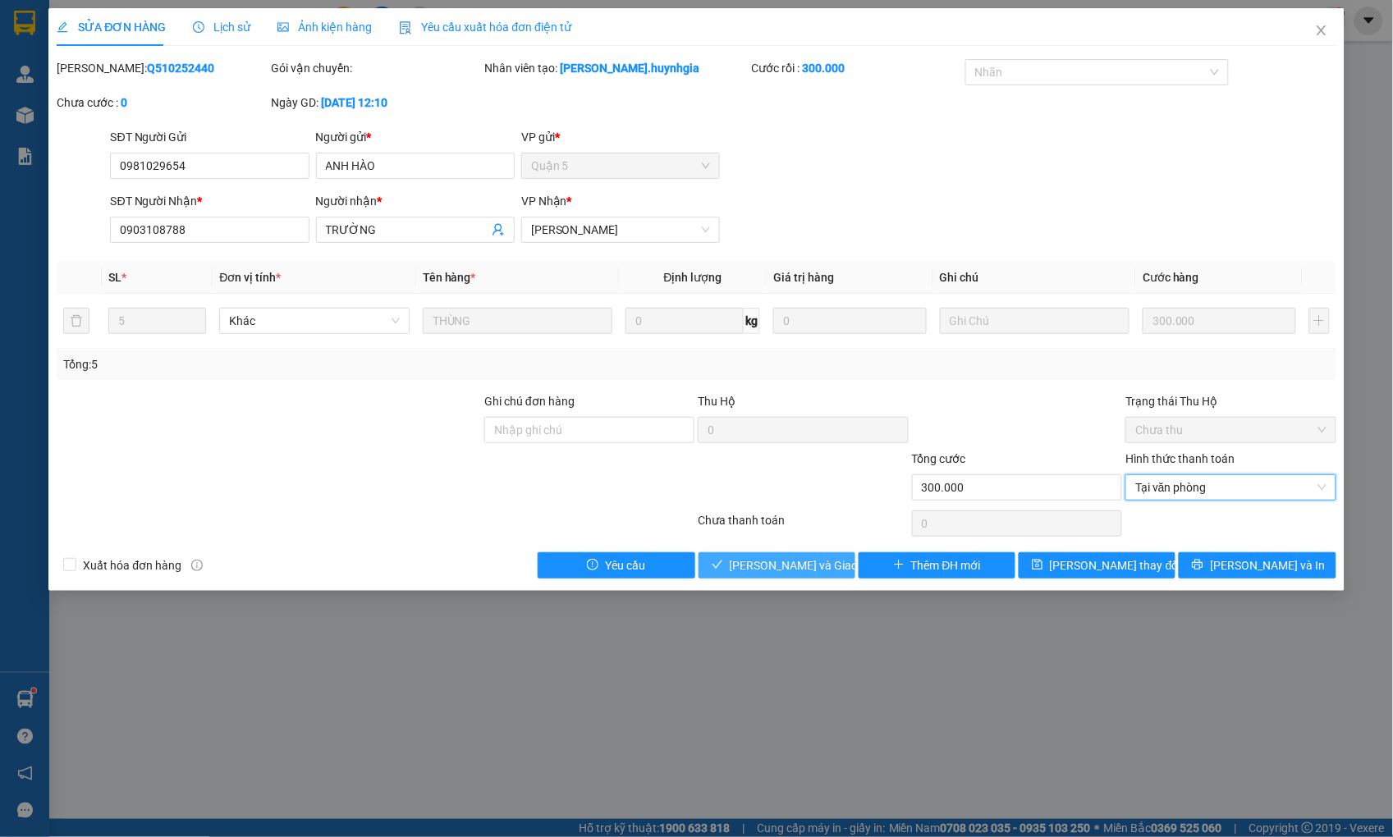
click at [816, 564] on span "[PERSON_NAME] và Giao hàng" at bounding box center [809, 565] width 158 height 18
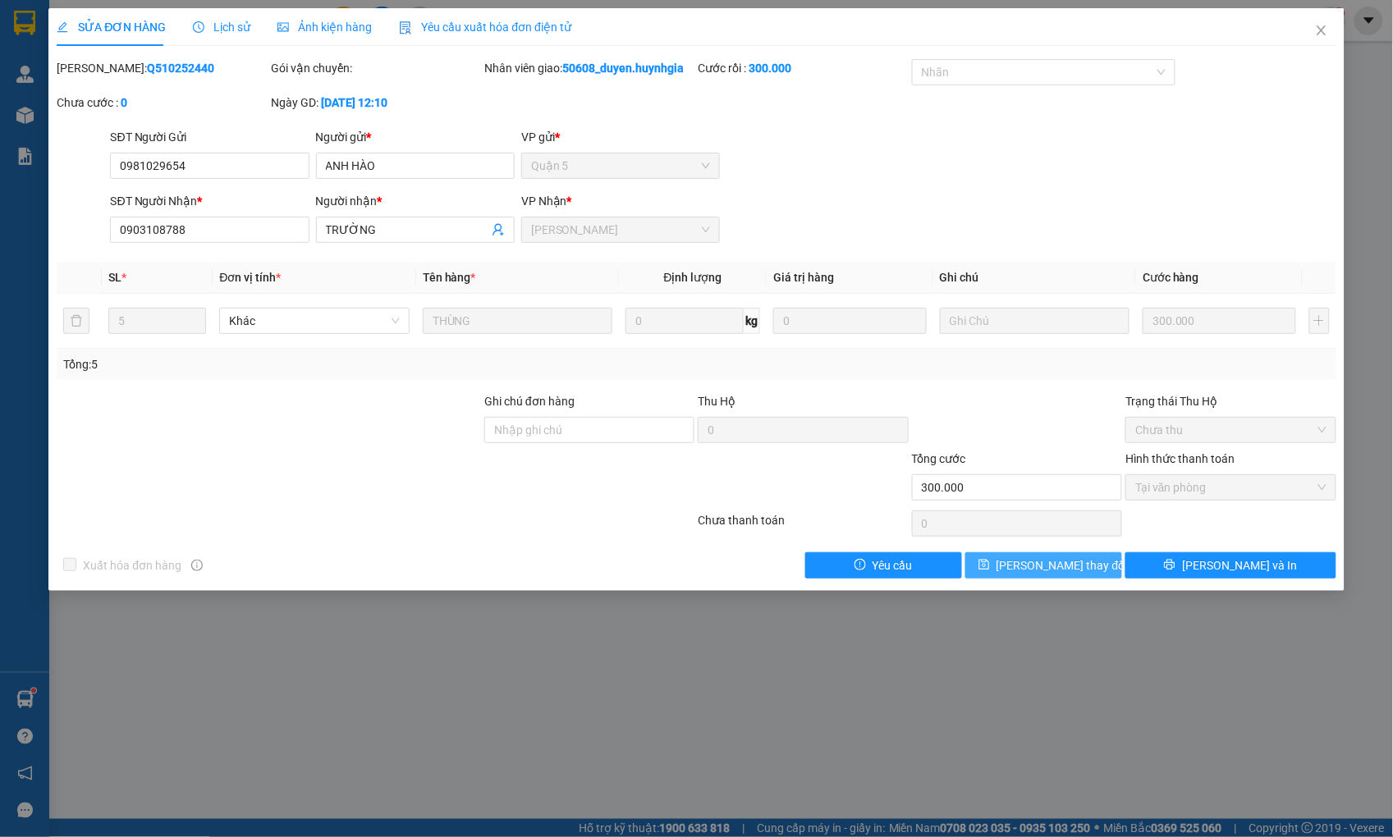
click at [1080, 558] on span "[PERSON_NAME] thay đổi" at bounding box center [1061, 565] width 131 height 18
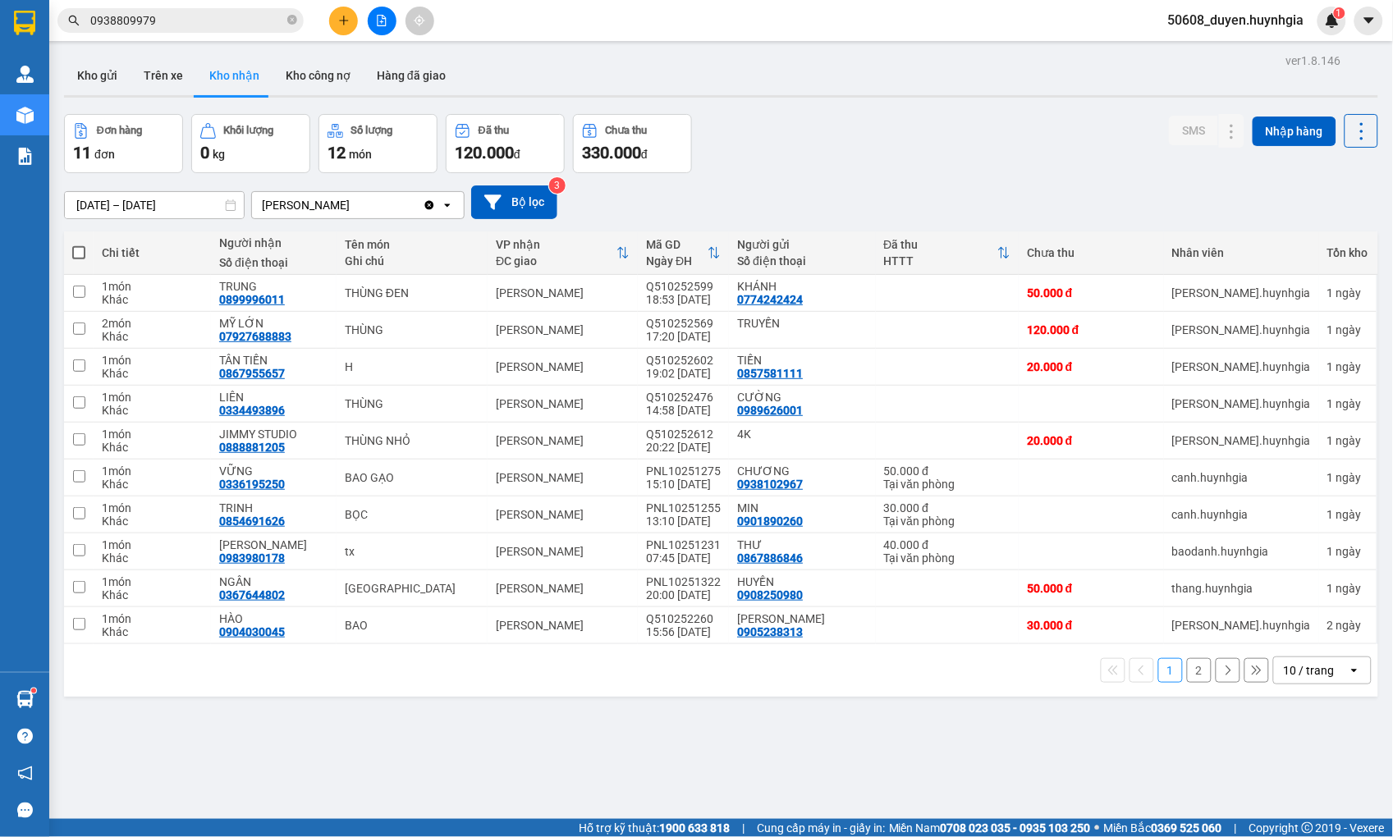
click at [848, 164] on div "Đơn hàng 11 đơn Khối lượng 0 kg Số lượng 12 món Đã thu 120.000 đ Chưa thu 330.0…" at bounding box center [721, 143] width 1314 height 59
click at [103, 769] on div "ver 1.8.146 Kho gửi Trên xe Kho nhận Kho công nợ Hàng đã giao Đơn hàng 11 đơn K…" at bounding box center [720, 467] width 1327 height 837
click at [376, 15] on icon "file-add" at bounding box center [381, 20] width 11 height 11
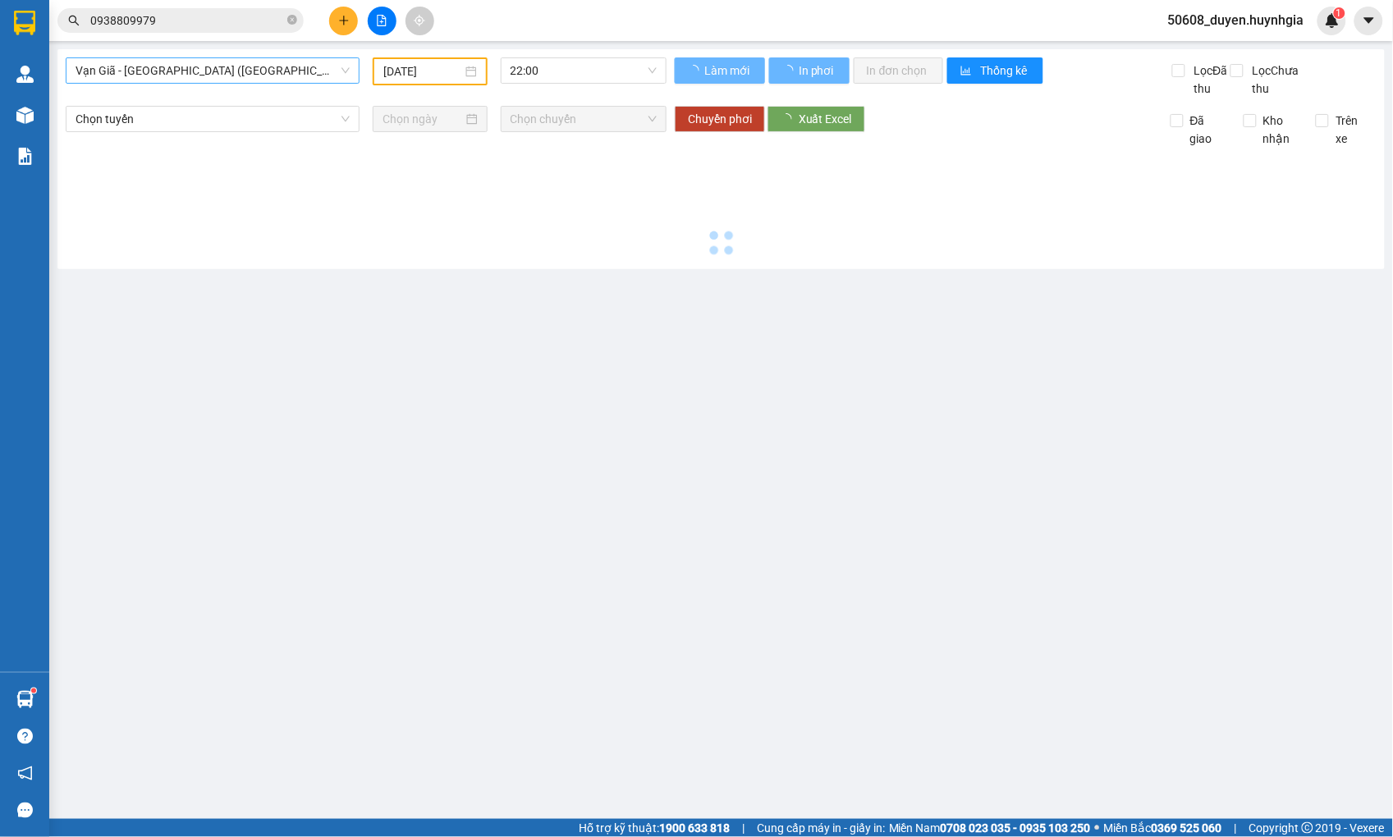
type input "[DATE]"
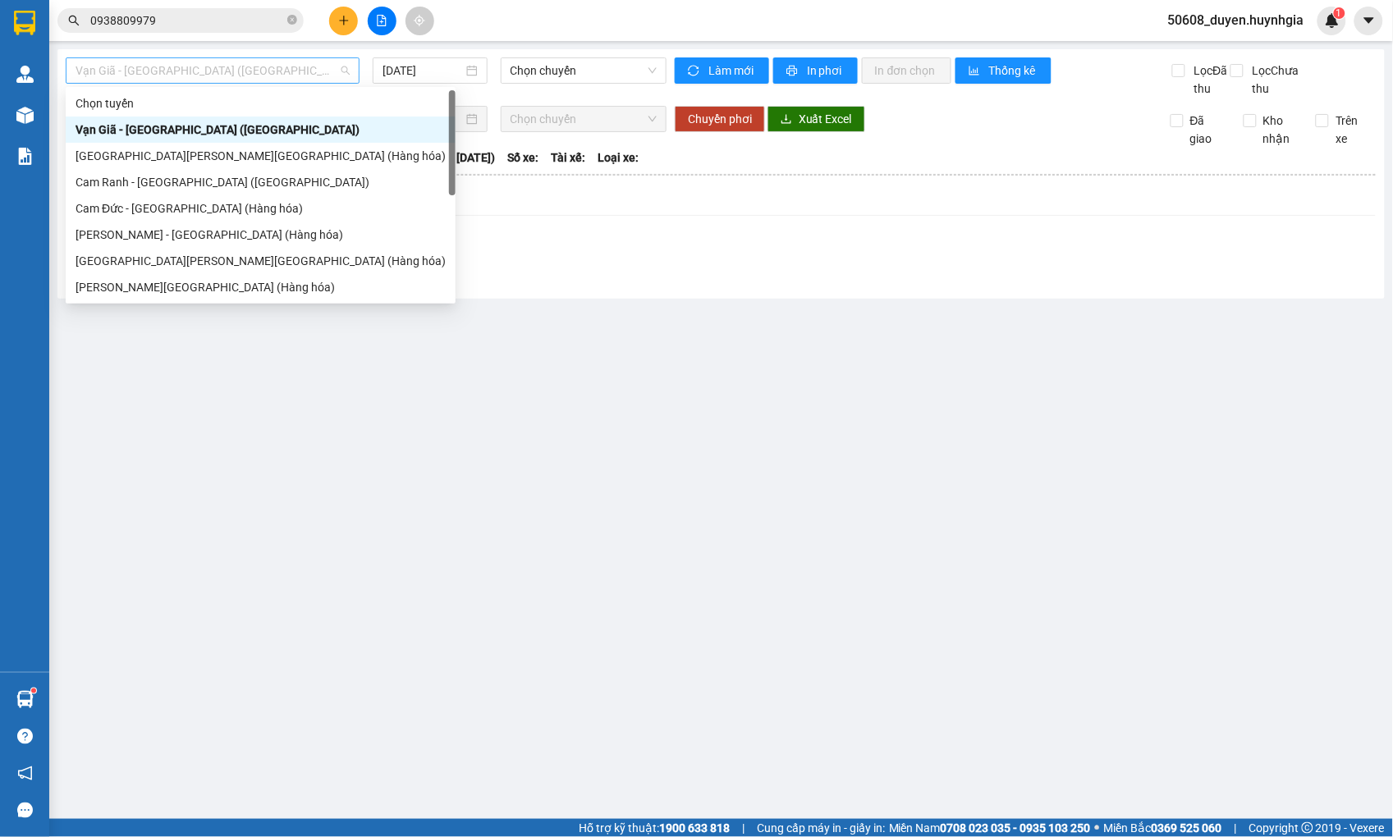
click at [208, 68] on span "Vạn Giã - [GEOGRAPHIC_DATA] ([GEOGRAPHIC_DATA])" at bounding box center [213, 70] width 274 height 25
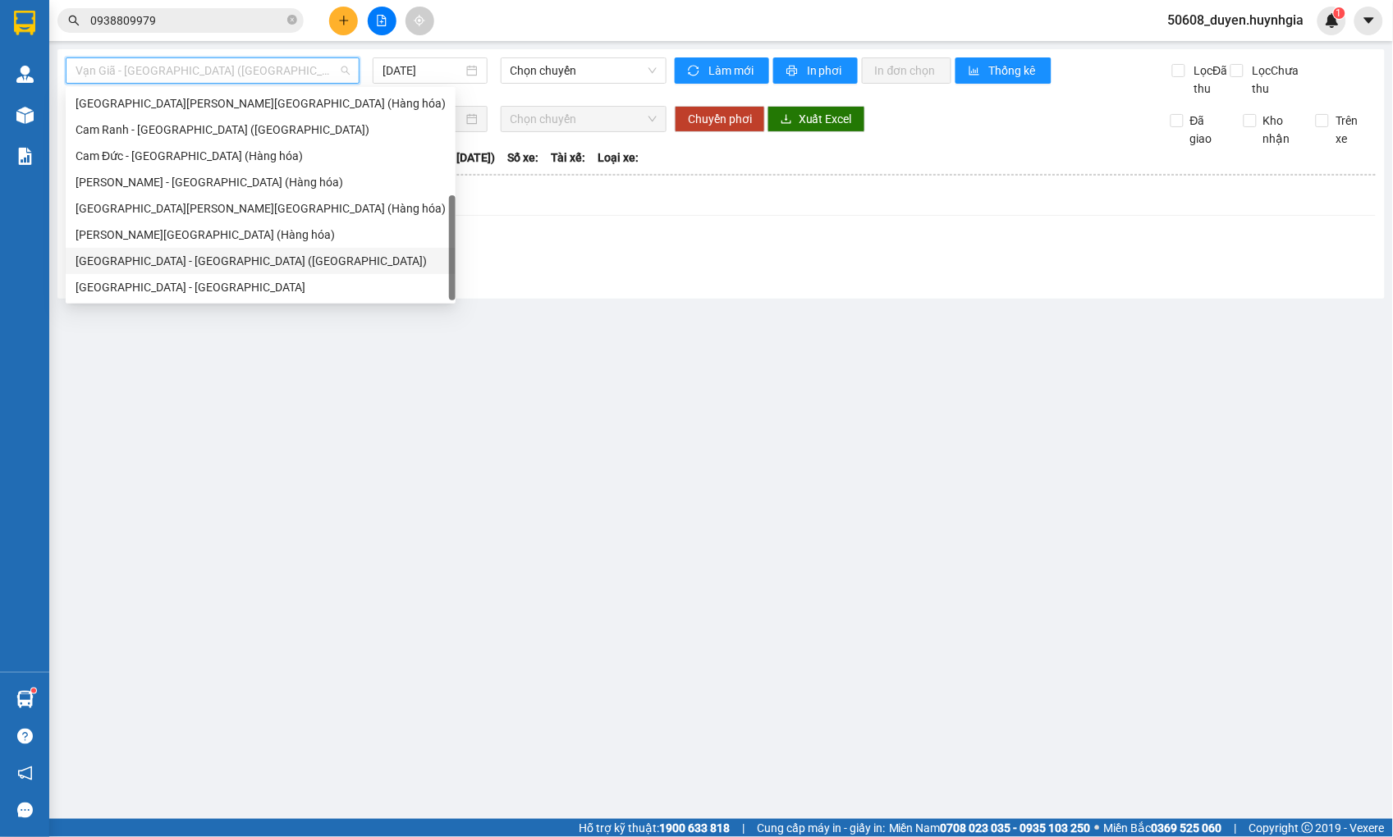
click at [176, 255] on div "[GEOGRAPHIC_DATA] - [GEOGRAPHIC_DATA] ([GEOGRAPHIC_DATA])" at bounding box center [261, 261] width 370 height 18
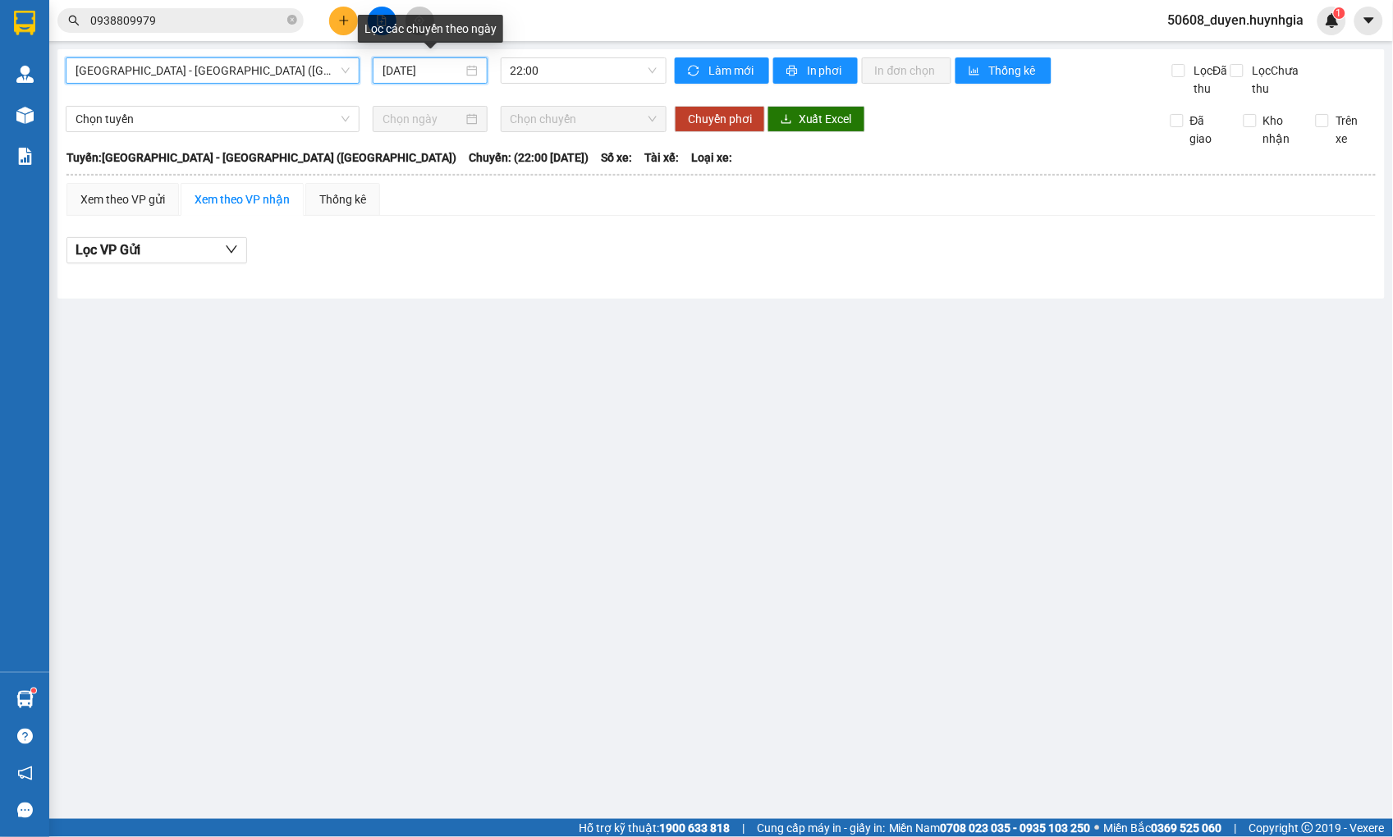
click at [390, 67] on input "[DATE]" at bounding box center [422, 71] width 80 height 18
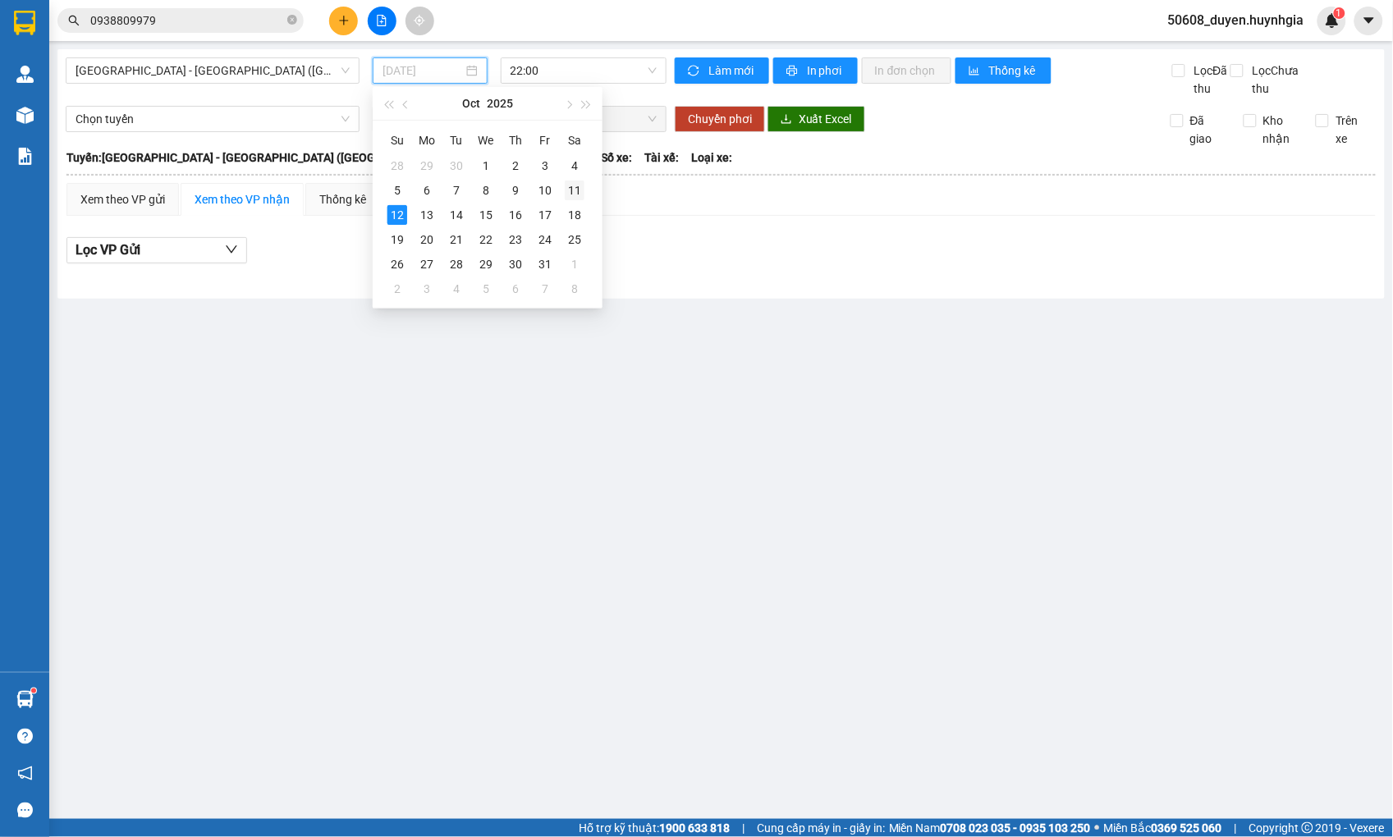
click at [580, 187] on div "11" at bounding box center [575, 191] width 20 height 20
type input "[DATE]"
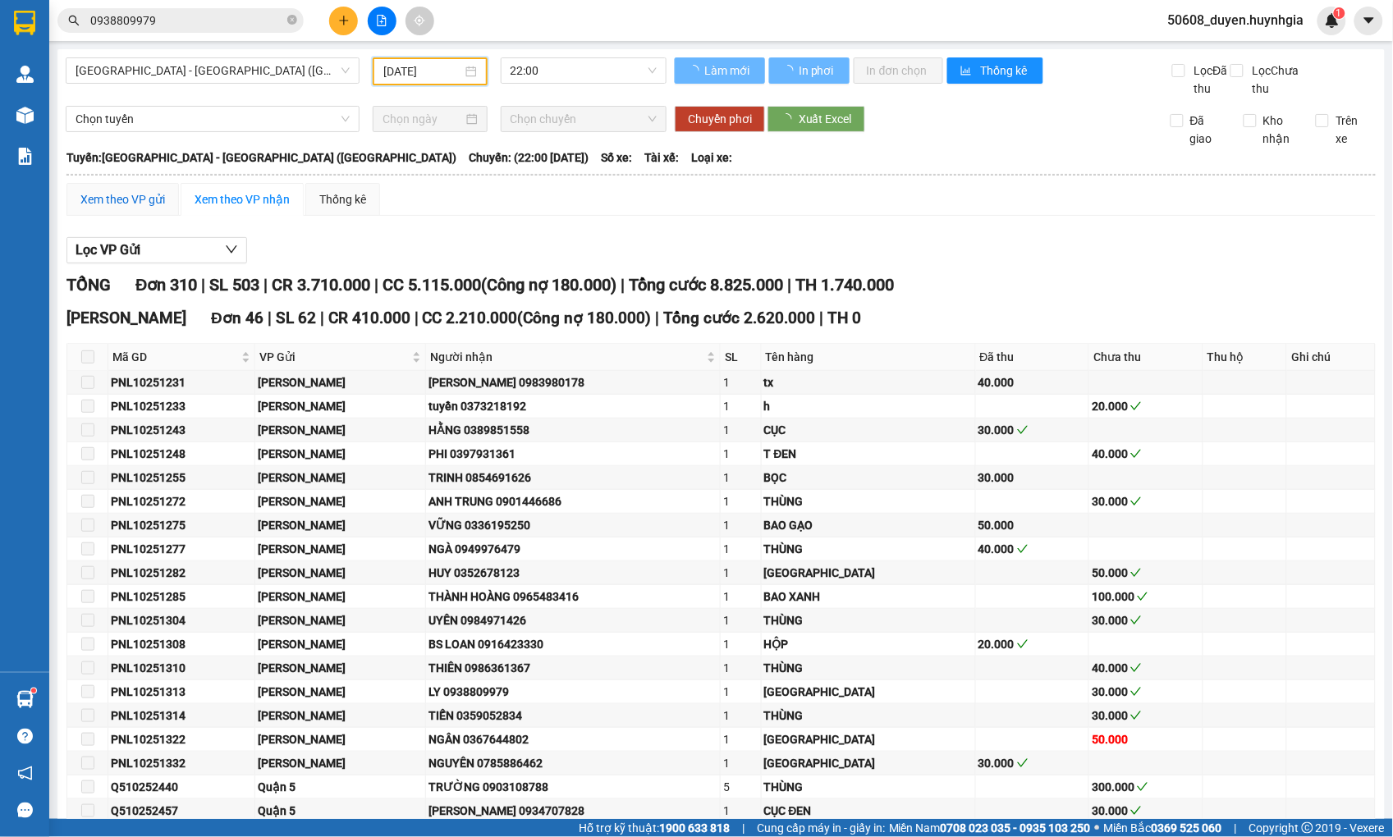
click at [154, 208] on div "Xem theo VP gửi" at bounding box center [122, 199] width 85 height 18
click at [151, 208] on div "Xem theo VP gửi" at bounding box center [122, 199] width 85 height 18
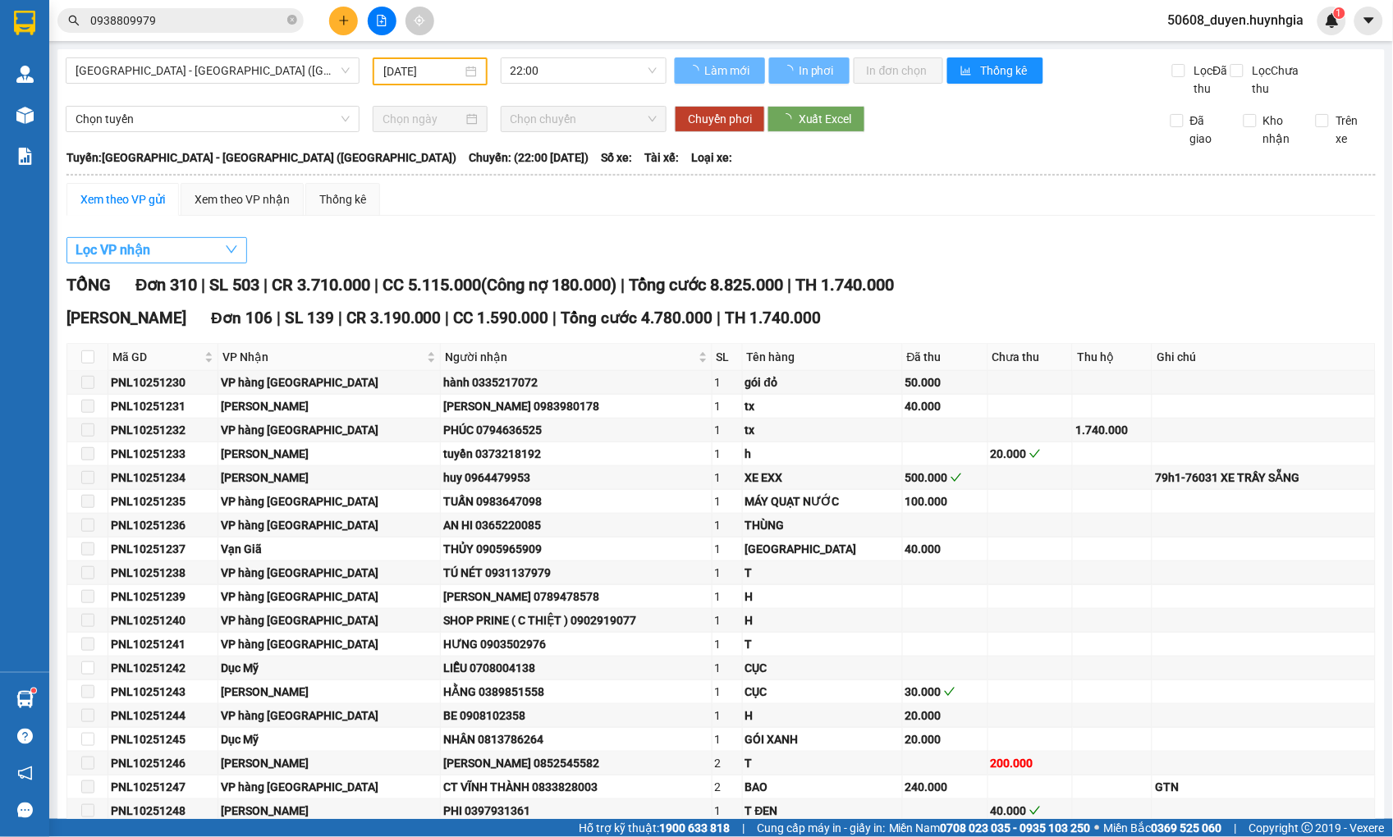
click at [160, 263] on button "Lọc VP nhận" at bounding box center [156, 250] width 181 height 26
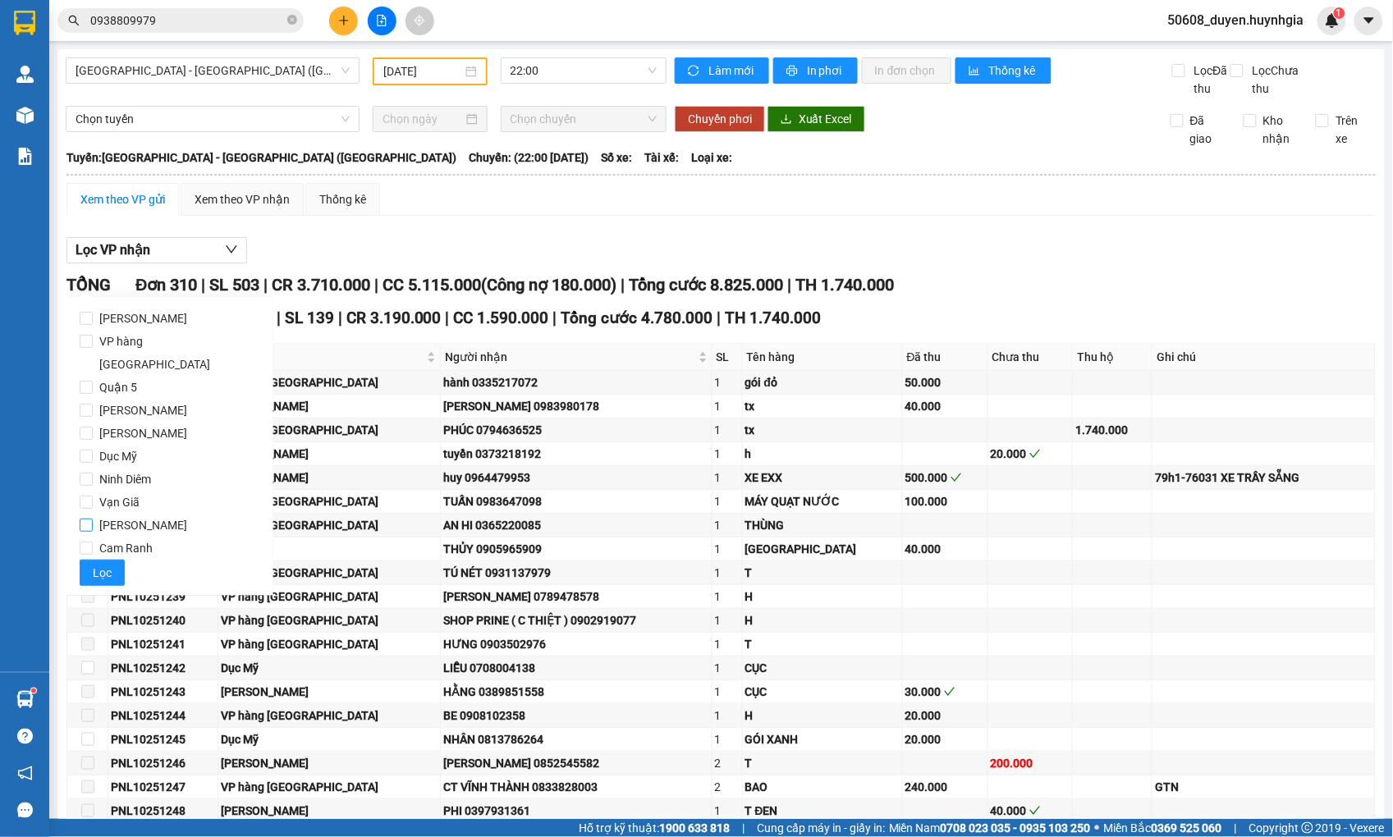
click at [105, 514] on span "[PERSON_NAME]" at bounding box center [143, 525] width 101 height 23
click at [93, 519] on input "[PERSON_NAME]" at bounding box center [86, 525] width 13 height 13
checkbox input "true"
click at [103, 564] on span "Lọc" at bounding box center [102, 573] width 19 height 18
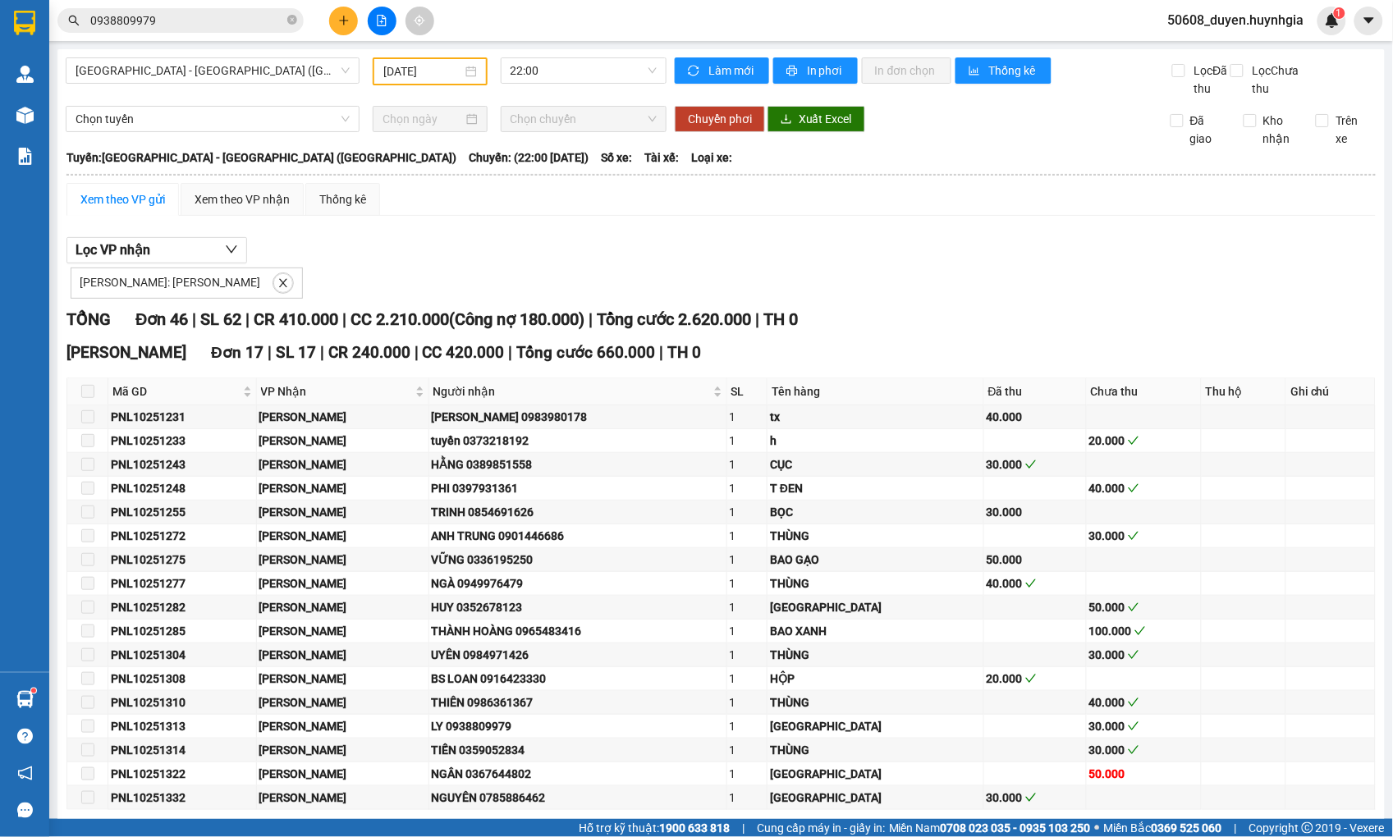
click at [688, 263] on div "Lọc VP nhận VP Nhận: Cam Đức" at bounding box center [720, 268] width 1309 height 62
click at [643, 783] on div "NGÂN 0367644802" at bounding box center [578, 774] width 292 height 18
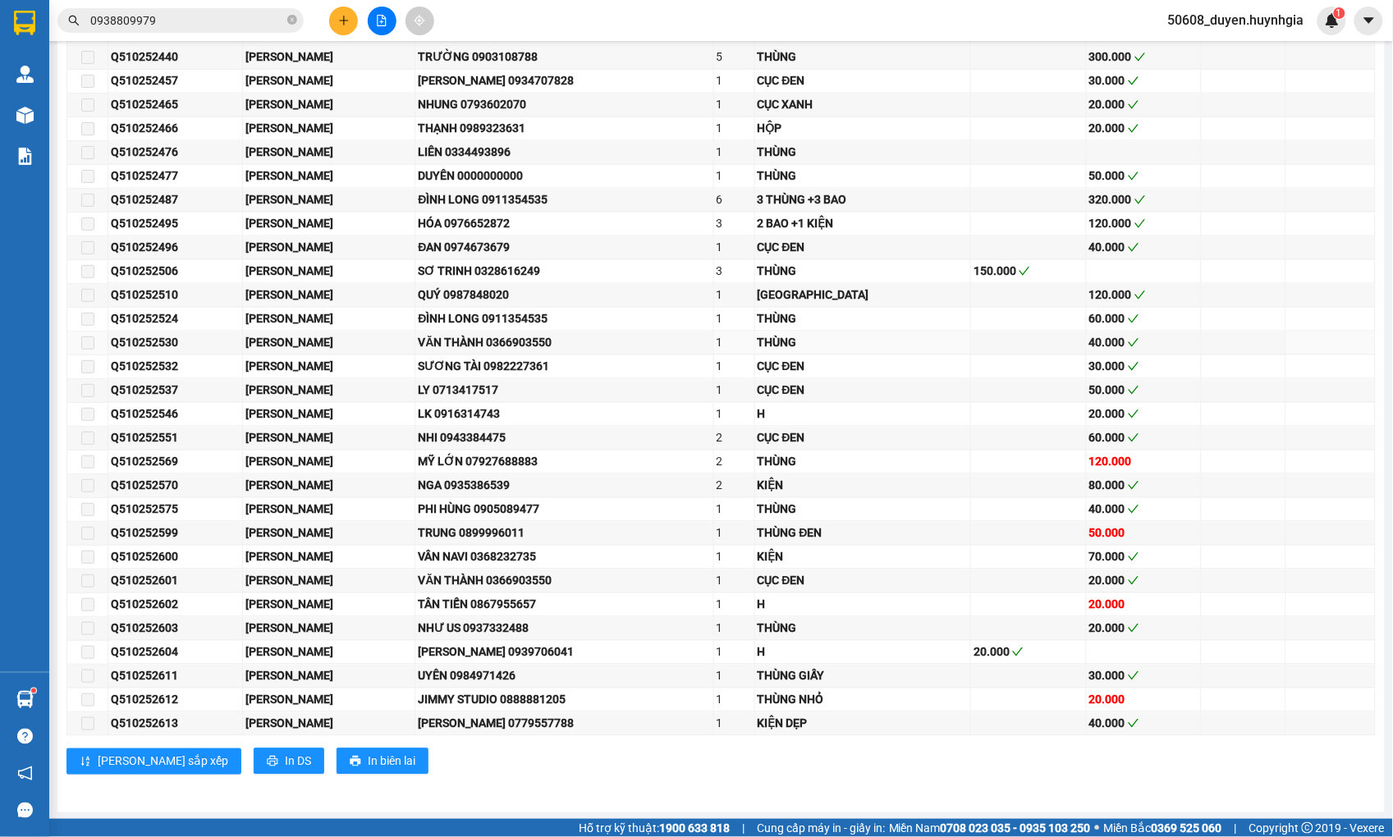
scroll to position [912, 0]
